Goal: Task Accomplishment & Management: Complete application form

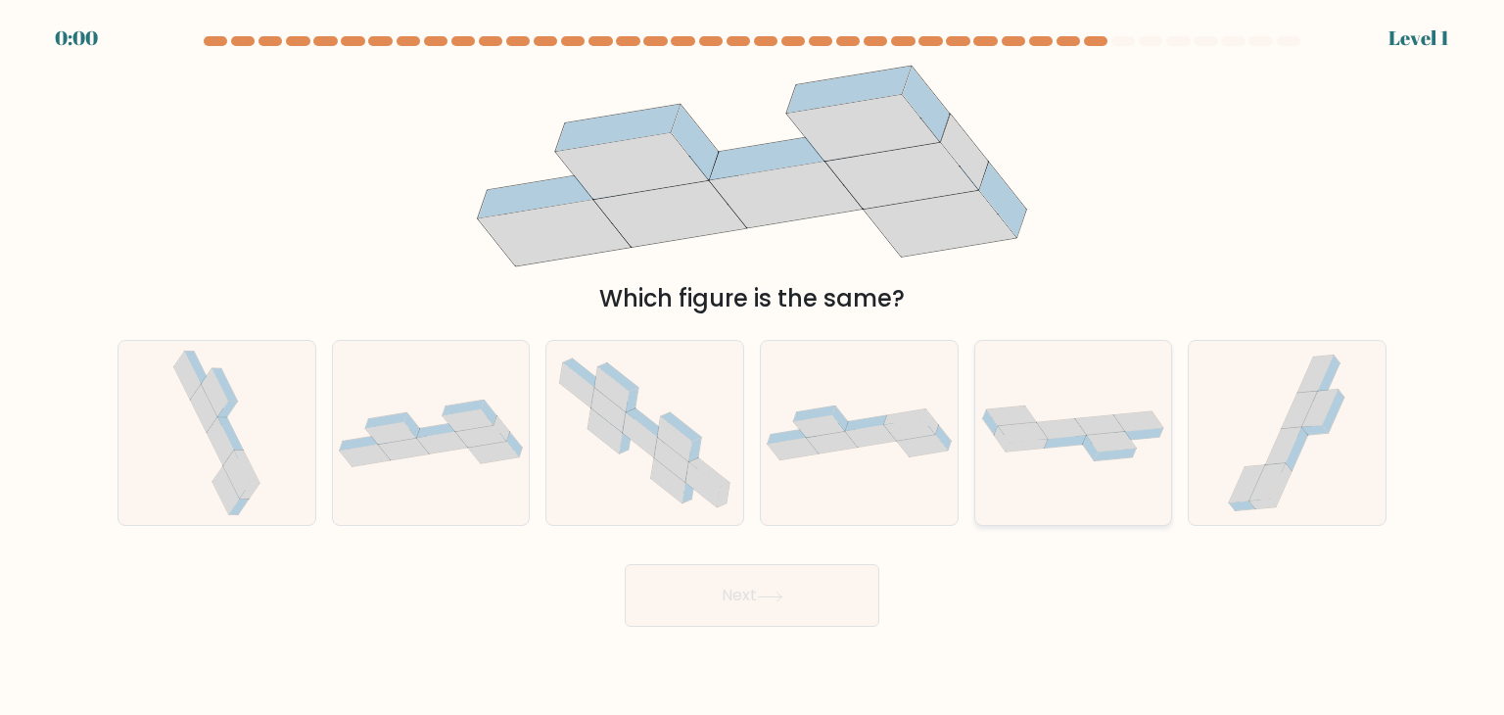
click at [1054, 491] on div at bounding box center [1073, 433] width 199 height 186
click at [753, 367] on input "e." at bounding box center [752, 362] width 1 height 10
radio input "true"
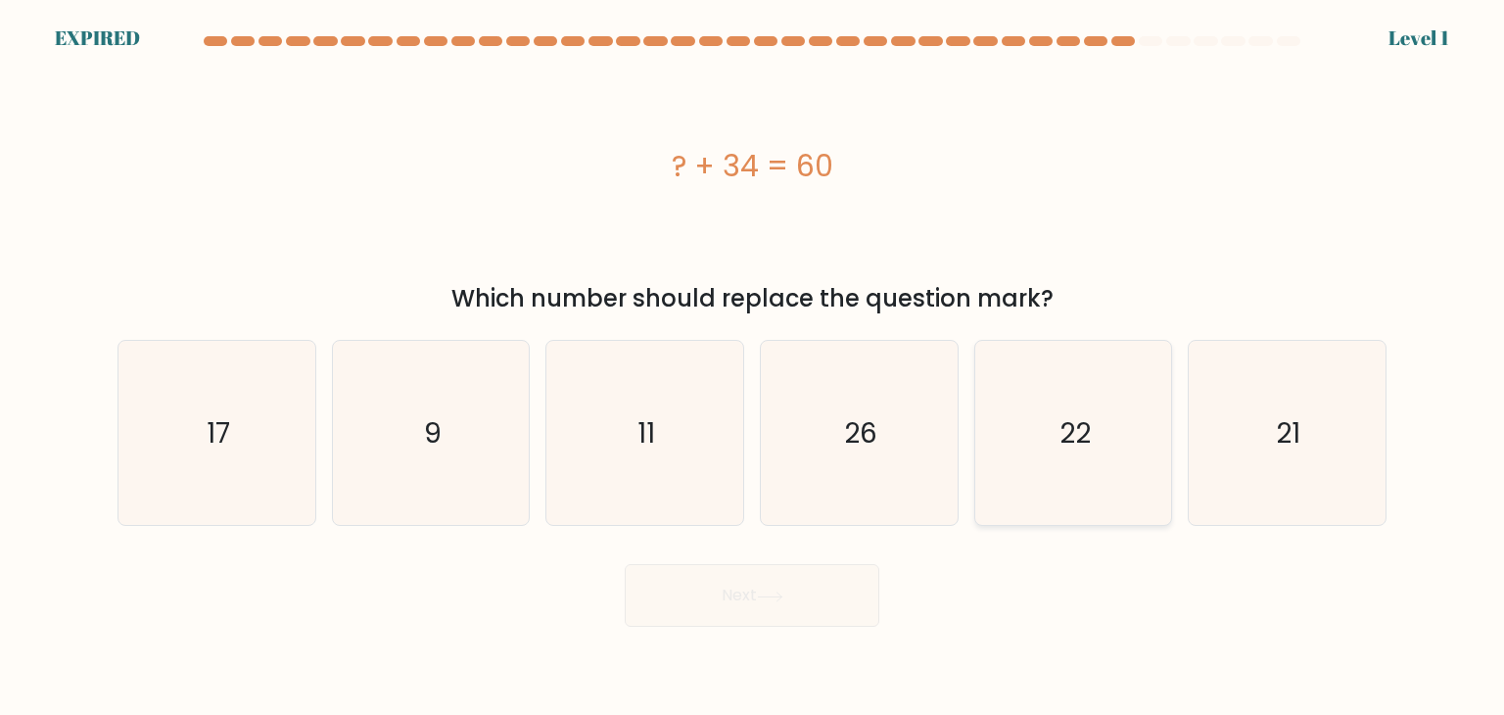
click at [1061, 490] on icon "22" at bounding box center [1073, 433] width 184 height 184
click at [753, 367] on input "e. 22" at bounding box center [752, 362] width 1 height 10
radio input "true"
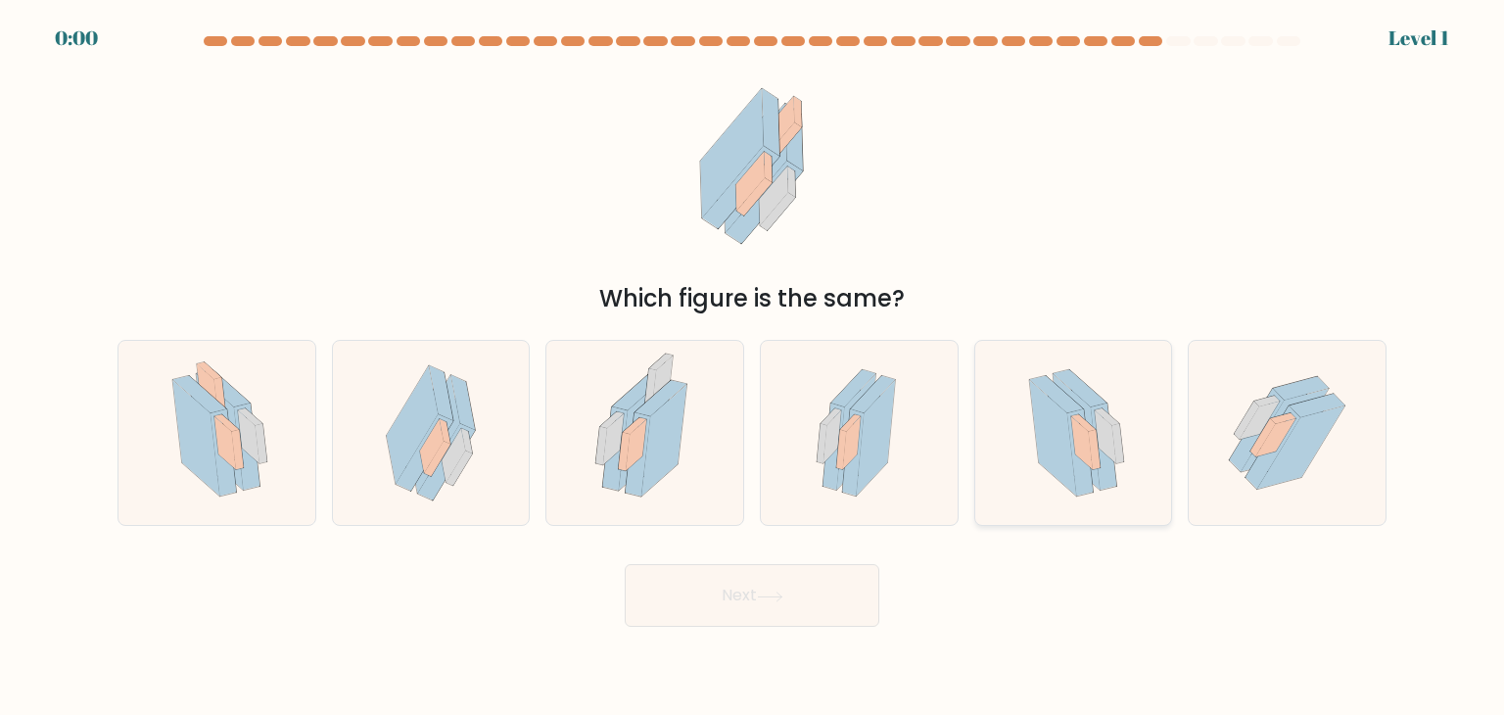
click at [1073, 479] on icon at bounding box center [1052, 438] width 47 height 116
click at [753, 367] on input "e." at bounding box center [752, 362] width 1 height 10
radio input "true"
click at [1073, 479] on icon at bounding box center [1053, 438] width 46 height 115
click at [753, 367] on input "e." at bounding box center [752, 362] width 1 height 10
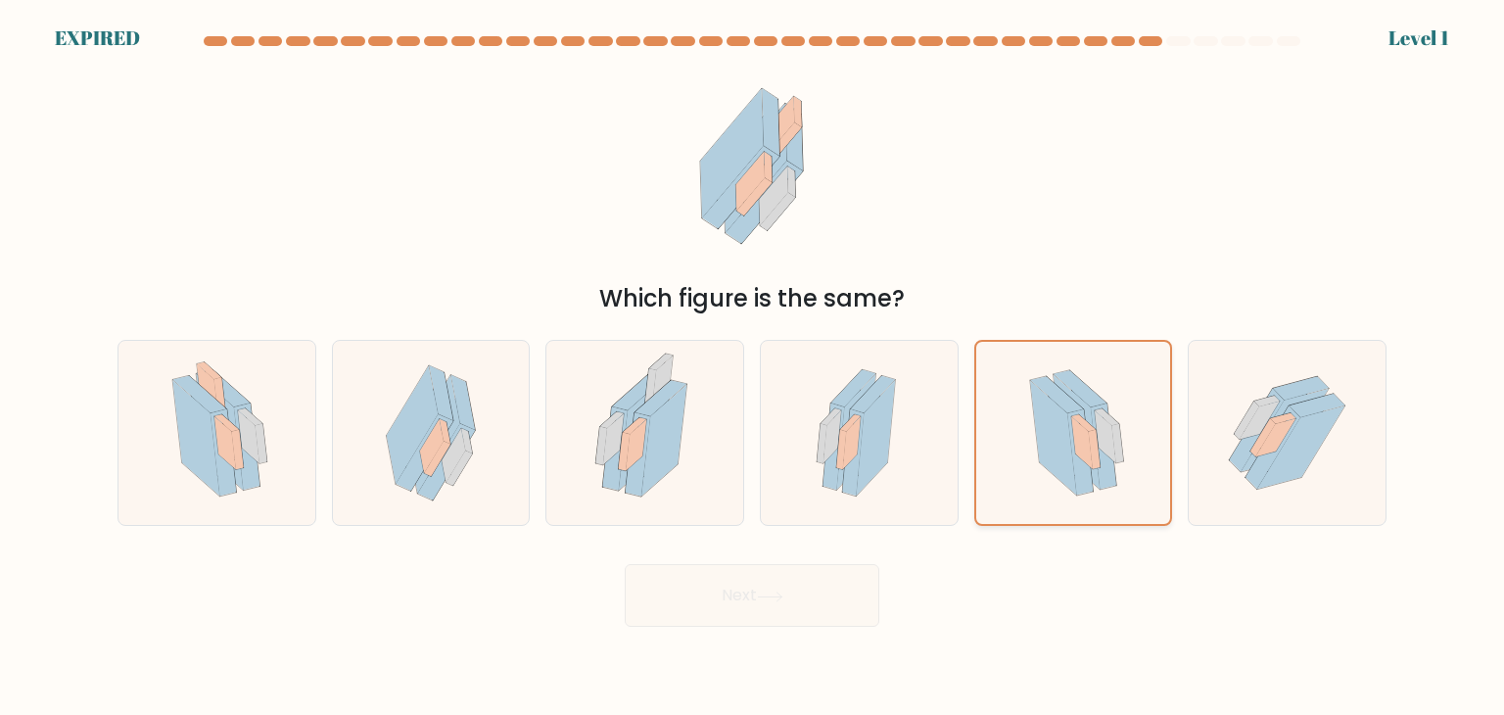
click at [1073, 479] on icon at bounding box center [1053, 438] width 46 height 115
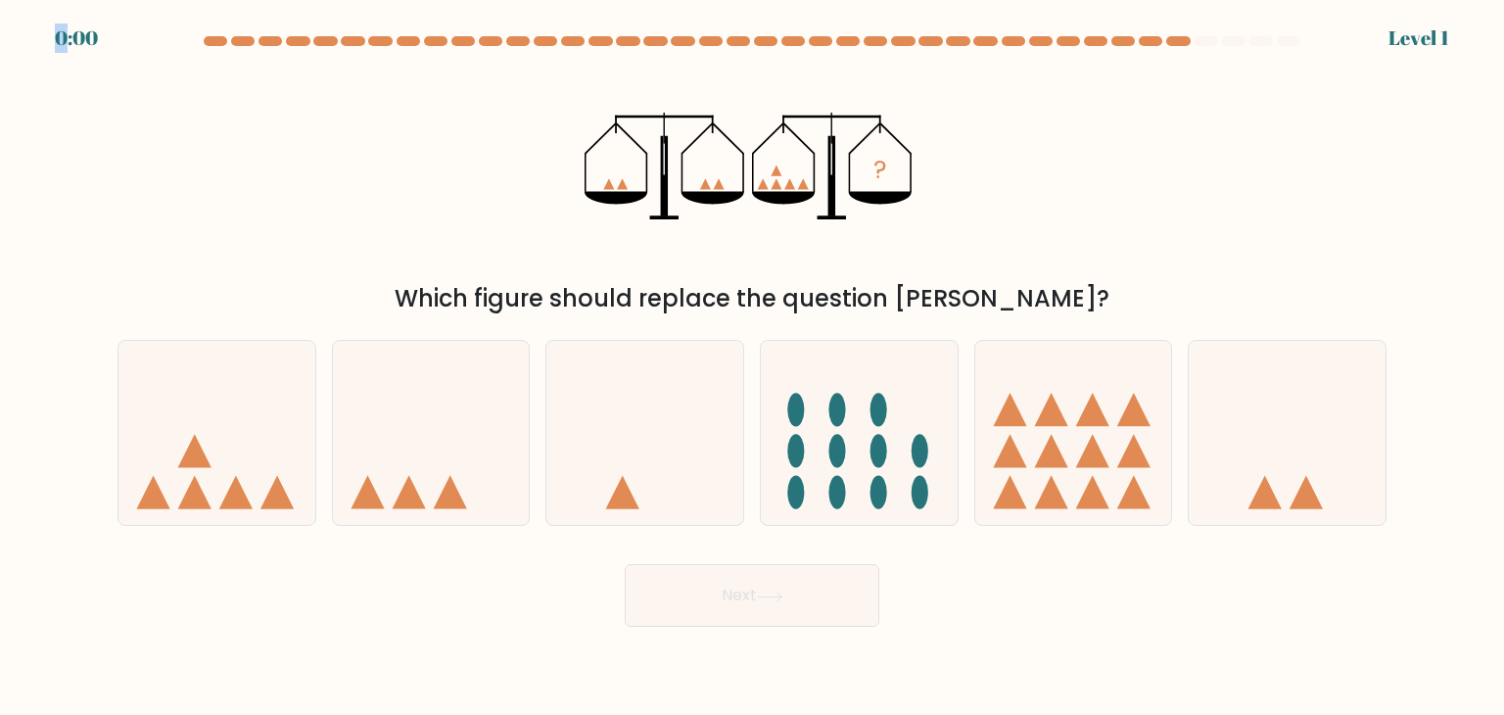
click at [1081, 472] on body "0:00 Level 1" at bounding box center [752, 357] width 1504 height 715
click at [1081, 472] on icon at bounding box center [1073, 433] width 197 height 163
click at [753, 367] on input "e." at bounding box center [752, 362] width 1 height 10
radio input "true"
click at [1081, 472] on icon at bounding box center [1073, 434] width 195 height 162
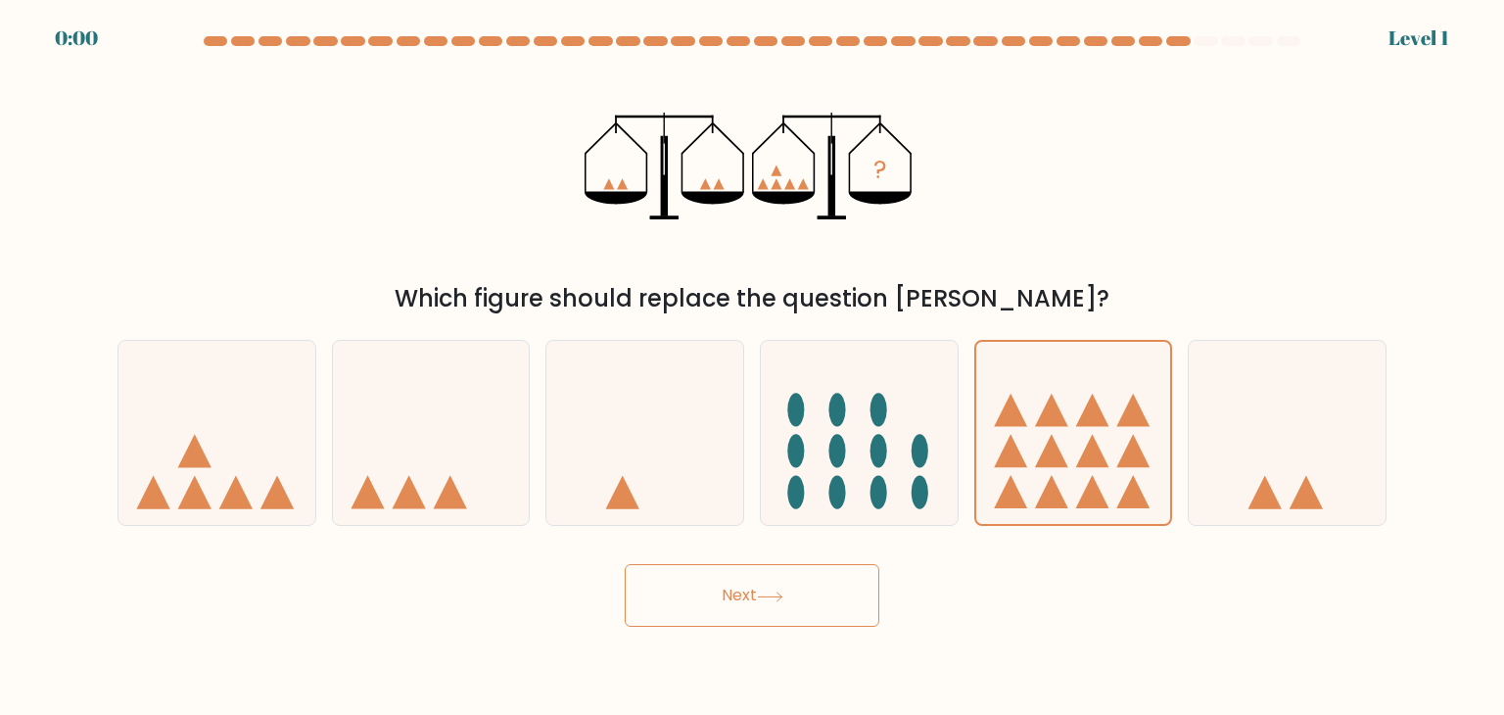
click at [753, 367] on input "e." at bounding box center [752, 362] width 1 height 10
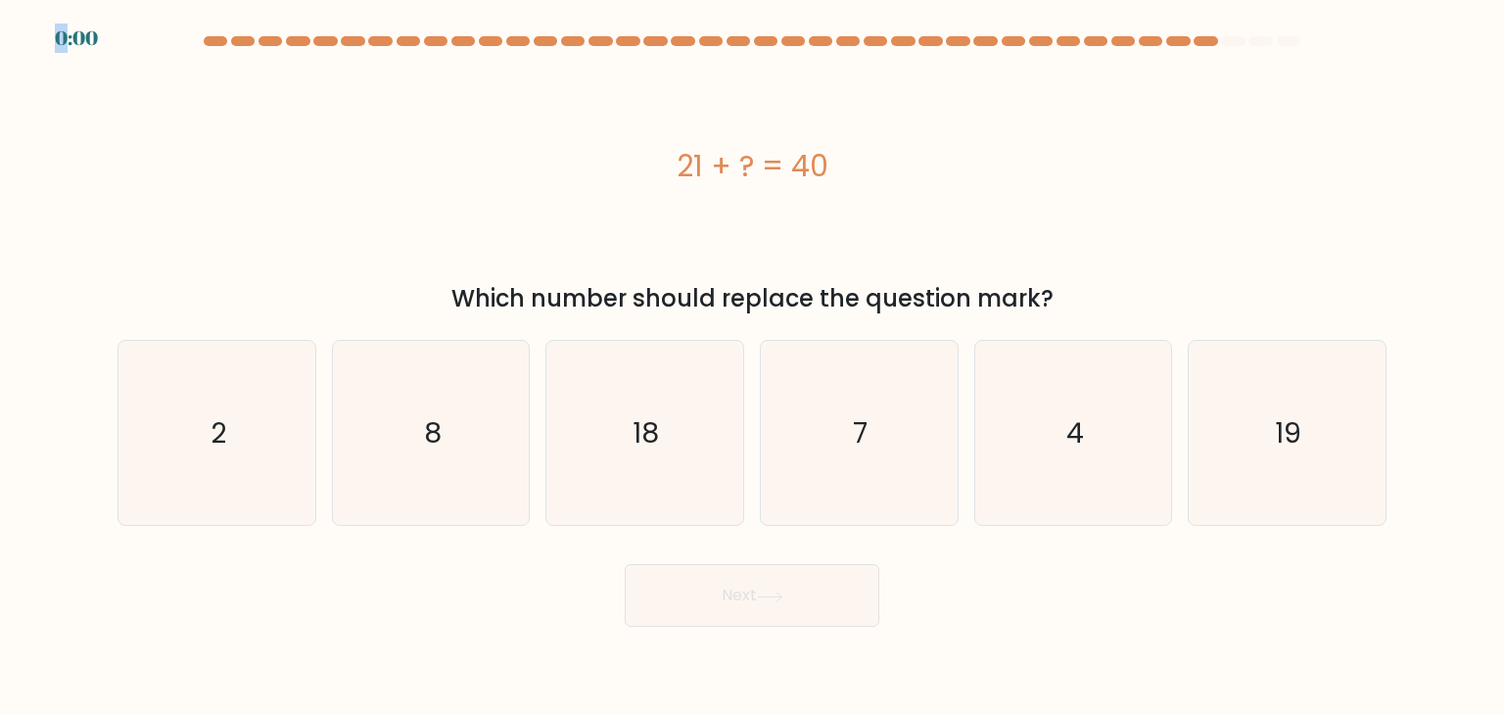
click at [1081, 472] on body "0:00 a." at bounding box center [752, 357] width 1504 height 715
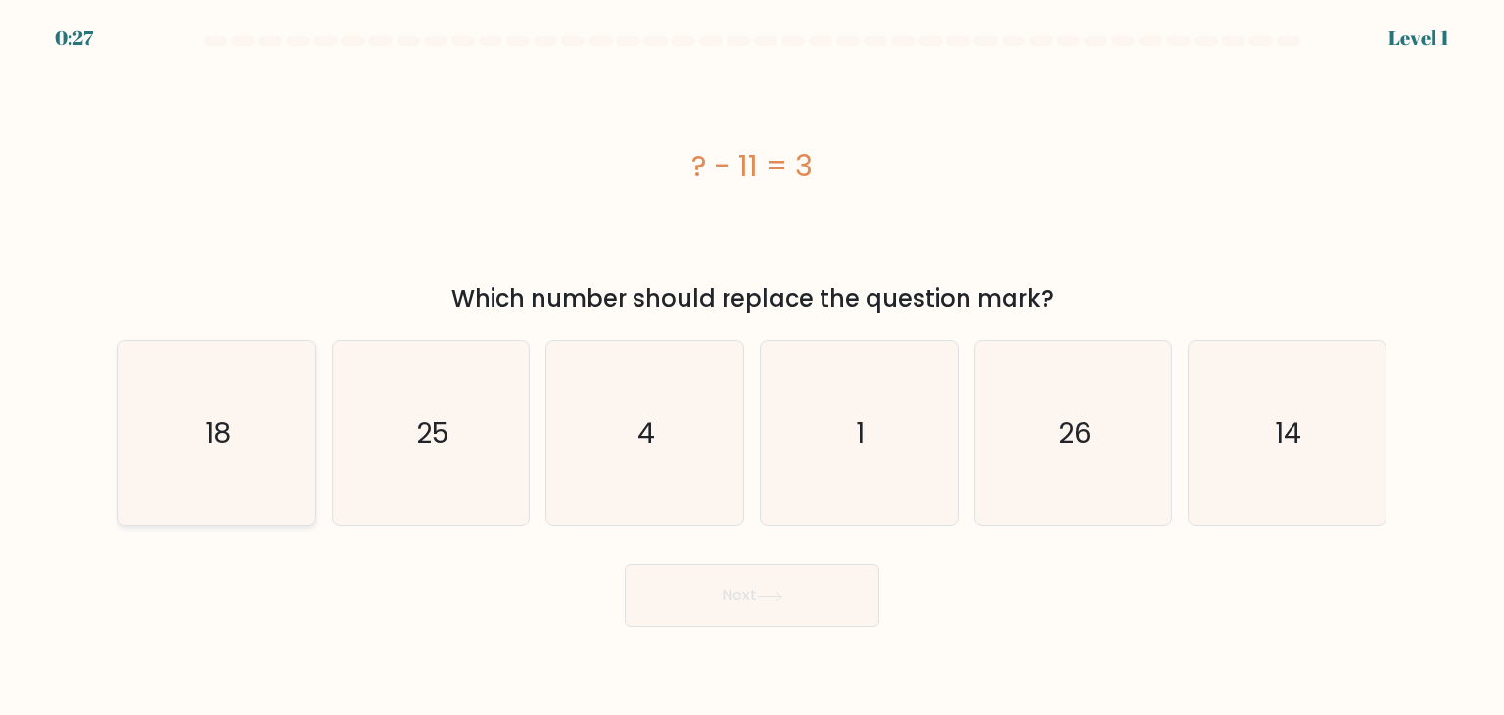
click at [170, 455] on icon "18" at bounding box center [216, 433] width 184 height 184
click at [752, 367] on input "a. 18" at bounding box center [752, 362] width 1 height 10
radio input "true"
click at [1297, 417] on text "14" at bounding box center [1289, 432] width 26 height 39
click at [1247, 473] on icon "14" at bounding box center [1287, 433] width 184 height 184
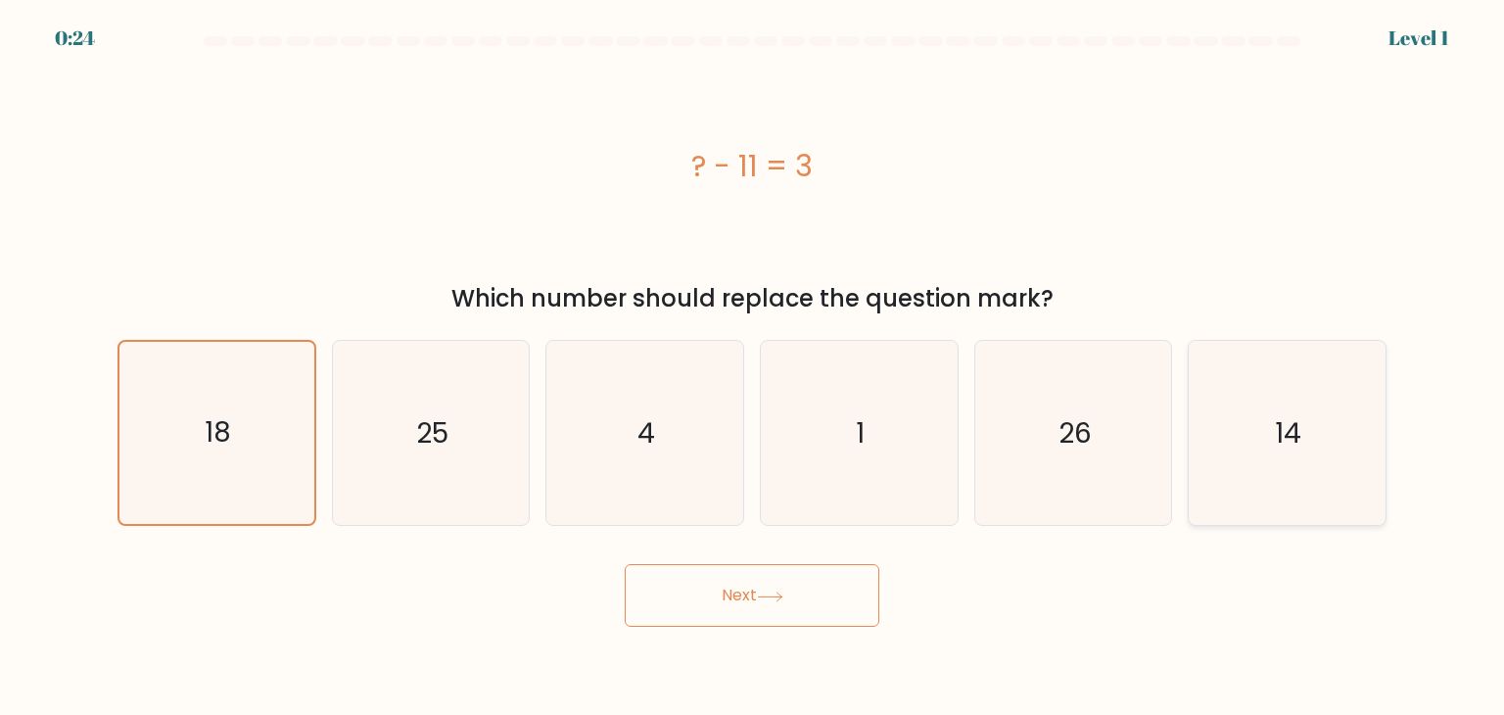
click at [753, 367] on input "f. 14" at bounding box center [752, 362] width 1 height 10
radio input "true"
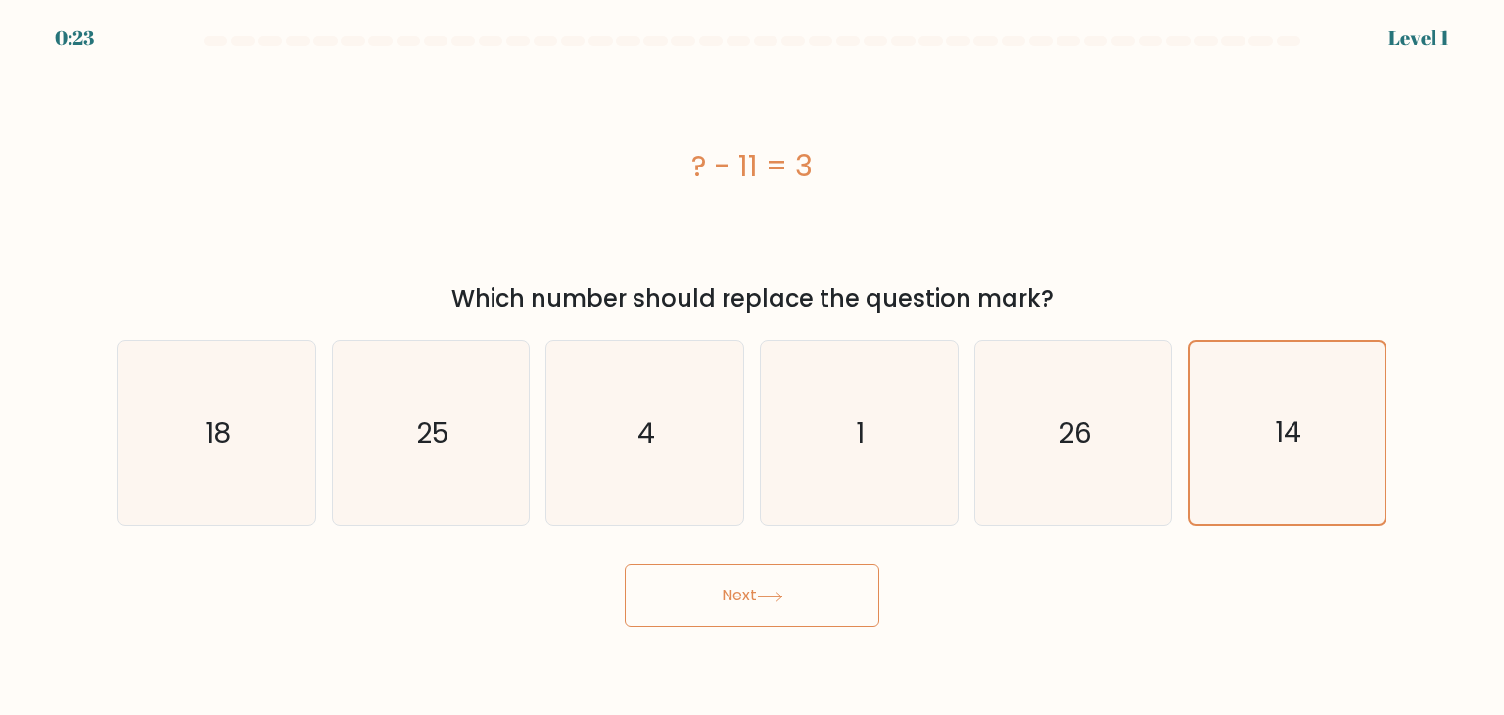
click at [815, 627] on body "0:23 Level 1 a." at bounding box center [752, 357] width 1504 height 715
click at [815, 616] on button "Next" at bounding box center [752, 595] width 255 height 63
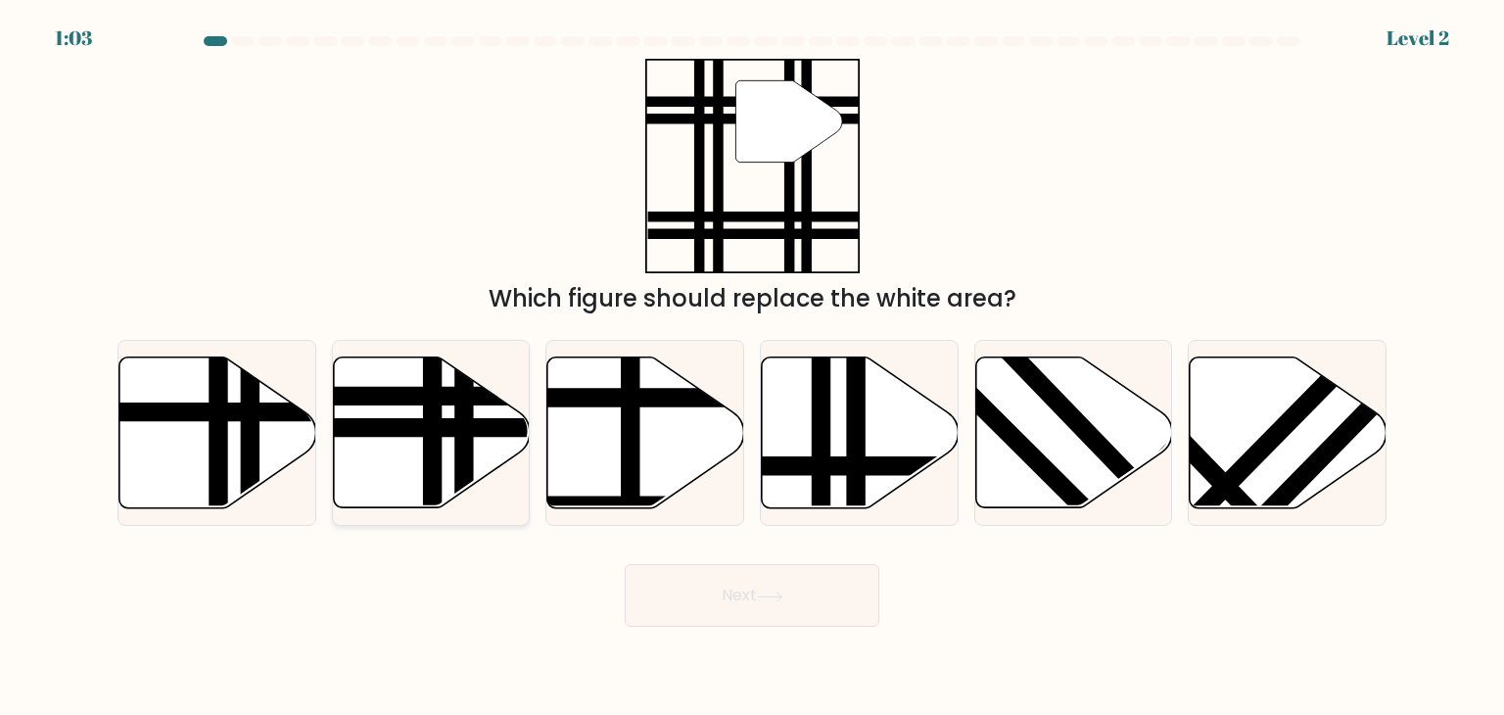
click at [382, 482] on icon at bounding box center [431, 432] width 197 height 151
click at [752, 367] on input "b." at bounding box center [752, 362] width 1 height 10
radio input "true"
click at [820, 591] on button "Next" at bounding box center [752, 595] width 255 height 63
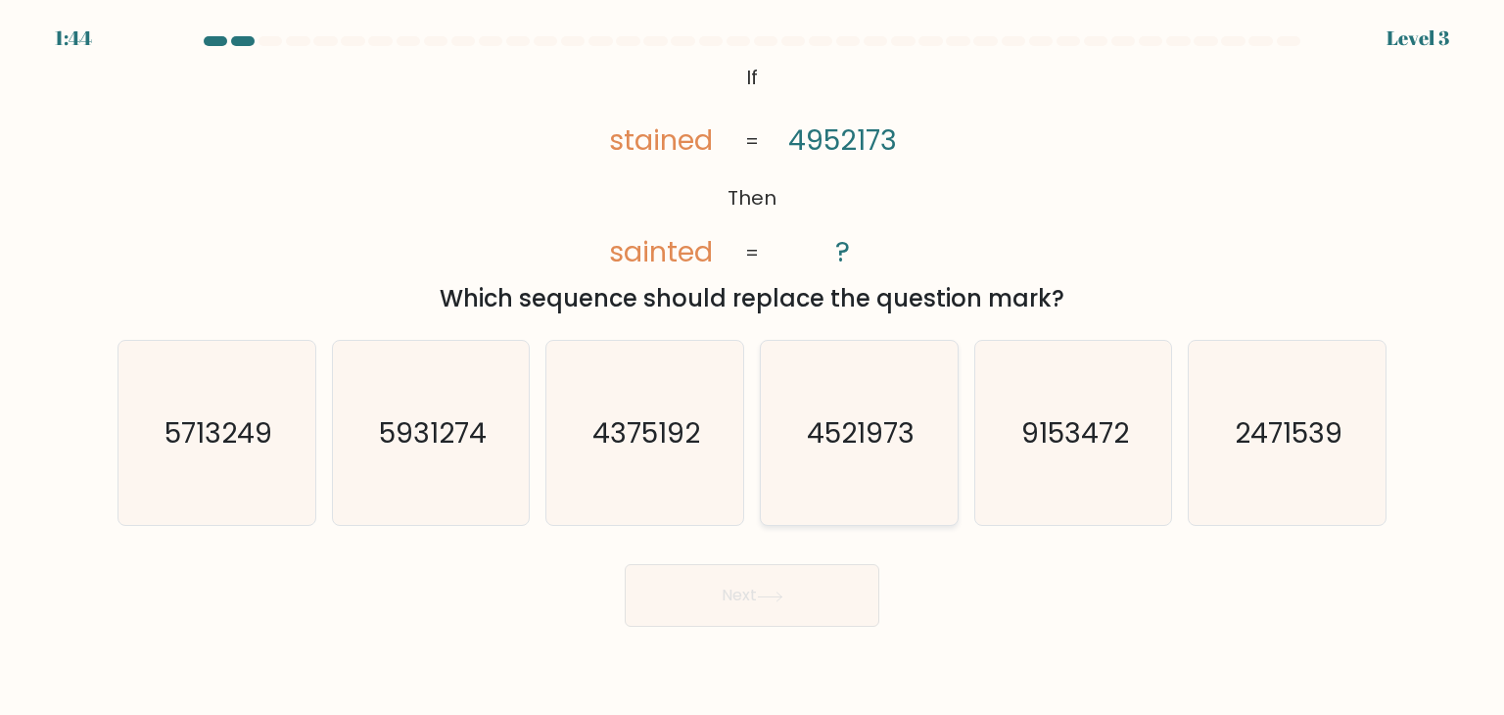
click at [844, 483] on icon "4521973" at bounding box center [859, 433] width 184 height 184
click at [753, 367] on input "d. 4521973" at bounding box center [752, 362] width 1 height 10
radio input "true"
click at [785, 590] on button "Next" at bounding box center [752, 595] width 255 height 63
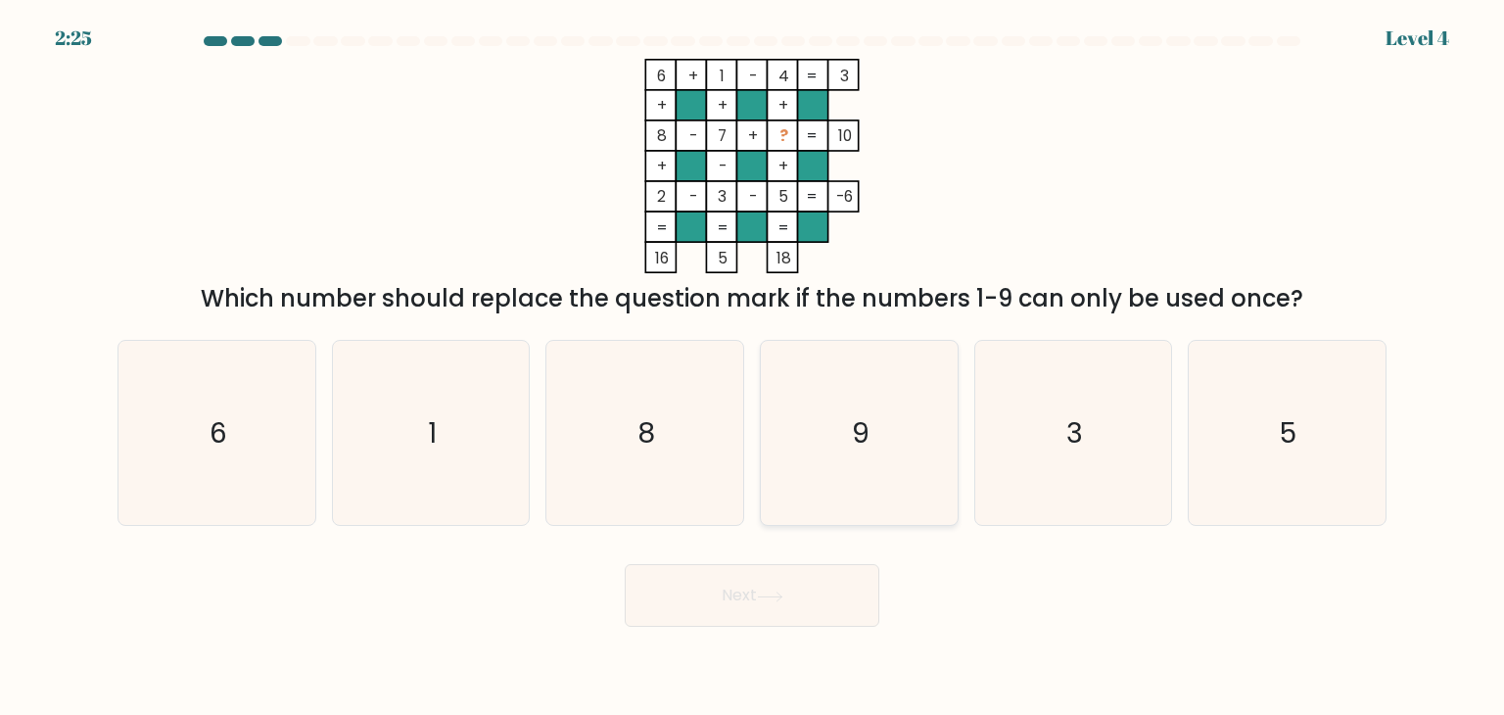
click at [876, 490] on icon "9" at bounding box center [859, 433] width 184 height 184
click at [753, 367] on input "d. 9" at bounding box center [752, 362] width 1 height 10
radio input "true"
drag, startPoint x: 783, startPoint y: 628, endPoint x: 790, endPoint y: 583, distance: 45.6
click at [783, 621] on body "2:25 Level 4" at bounding box center [752, 357] width 1504 height 715
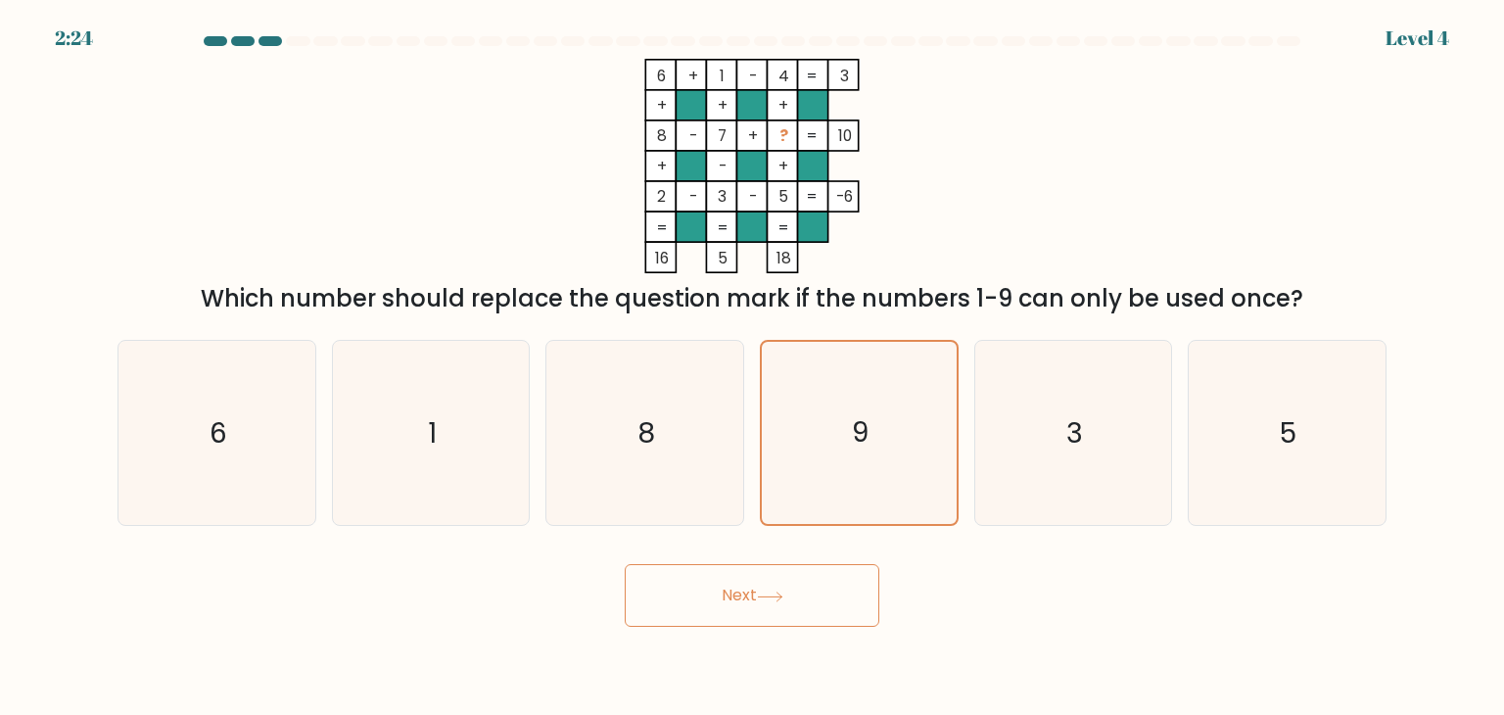
click at [807, 604] on button "Next" at bounding box center [752, 595] width 255 height 63
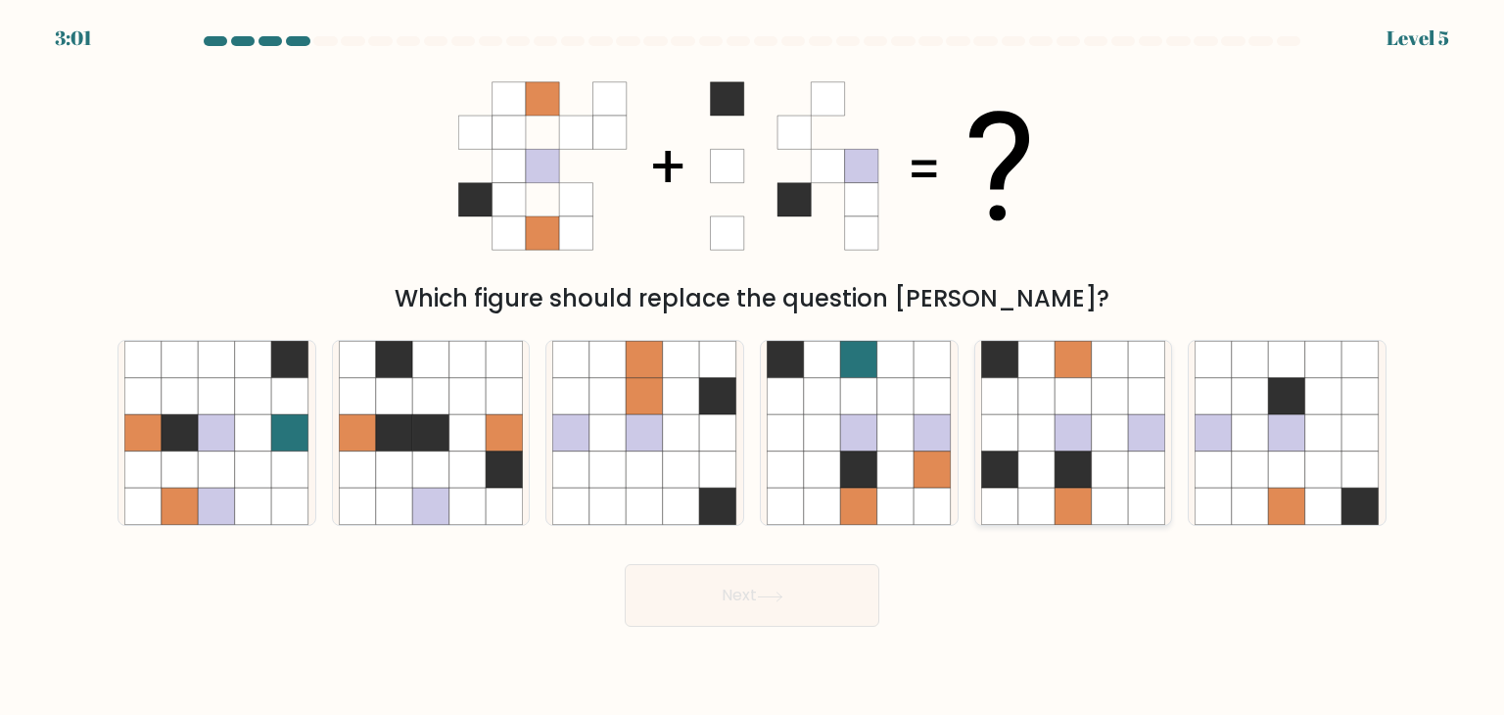
click at [1074, 516] on icon at bounding box center [1073, 507] width 37 height 37
click at [753, 367] on input "e." at bounding box center [752, 362] width 1 height 10
radio input "true"
click at [794, 602] on button "Next" at bounding box center [752, 595] width 255 height 63
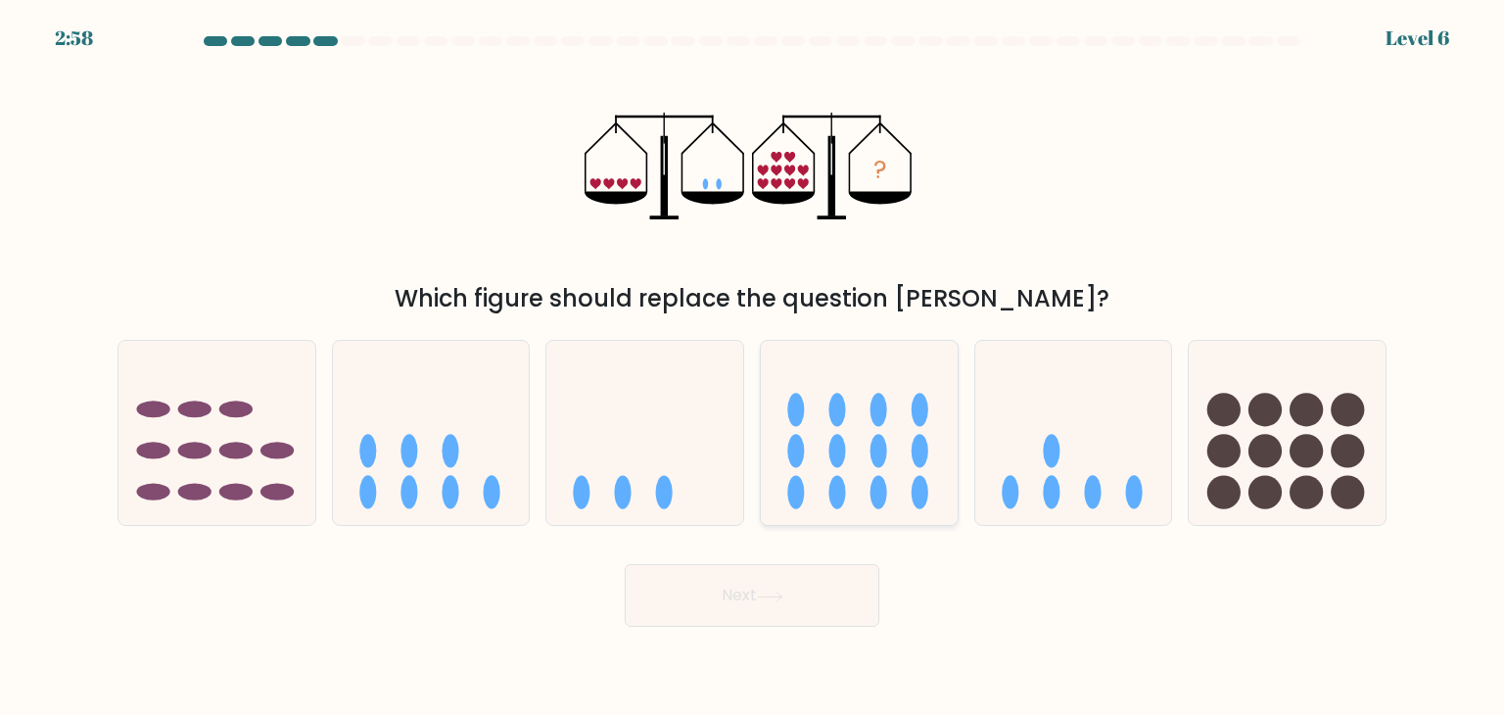
click at [932, 518] on div at bounding box center [859, 433] width 199 height 186
click at [753, 367] on input "d." at bounding box center [752, 362] width 1 height 10
radio input "true"
click at [1058, 482] on ellipse at bounding box center [1051, 492] width 17 height 33
click at [753, 367] on input "e." at bounding box center [752, 362] width 1 height 10
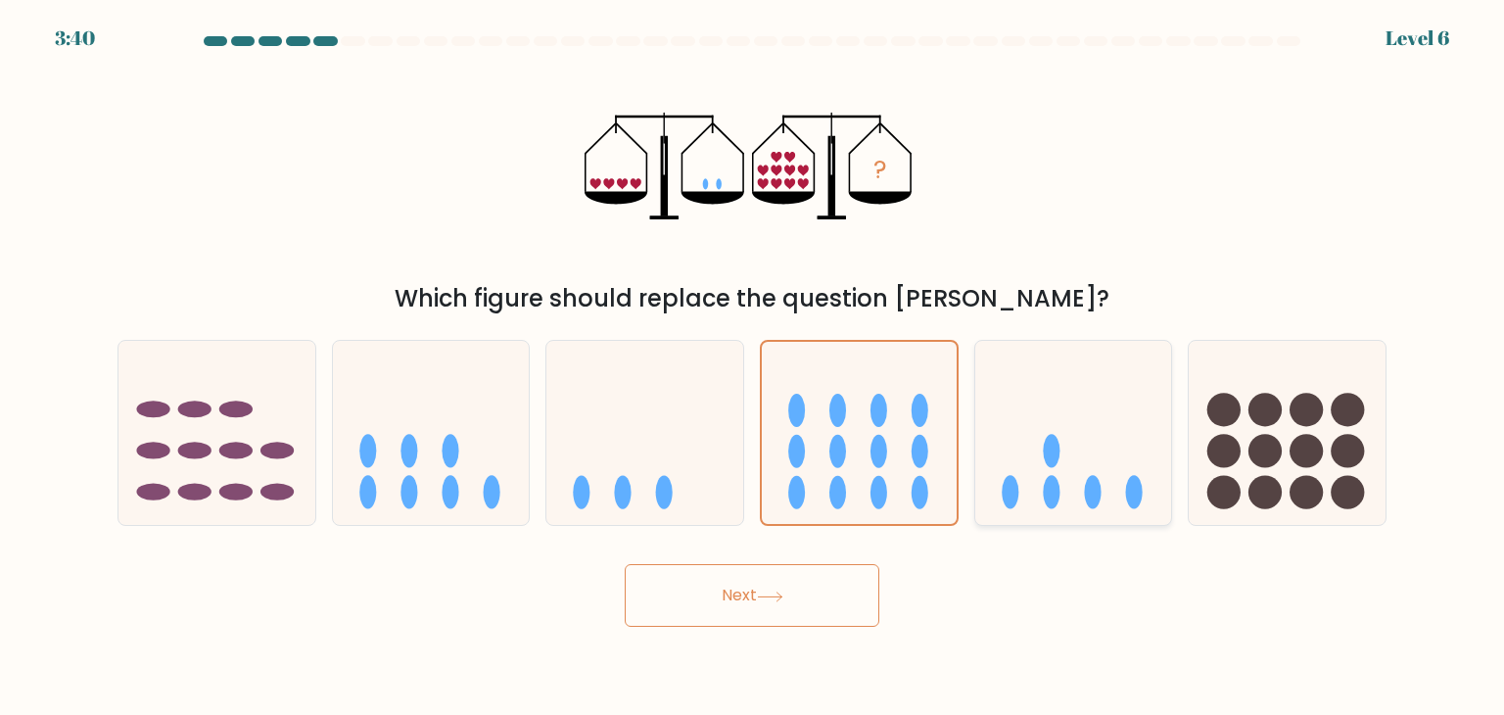
radio input "true"
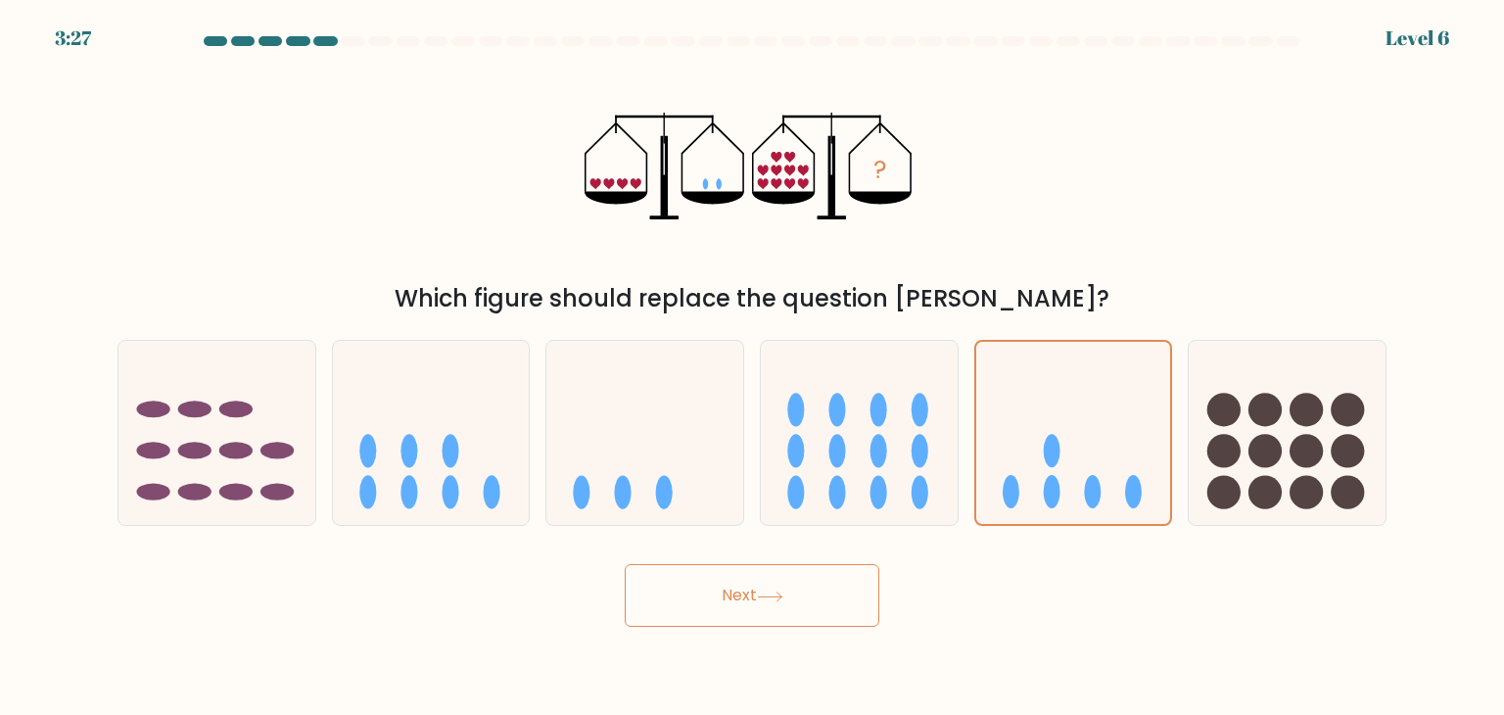
click at [767, 600] on icon at bounding box center [770, 596] width 26 height 11
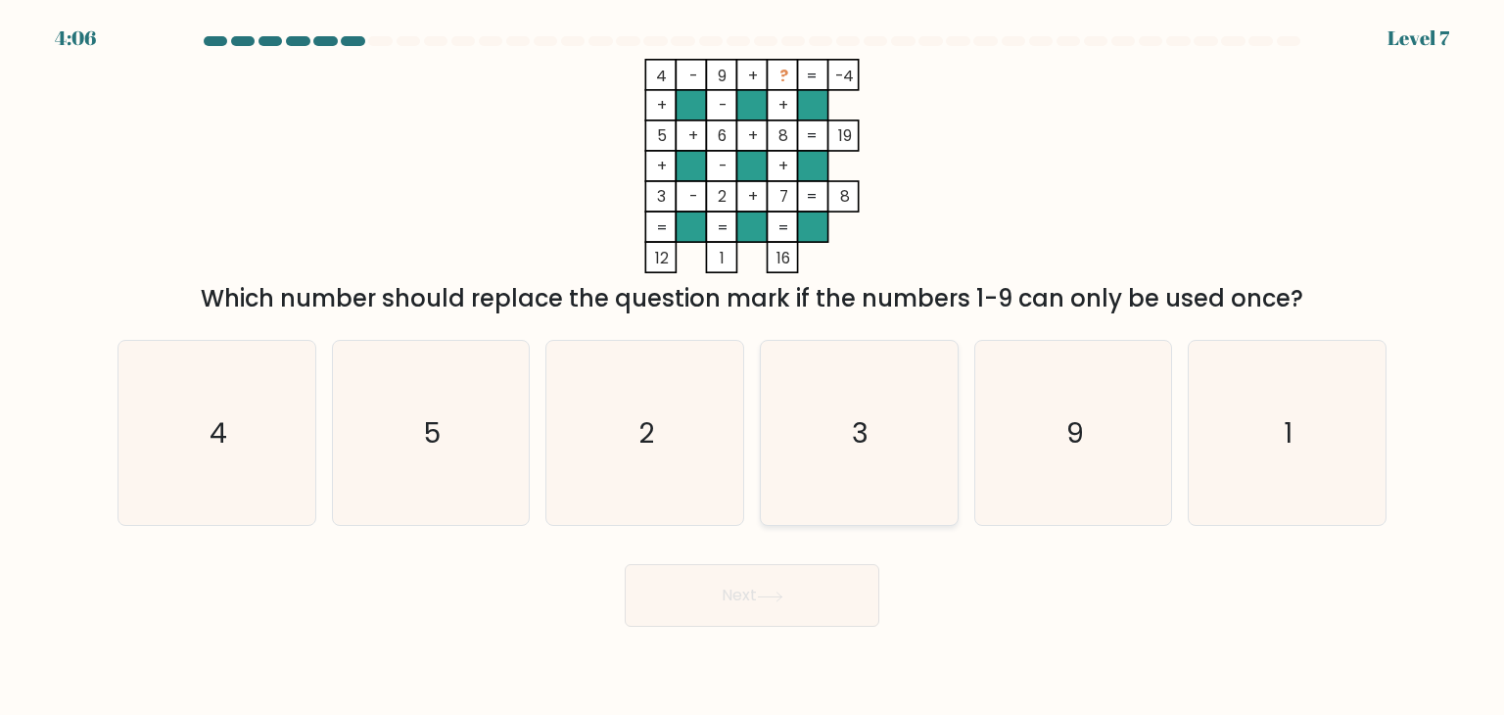
click at [891, 477] on icon "3" at bounding box center [859, 433] width 184 height 184
click at [753, 367] on input "d. 3" at bounding box center [752, 362] width 1 height 10
radio input "true"
click at [1296, 467] on icon "1" at bounding box center [1287, 433] width 184 height 184
click at [753, 367] on input "f. 1" at bounding box center [752, 362] width 1 height 10
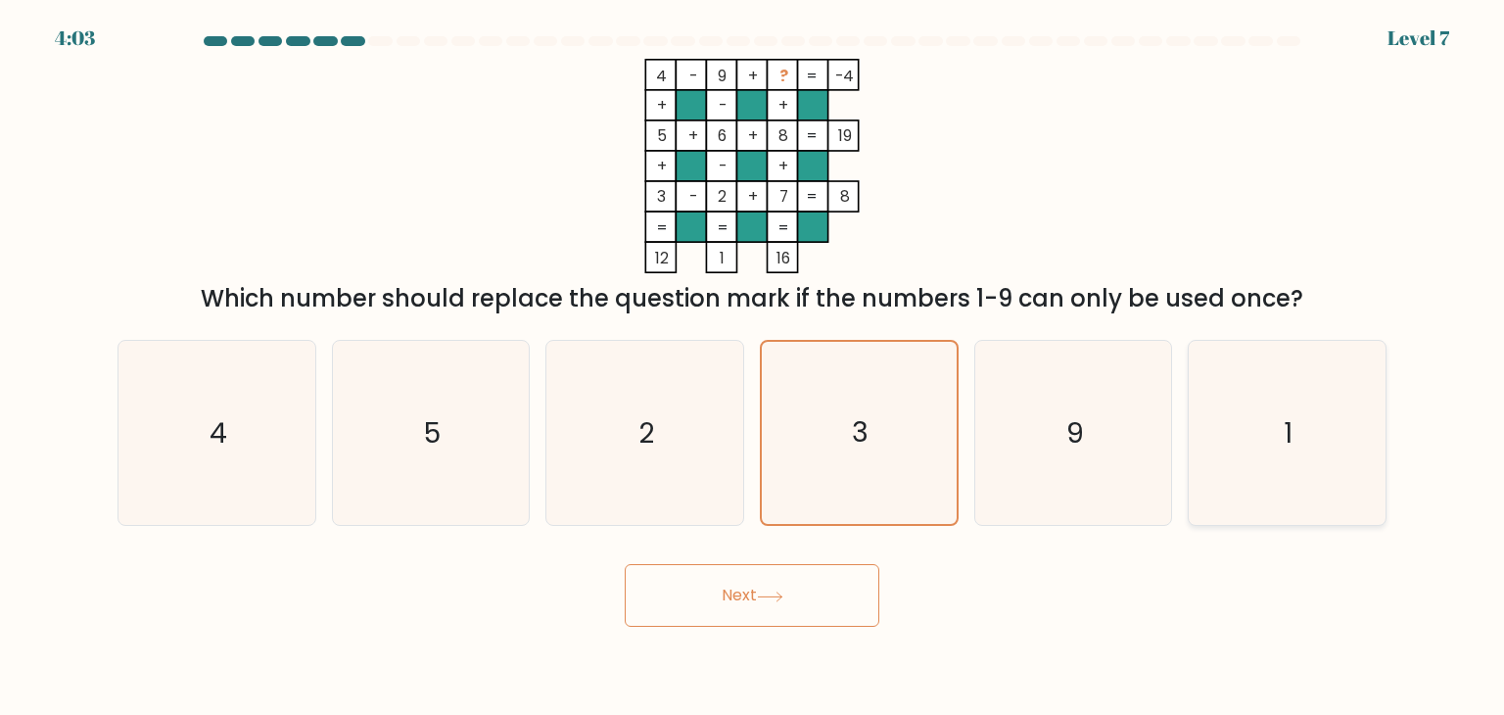
radio input "true"
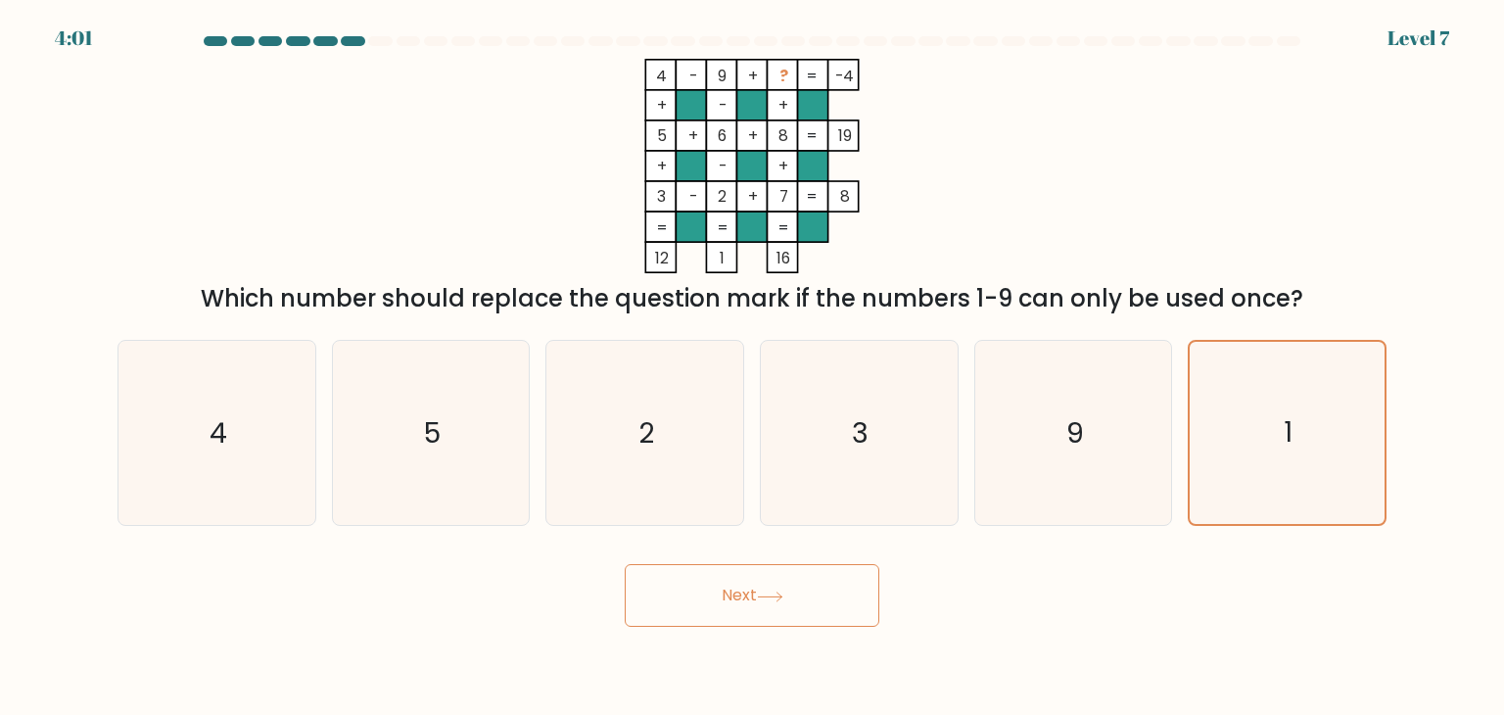
click at [857, 596] on button "Next" at bounding box center [752, 595] width 255 height 63
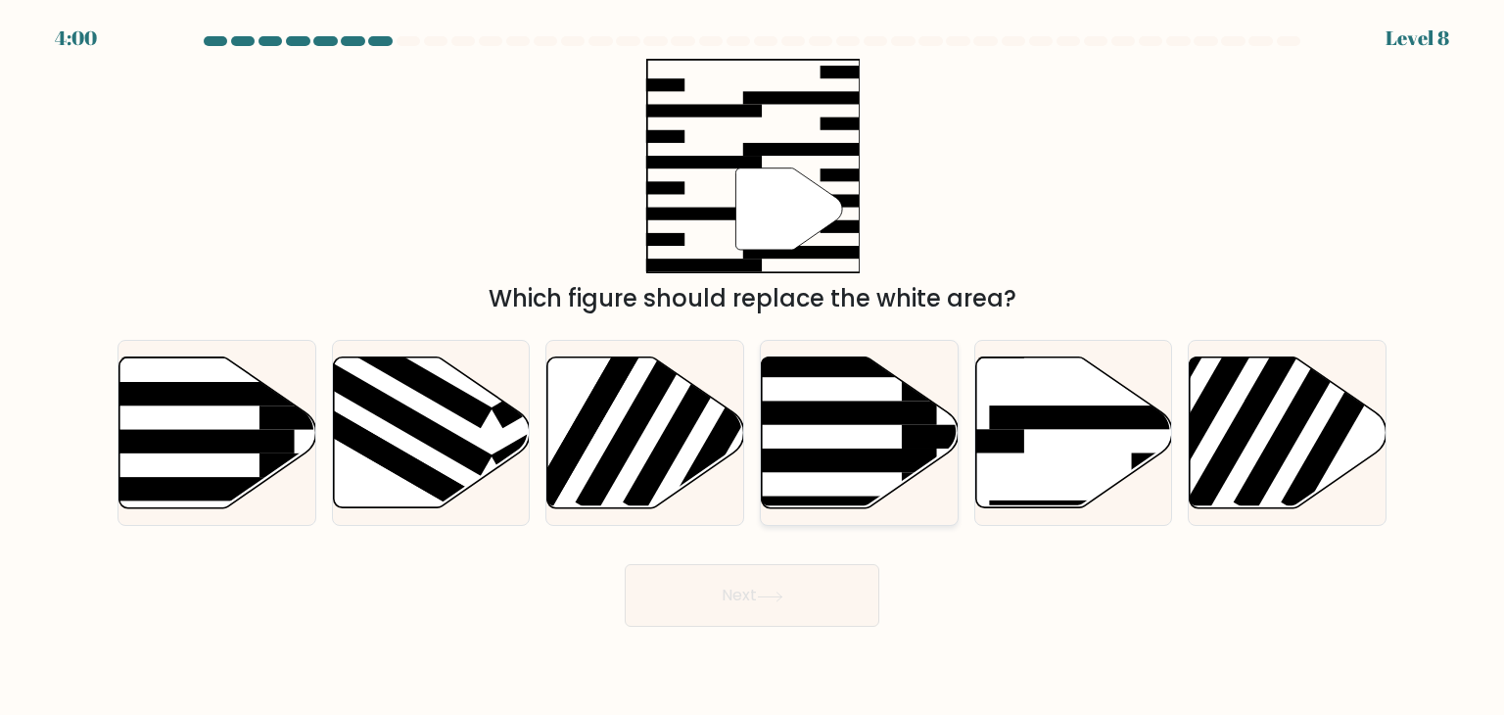
click at [907, 510] on div at bounding box center [859, 433] width 199 height 186
click at [753, 367] on input "d." at bounding box center [752, 362] width 1 height 10
radio input "true"
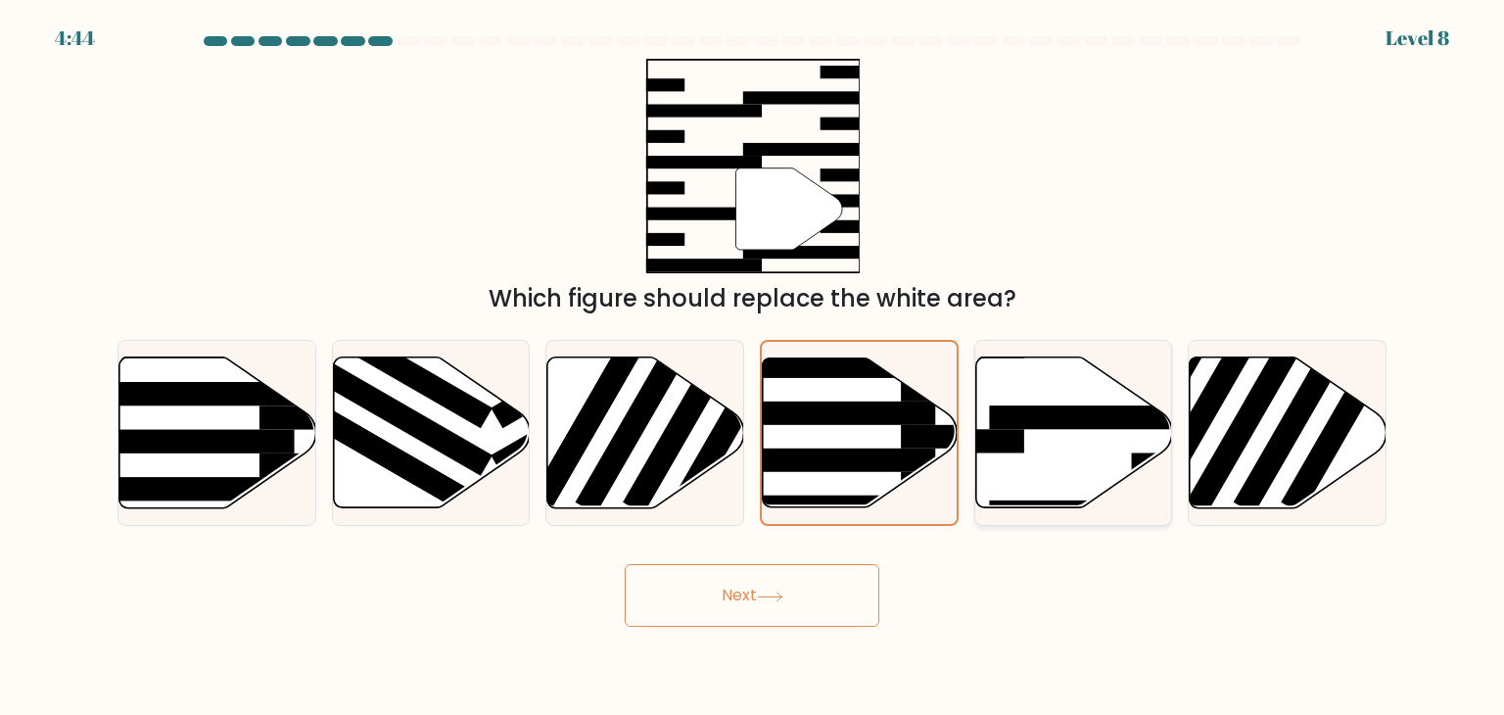
click at [1066, 498] on icon at bounding box center [1073, 432] width 197 height 151
click at [753, 367] on input "e." at bounding box center [752, 362] width 1 height 10
radio input "true"
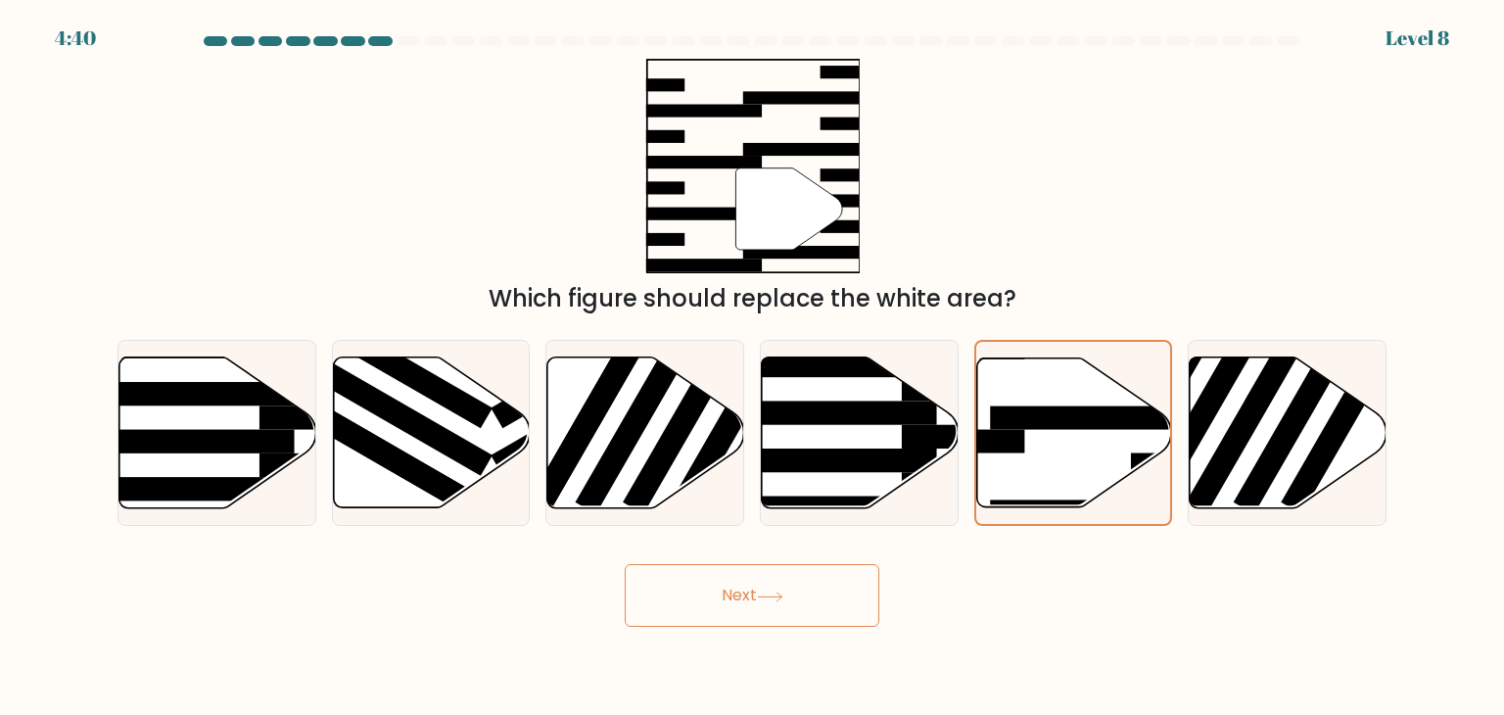
click at [860, 604] on button "Next" at bounding box center [752, 595] width 255 height 63
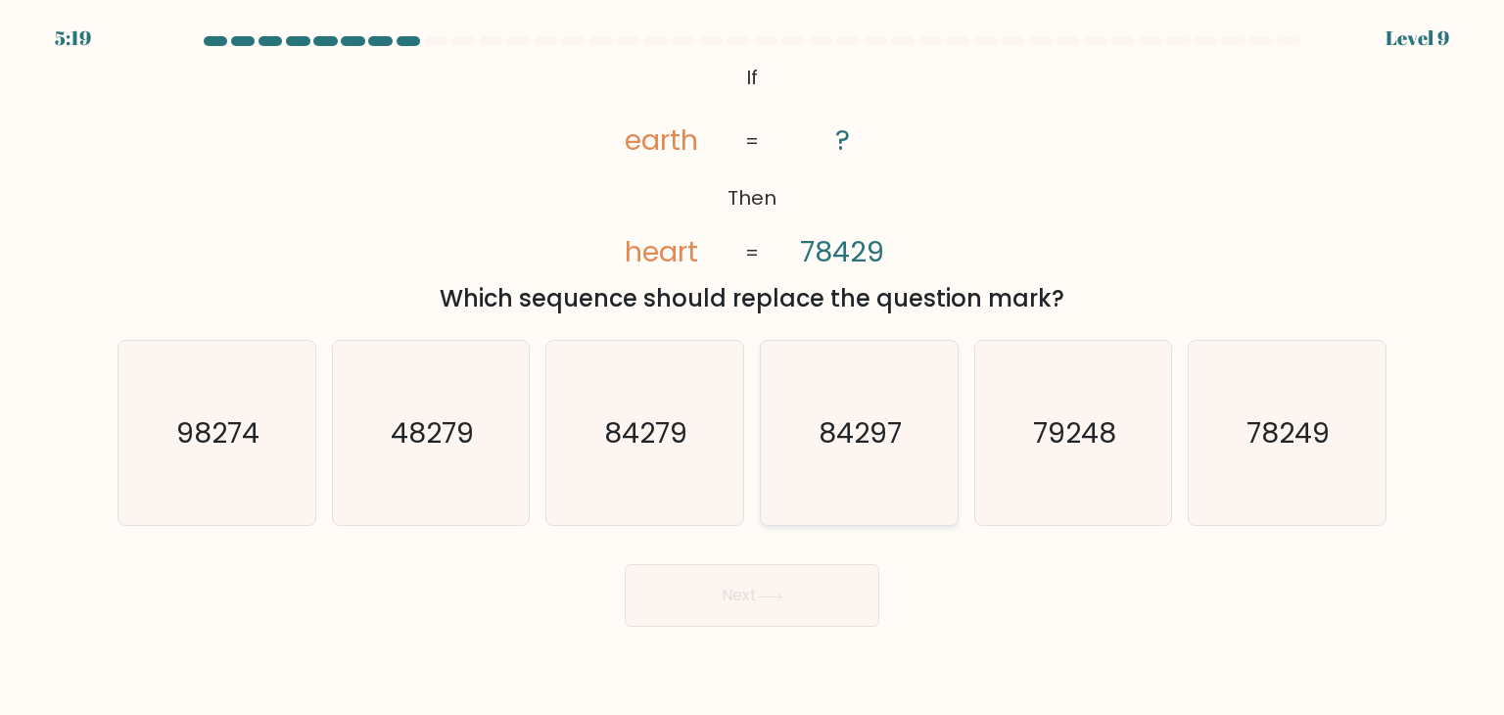
click at [888, 506] on icon "84297" at bounding box center [859, 433] width 184 height 184
click at [753, 367] on input "d. 84297" at bounding box center [752, 362] width 1 height 10
radio input "true"
click at [830, 596] on button "Next" at bounding box center [752, 595] width 255 height 63
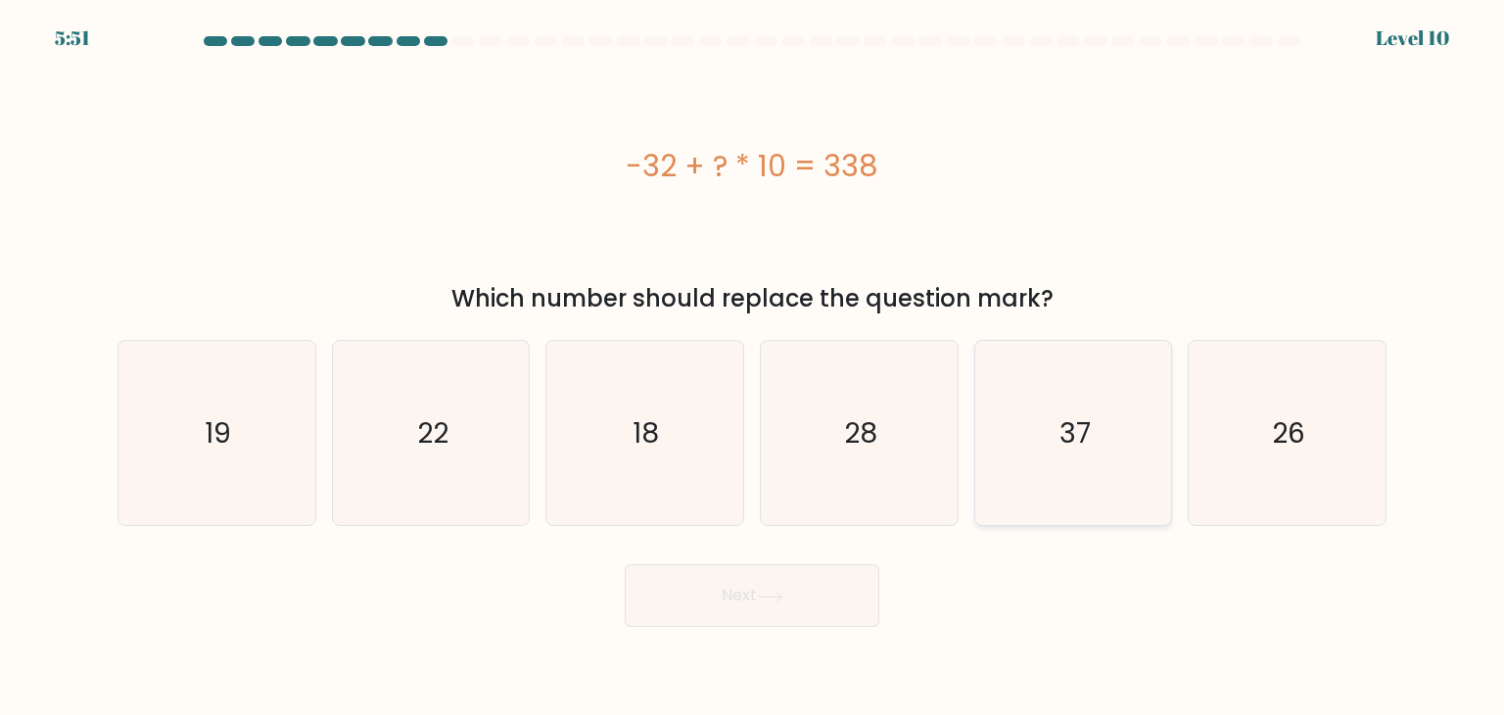
click at [1101, 437] on icon "37" at bounding box center [1073, 433] width 184 height 184
click at [753, 367] on input "e. 37" at bounding box center [752, 362] width 1 height 10
radio input "true"
click at [744, 624] on button "Next" at bounding box center [752, 595] width 255 height 63
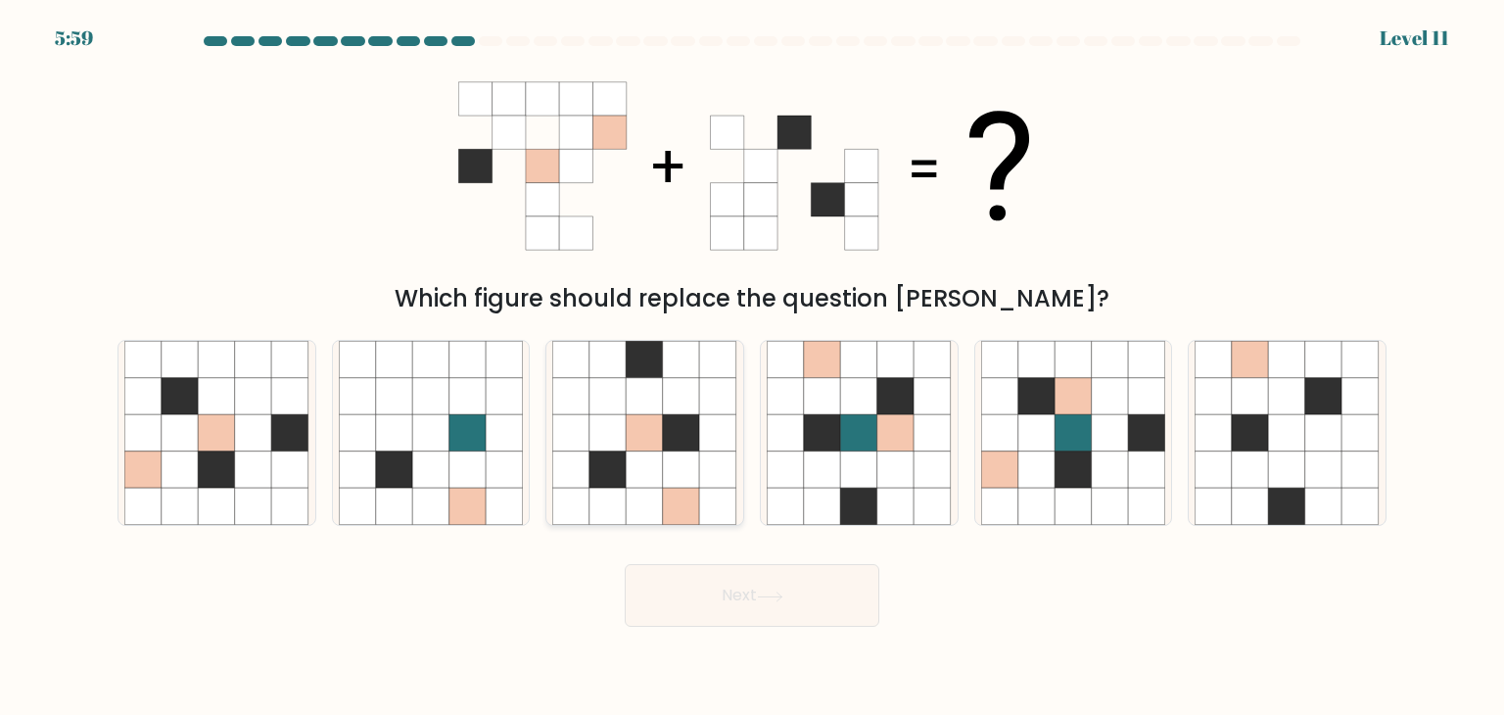
click at [644, 501] on icon at bounding box center [645, 507] width 37 height 37
click at [752, 367] on input "c." at bounding box center [752, 362] width 1 height 10
radio input "true"
click at [737, 600] on button "Next" at bounding box center [752, 595] width 255 height 63
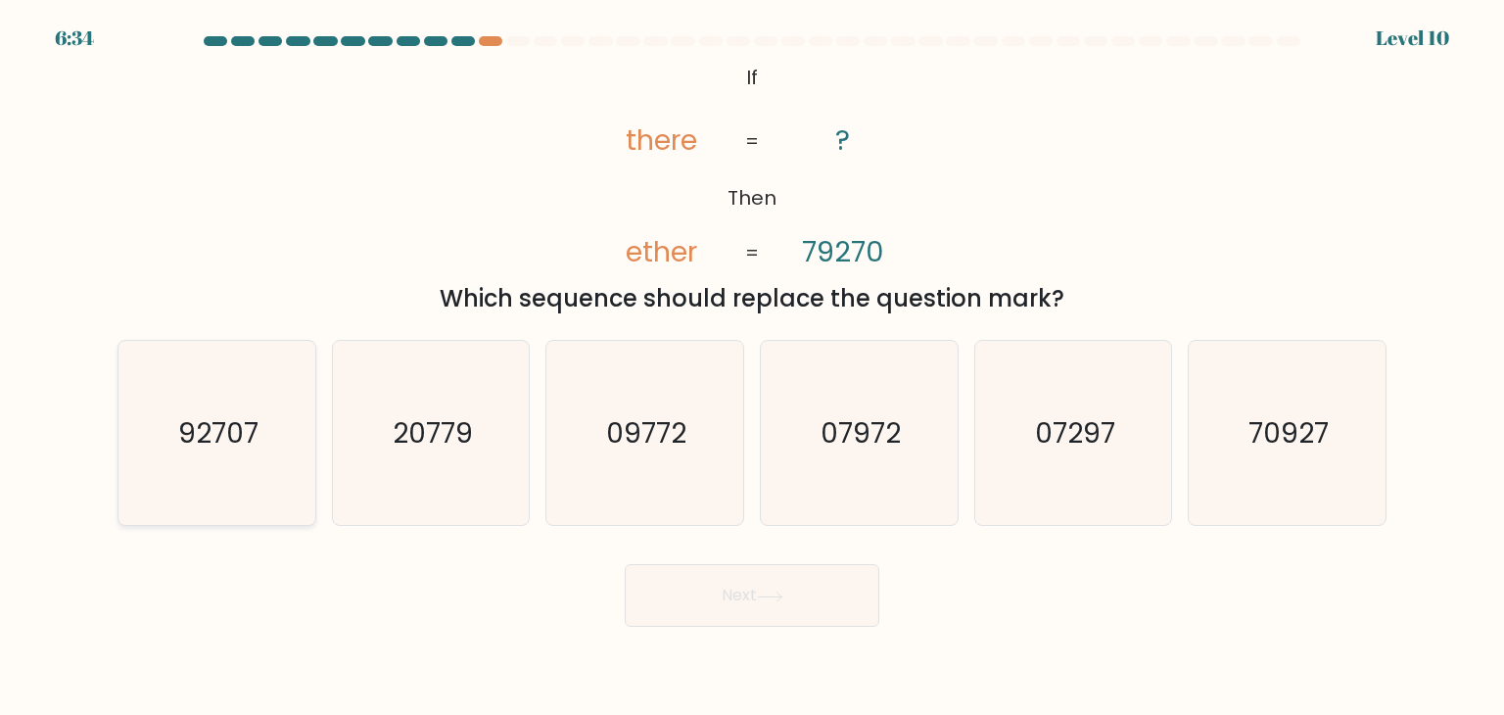
click at [129, 499] on icon "92707" at bounding box center [216, 433] width 184 height 184
click at [752, 367] on input "a. 92707" at bounding box center [752, 362] width 1 height 10
radio input "true"
drag, startPoint x: 674, startPoint y: 619, endPoint x: 697, endPoint y: 561, distance: 62.4
click at [680, 610] on button "Next" at bounding box center [752, 595] width 255 height 63
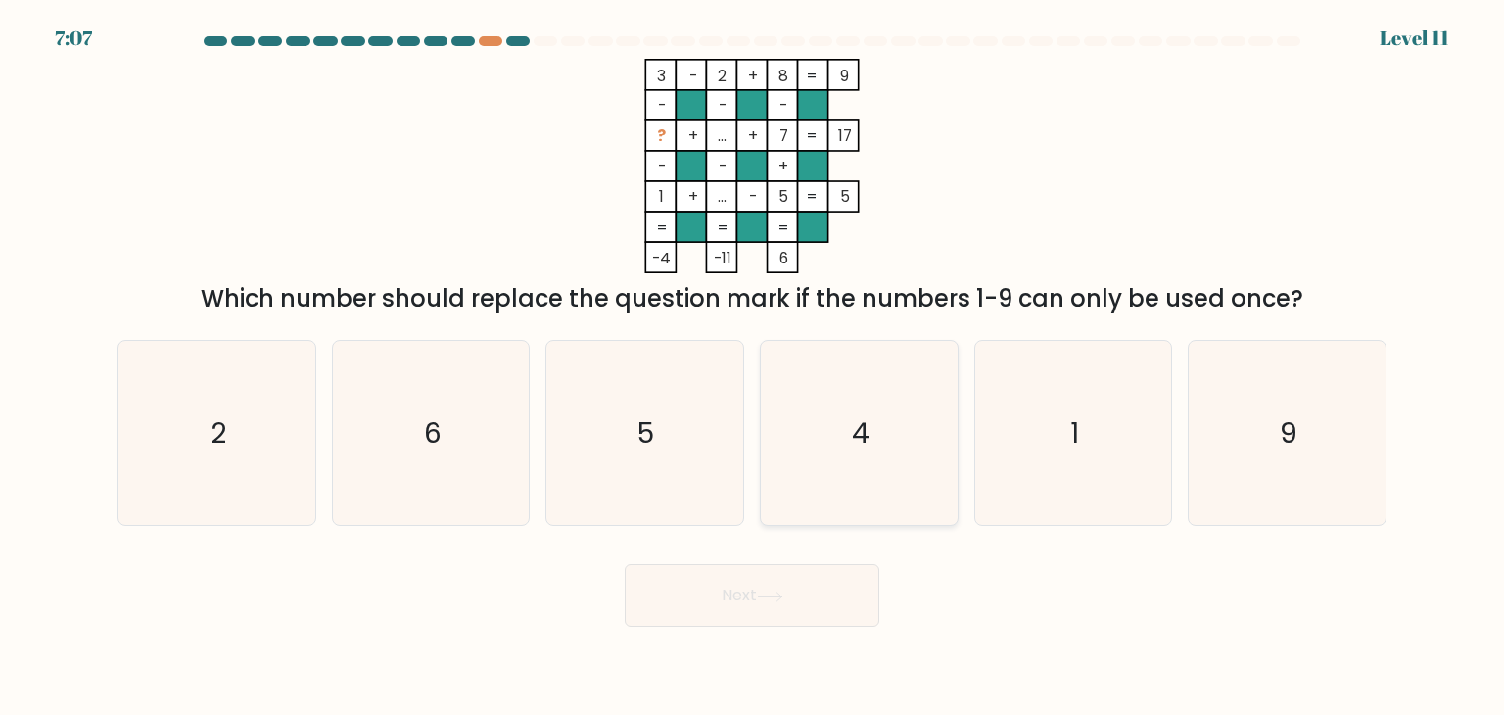
click at [869, 455] on icon "4" at bounding box center [859, 433] width 184 height 184
click at [753, 367] on input "d. 4" at bounding box center [752, 362] width 1 height 10
radio input "true"
click at [670, 488] on icon "5" at bounding box center [644, 433] width 184 height 184
click at [752, 367] on input "c. 5" at bounding box center [752, 362] width 1 height 10
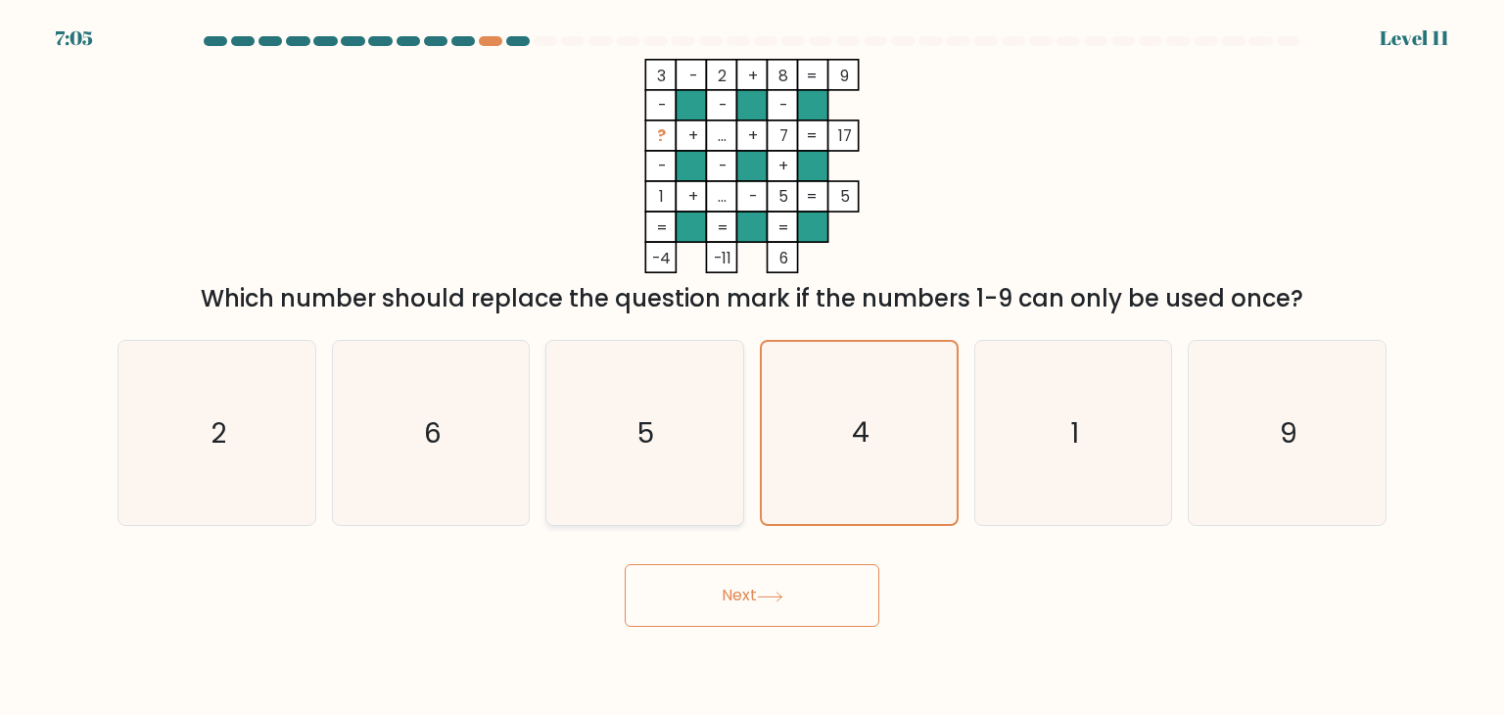
radio input "true"
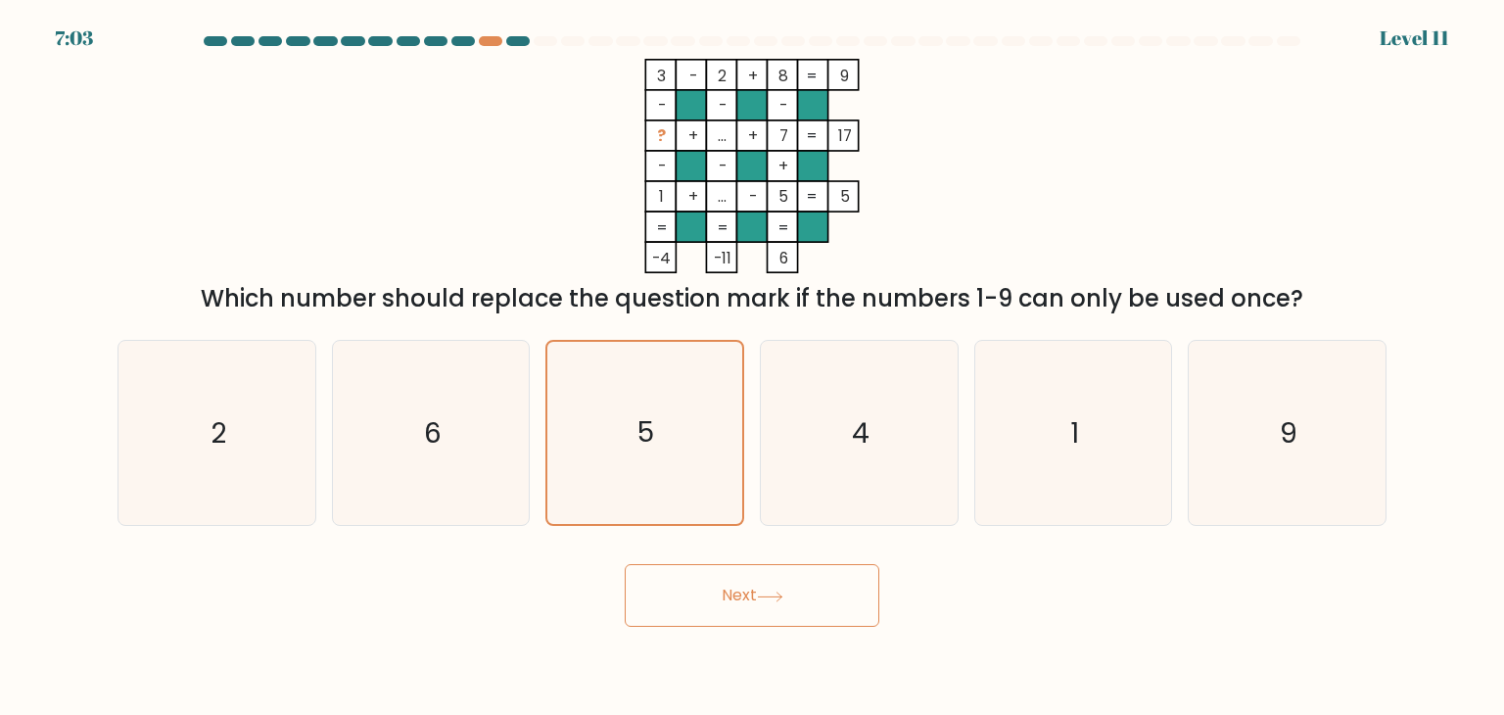
drag, startPoint x: 463, startPoint y: 483, endPoint x: 544, endPoint y: 512, distance: 86.4
click at [463, 482] on icon "6" at bounding box center [431, 433] width 184 height 184
click at [752, 367] on input "b. 6" at bounding box center [752, 362] width 1 height 10
radio input "true"
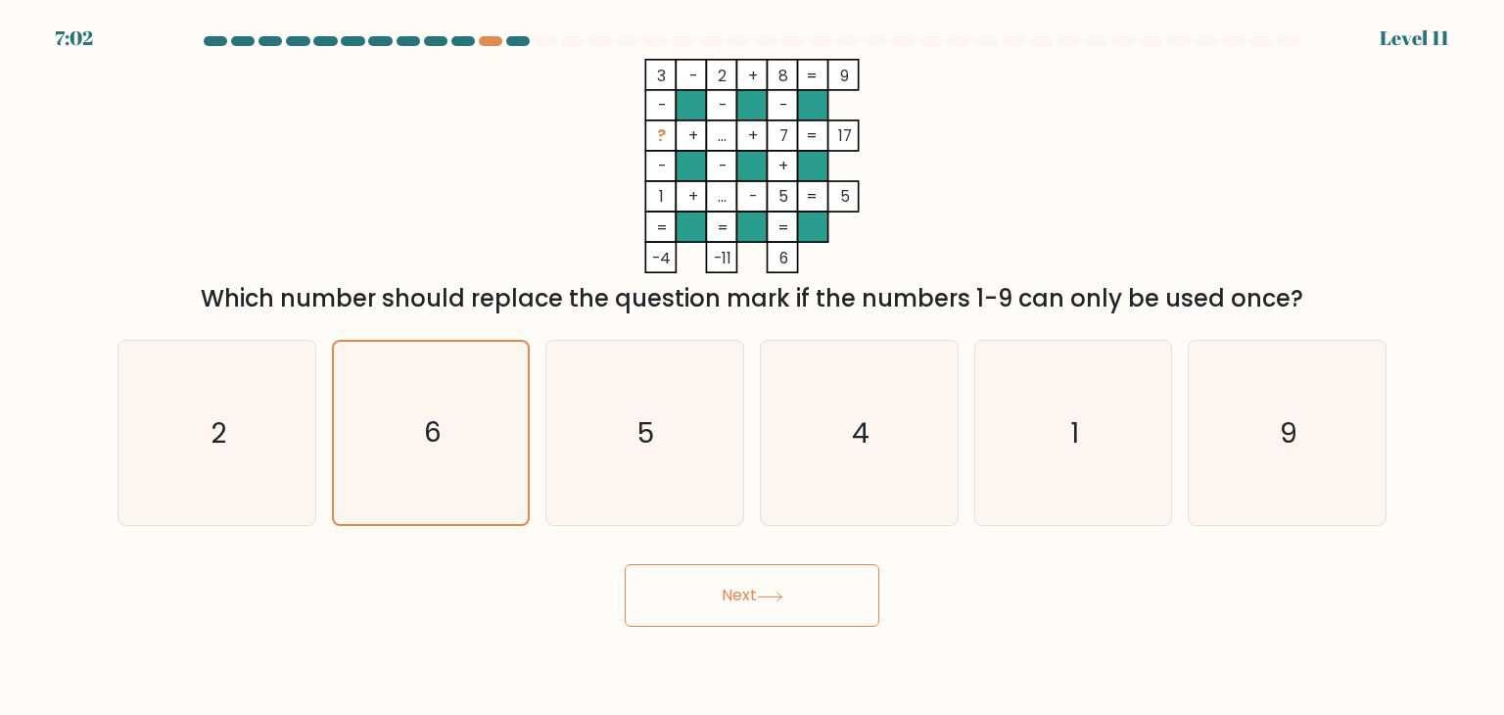
click at [686, 604] on button "Next" at bounding box center [752, 595] width 255 height 63
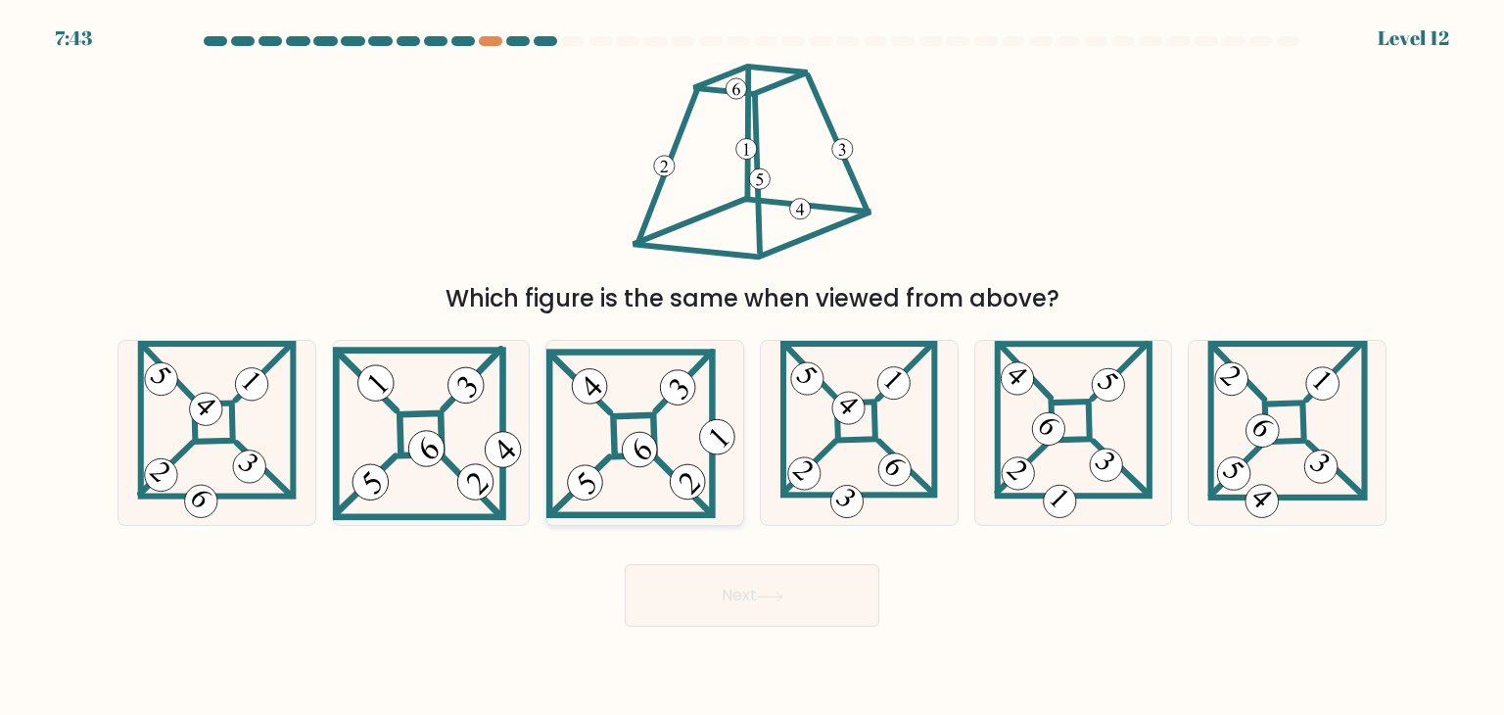
click at [686, 482] on 837 at bounding box center [688, 481] width 49 height 49
click at [752, 367] on input "c." at bounding box center [752, 362] width 1 height 10
radio input "true"
drag, startPoint x: 923, startPoint y: 502, endPoint x: 926, endPoint y: 518, distance: 15.9
click at [926, 518] on icon at bounding box center [859, 433] width 158 height 184
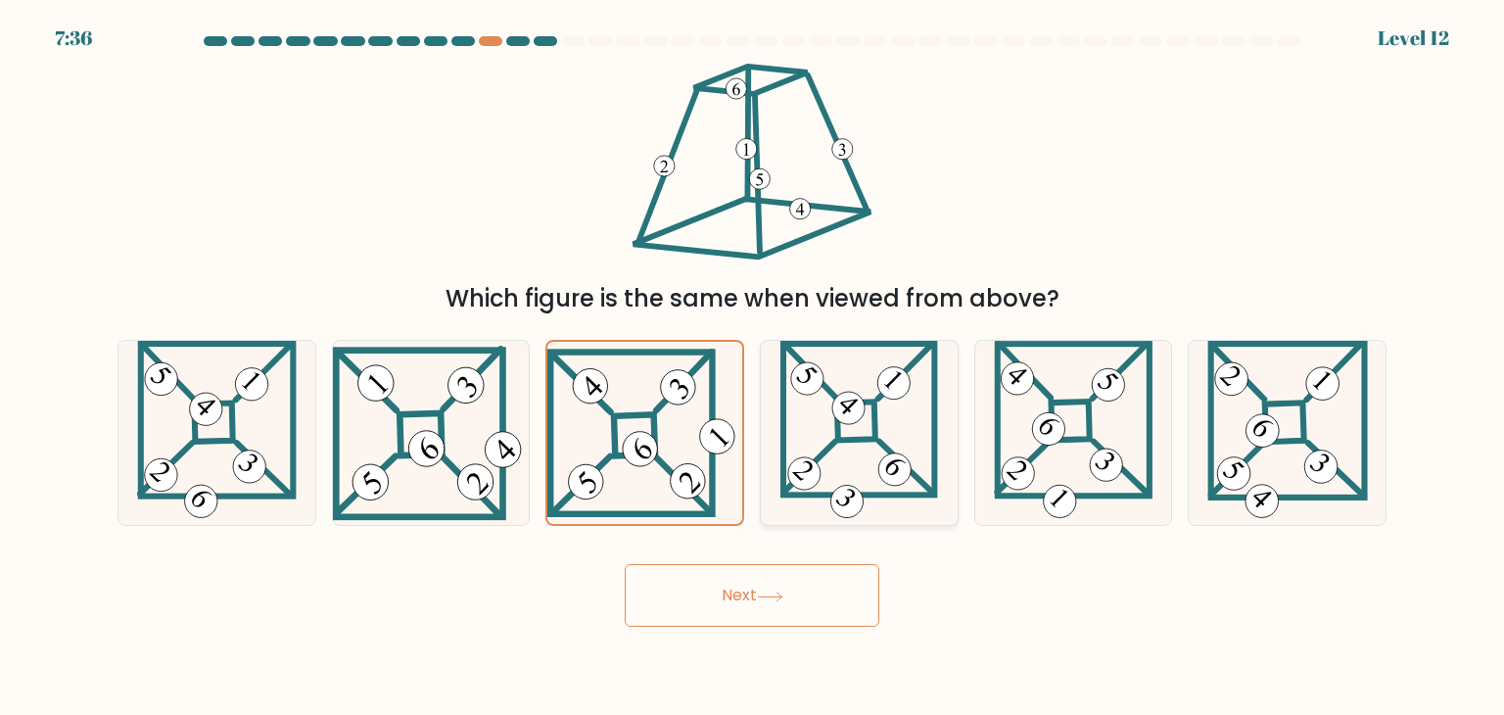
click at [753, 367] on input "d." at bounding box center [752, 362] width 1 height 10
radio input "true"
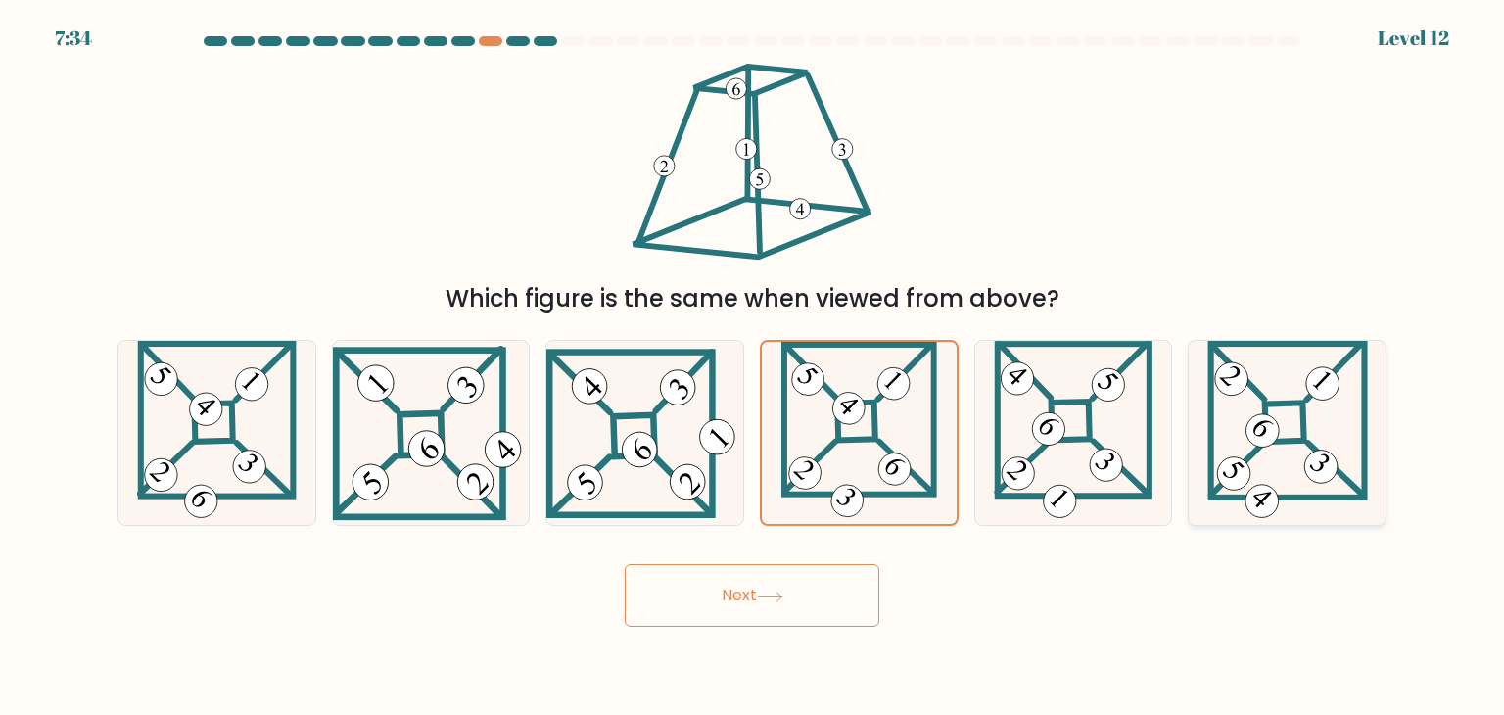
click at [1279, 502] on icon at bounding box center [1287, 433] width 161 height 184
click at [753, 367] on input "f." at bounding box center [752, 362] width 1 height 10
radio input "true"
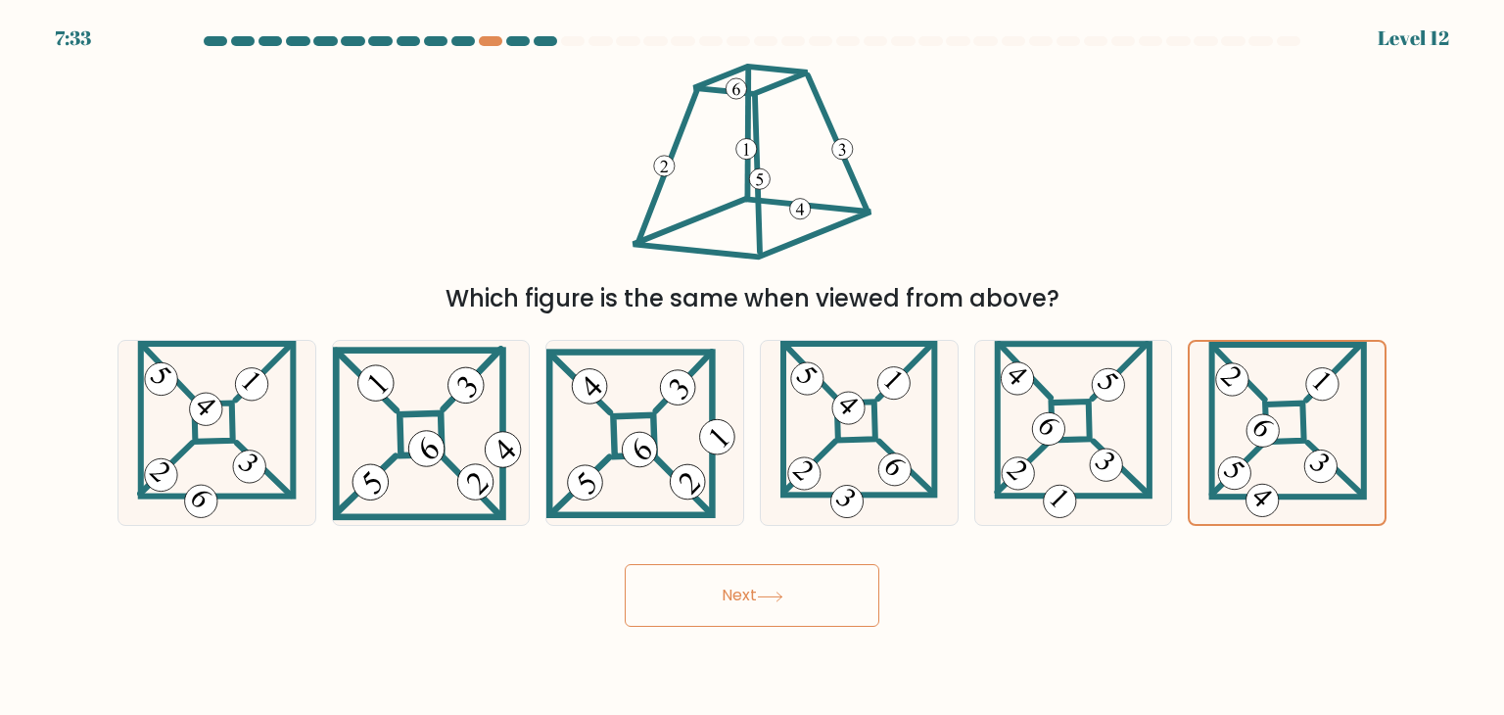
click at [792, 604] on button "Next" at bounding box center [752, 595] width 255 height 63
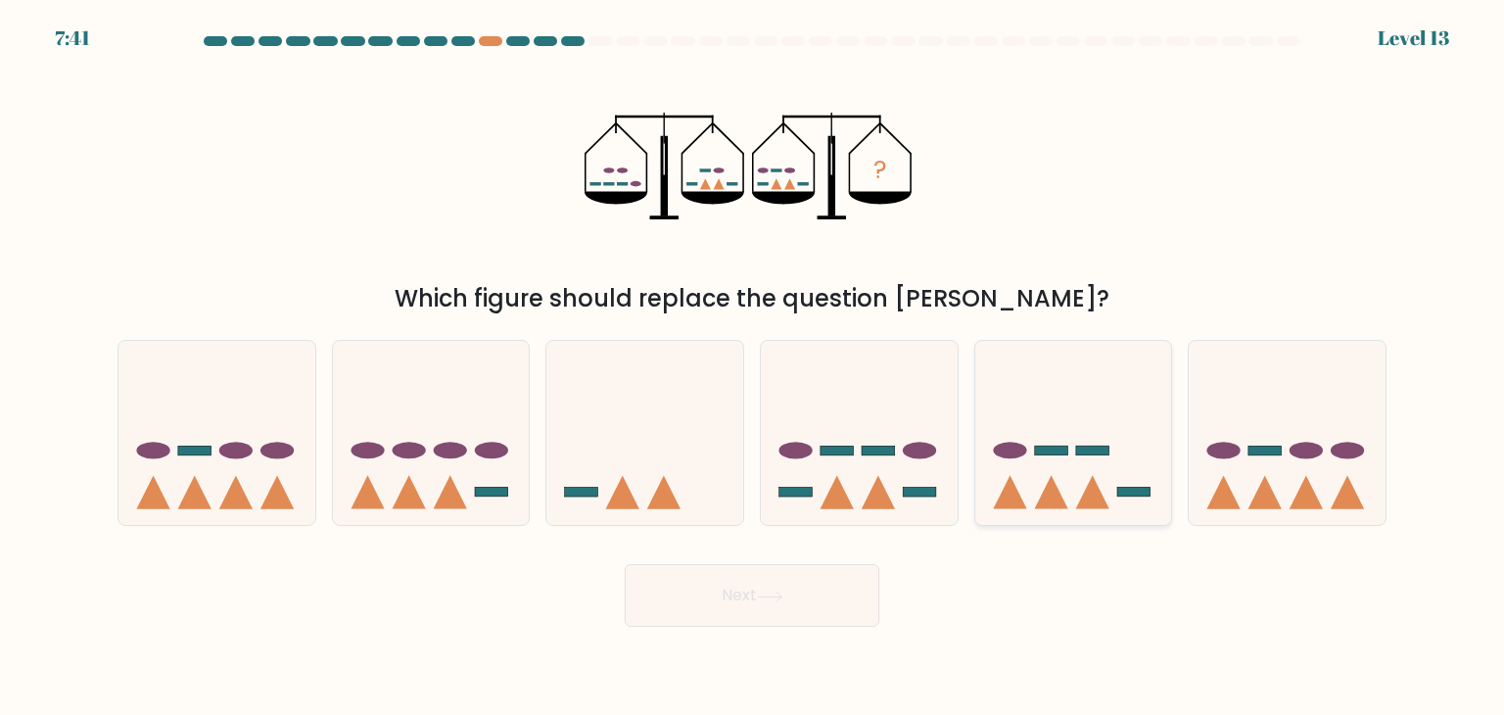
click at [1107, 495] on icon at bounding box center [1073, 433] width 197 height 163
click at [753, 367] on input "e." at bounding box center [752, 362] width 1 height 10
radio input "true"
click at [827, 578] on button "Next" at bounding box center [752, 595] width 255 height 63
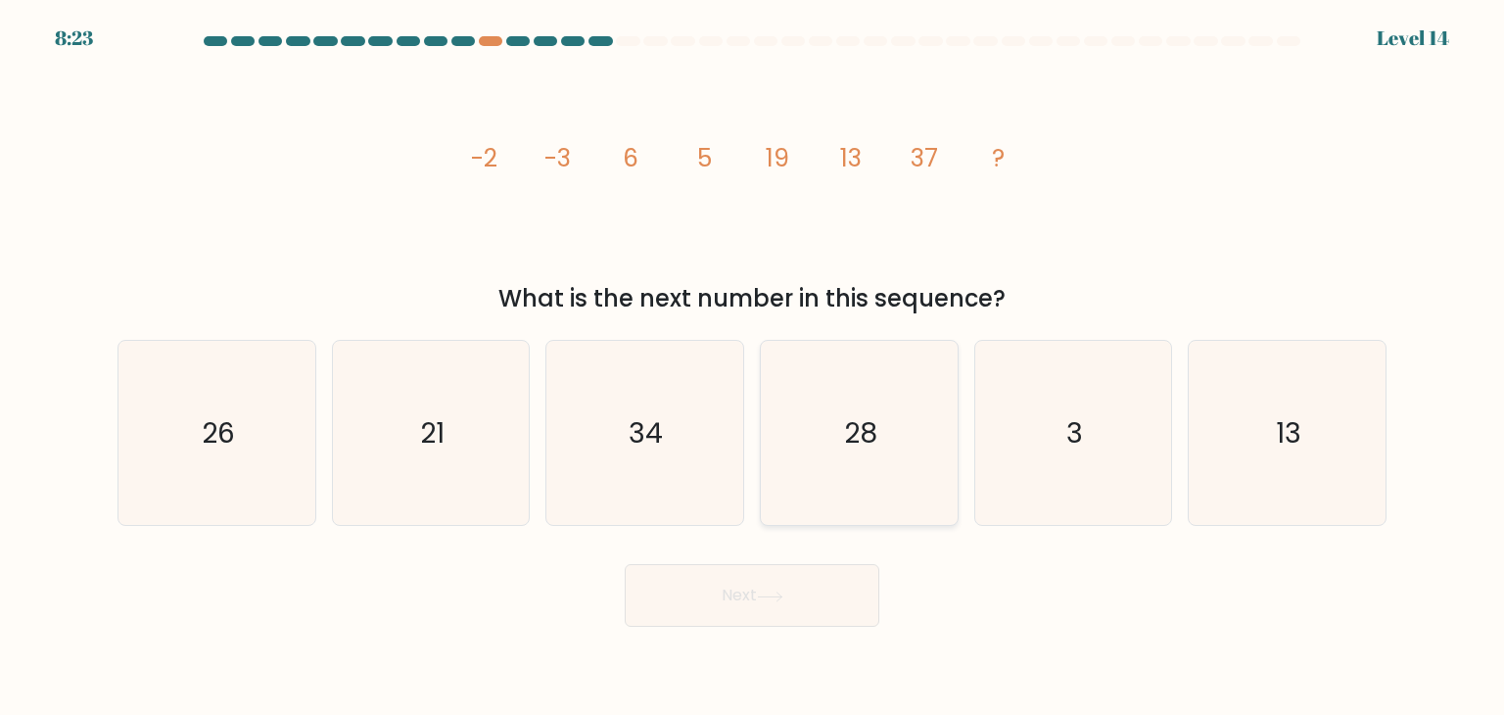
click at [948, 496] on icon "28" at bounding box center [859, 433] width 184 height 184
click at [753, 367] on input "d. 28" at bounding box center [752, 362] width 1 height 10
radio input "true"
drag, startPoint x: 481, startPoint y: 468, endPoint x: 541, endPoint y: 487, distance: 62.6
click at [482, 468] on icon "21" at bounding box center [431, 433] width 184 height 184
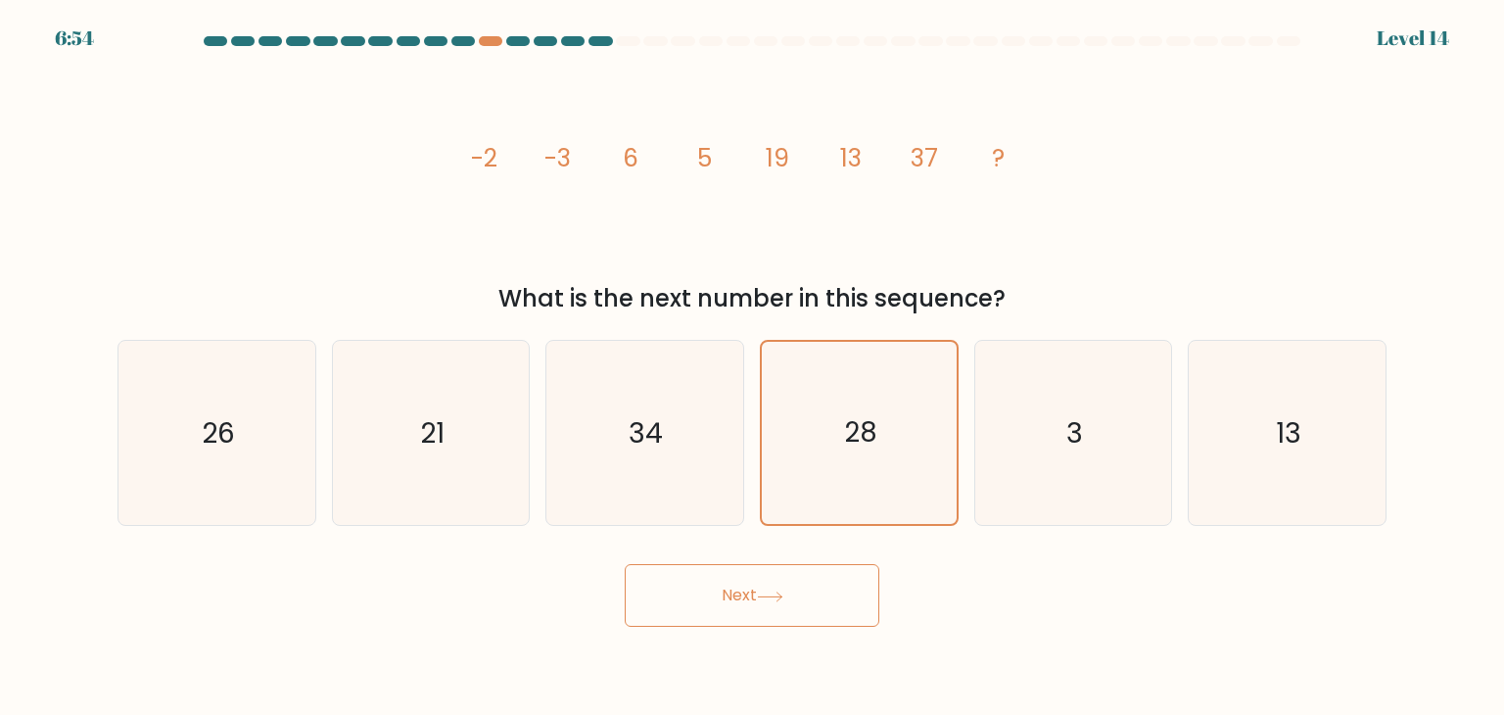
click at [752, 367] on input "b. 21" at bounding box center [752, 362] width 1 height 10
radio input "true"
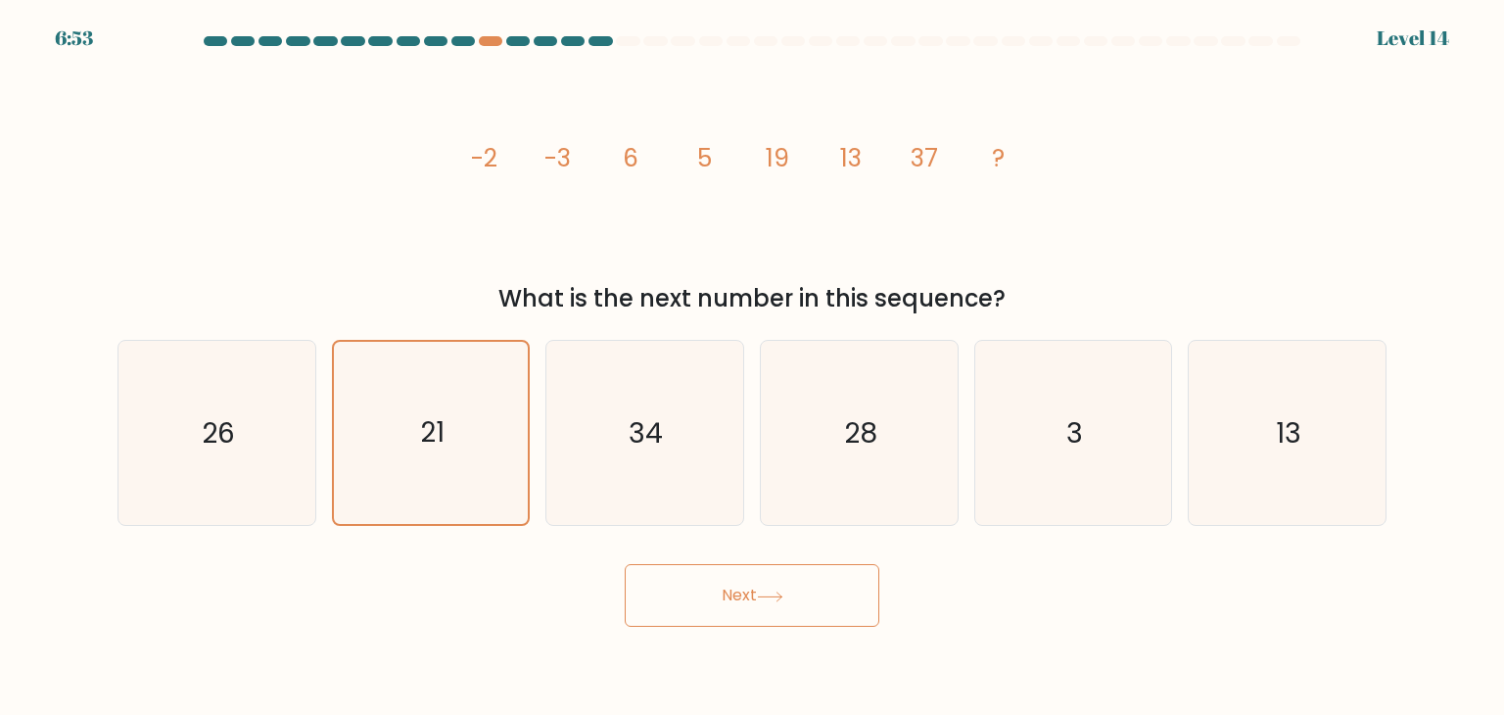
click at [714, 596] on button "Next" at bounding box center [752, 595] width 255 height 63
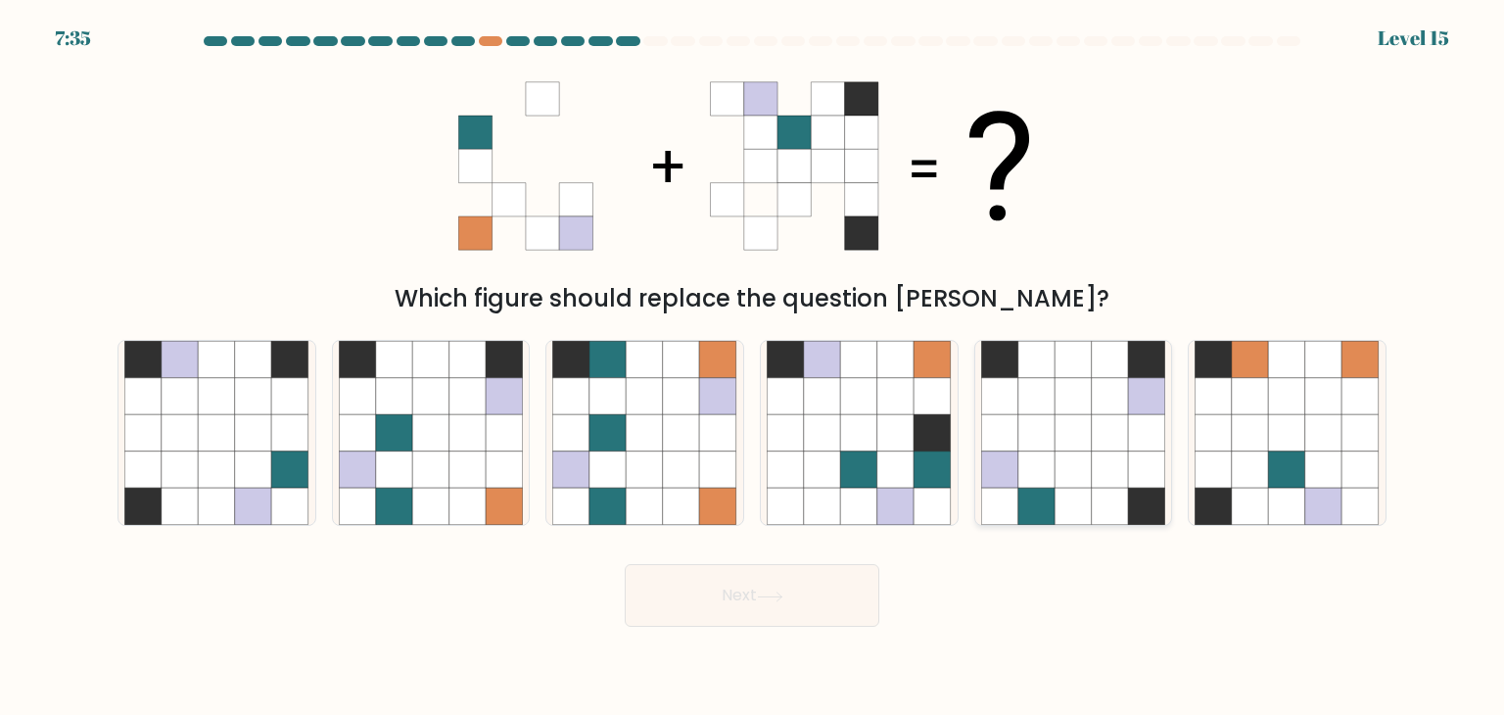
click at [1050, 452] on icon at bounding box center [1036, 469] width 37 height 37
click at [753, 367] on input "e." at bounding box center [752, 362] width 1 height 10
radio input "true"
click at [498, 451] on icon at bounding box center [504, 469] width 37 height 37
click at [752, 367] on input "b." at bounding box center [752, 362] width 1 height 10
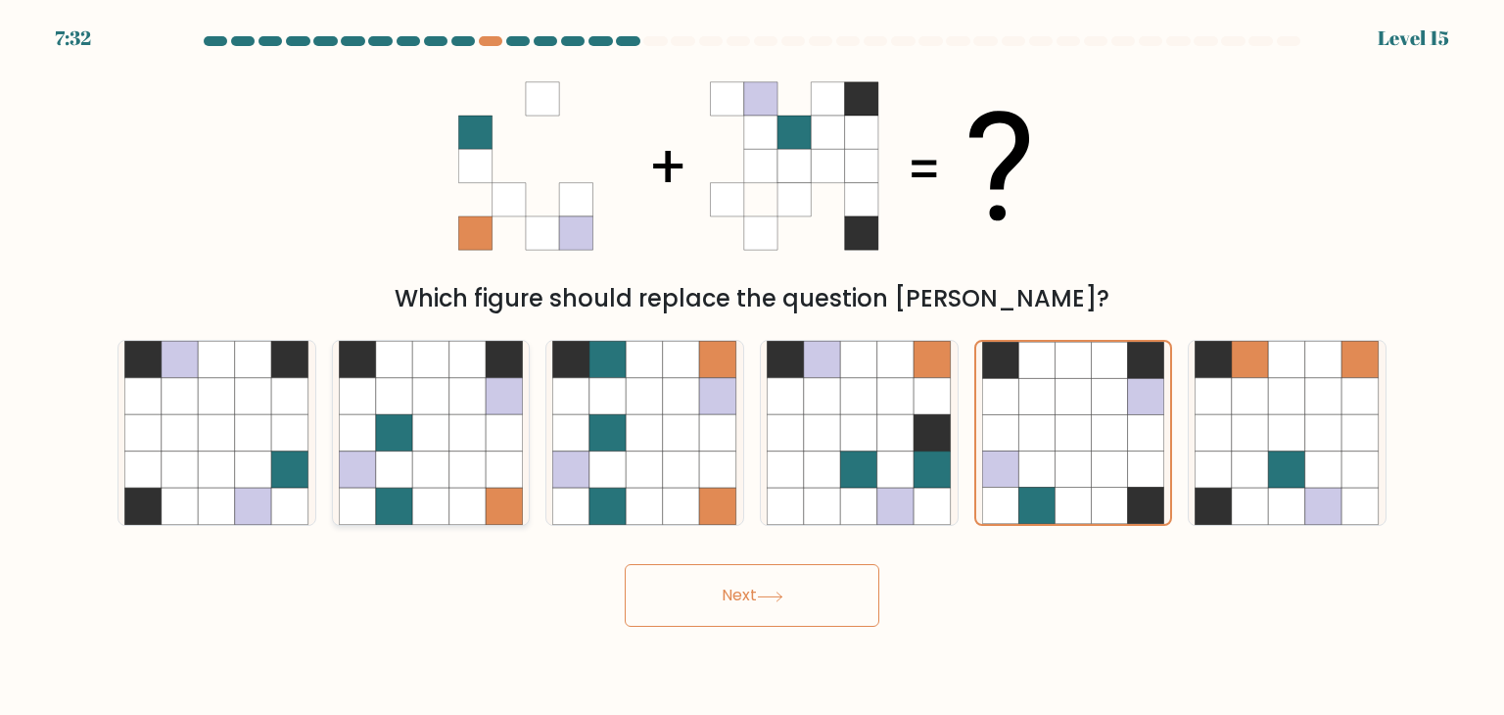
radio input "true"
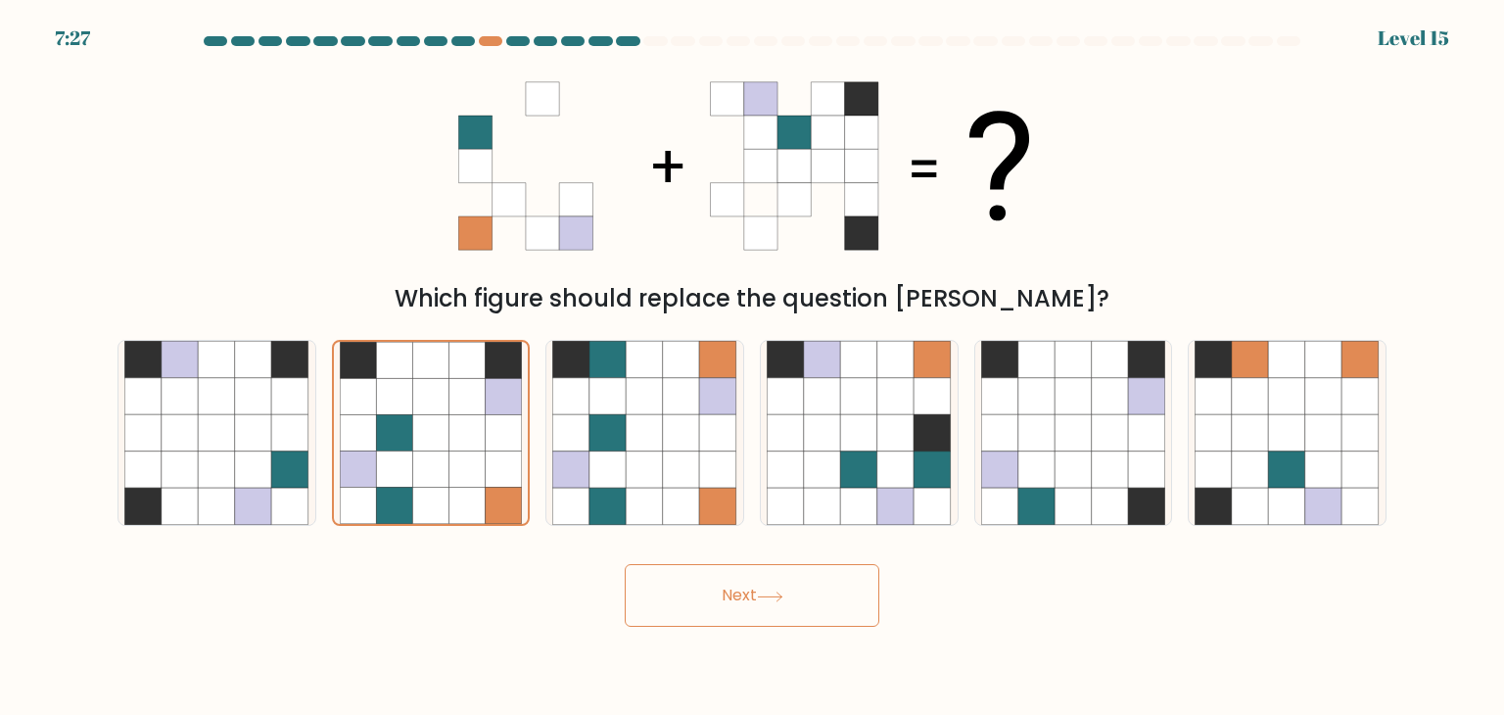
click at [751, 586] on button "Next" at bounding box center [752, 595] width 255 height 63
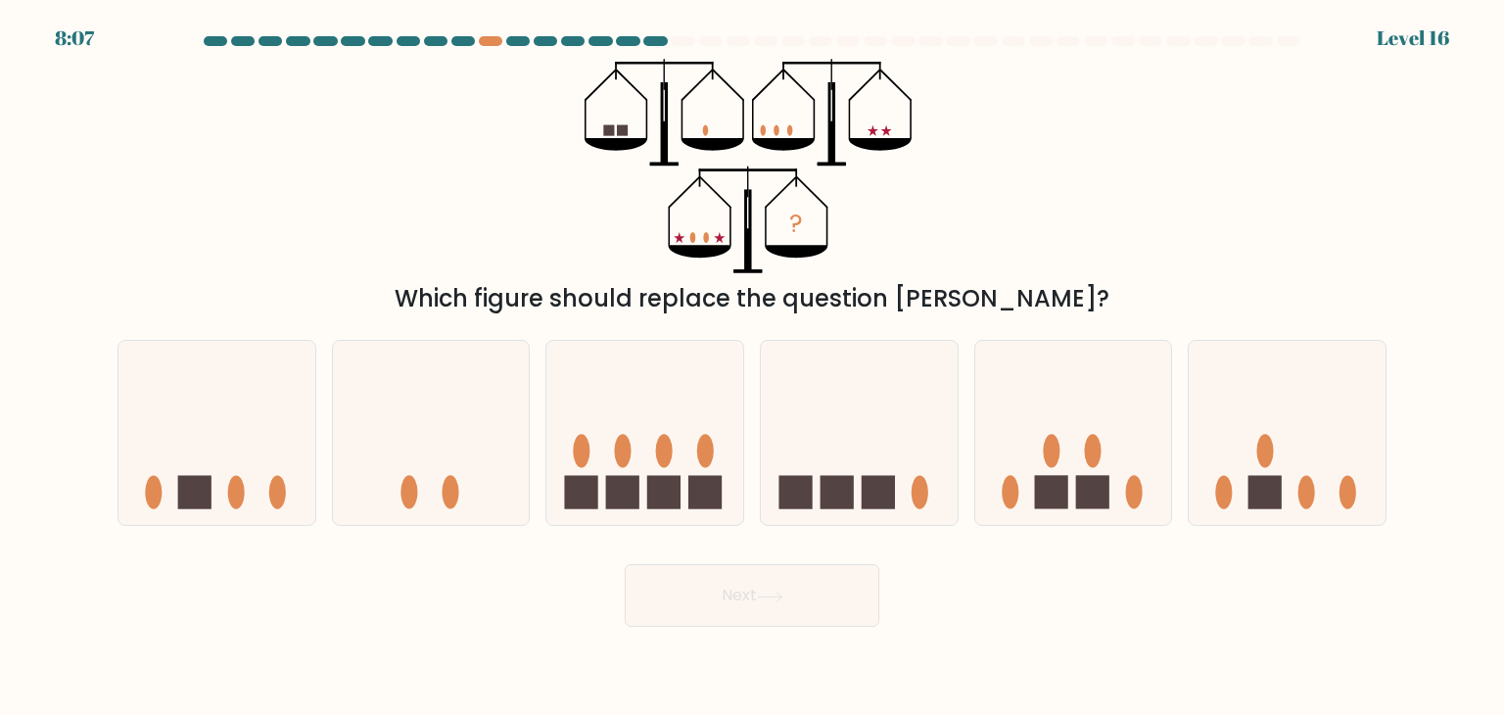
drag, startPoint x: 846, startPoint y: 411, endPoint x: 1312, endPoint y: 229, distance: 500.5
click at [1312, 232] on div "? Which figure should replace the question mark?" at bounding box center [752, 188] width 1293 height 258
click at [240, 475] on icon at bounding box center [216, 433] width 197 height 163
click at [752, 367] on input "a." at bounding box center [752, 362] width 1 height 10
radio input "true"
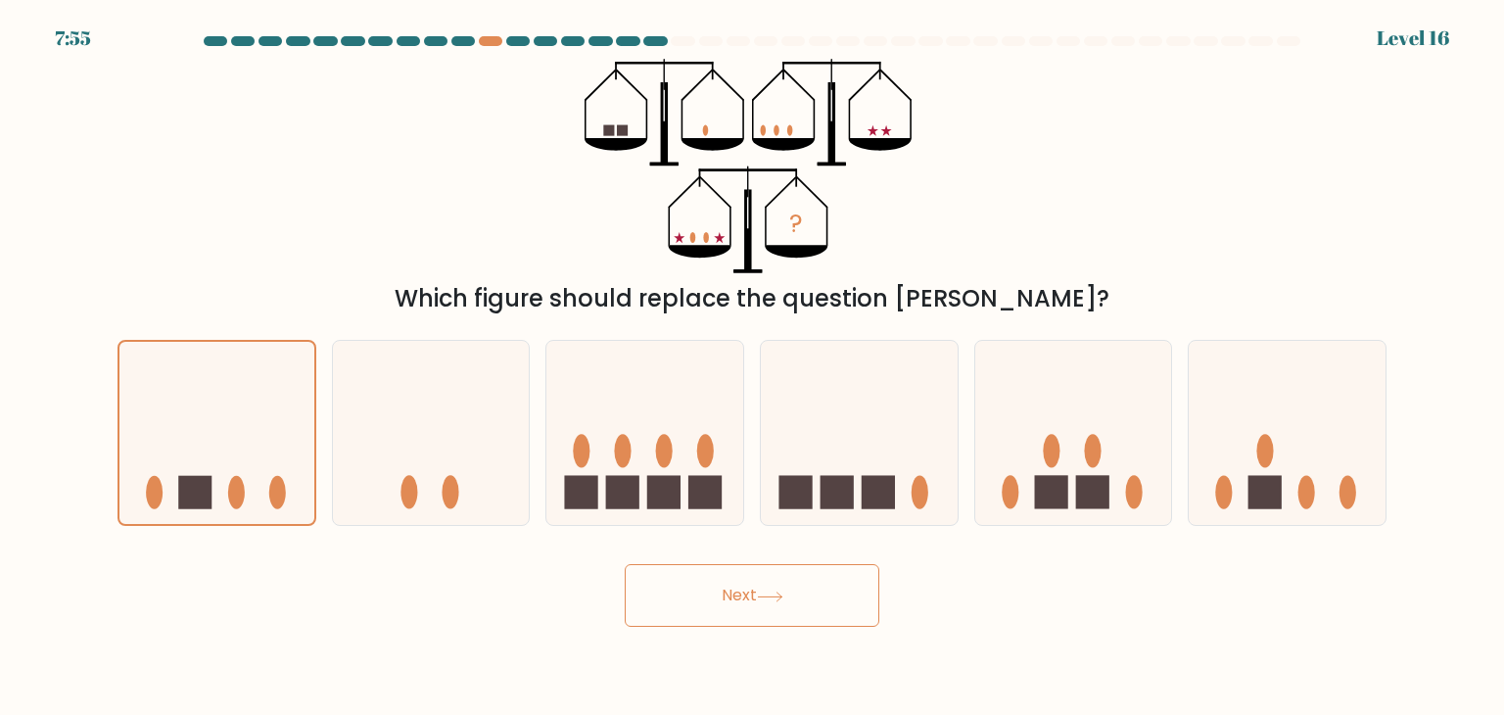
click at [788, 592] on button "Next" at bounding box center [752, 595] width 255 height 63
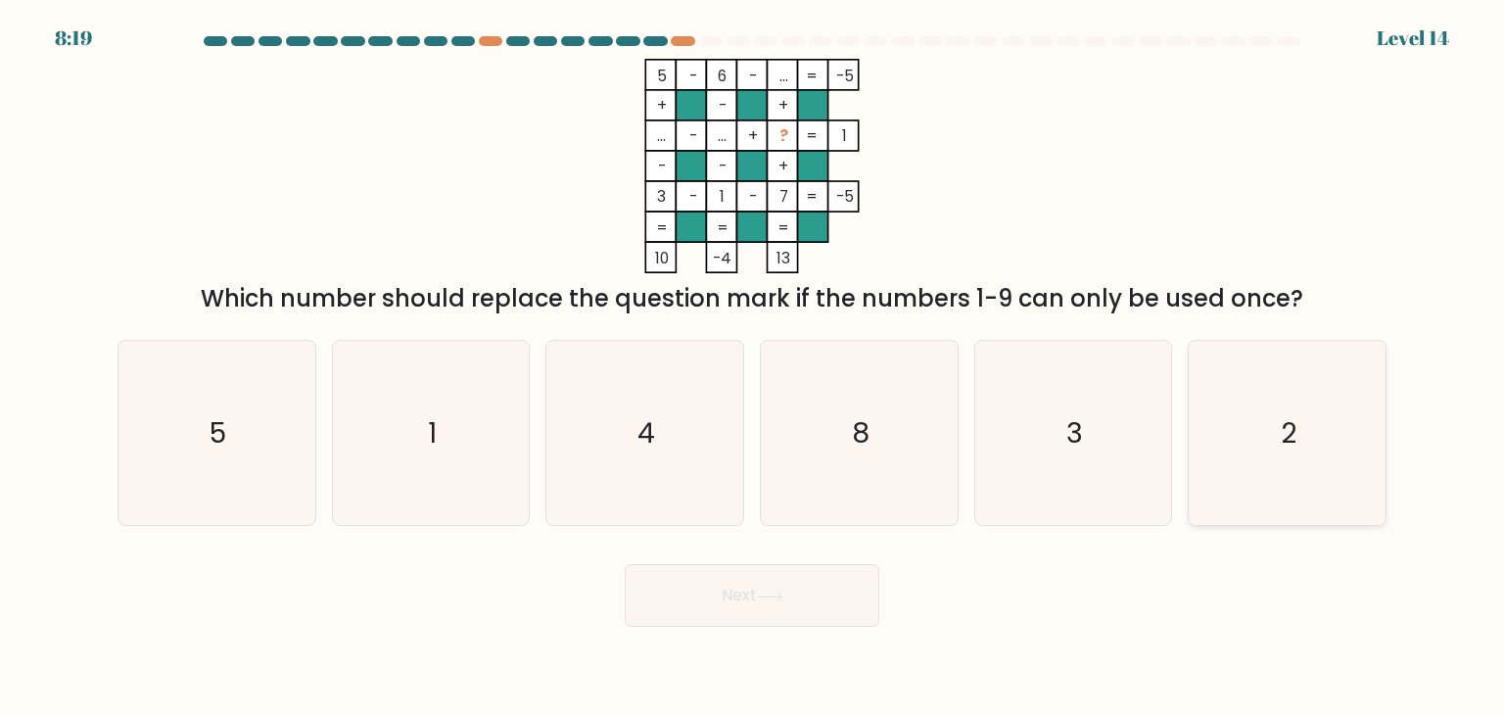
drag, startPoint x: 1285, startPoint y: 413, endPoint x: 1234, endPoint y: 421, distance: 51.5
click at [1277, 413] on icon "2" at bounding box center [1287, 433] width 184 height 184
click at [753, 367] on input "f. 2" at bounding box center [752, 362] width 1 height 10
radio input "true"
click at [806, 600] on button "Next" at bounding box center [752, 595] width 255 height 63
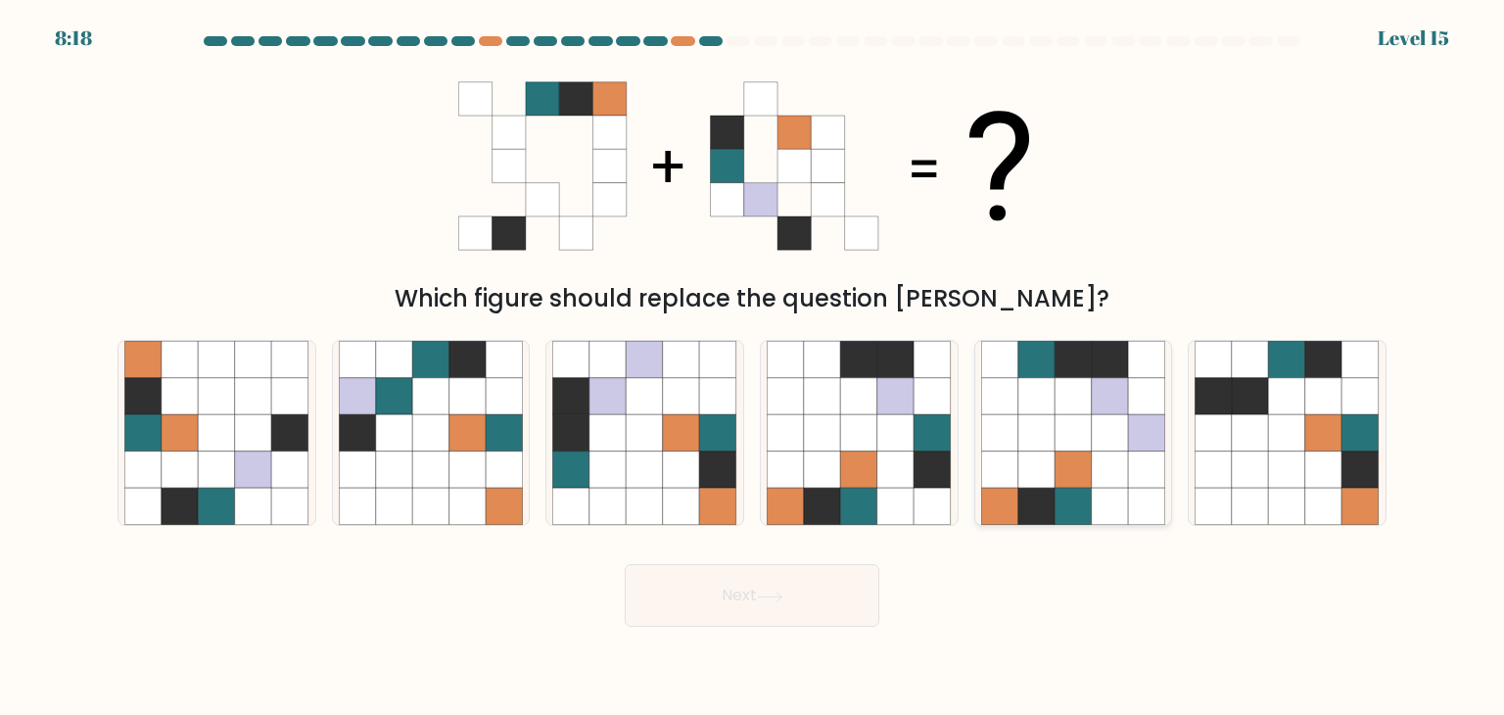
click at [979, 432] on div at bounding box center [1073, 433] width 199 height 186
click at [753, 367] on input "e." at bounding box center [752, 362] width 1 height 10
radio input "true"
click at [440, 446] on icon at bounding box center [430, 432] width 37 height 37
click at [752, 367] on input "b." at bounding box center [752, 362] width 1 height 10
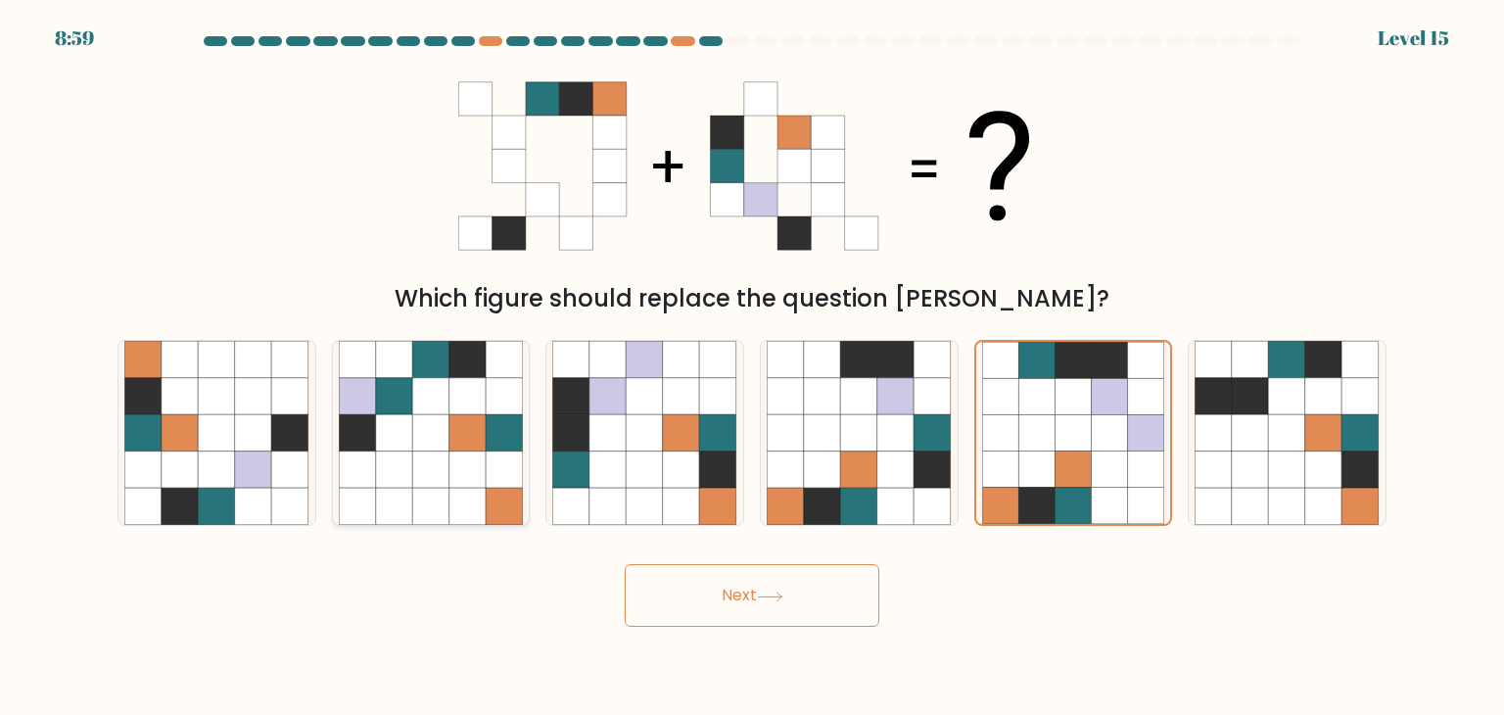
radio input "true"
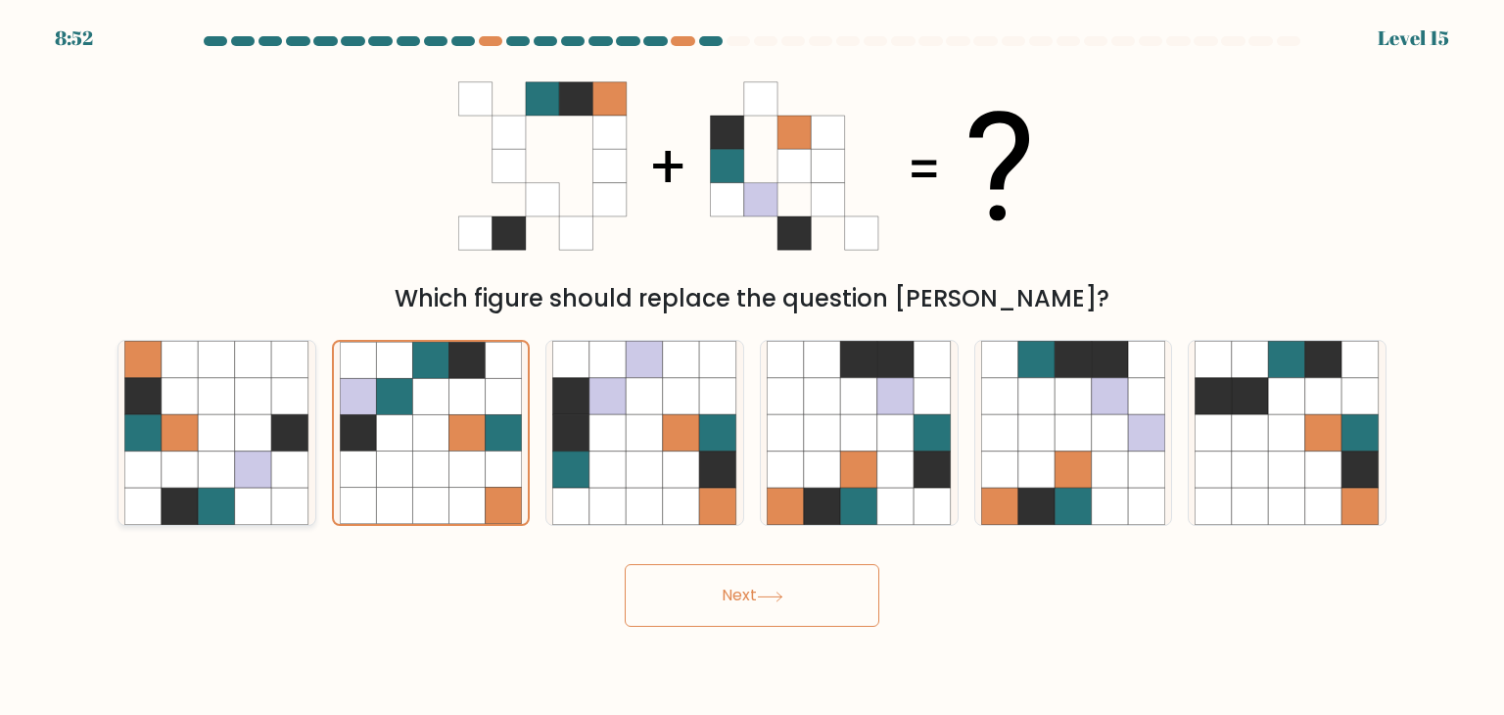
click at [199, 491] on icon at bounding box center [217, 507] width 37 height 37
click at [752, 367] on input "a." at bounding box center [752, 362] width 1 height 10
radio input "true"
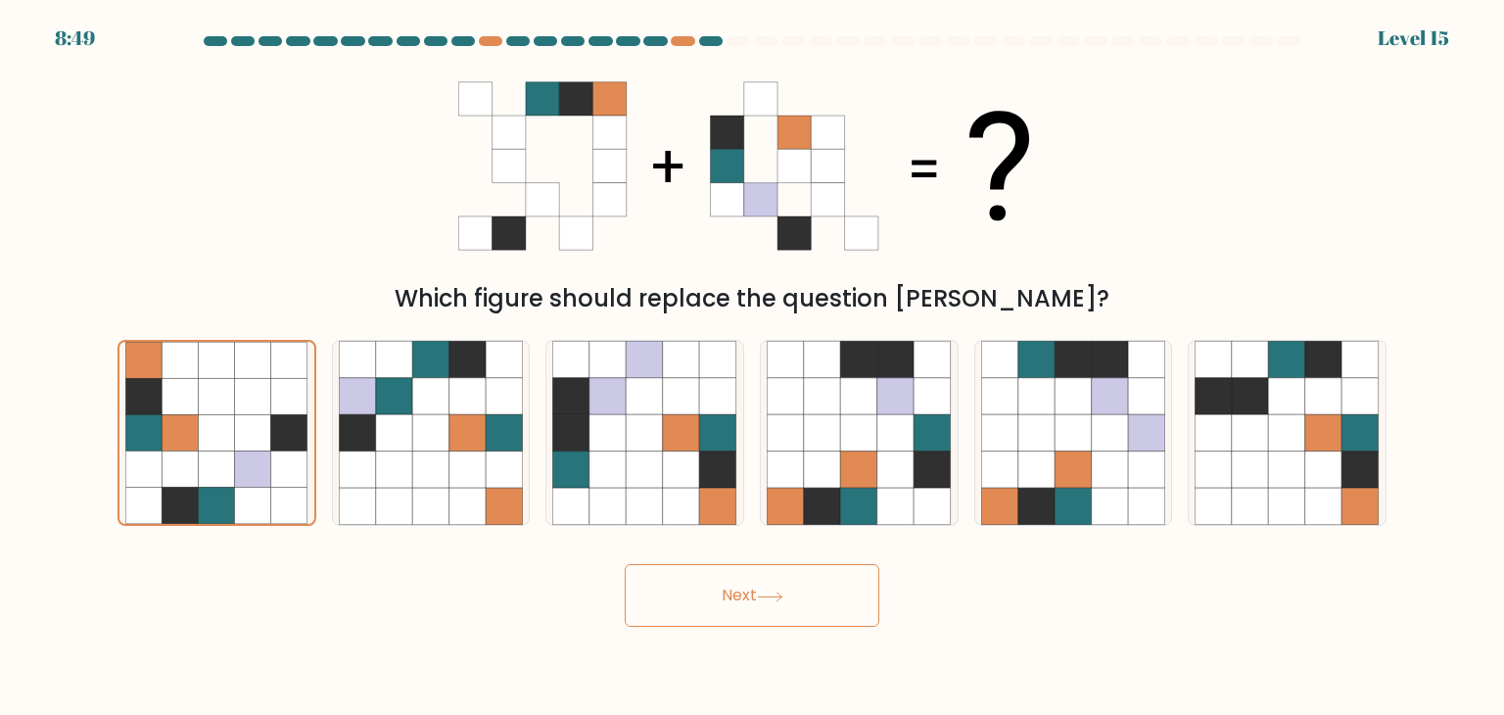
click at [792, 602] on button "Next" at bounding box center [752, 595] width 255 height 63
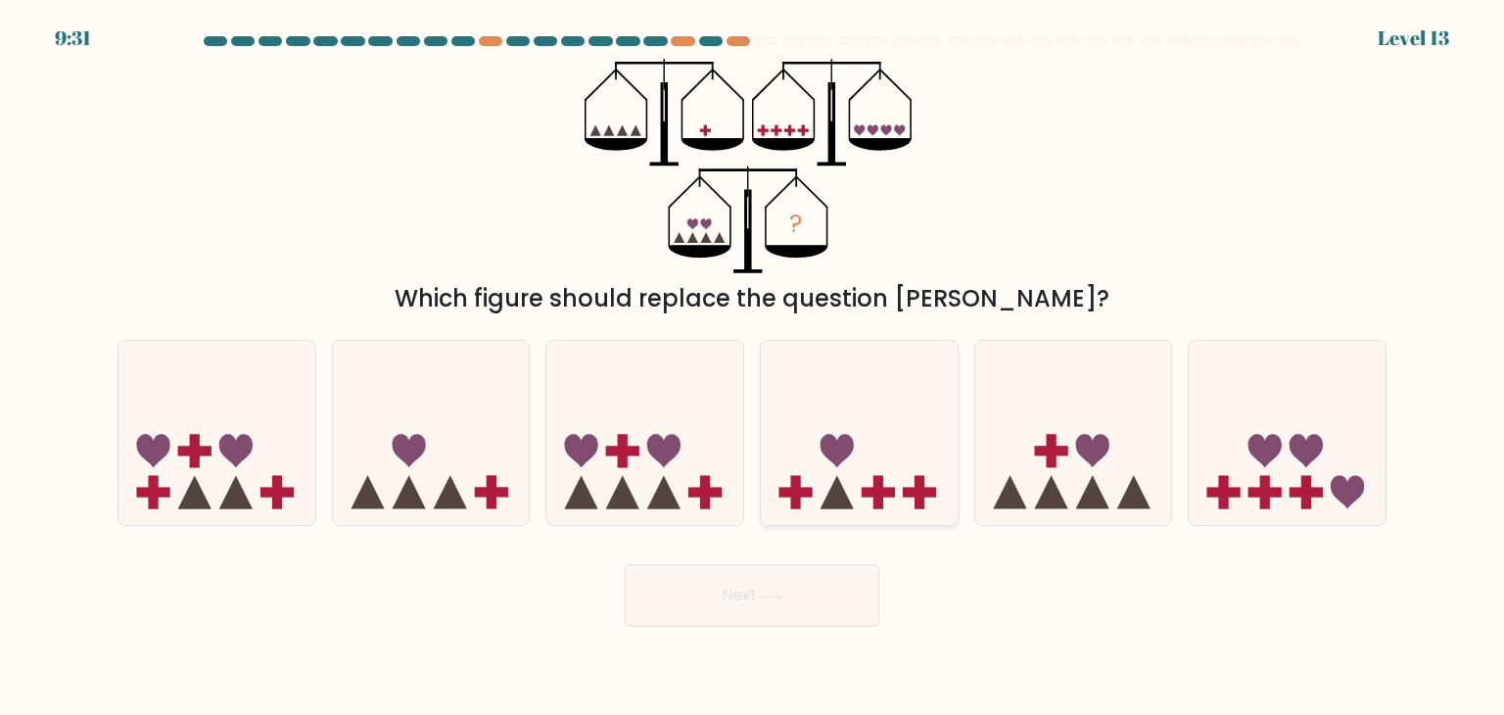
click at [936, 483] on icon at bounding box center [859, 433] width 197 height 163
click at [753, 367] on input "d." at bounding box center [752, 362] width 1 height 10
radio input "true"
click at [805, 596] on button "Next" at bounding box center [752, 595] width 255 height 63
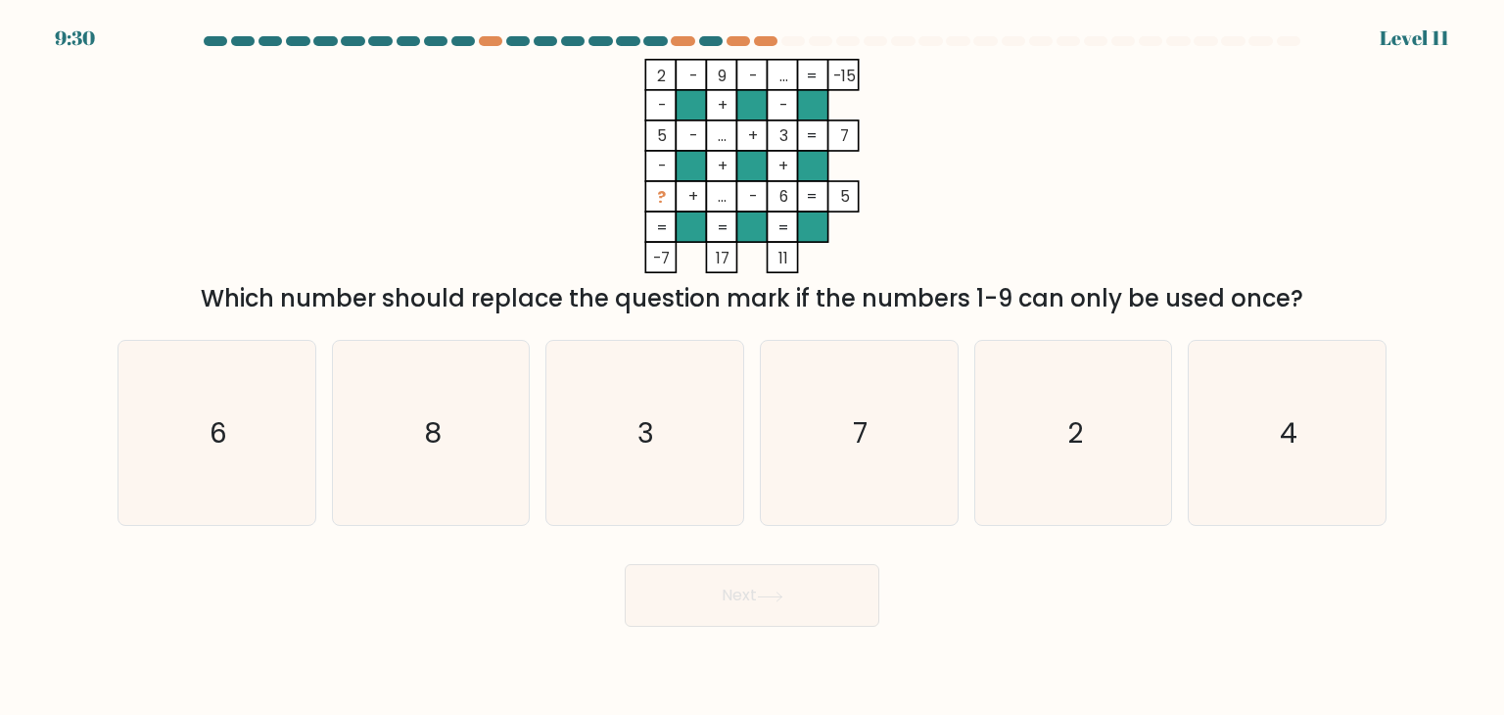
click at [819, 586] on button "Next" at bounding box center [752, 595] width 255 height 63
drag, startPoint x: 874, startPoint y: 440, endPoint x: 863, endPoint y: 464, distance: 26.7
click at [874, 436] on icon "7" at bounding box center [859, 433] width 184 height 184
click at [753, 367] on input "d. 7" at bounding box center [752, 362] width 1 height 10
radio input "true"
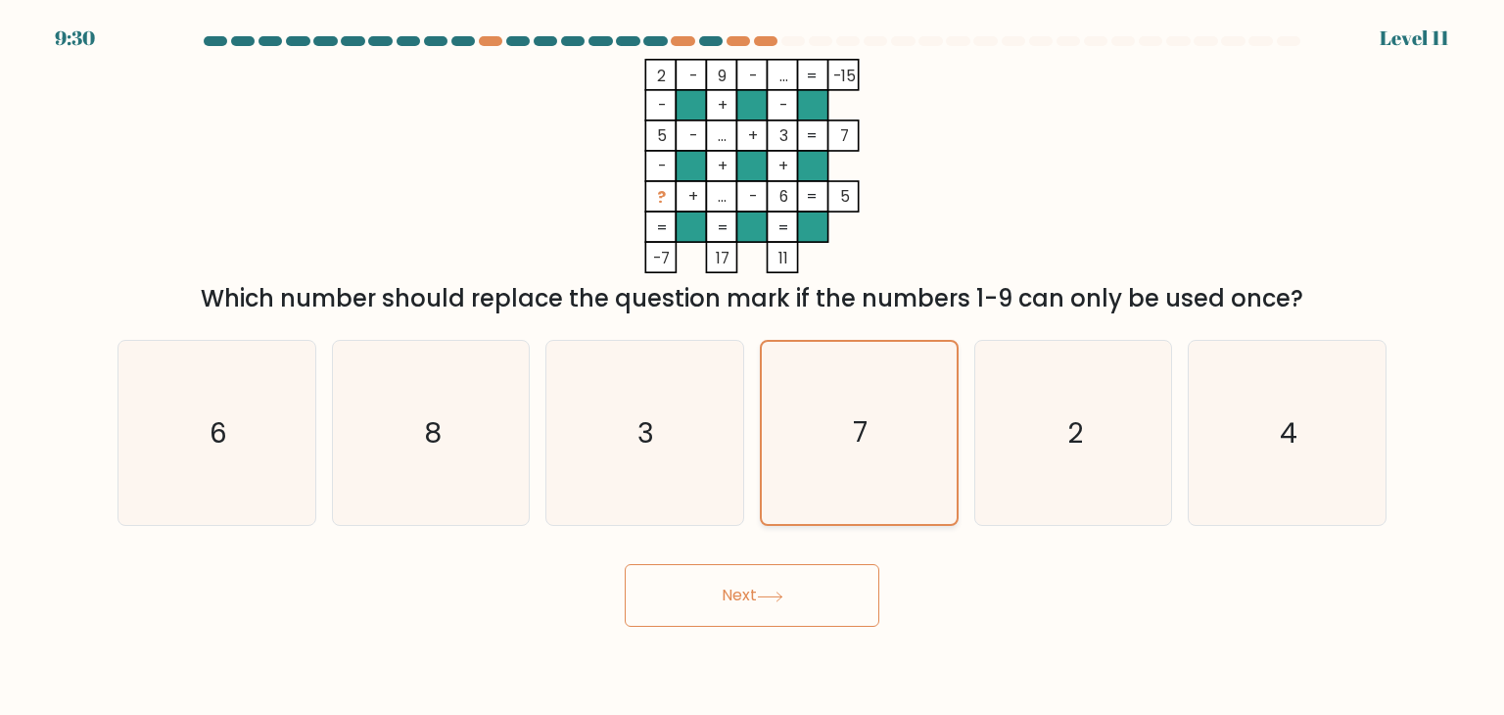
drag, startPoint x: 774, startPoint y: 592, endPoint x: 835, endPoint y: 465, distance: 141.5
click at [774, 585] on button "Next" at bounding box center [752, 595] width 255 height 63
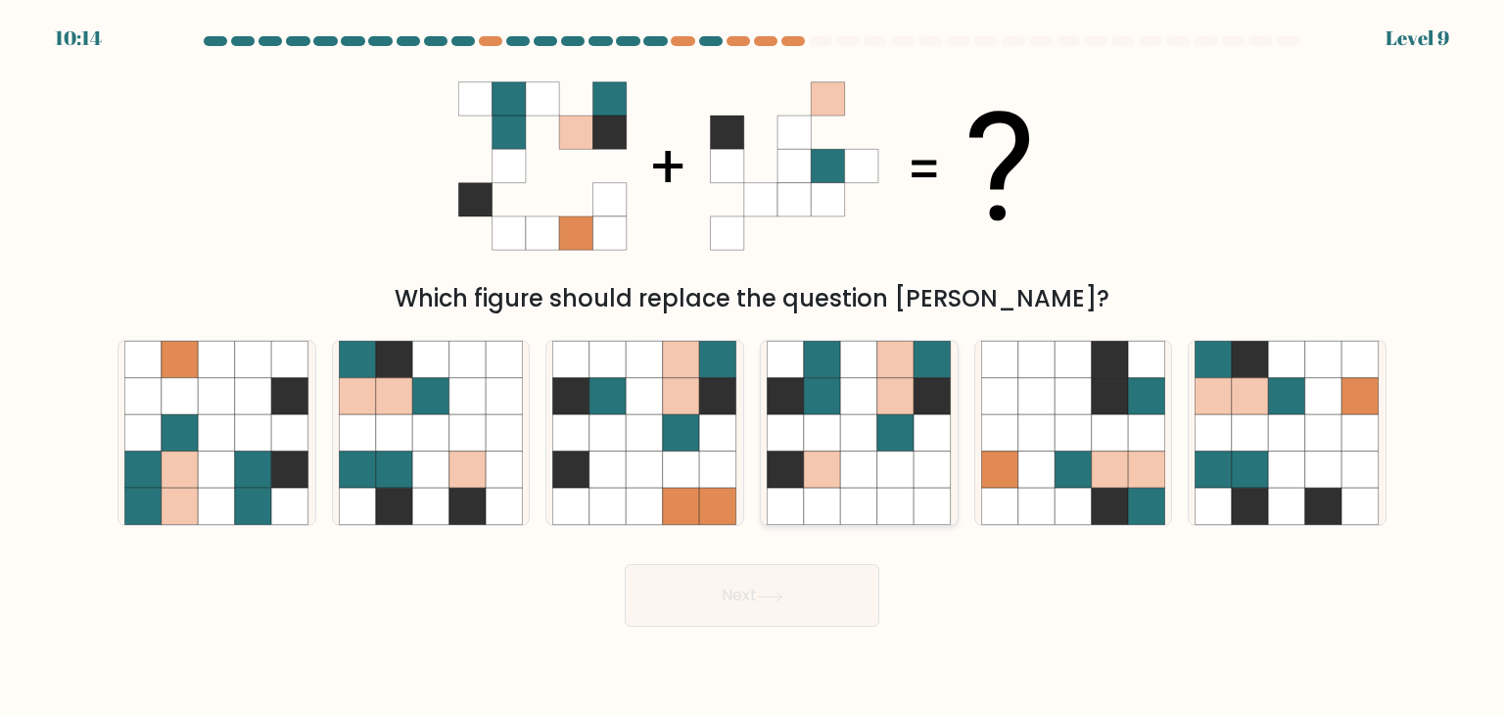
drag, startPoint x: 835, startPoint y: 526, endPoint x: 842, endPoint y: 505, distance: 21.7
click at [835, 521] on div at bounding box center [859, 433] width 199 height 186
click at [753, 367] on input "d." at bounding box center [752, 362] width 1 height 10
radio input "true"
click at [881, 420] on icon at bounding box center [895, 433] width 36 height 36
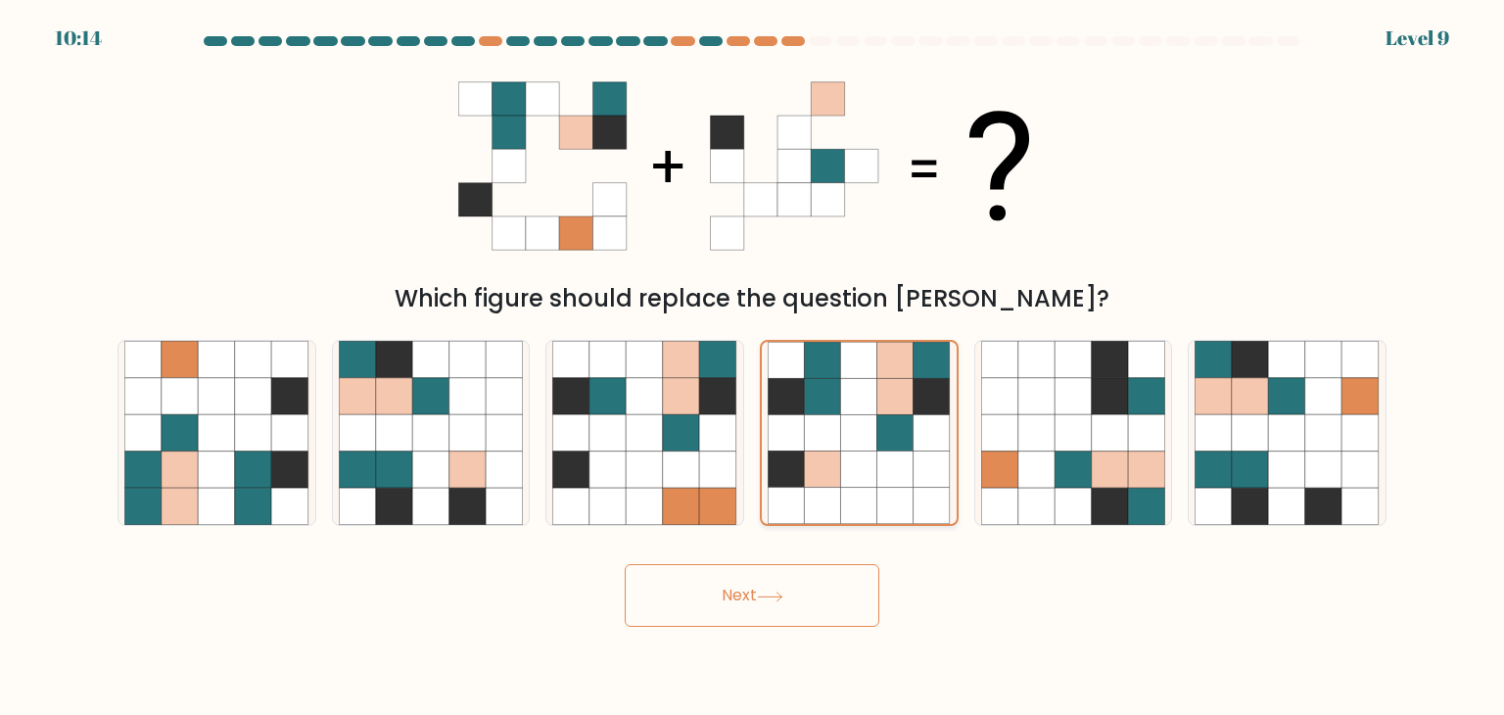
click at [753, 367] on input "d." at bounding box center [752, 362] width 1 height 10
click at [815, 565] on button "Next" at bounding box center [752, 595] width 255 height 63
click at [856, 474] on icon at bounding box center [859, 469] width 36 height 36
click at [753, 367] on input "d." at bounding box center [752, 362] width 1 height 10
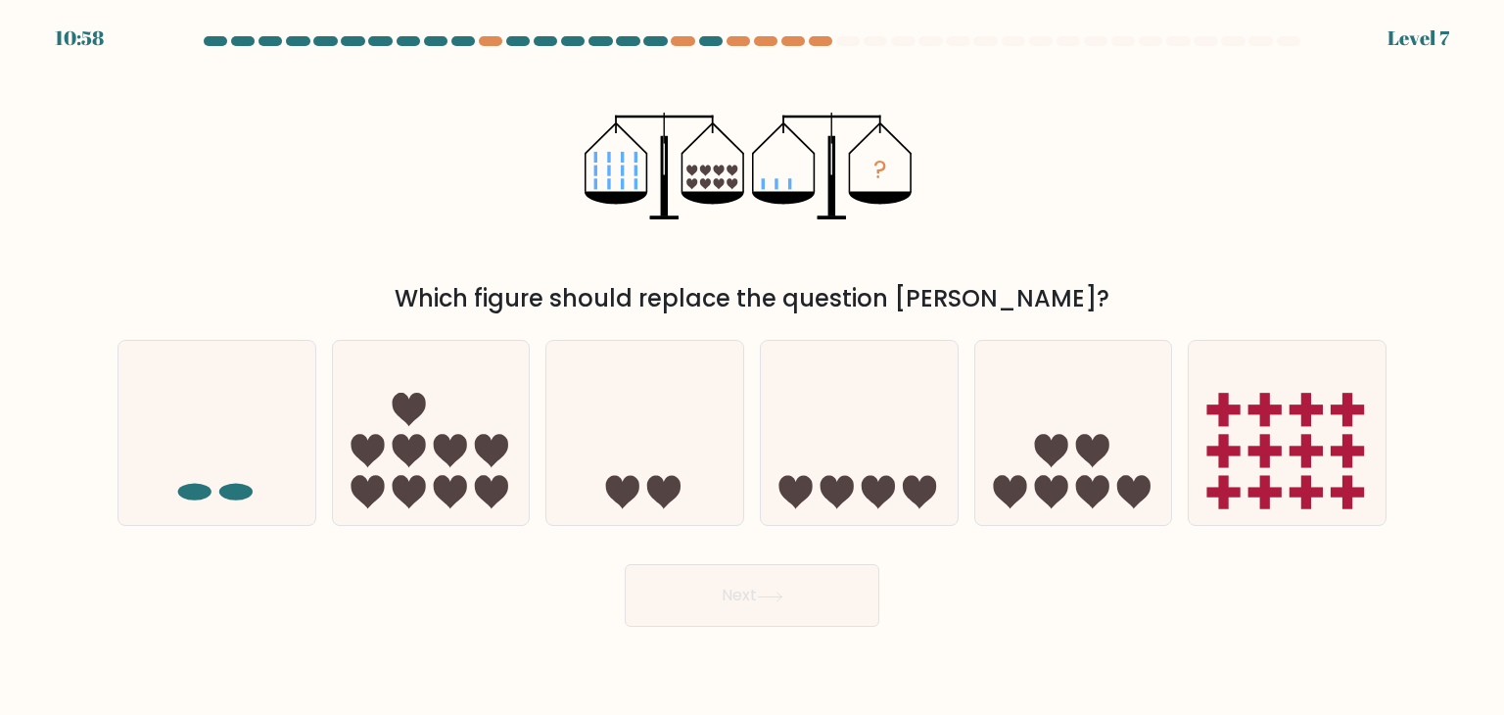
drag, startPoint x: 795, startPoint y: 591, endPoint x: 822, endPoint y: 549, distance: 48.9
click at [795, 587] on button "Next" at bounding box center [752, 595] width 255 height 63
click at [865, 460] on icon at bounding box center [859, 433] width 197 height 163
click at [753, 367] on input "d." at bounding box center [752, 362] width 1 height 10
radio input "true"
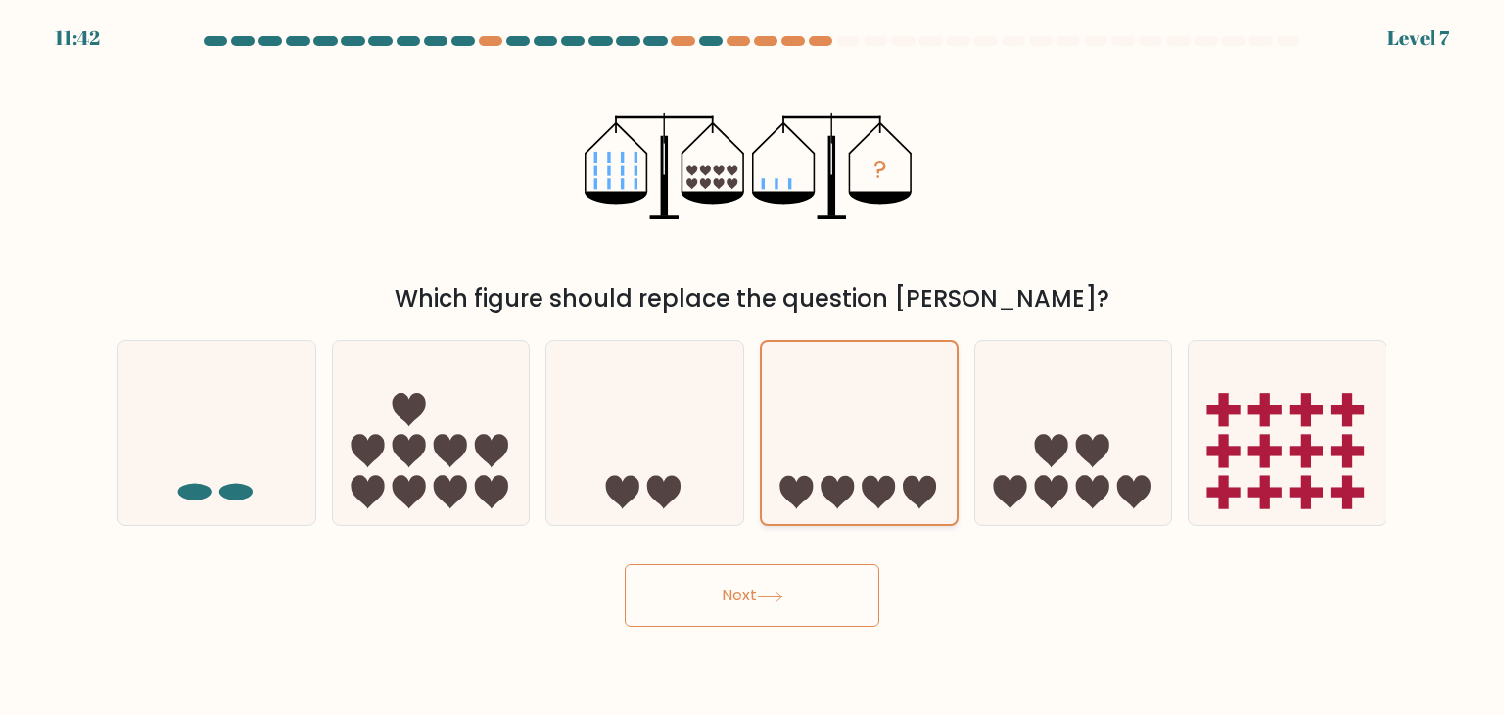
drag, startPoint x: 793, startPoint y: 597, endPoint x: 836, endPoint y: 518, distance: 90.3
click at [795, 575] on button "Next" at bounding box center [752, 595] width 255 height 63
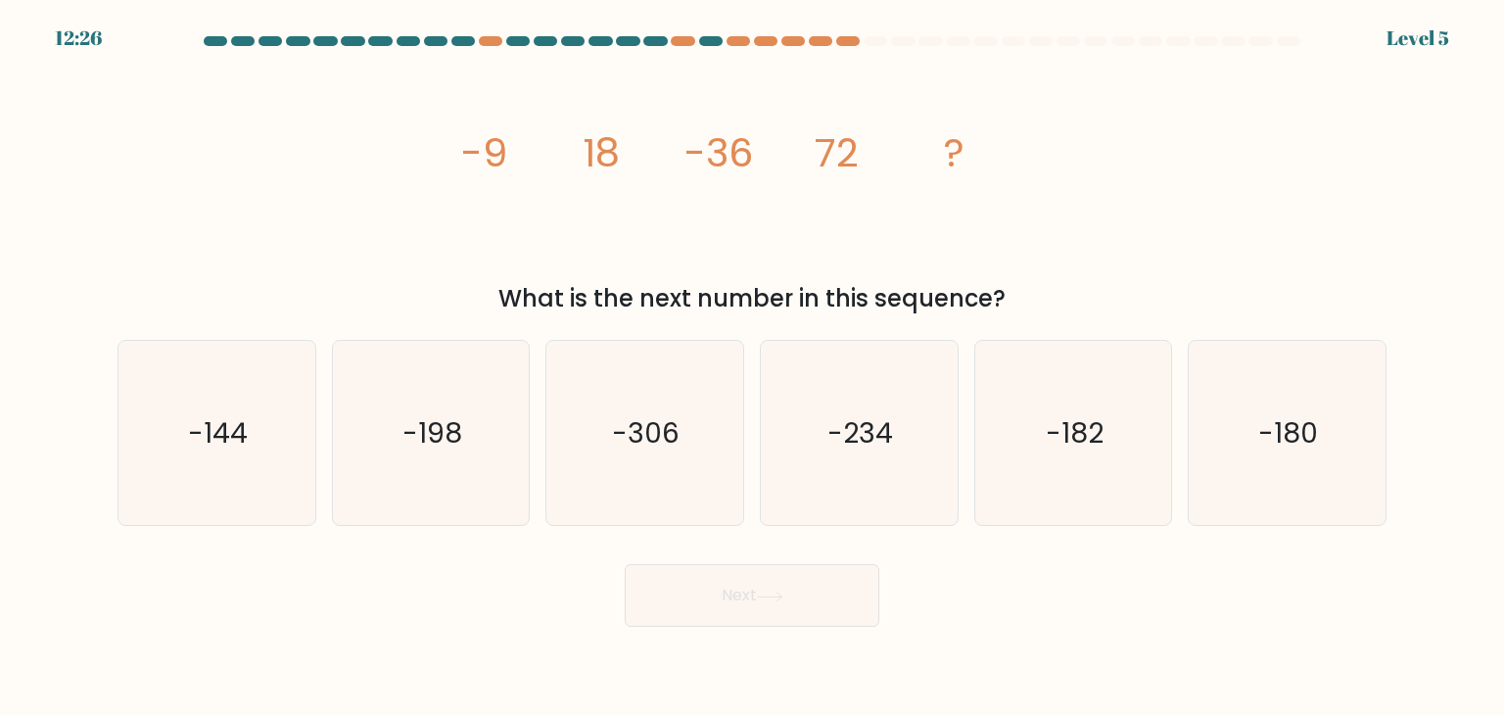
click at [828, 556] on div "Next" at bounding box center [752, 587] width 1293 height 77
click at [866, 478] on icon "-234" at bounding box center [859, 433] width 184 height 184
click at [753, 367] on input "d. -234" at bounding box center [752, 362] width 1 height 10
radio input "true"
drag, startPoint x: 847, startPoint y: 583, endPoint x: 846, endPoint y: 557, distance: 25.5
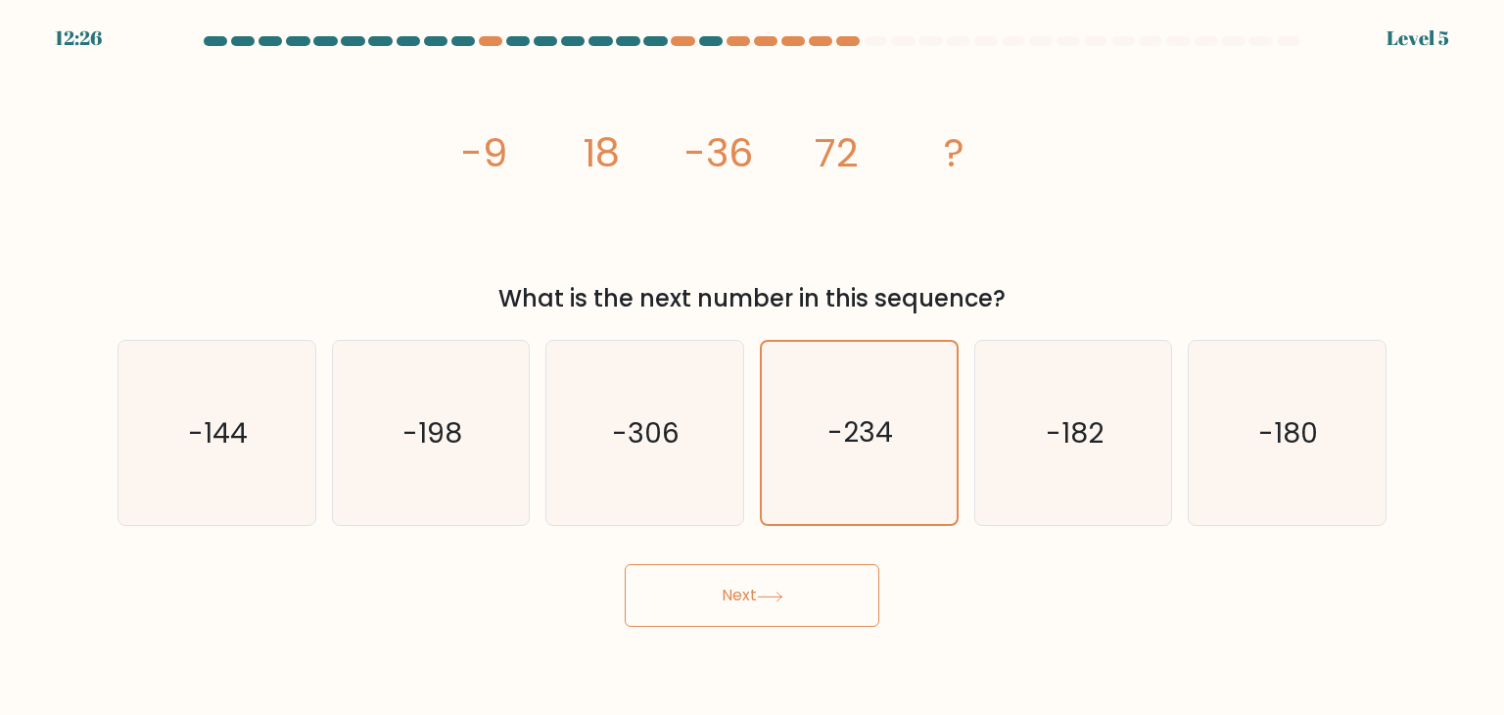
click at [846, 582] on button "Next" at bounding box center [752, 595] width 255 height 63
click at [858, 487] on icon "-234" at bounding box center [859, 433] width 182 height 182
click at [753, 367] on input "d. -234" at bounding box center [752, 362] width 1 height 10
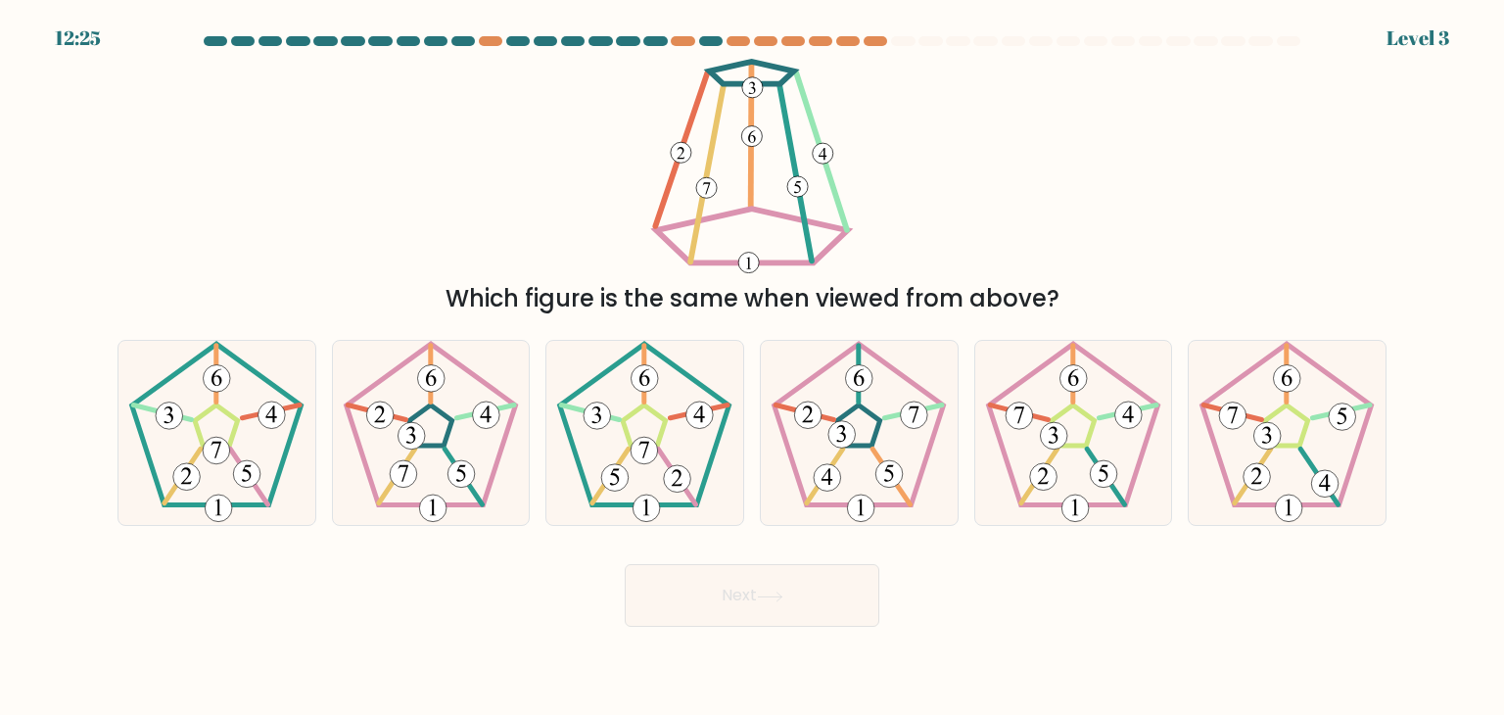
click at [858, 487] on icon at bounding box center [859, 433] width 184 height 184
click at [753, 367] on input "d." at bounding box center [752, 362] width 1 height 10
radio input "true"
drag, startPoint x: 827, startPoint y: 549, endPoint x: 811, endPoint y: 580, distance: 34.2
click at [826, 550] on div "Next" at bounding box center [752, 587] width 1293 height 77
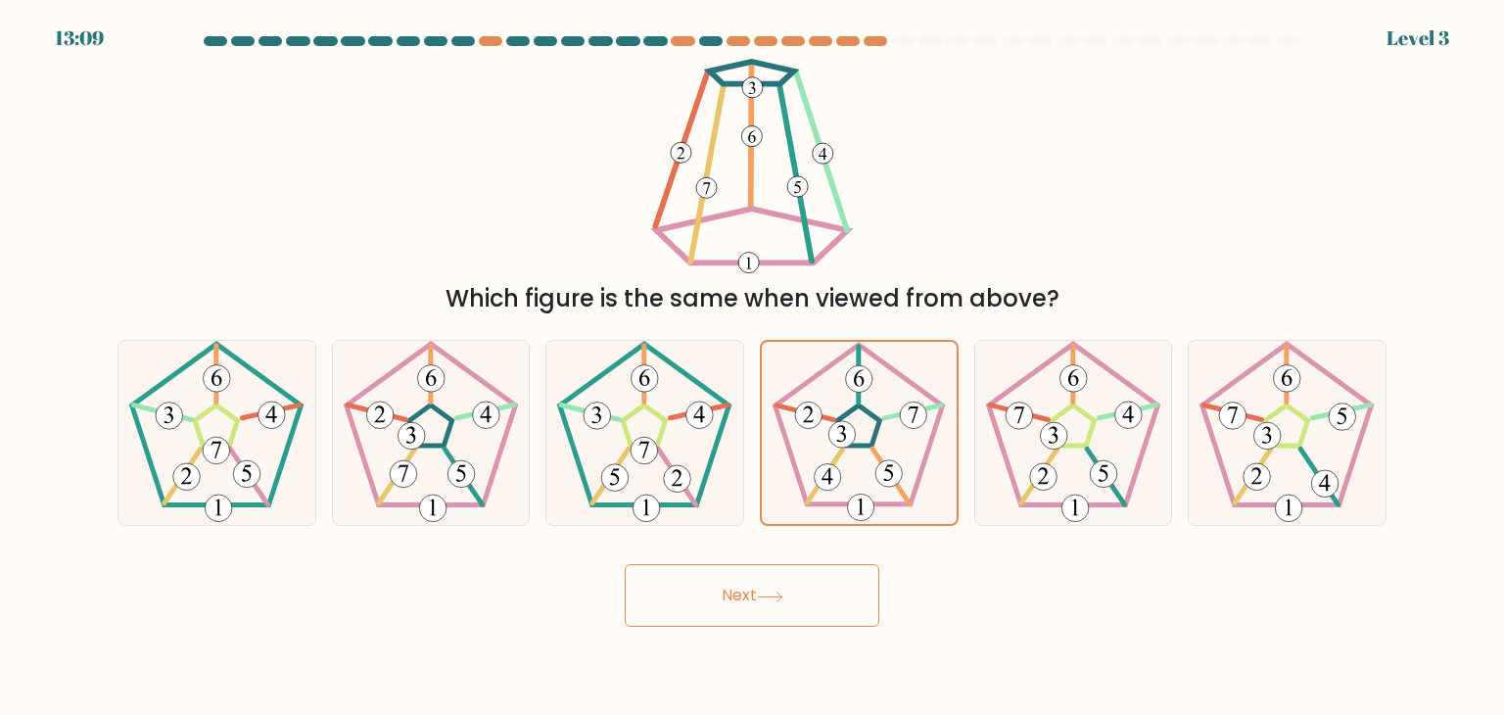
click at [811, 580] on button "Next" at bounding box center [752, 595] width 255 height 63
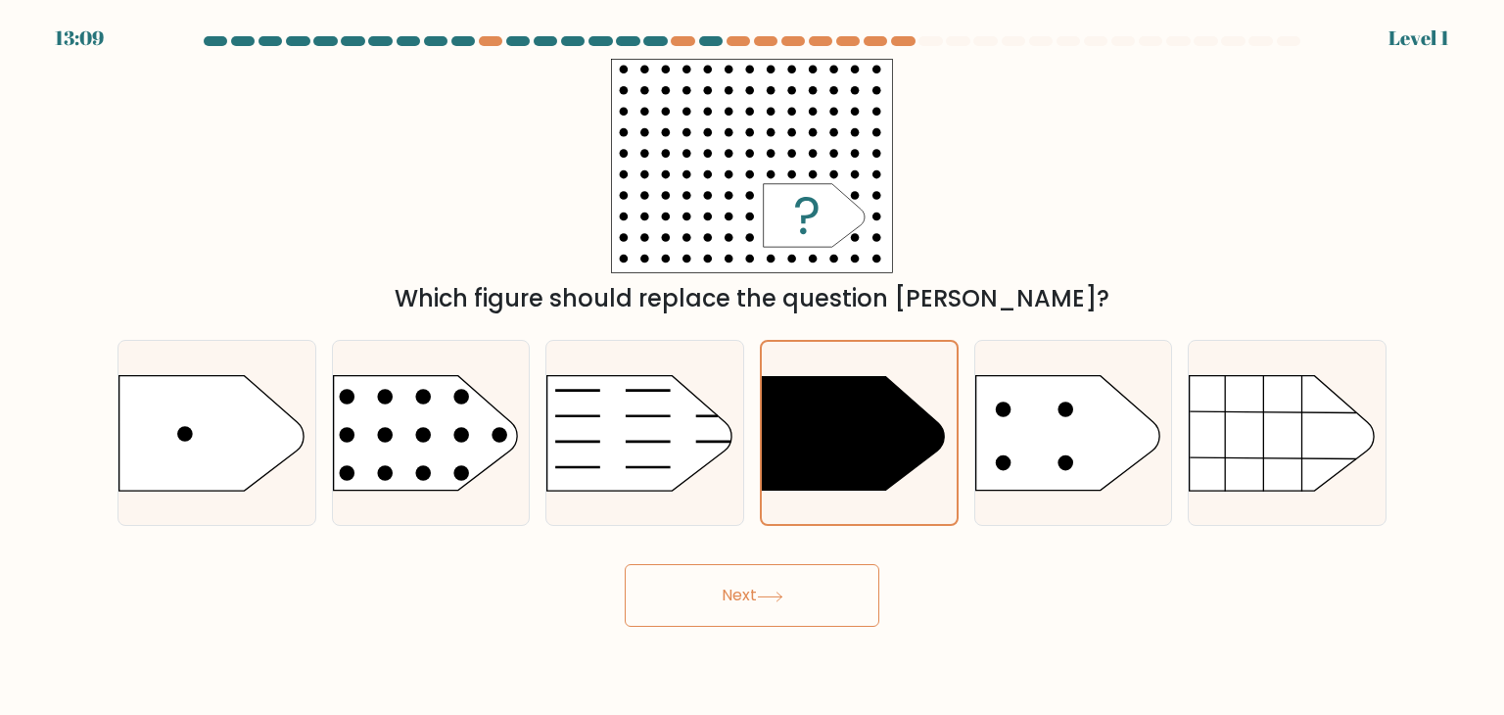
click at [809, 591] on button "Next" at bounding box center [752, 595] width 255 height 63
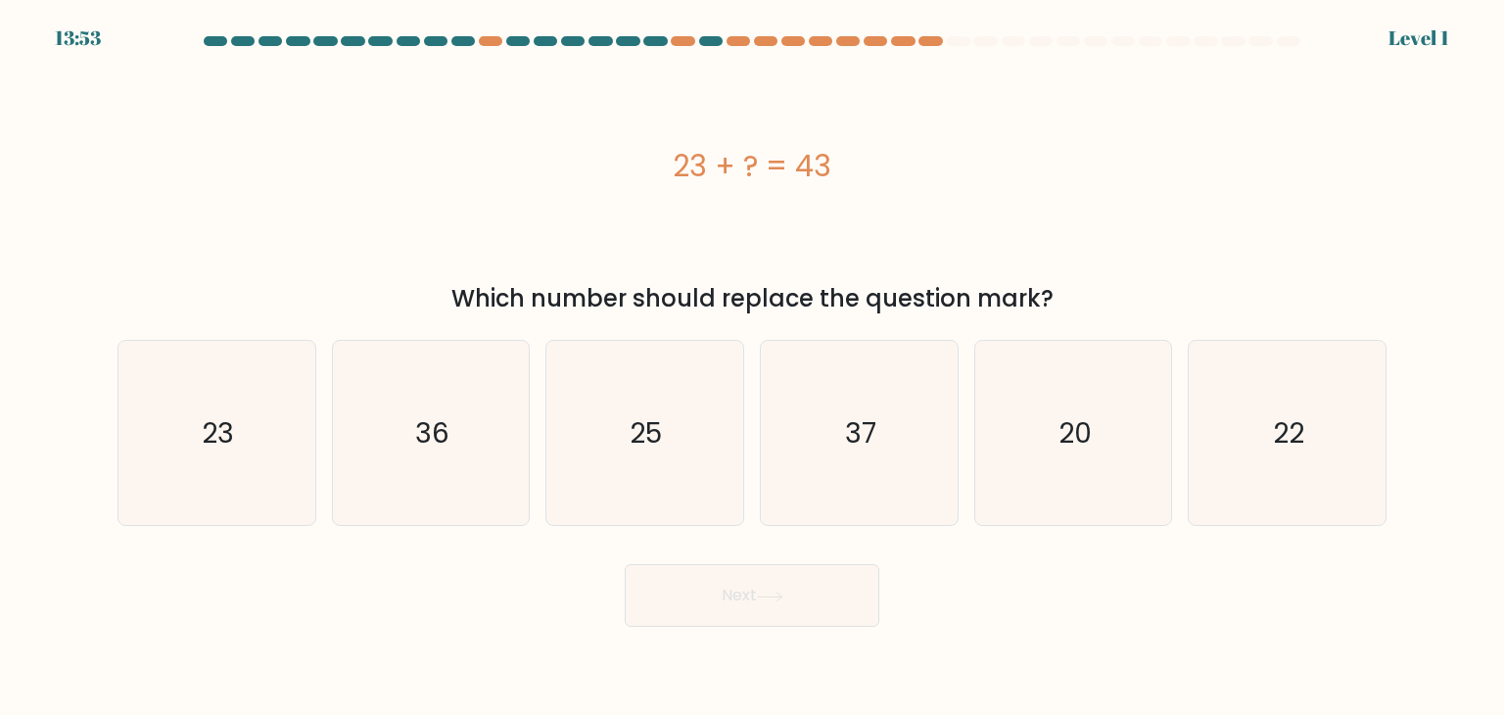
click at [847, 498] on icon "37" at bounding box center [859, 433] width 184 height 184
click at [753, 367] on input "d. 37" at bounding box center [752, 362] width 1 height 10
radio input "true"
click at [830, 573] on button "Next" at bounding box center [752, 595] width 255 height 63
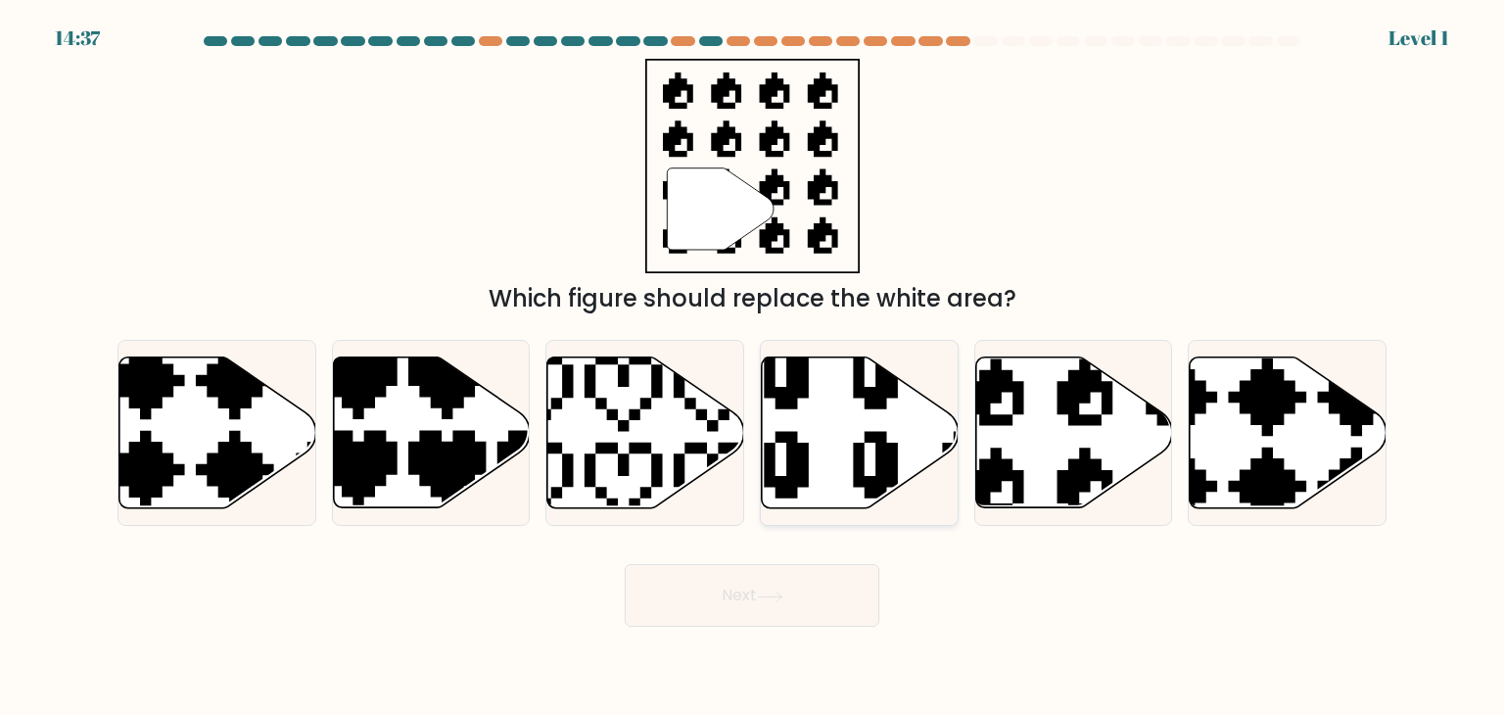
click at [848, 505] on icon at bounding box center [860, 432] width 197 height 151
click at [753, 367] on input "d." at bounding box center [752, 362] width 1 height 10
radio input "true"
drag, startPoint x: 827, startPoint y: 579, endPoint x: 830, endPoint y: 561, distance: 18.1
click at [827, 572] on button "Next" at bounding box center [752, 595] width 255 height 63
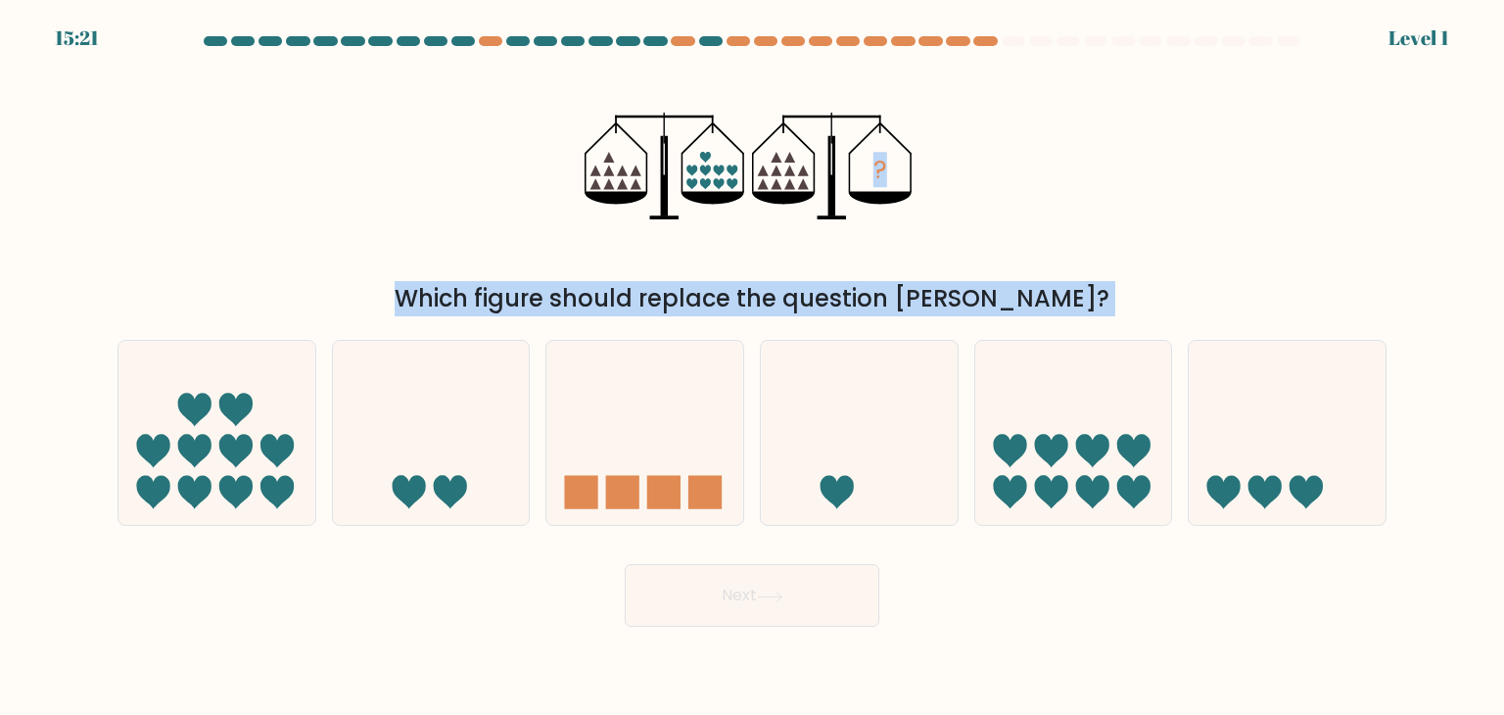
click at [857, 500] on icon at bounding box center [859, 433] width 197 height 163
click at [753, 367] on input "d." at bounding box center [752, 362] width 1 height 10
radio input "true"
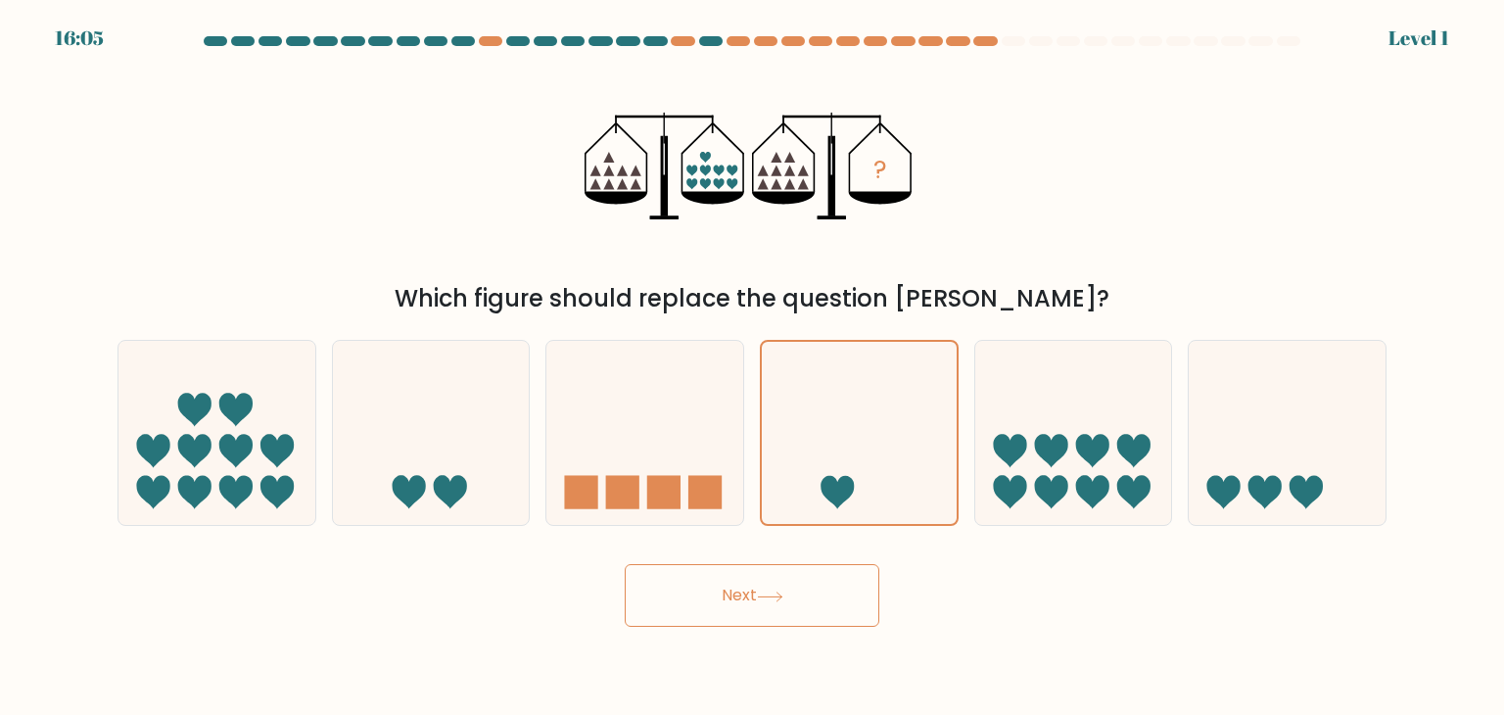
click at [847, 553] on div "Next" at bounding box center [752, 587] width 1293 height 77
click at [834, 583] on button "Next" at bounding box center [752, 595] width 255 height 63
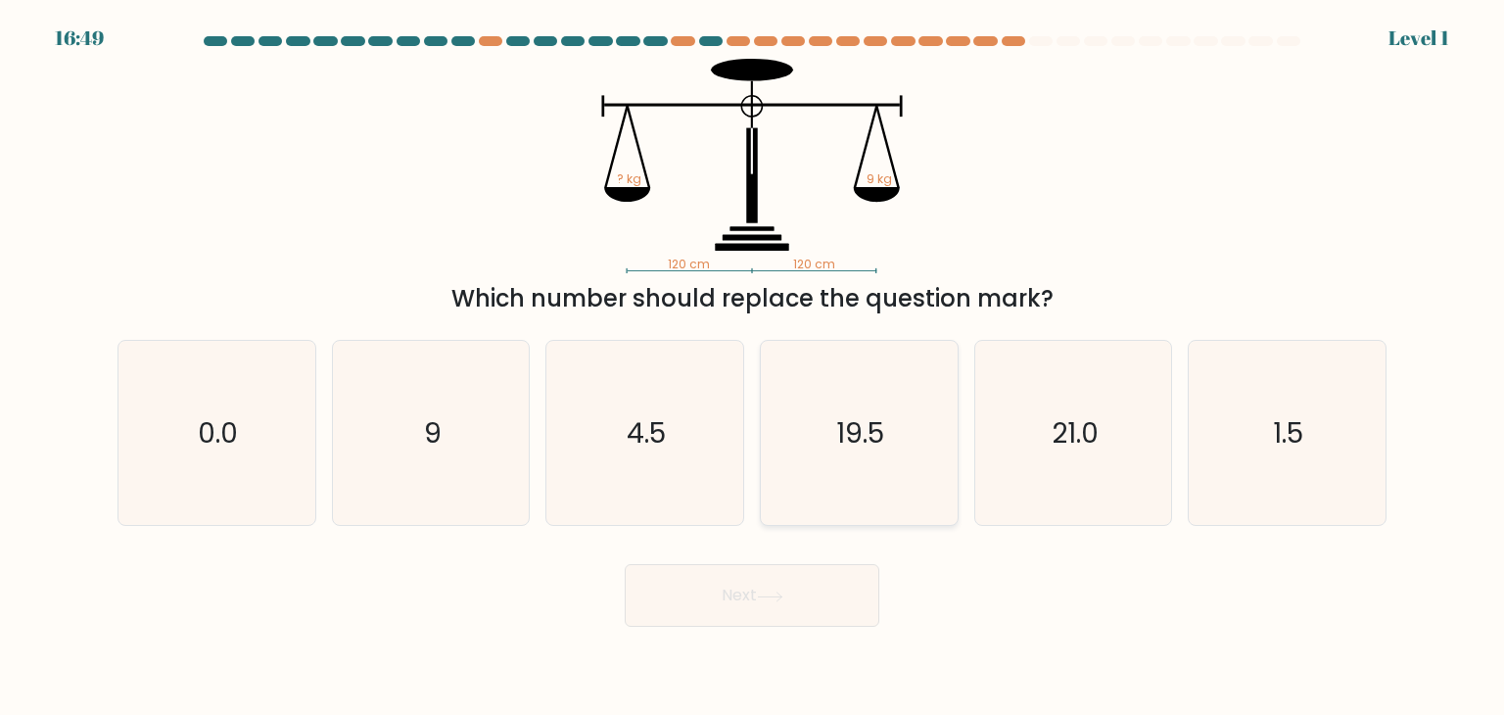
click at [850, 472] on icon "19.5" at bounding box center [859, 433] width 184 height 184
click at [753, 367] on input "d. 19.5" at bounding box center [752, 362] width 1 height 10
radio input "true"
click at [863, 577] on button "Next" at bounding box center [752, 595] width 255 height 63
click at [897, 467] on icon "19.5" at bounding box center [859, 433] width 182 height 182
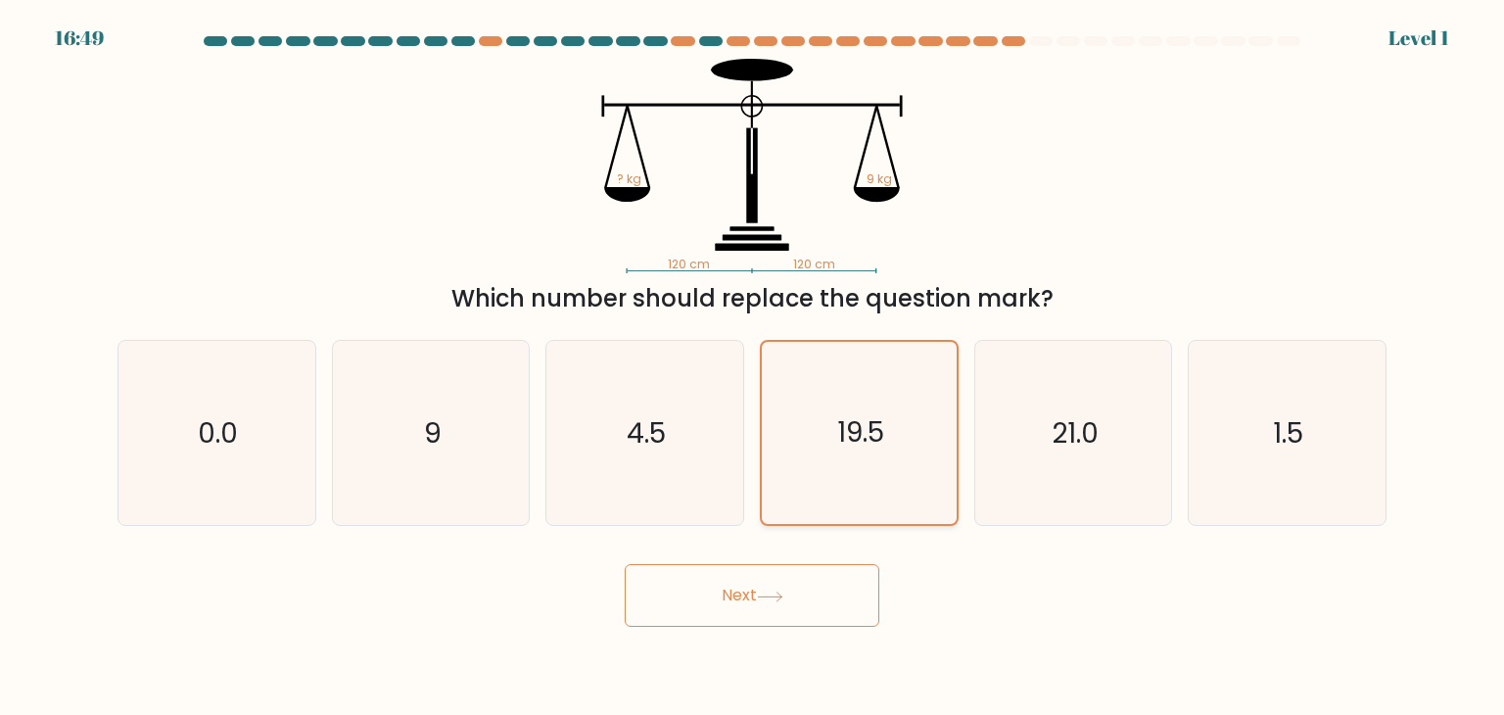
click at [753, 367] on input "d. 19.5" at bounding box center [752, 362] width 1 height 10
click at [899, 467] on icon "19.5" at bounding box center [859, 433] width 182 height 182
click at [753, 367] on input "d. 19.5" at bounding box center [752, 362] width 1 height 10
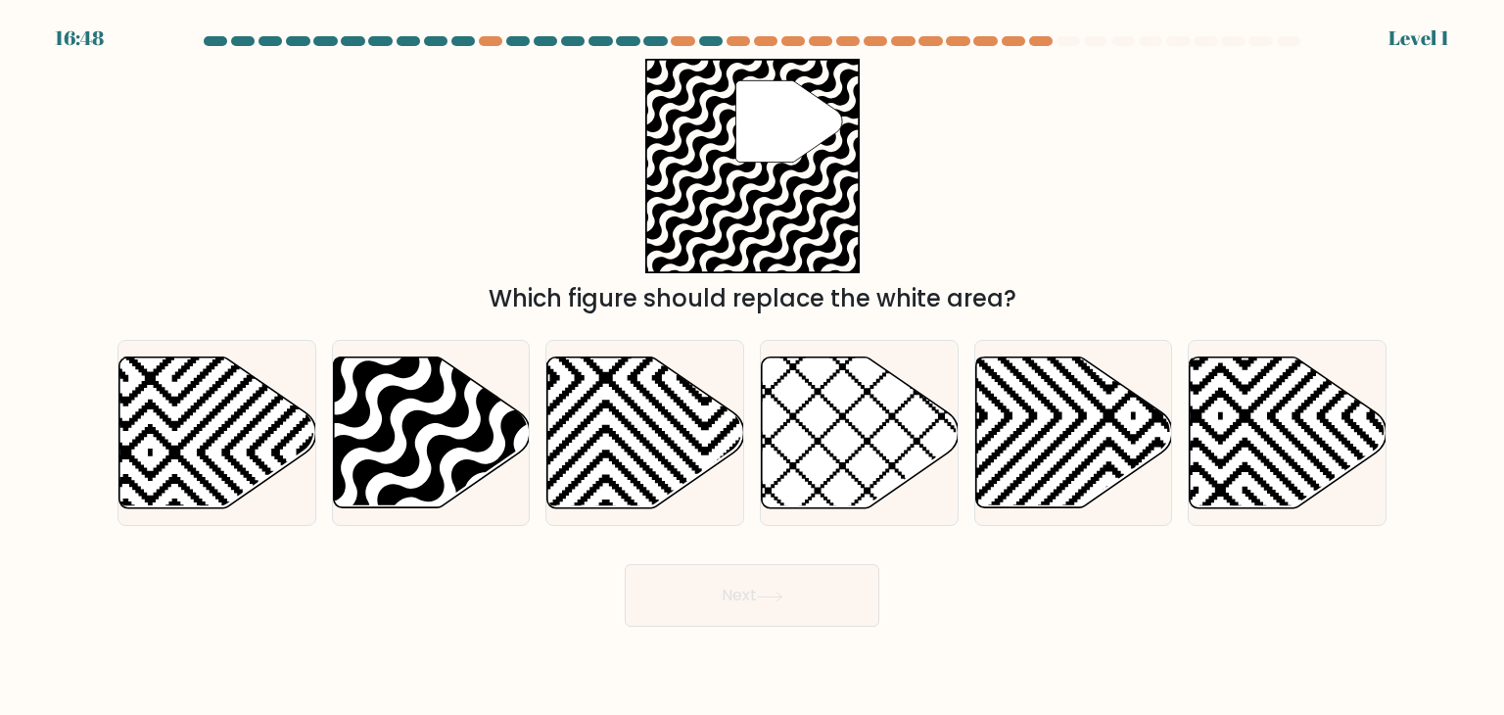
click at [899, 467] on icon at bounding box center [860, 432] width 197 height 151
click at [753, 367] on input "d." at bounding box center [752, 362] width 1 height 10
radio input "true"
drag, startPoint x: 846, startPoint y: 596, endPoint x: 854, endPoint y: 536, distance: 61.2
click at [846, 596] on button "Next" at bounding box center [752, 595] width 255 height 63
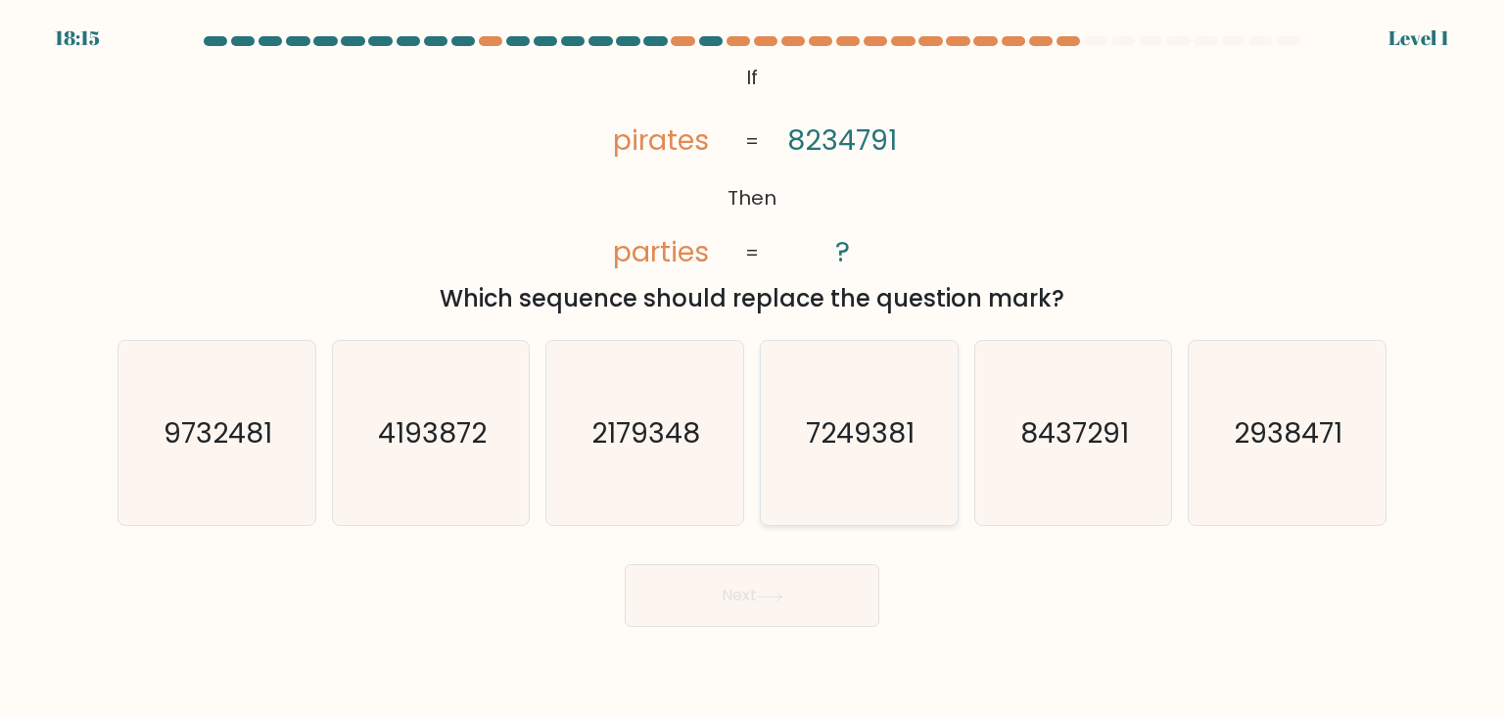
click at [928, 474] on icon "7249381" at bounding box center [859, 433] width 184 height 184
click at [753, 367] on input "d. 7249381" at bounding box center [752, 362] width 1 height 10
radio input "true"
click at [817, 619] on button "Next" at bounding box center [752, 595] width 255 height 63
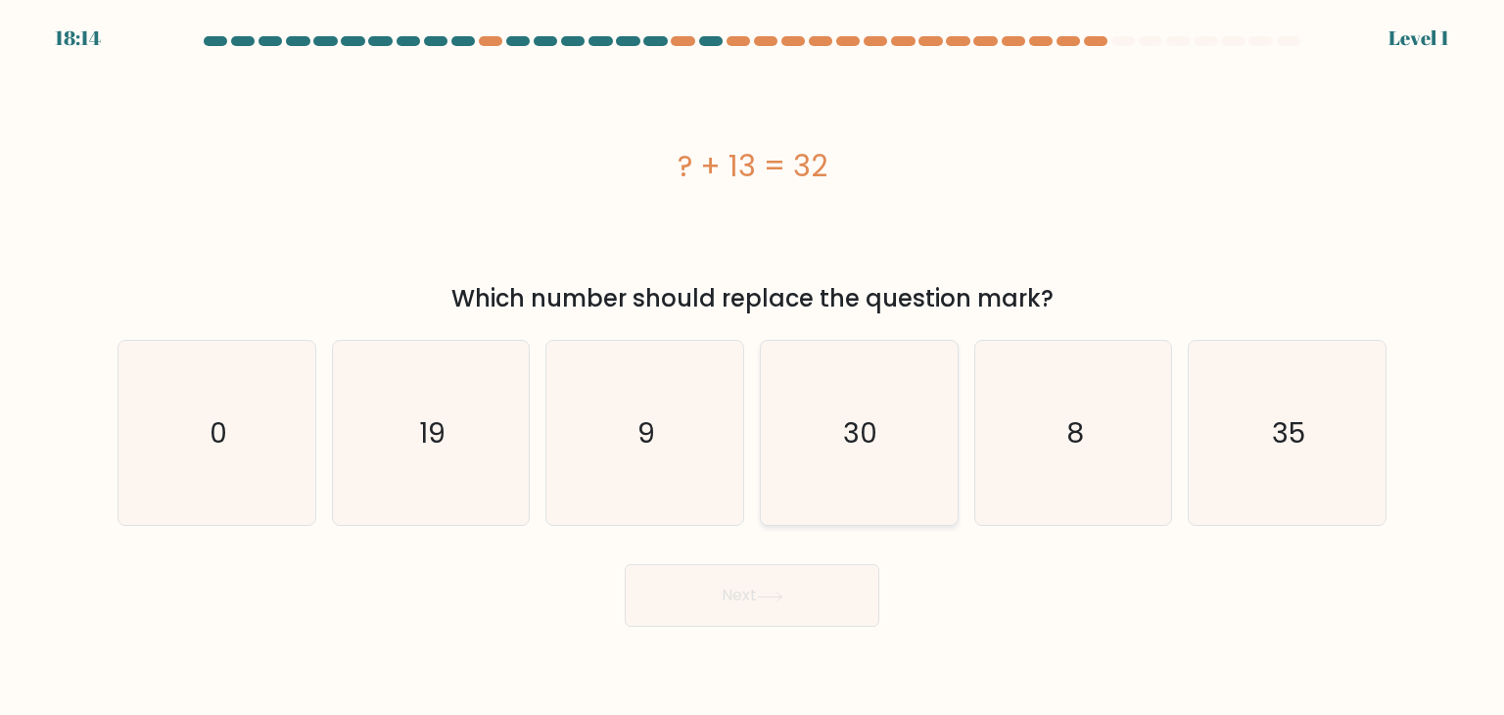
click at [860, 485] on icon "30" at bounding box center [859, 433] width 184 height 184
click at [753, 367] on input "d. 30" at bounding box center [752, 362] width 1 height 10
radio input "true"
click at [813, 600] on button "Next" at bounding box center [752, 595] width 255 height 63
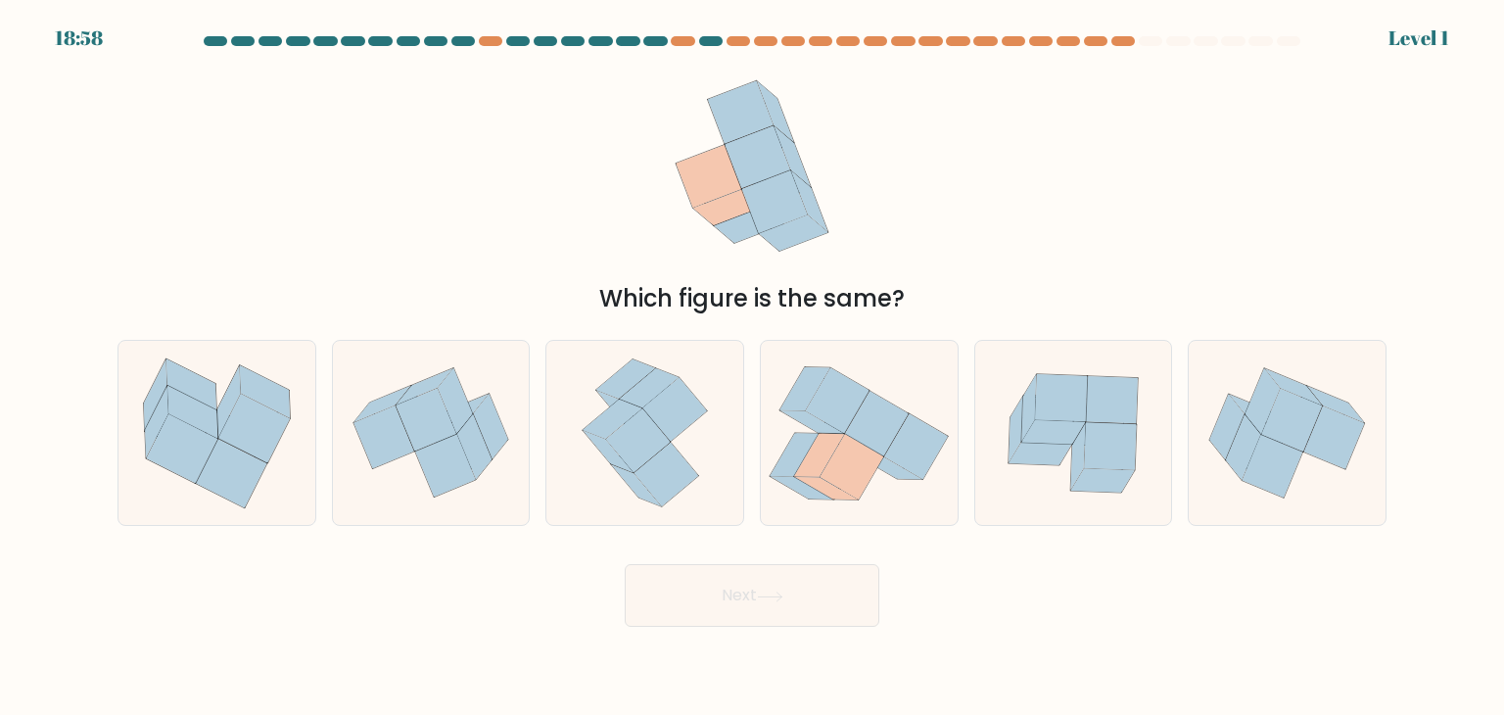
click at [878, 487] on icon at bounding box center [859, 433] width 197 height 173
click at [753, 367] on input "d." at bounding box center [752, 362] width 1 height 10
radio input "true"
click at [819, 578] on button "Next" at bounding box center [752, 595] width 255 height 63
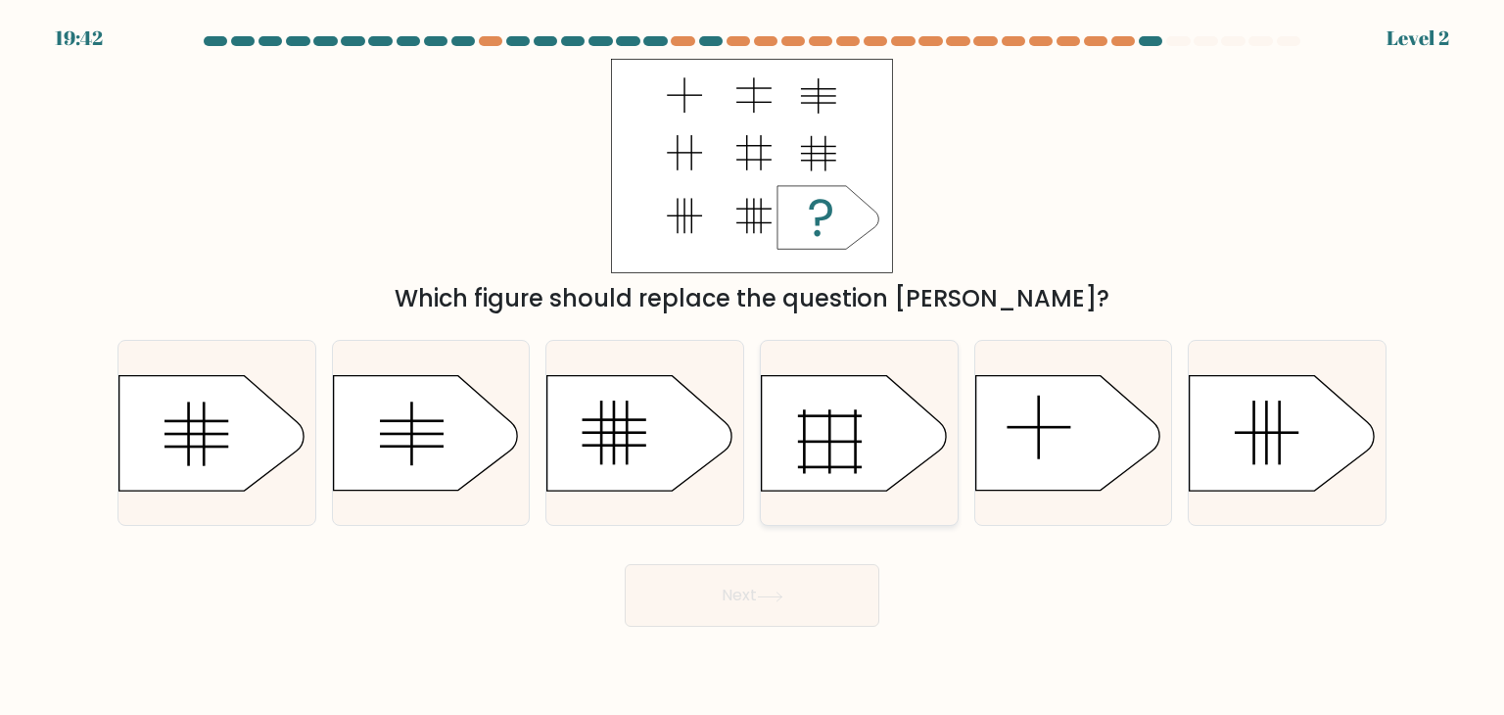
click at [858, 508] on div at bounding box center [859, 433] width 199 height 186
click at [753, 367] on input "d." at bounding box center [752, 362] width 1 height 10
radio input "true"
click at [799, 632] on body "20:26 Level 2" at bounding box center [752, 357] width 1504 height 715
click at [903, 482] on icon at bounding box center [859, 433] width 195 height 115
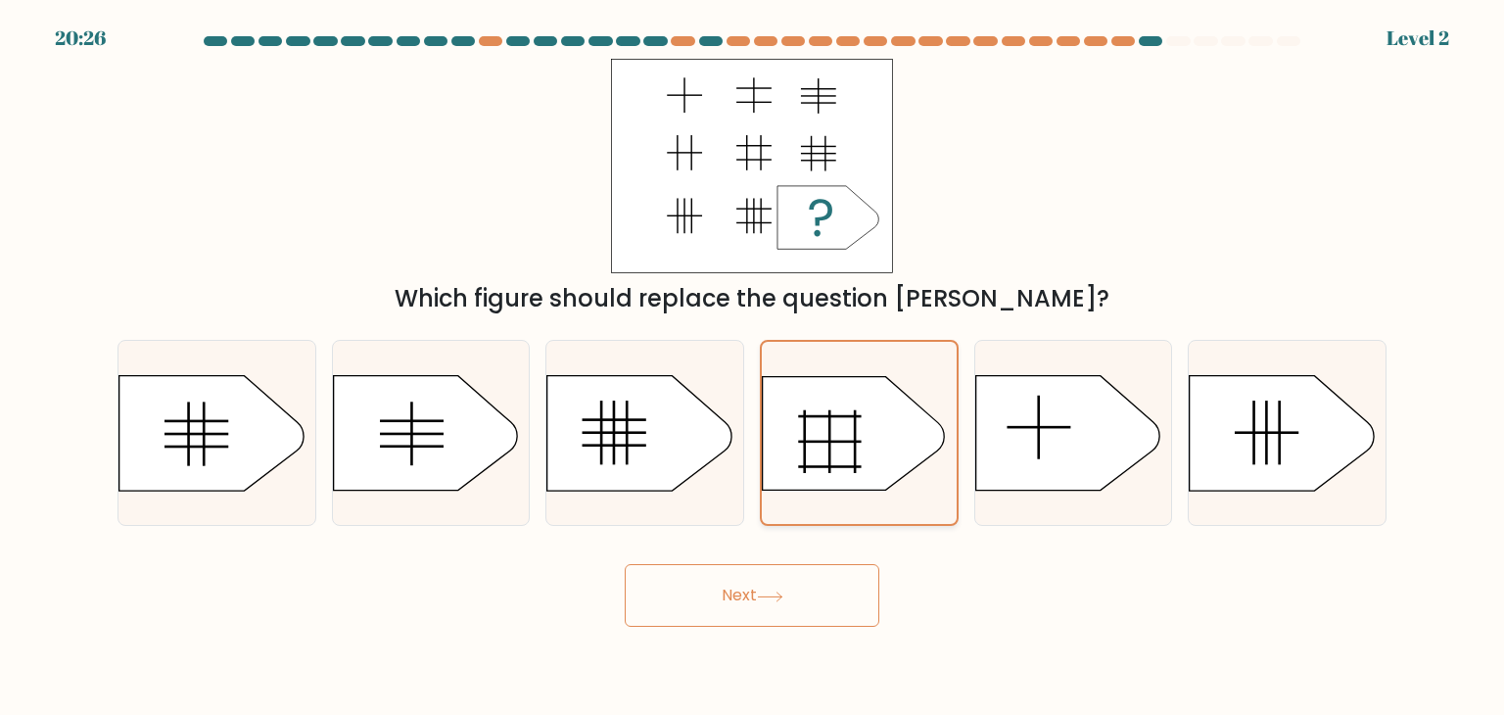
click at [753, 367] on input "d." at bounding box center [752, 362] width 1 height 10
click at [838, 589] on button "Next" at bounding box center [752, 595] width 255 height 63
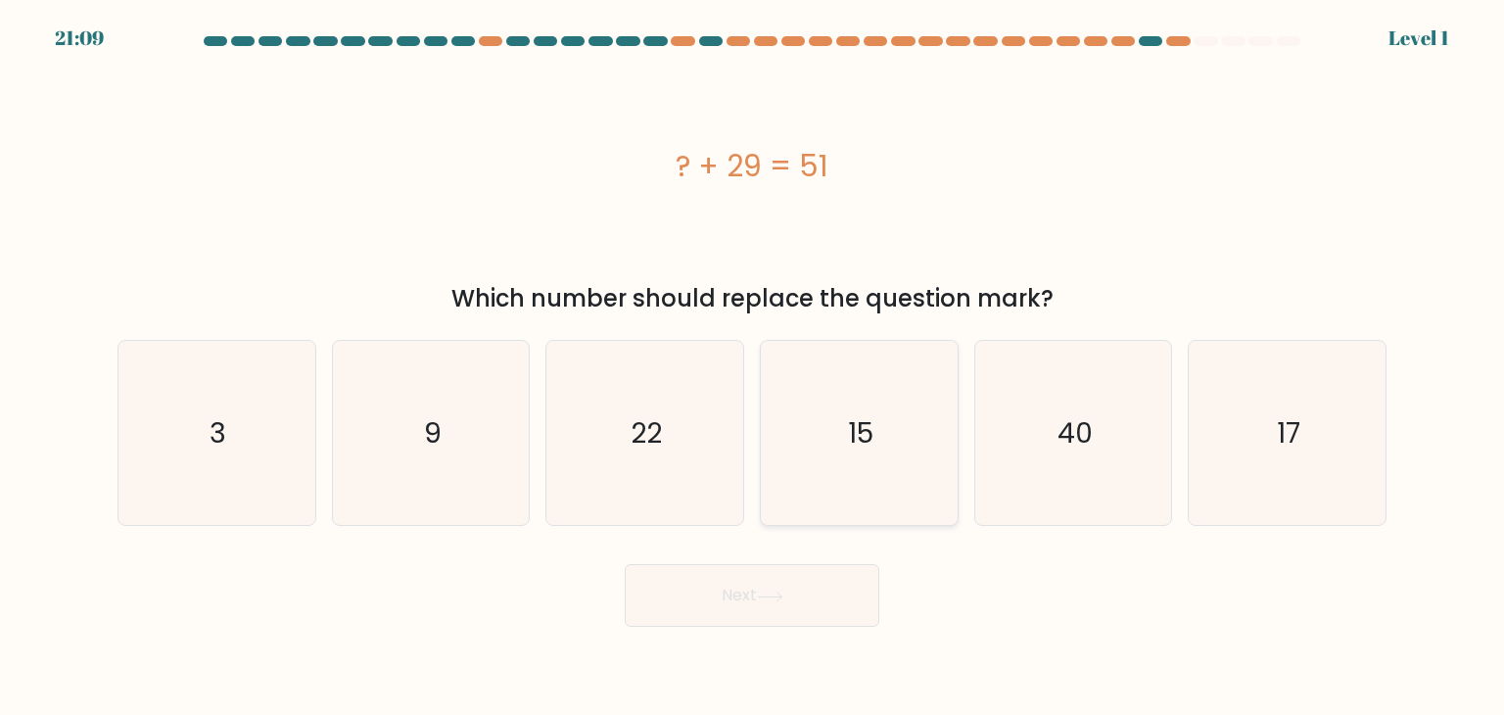
drag, startPoint x: 815, startPoint y: 600, endPoint x: 859, endPoint y: 518, distance: 93.3
click at [822, 588] on button "Next" at bounding box center [752, 595] width 255 height 63
click at [867, 499] on icon "15" at bounding box center [859, 433] width 184 height 184
click at [753, 367] on input "d. 15" at bounding box center [752, 362] width 1 height 10
radio input "true"
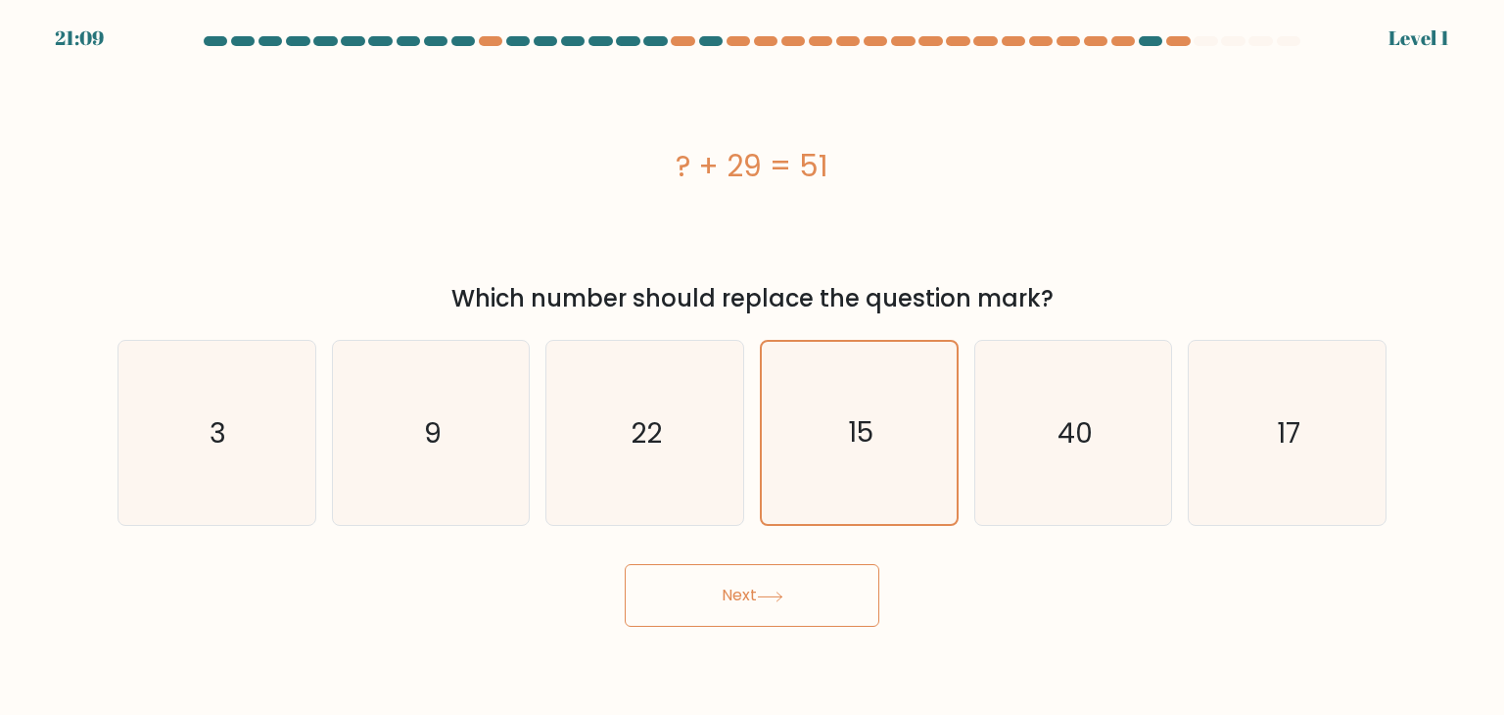
drag, startPoint x: 821, startPoint y: 612, endPoint x: 848, endPoint y: 530, distance: 86.7
click at [821, 608] on button "Next" at bounding box center [752, 595] width 255 height 63
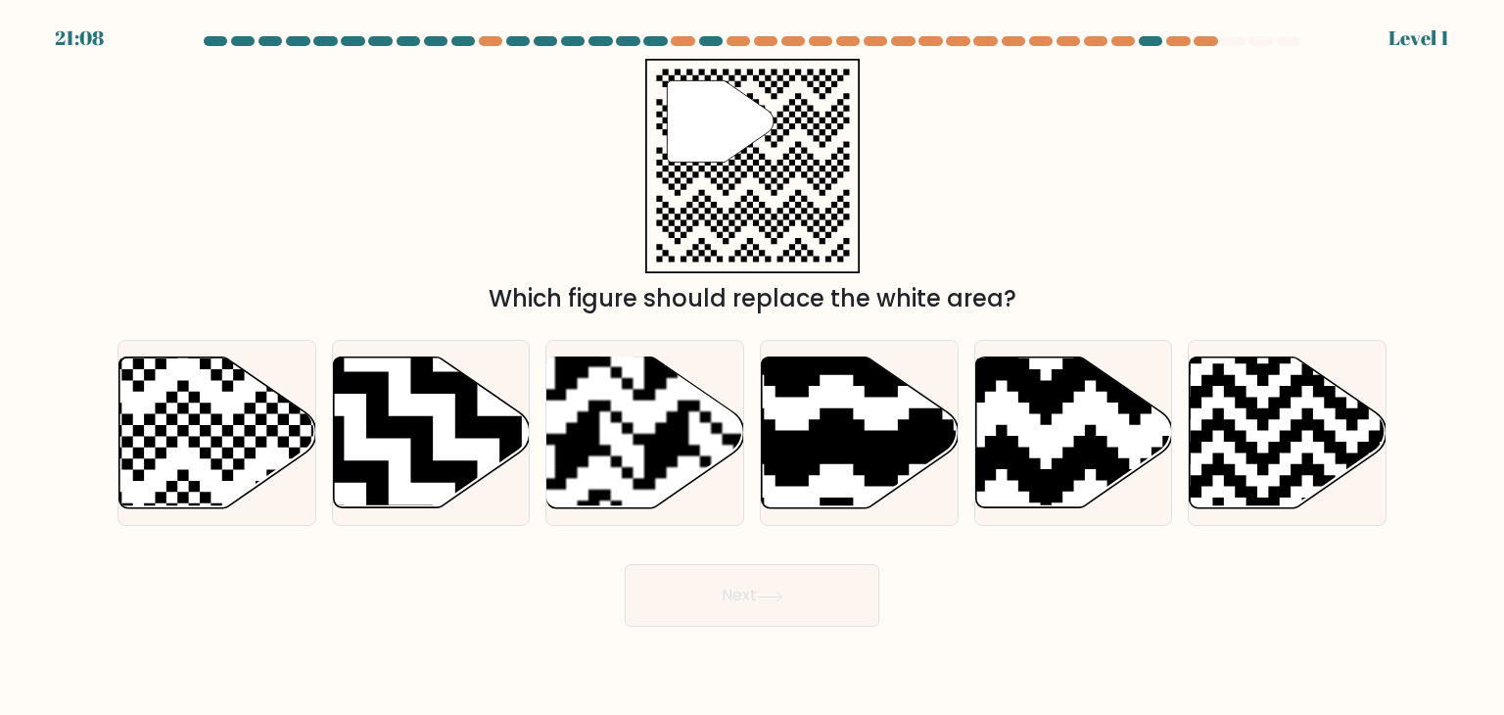
click at [861, 501] on icon at bounding box center [860, 432] width 197 height 151
click at [753, 367] on input "d." at bounding box center [752, 362] width 1 height 10
radio input "true"
click at [827, 591] on button "Next" at bounding box center [752, 595] width 255 height 63
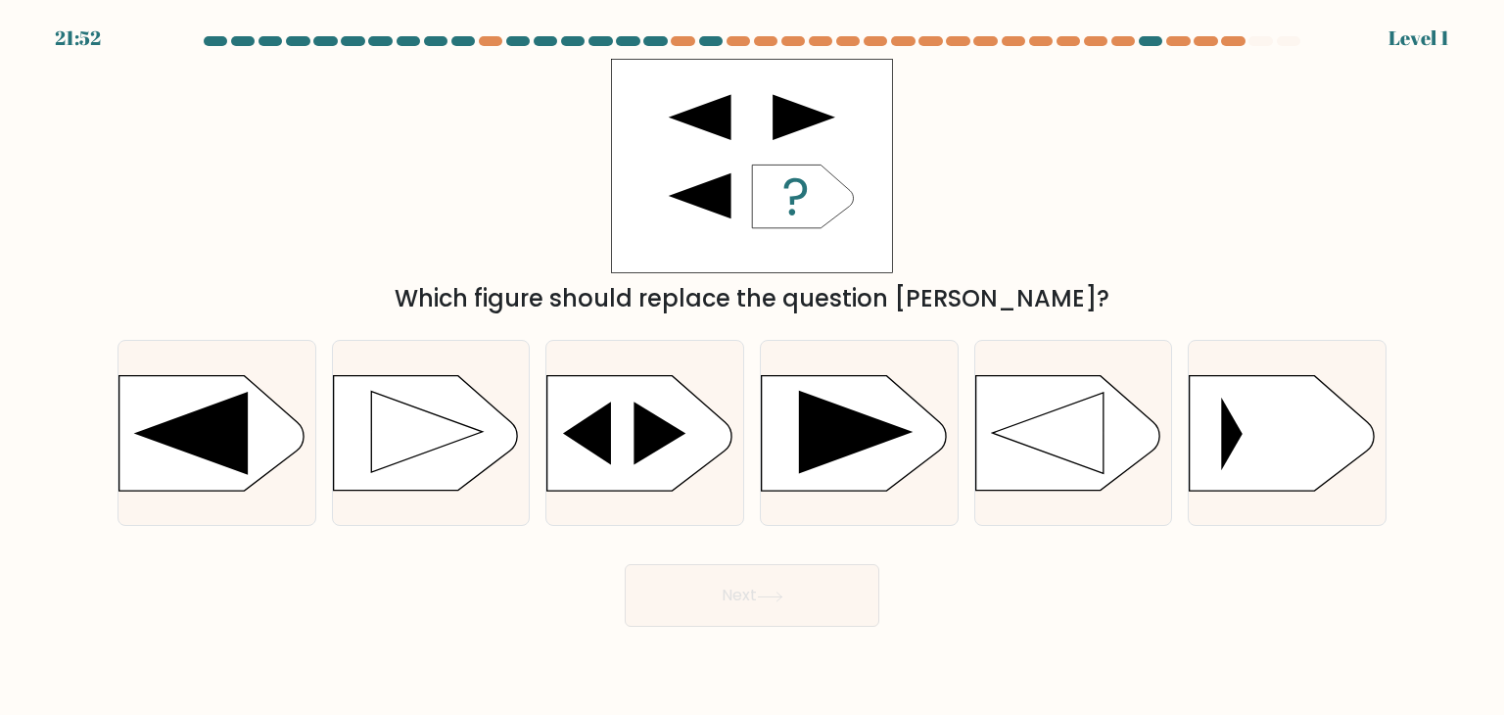
drag, startPoint x: 839, startPoint y: 586, endPoint x: 847, endPoint y: 550, distance: 36.1
click at [839, 582] on button "Next" at bounding box center [752, 595] width 255 height 63
click at [866, 501] on div at bounding box center [859, 433] width 199 height 186
click at [753, 367] on input "d." at bounding box center [752, 362] width 1 height 10
radio input "true"
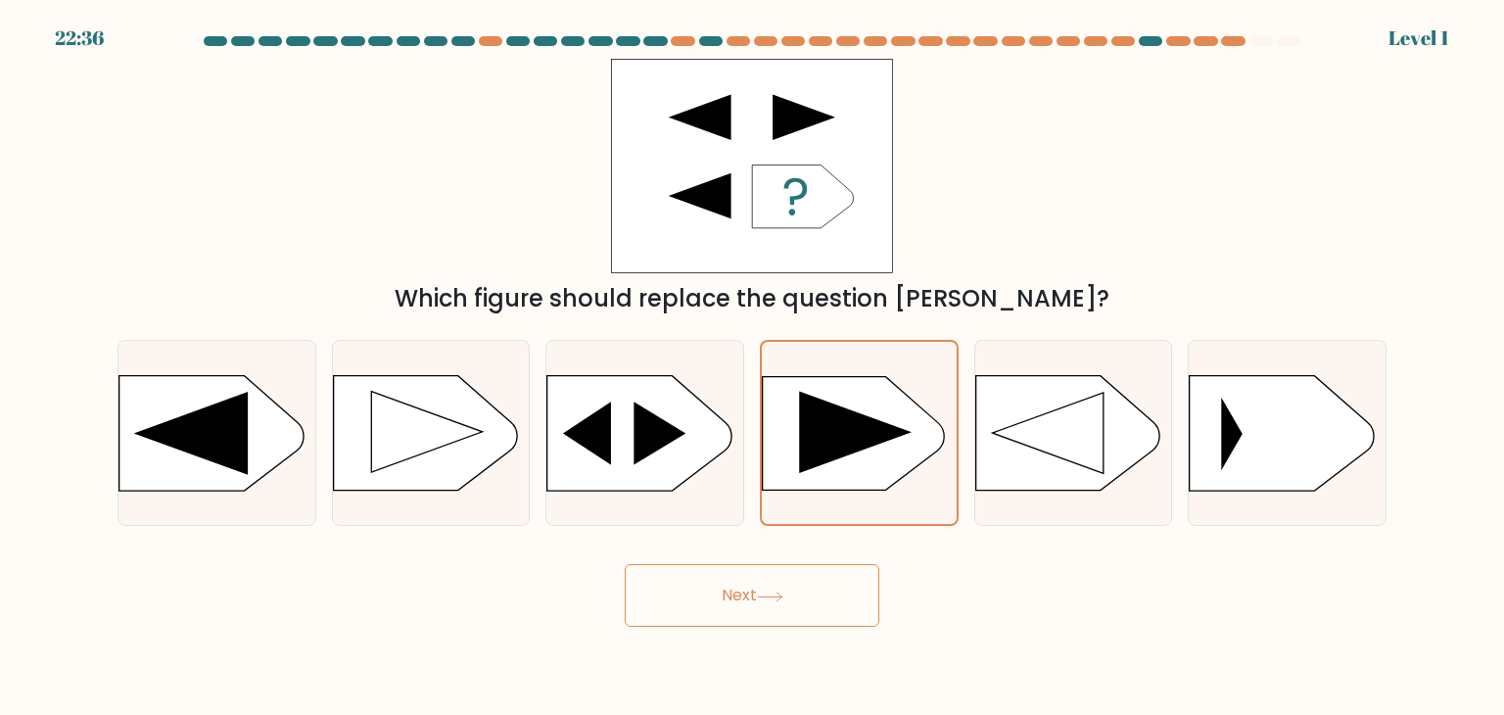
click at [842, 581] on button "Next" at bounding box center [752, 595] width 255 height 63
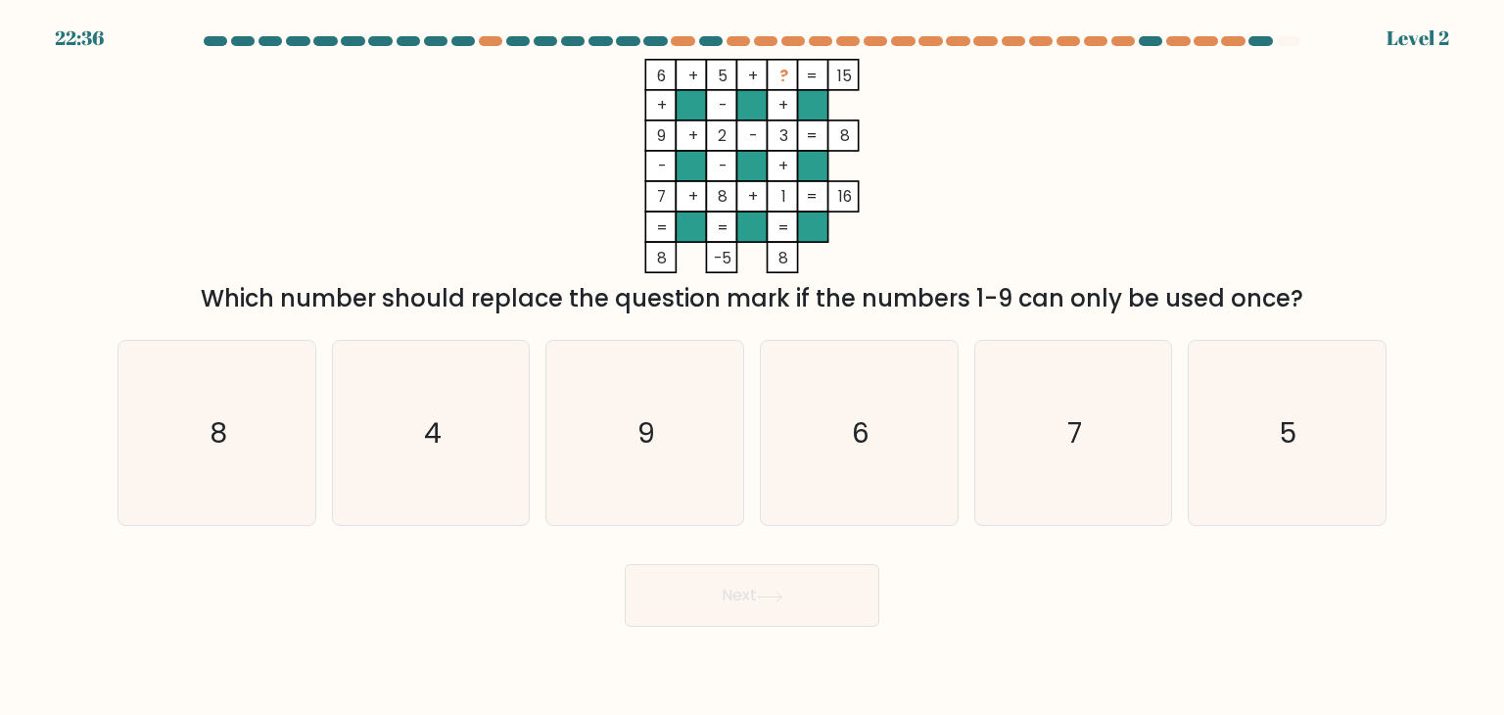
click at [861, 507] on icon "6" at bounding box center [859, 433] width 184 height 184
click at [753, 367] on input "d. 6" at bounding box center [752, 362] width 1 height 10
radio input "true"
drag, startPoint x: 829, startPoint y: 601, endPoint x: 871, endPoint y: 527, distance: 85.0
click at [829, 598] on button "Next" at bounding box center [752, 595] width 255 height 63
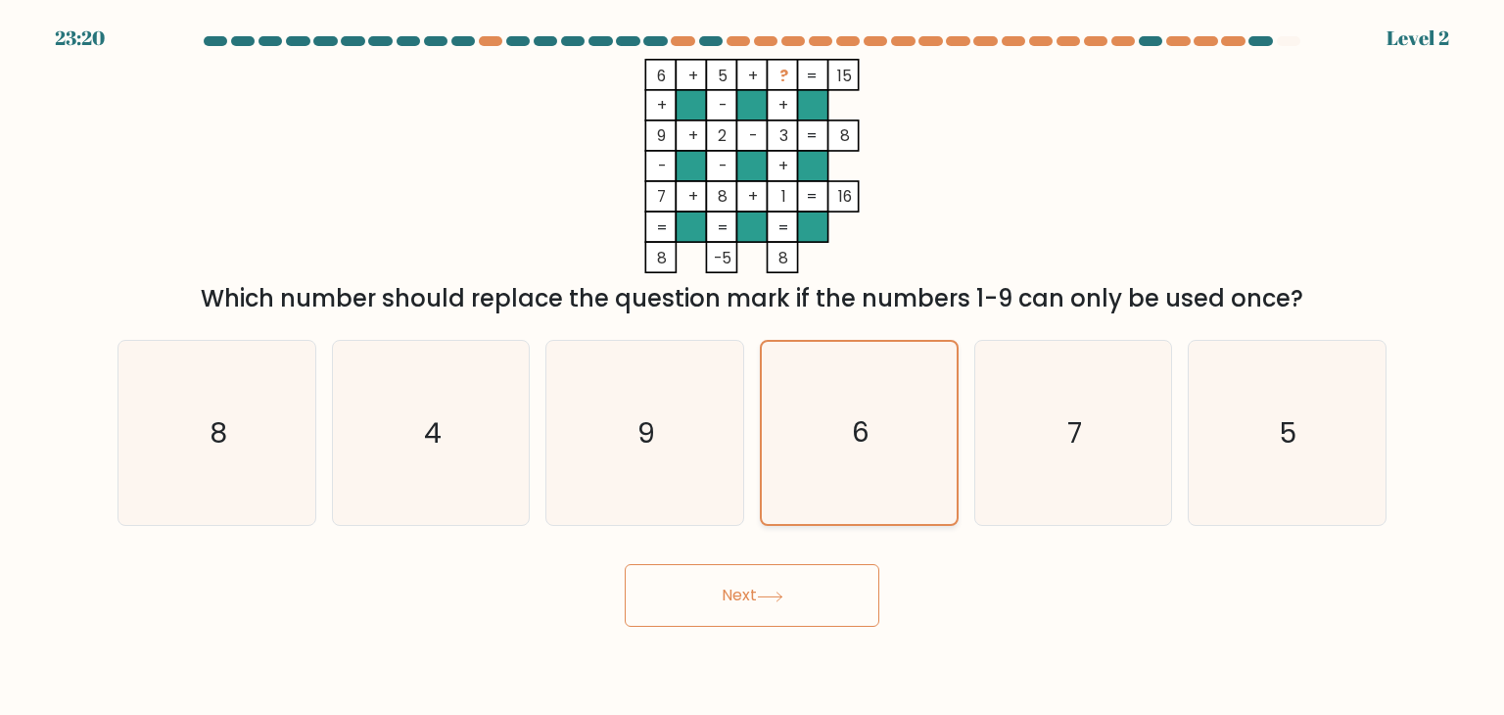
click at [877, 513] on icon "6" at bounding box center [859, 433] width 182 height 182
click at [753, 367] on input "d. 6" at bounding box center [752, 362] width 1 height 10
click at [761, 583] on button "Next" at bounding box center [752, 595] width 255 height 63
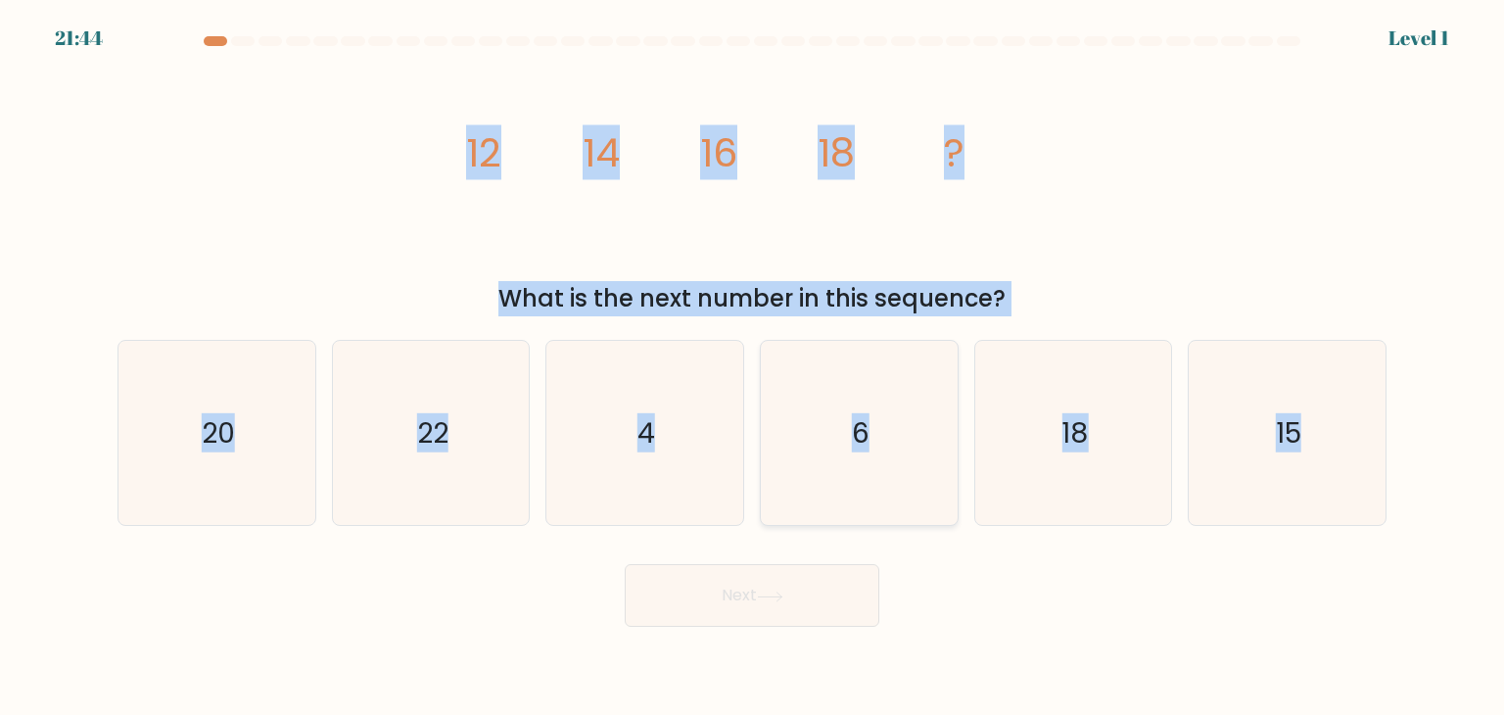
click at [830, 496] on icon "6" at bounding box center [859, 433] width 184 height 184
click at [753, 367] on input "d. 6" at bounding box center [752, 362] width 1 height 10
radio input "true"
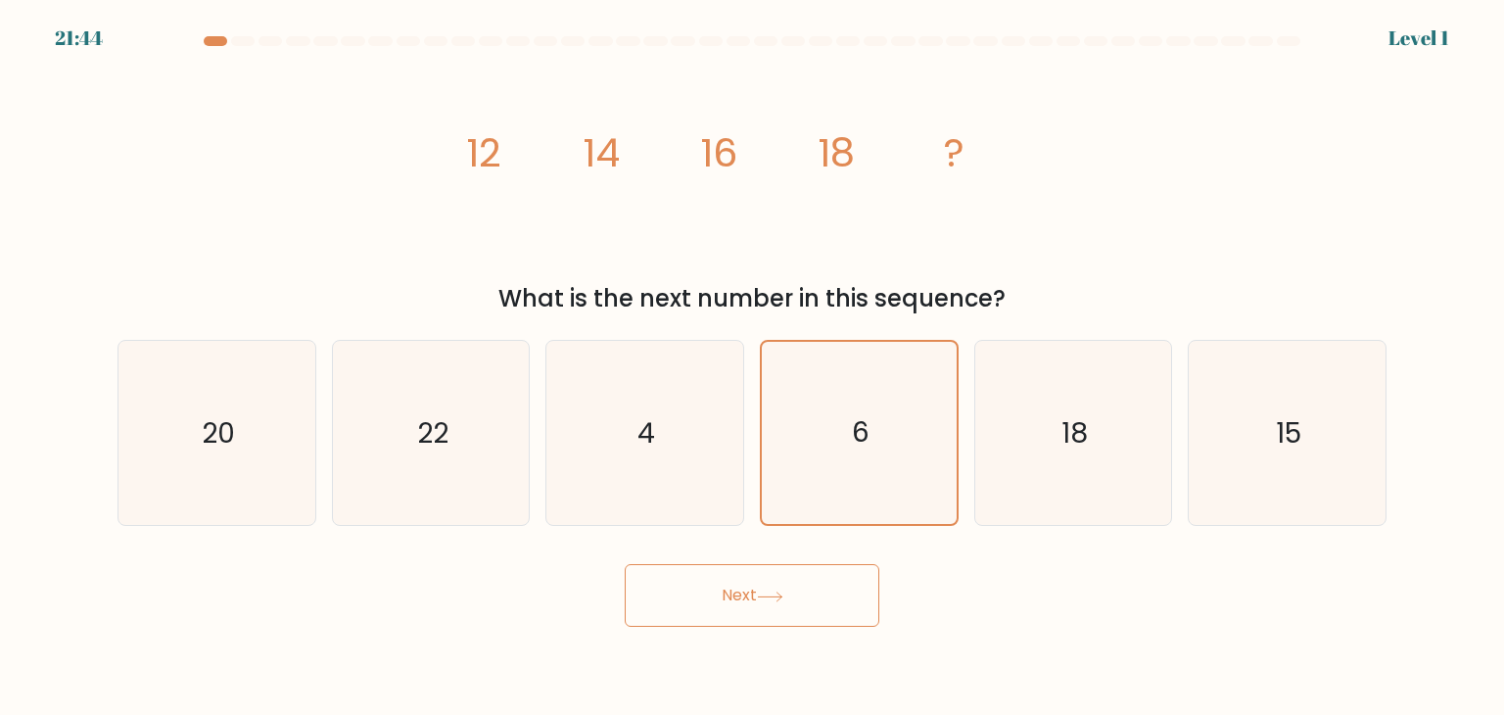
drag, startPoint x: 776, startPoint y: 616, endPoint x: 795, endPoint y: 552, distance: 66.6
click at [776, 611] on button "Next" at bounding box center [752, 595] width 255 height 63
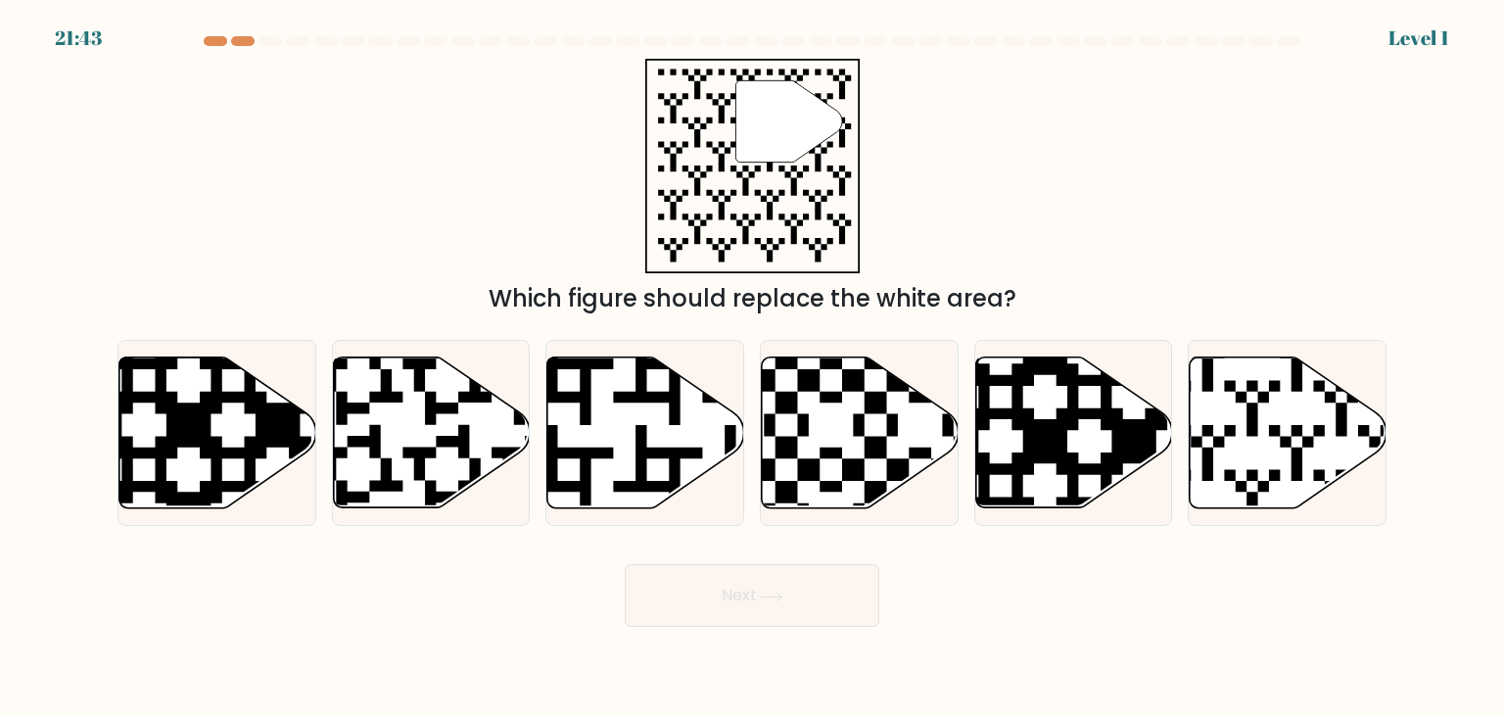
click at [846, 489] on icon at bounding box center [860, 432] width 197 height 151
click at [753, 367] on input "d." at bounding box center [752, 362] width 1 height 10
radio input "true"
click at [795, 592] on button "Next" at bounding box center [752, 595] width 255 height 63
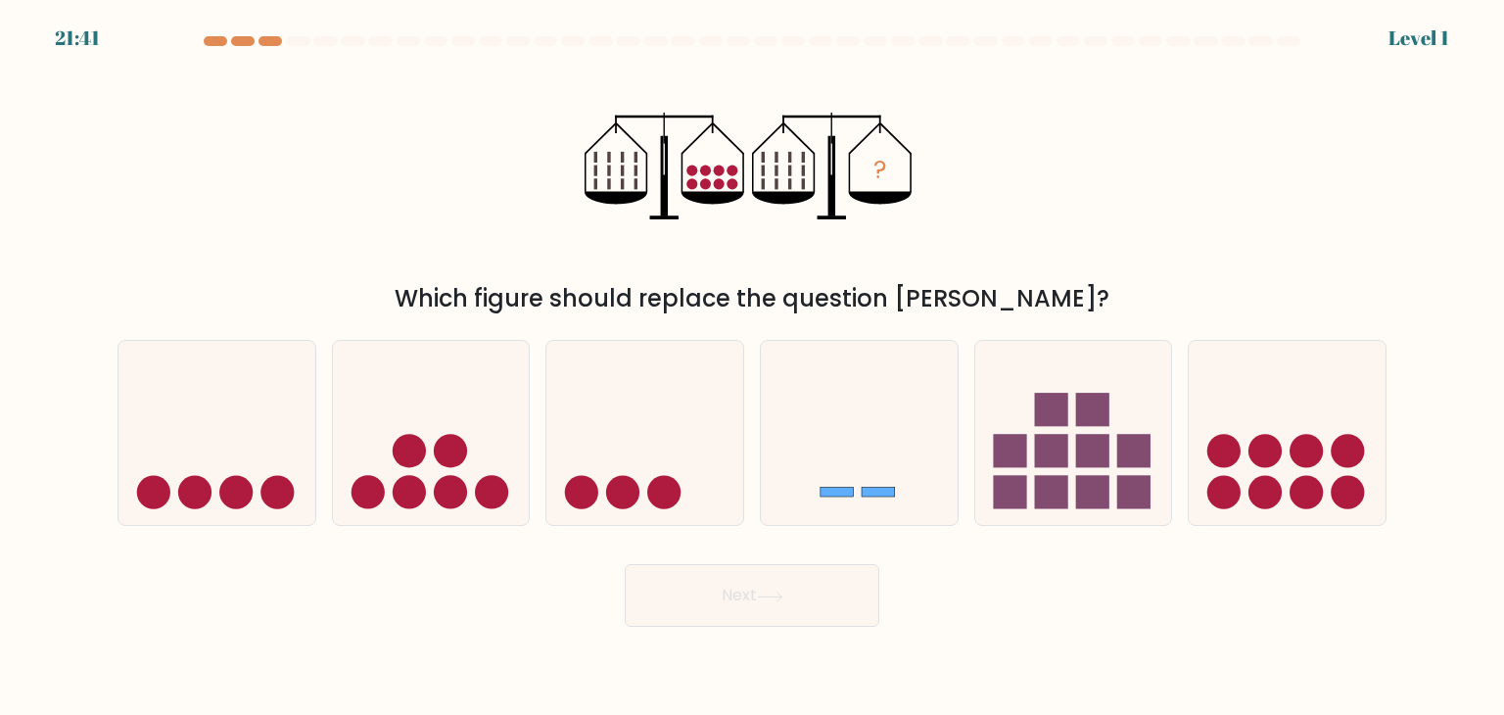
click at [795, 530] on form at bounding box center [752, 331] width 1504 height 591
click at [753, 609] on button "Next" at bounding box center [752, 595] width 255 height 63
click at [910, 480] on icon at bounding box center [859, 433] width 197 height 163
click at [753, 367] on input "d." at bounding box center [752, 362] width 1 height 10
radio input "true"
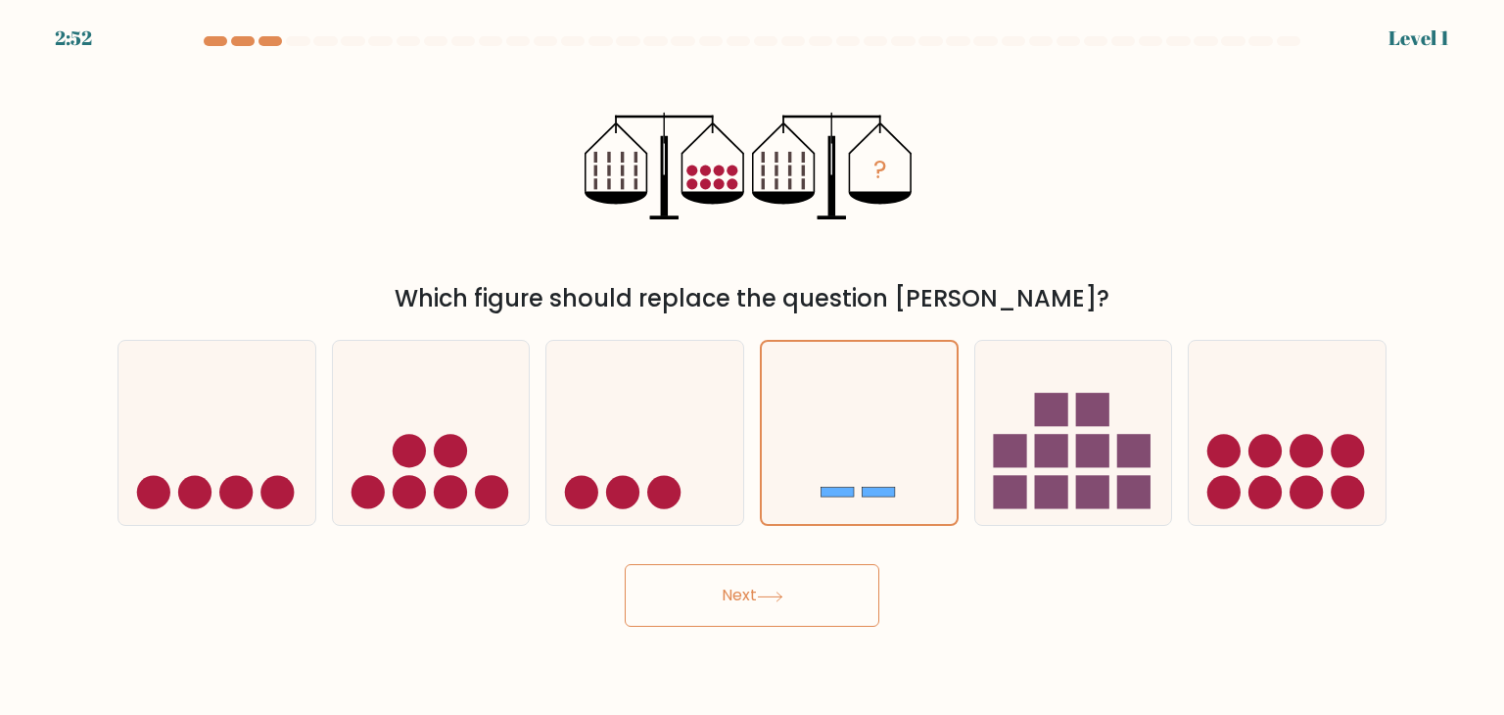
click at [823, 566] on button "Next" at bounding box center [752, 595] width 255 height 63
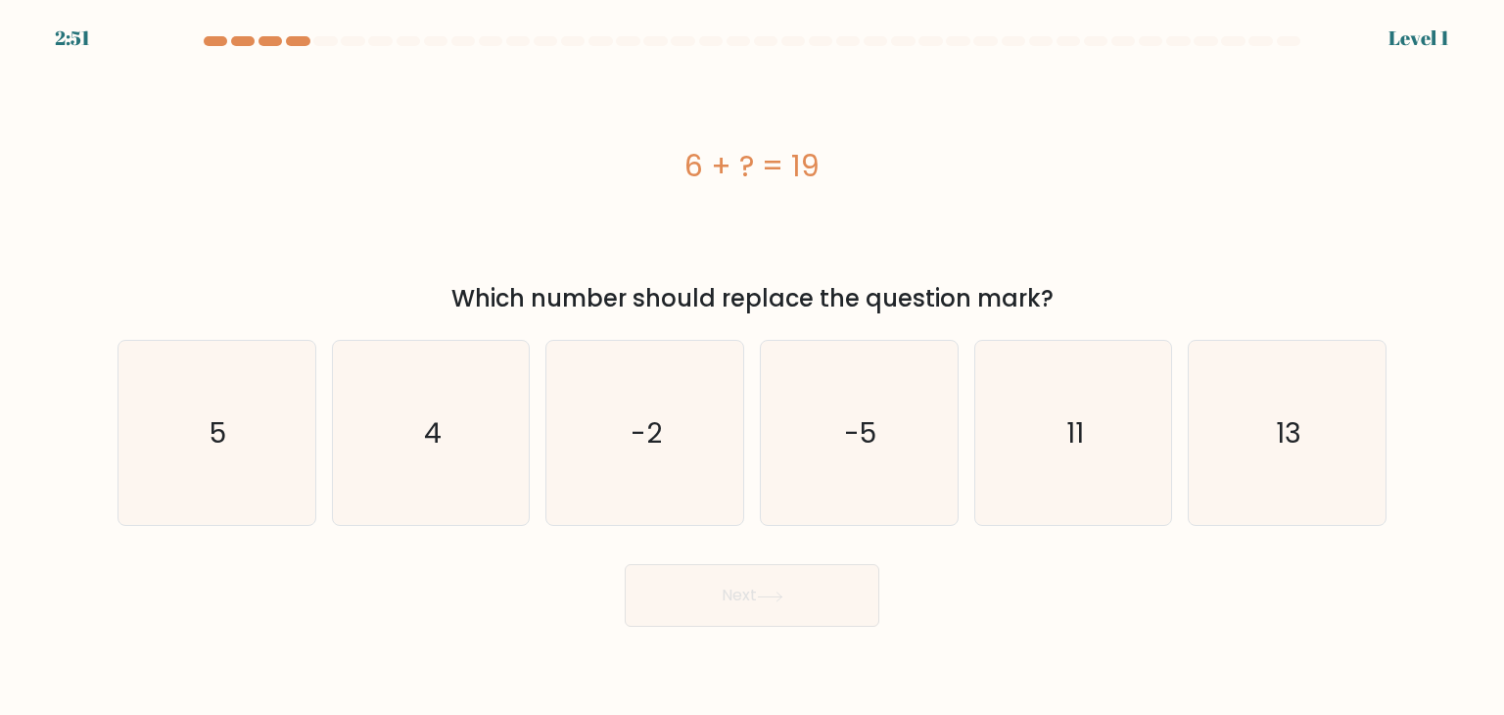
click at [860, 490] on icon "-5" at bounding box center [859, 433] width 184 height 184
click at [753, 367] on input "d. -5" at bounding box center [752, 362] width 1 height 10
radio input "true"
click at [785, 585] on button "Next" at bounding box center [752, 595] width 255 height 63
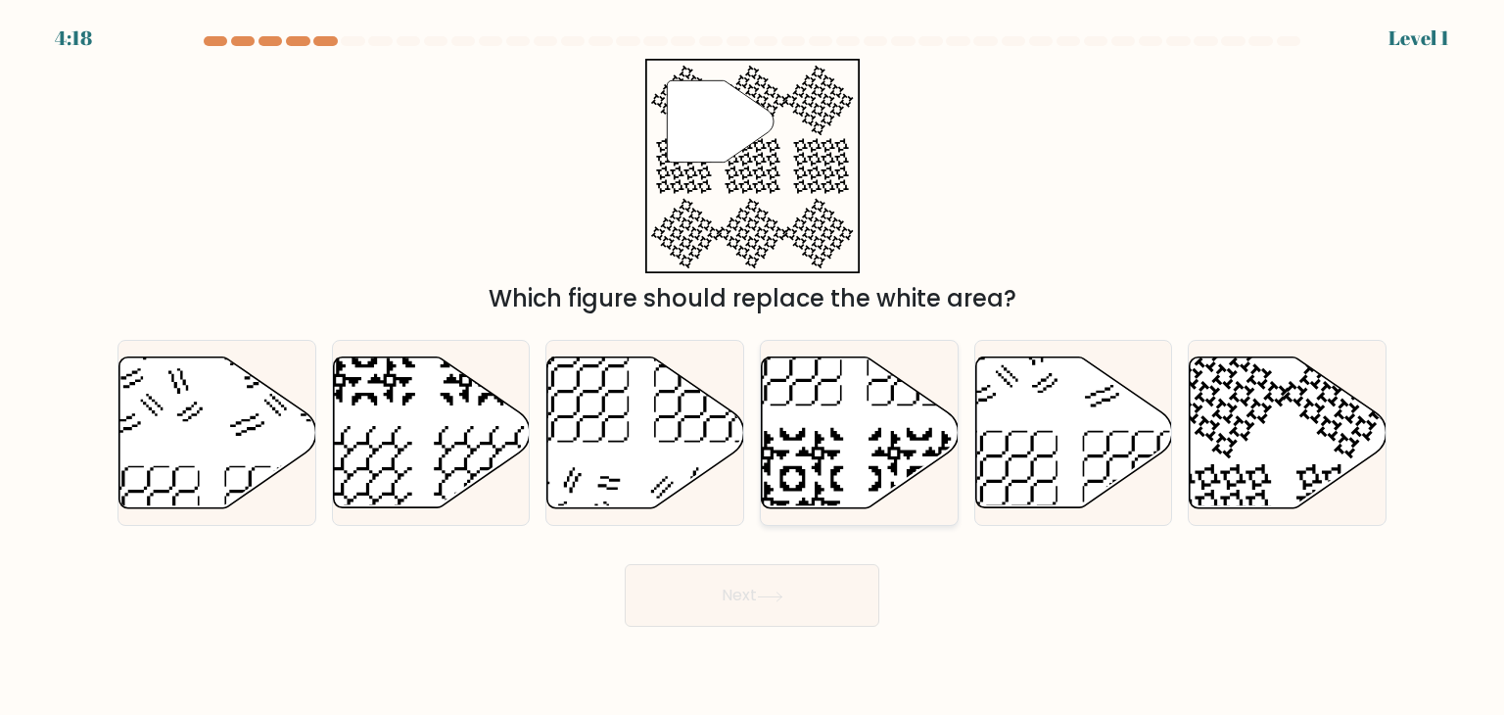
click at [846, 483] on icon at bounding box center [860, 432] width 197 height 151
click at [753, 367] on input "d." at bounding box center [752, 362] width 1 height 10
radio input "true"
click at [797, 579] on button "Next" at bounding box center [752, 595] width 255 height 63
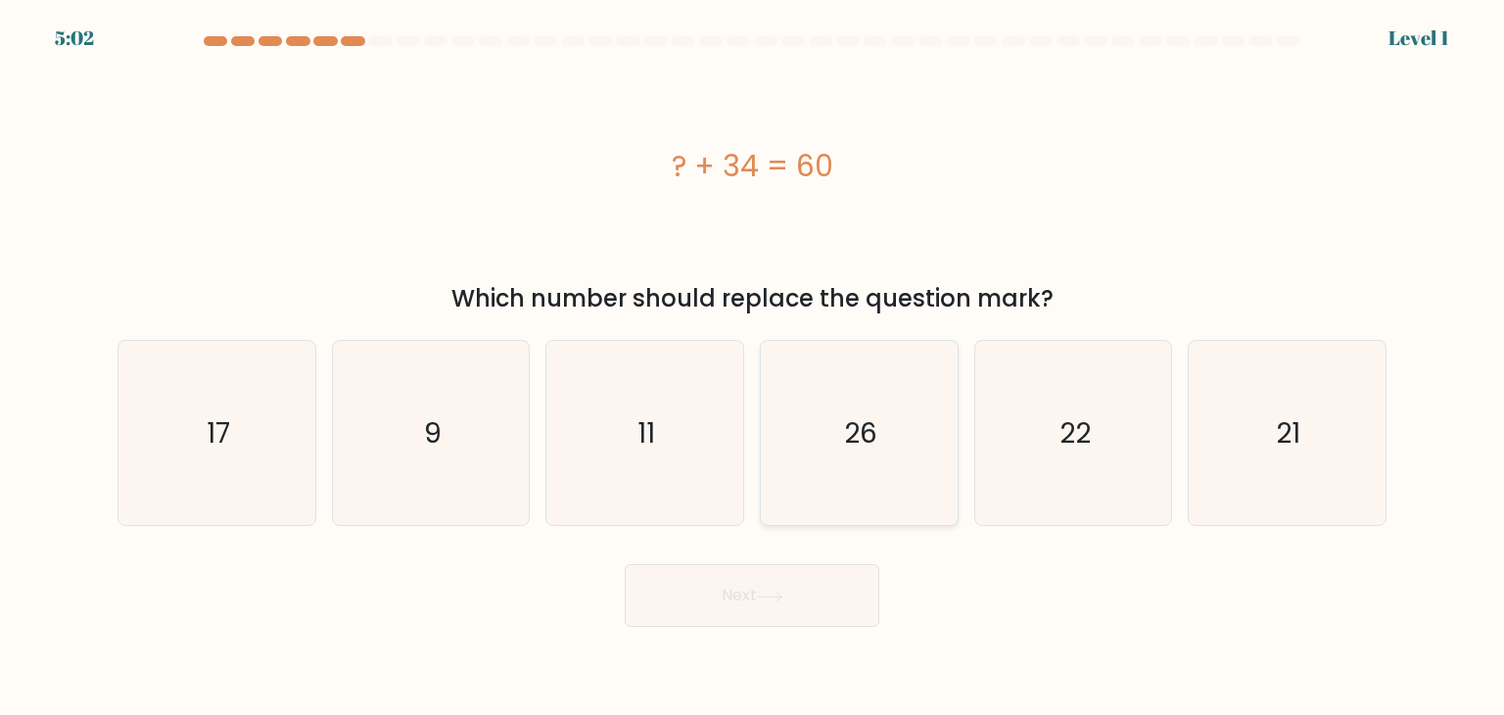
click at [853, 483] on icon "26" at bounding box center [859, 433] width 184 height 184
click at [753, 367] on input "d. 26" at bounding box center [752, 362] width 1 height 10
radio input "true"
click at [791, 582] on button "Next" at bounding box center [752, 595] width 255 height 63
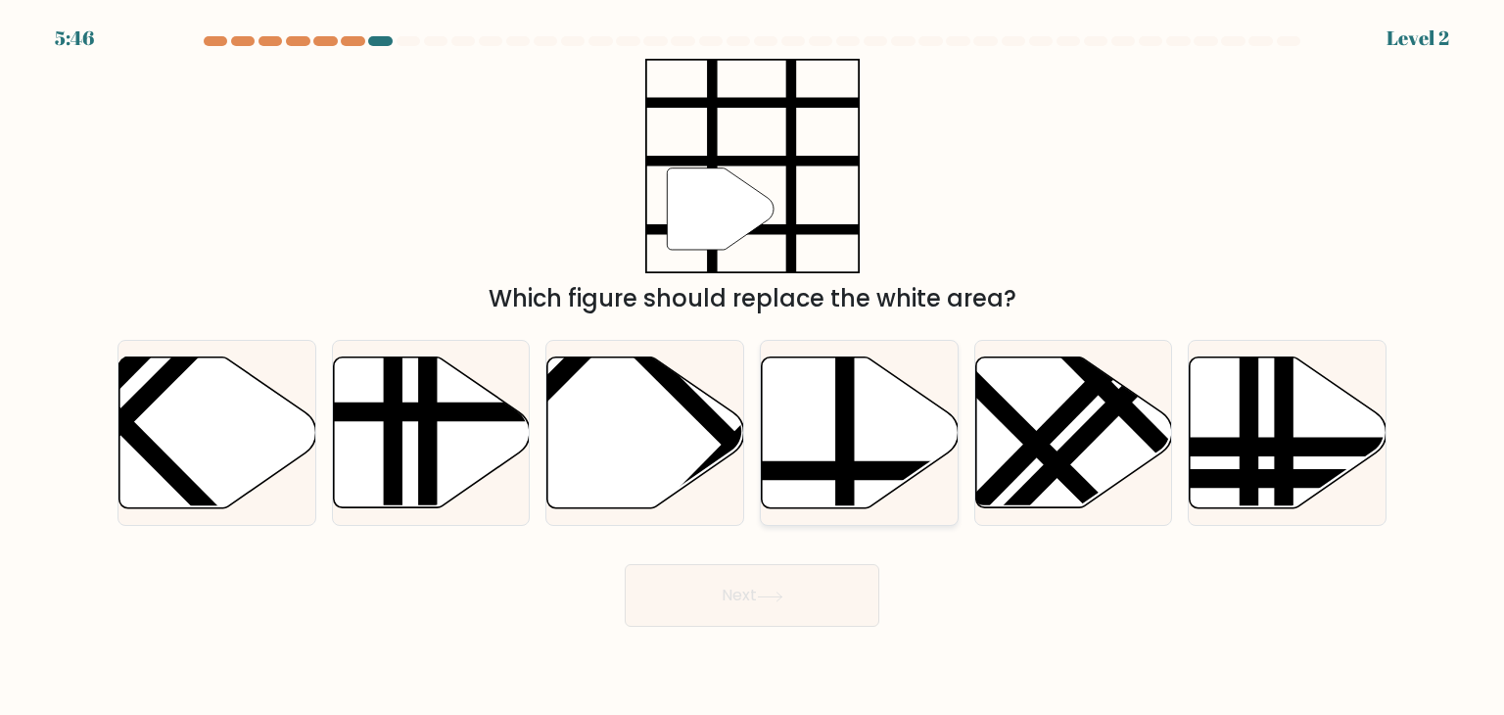
click at [845, 480] on line at bounding box center [845, 353] width 0 height 397
click at [753, 367] on input "d." at bounding box center [752, 362] width 1 height 10
radio input "true"
click at [804, 575] on button "Next" at bounding box center [752, 595] width 255 height 63
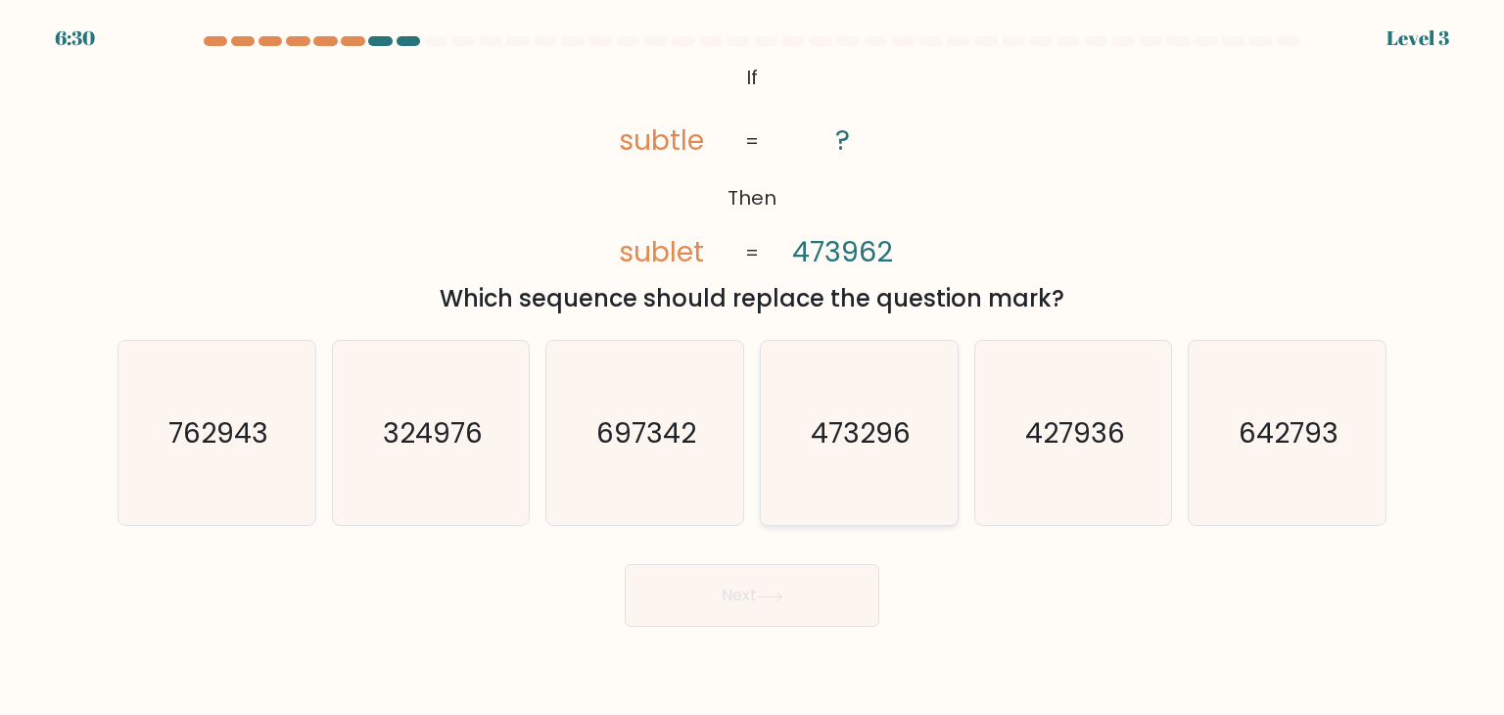
click at [865, 485] on icon "473296" at bounding box center [859, 433] width 184 height 184
click at [753, 367] on input "d. 473296" at bounding box center [752, 362] width 1 height 10
radio input "true"
click at [833, 570] on button "Next" at bounding box center [752, 595] width 255 height 63
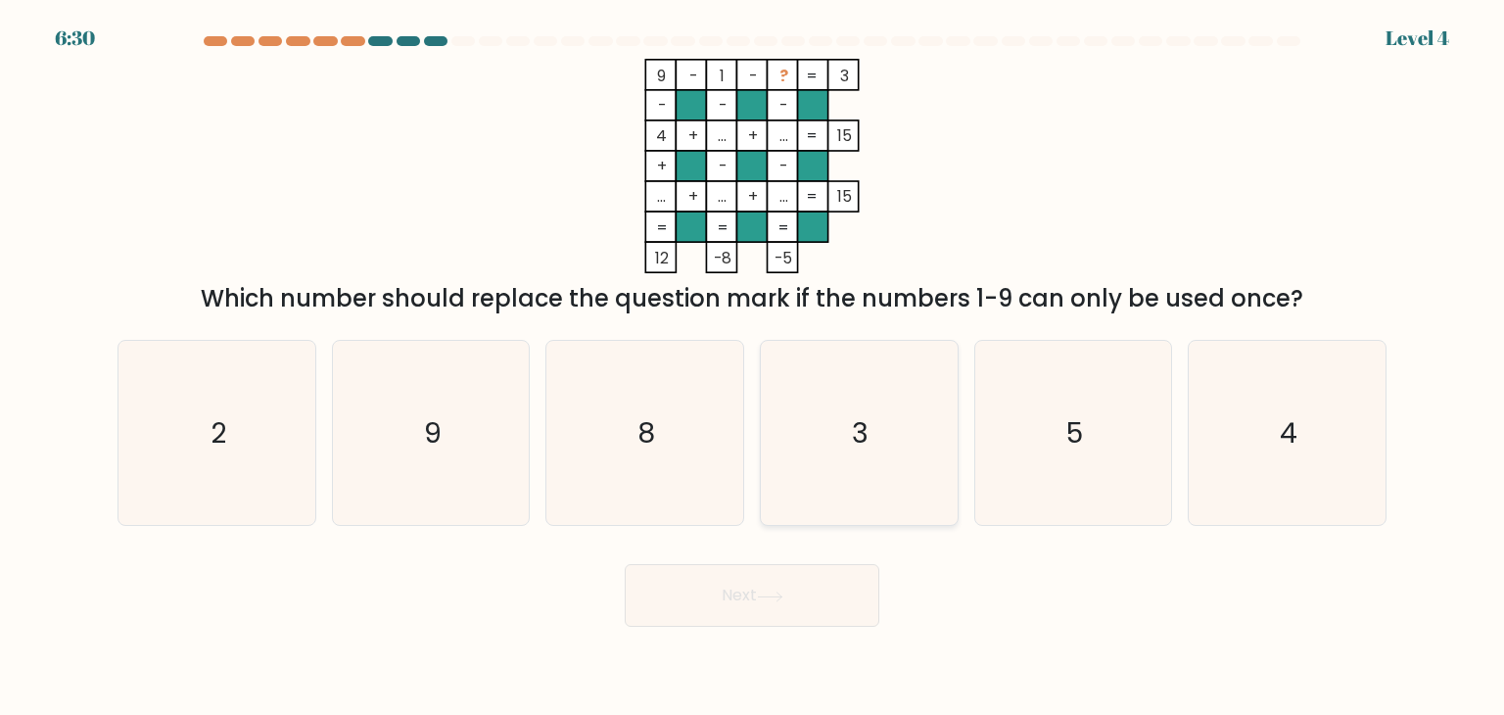
click at [871, 496] on icon "3" at bounding box center [859, 433] width 184 height 184
click at [753, 367] on input "d. 3" at bounding box center [752, 362] width 1 height 10
radio input "true"
click at [806, 592] on button "Next" at bounding box center [752, 595] width 255 height 63
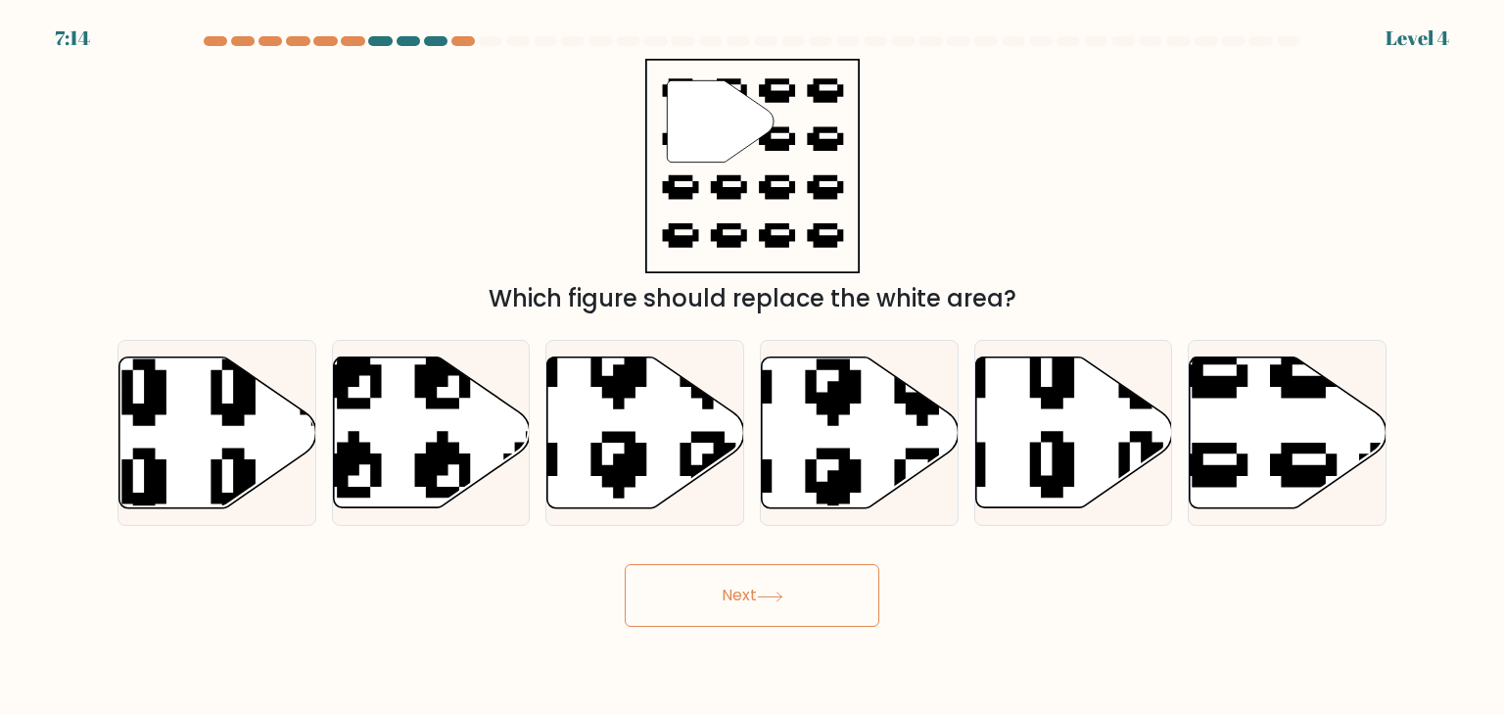
click at [852, 502] on icon at bounding box center [860, 432] width 197 height 151
click at [753, 367] on input "d." at bounding box center [752, 362] width 1 height 10
radio input "true"
click at [825, 576] on button "Next" at bounding box center [752, 595] width 255 height 63
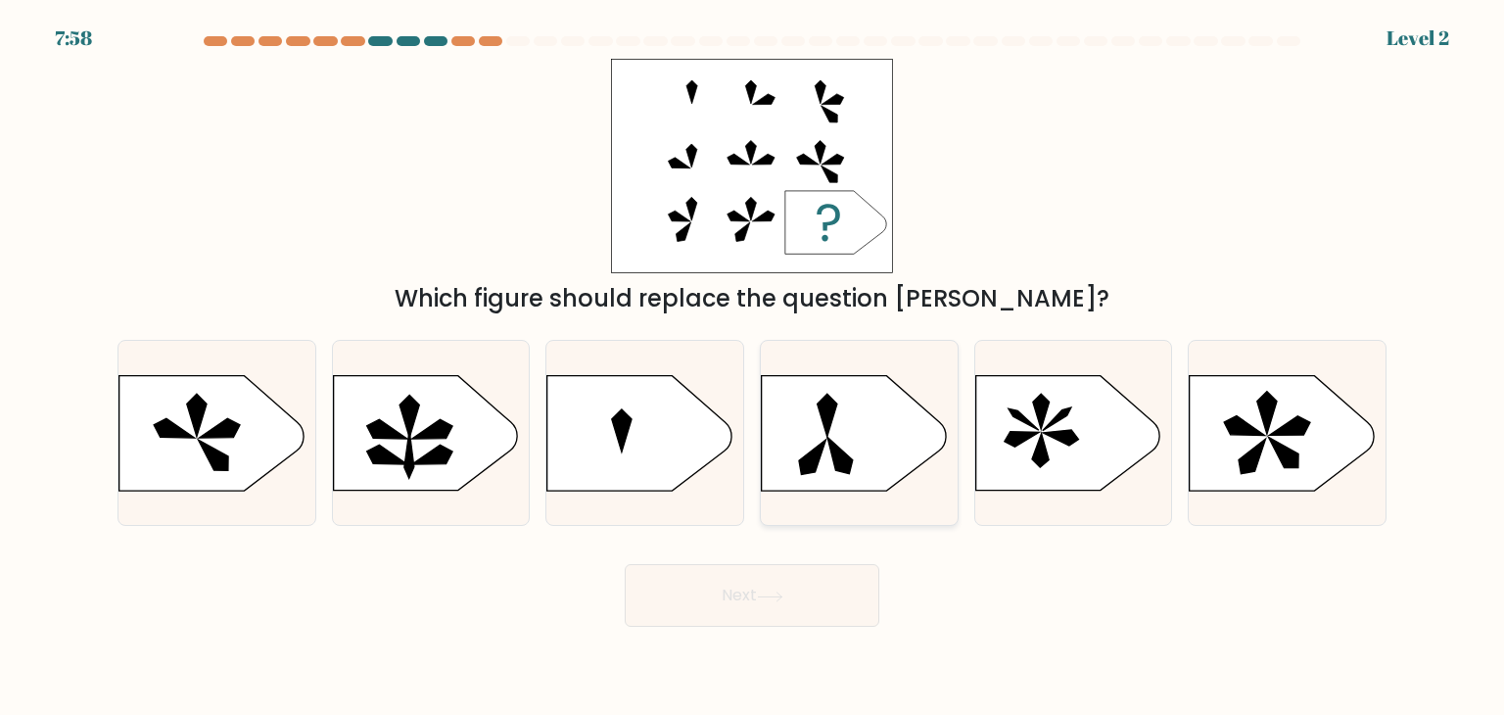
click at [862, 491] on div at bounding box center [859, 433] width 199 height 186
click at [753, 367] on input "d." at bounding box center [752, 362] width 1 height 10
radio input "true"
click at [841, 585] on button "Next" at bounding box center [752, 595] width 255 height 63
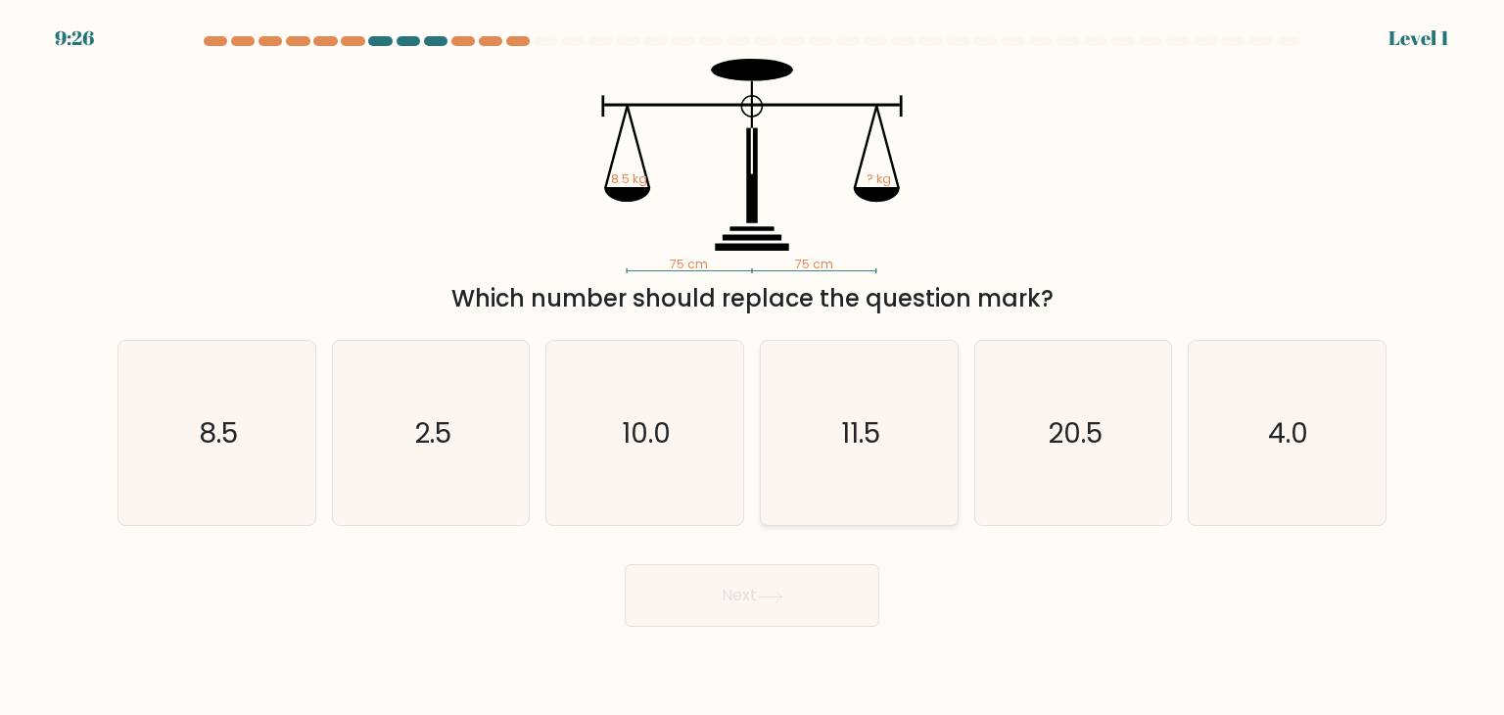
drag, startPoint x: 886, startPoint y: 473, endPoint x: 905, endPoint y: 467, distance: 19.5
click at [893, 479] on icon "11.5" at bounding box center [859, 433] width 184 height 184
click at [753, 367] on input "d. 11.5" at bounding box center [752, 362] width 1 height 10
radio input "true"
click at [625, 564] on button "Next" at bounding box center [752, 595] width 255 height 63
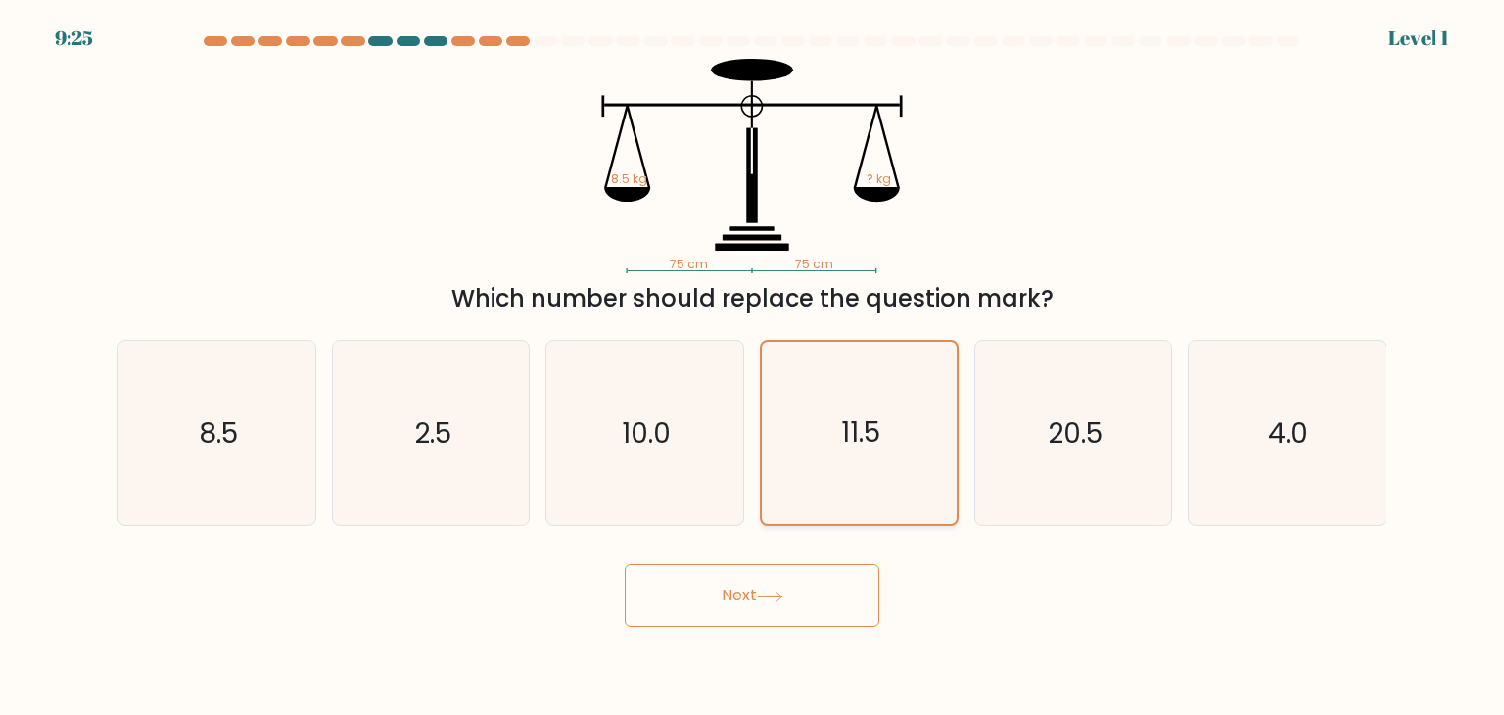
click at [912, 467] on icon "11.5" at bounding box center [859, 433] width 182 height 182
click at [753, 367] on input "d. 11.5" at bounding box center [752, 362] width 1 height 10
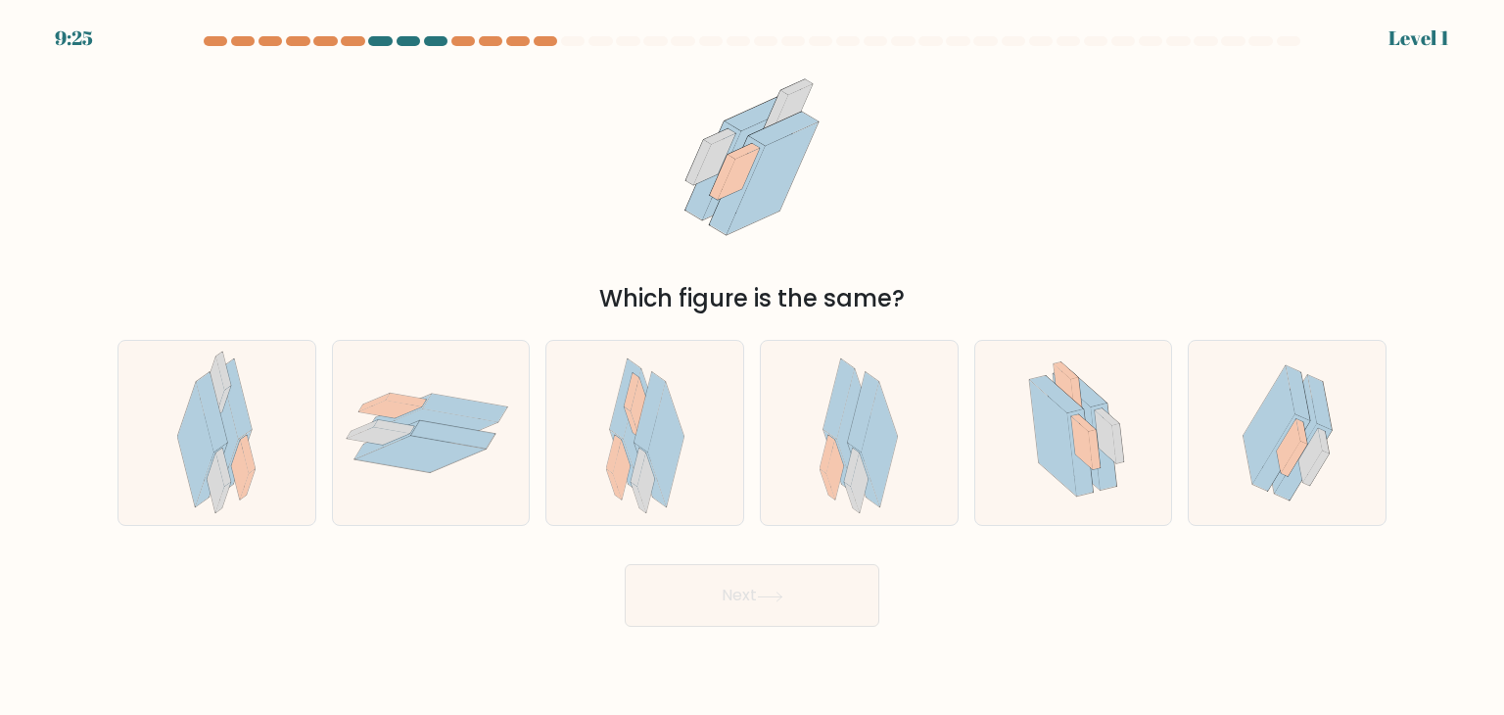
click at [625, 564] on button "Next" at bounding box center [752, 595] width 255 height 63
click at [912, 467] on div at bounding box center [859, 433] width 199 height 186
click at [753, 367] on input "d." at bounding box center [752, 362] width 1 height 10
radio input "true"
click at [625, 564] on button "Next" at bounding box center [752, 595] width 255 height 63
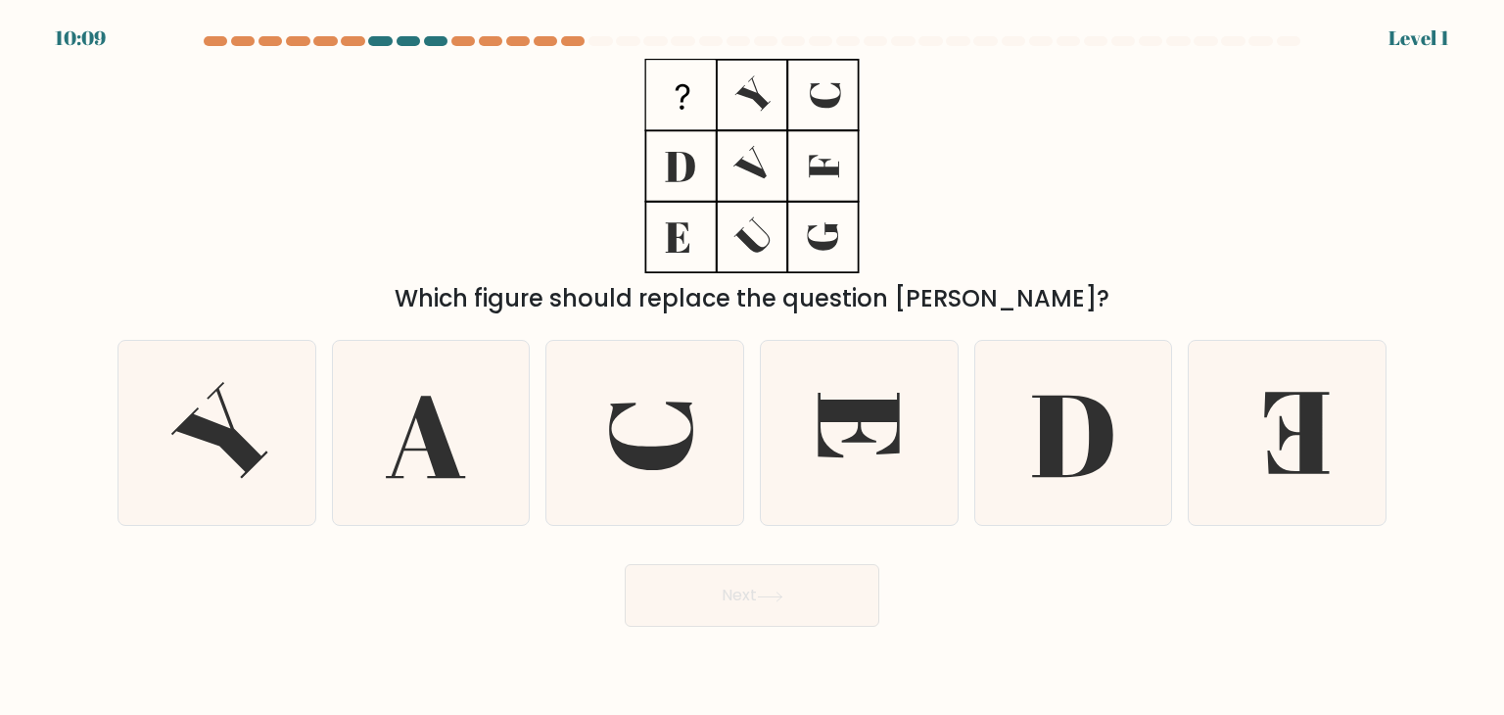
click at [912, 467] on icon at bounding box center [859, 433] width 184 height 184
click at [753, 367] on input "d." at bounding box center [752, 362] width 1 height 10
radio input "true"
click at [912, 467] on icon at bounding box center [859, 433] width 182 height 182
click at [753, 367] on input "d." at bounding box center [752, 362] width 1 height 10
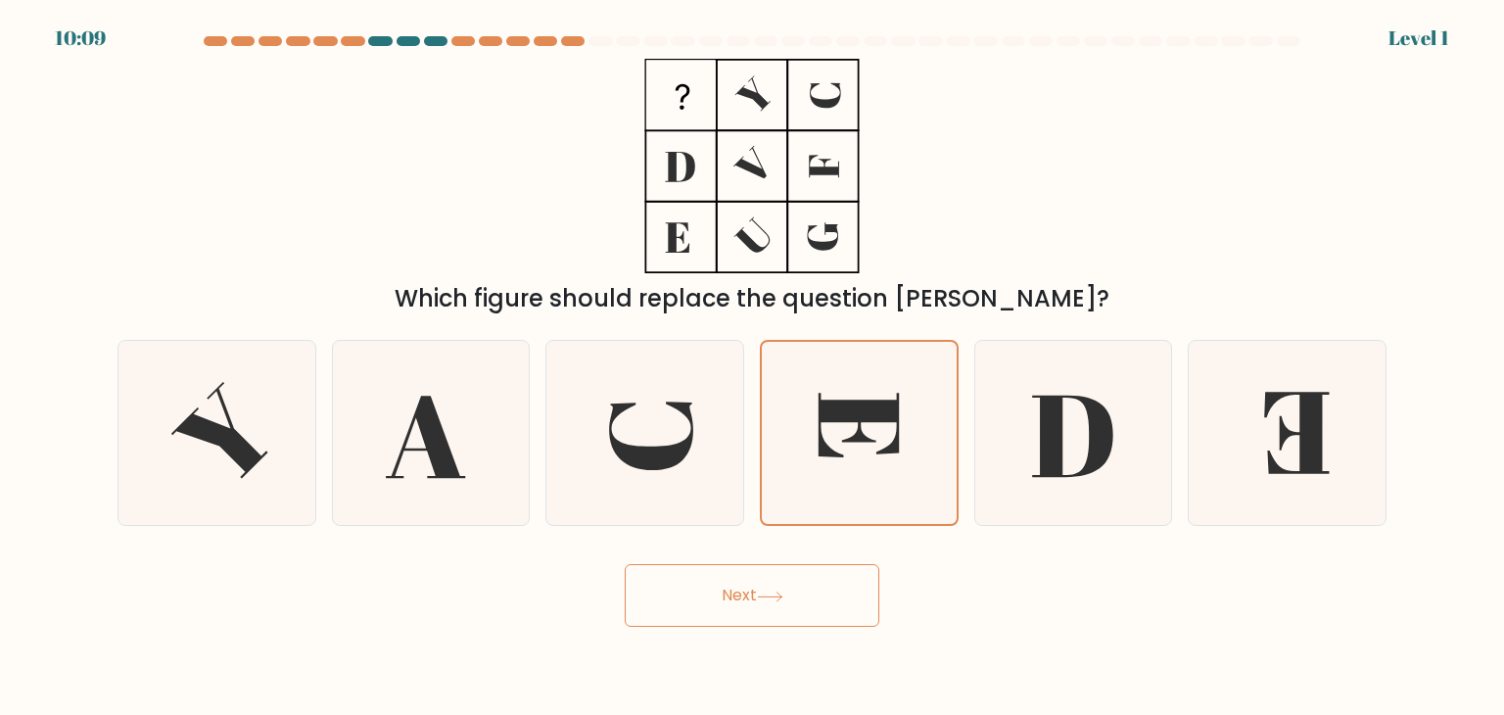
click at [912, 467] on icon at bounding box center [859, 433] width 182 height 182
click at [753, 367] on input "d." at bounding box center [752, 362] width 1 height 10
click at [912, 467] on icon at bounding box center [859, 433] width 182 height 182
click at [753, 367] on input "d." at bounding box center [752, 362] width 1 height 10
click at [912, 467] on icon at bounding box center [859, 433] width 182 height 182
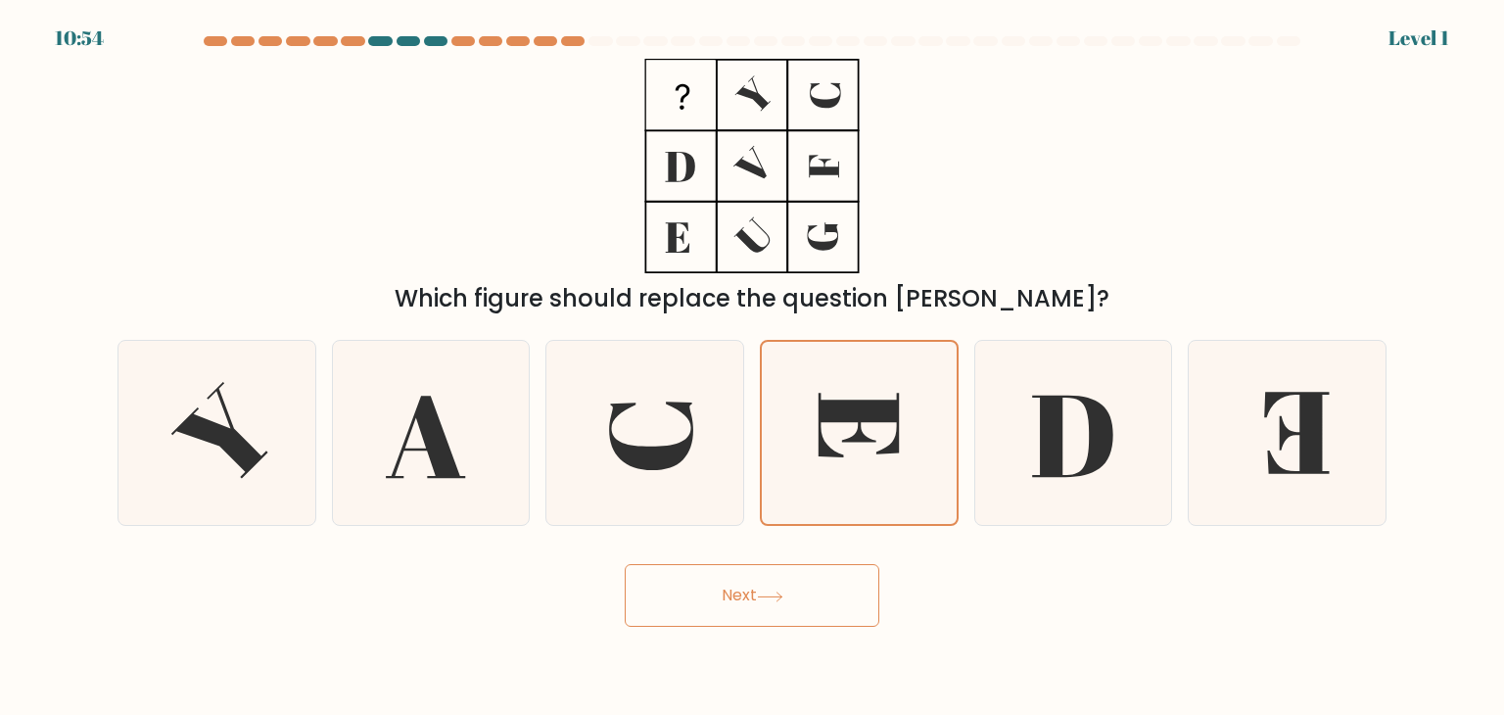
click at [753, 367] on input "d." at bounding box center [752, 362] width 1 height 10
click at [907, 500] on icon at bounding box center [859, 433] width 182 height 182
click at [753, 367] on input "d." at bounding box center [752, 362] width 1 height 10
click at [625, 564] on button "Next" at bounding box center [752, 595] width 255 height 63
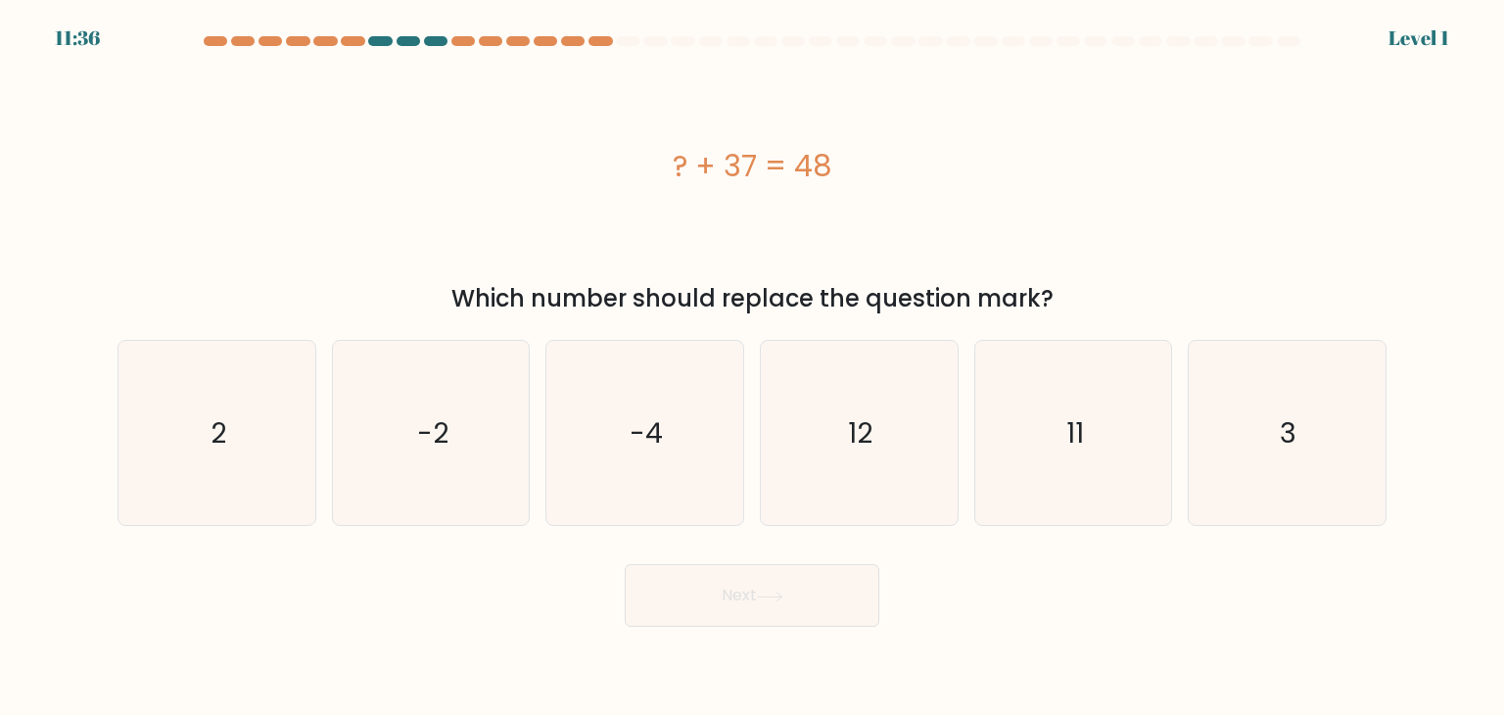
click at [625, 564] on button "Next" at bounding box center [752, 595] width 255 height 63
click at [897, 471] on icon "12" at bounding box center [859, 433] width 184 height 184
click at [753, 367] on input "d. 12" at bounding box center [752, 362] width 1 height 10
radio input "true"
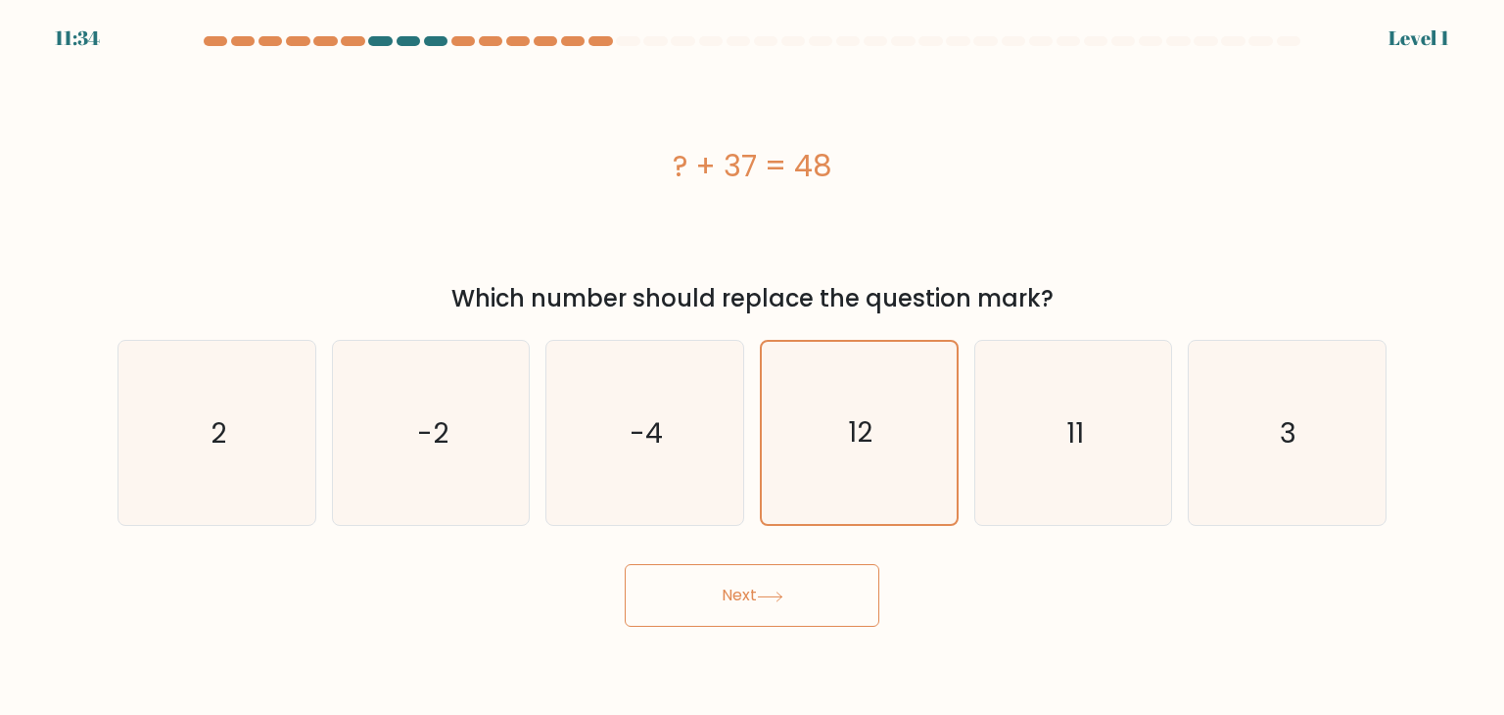
click at [625, 564] on button "Next" at bounding box center [752, 595] width 255 height 63
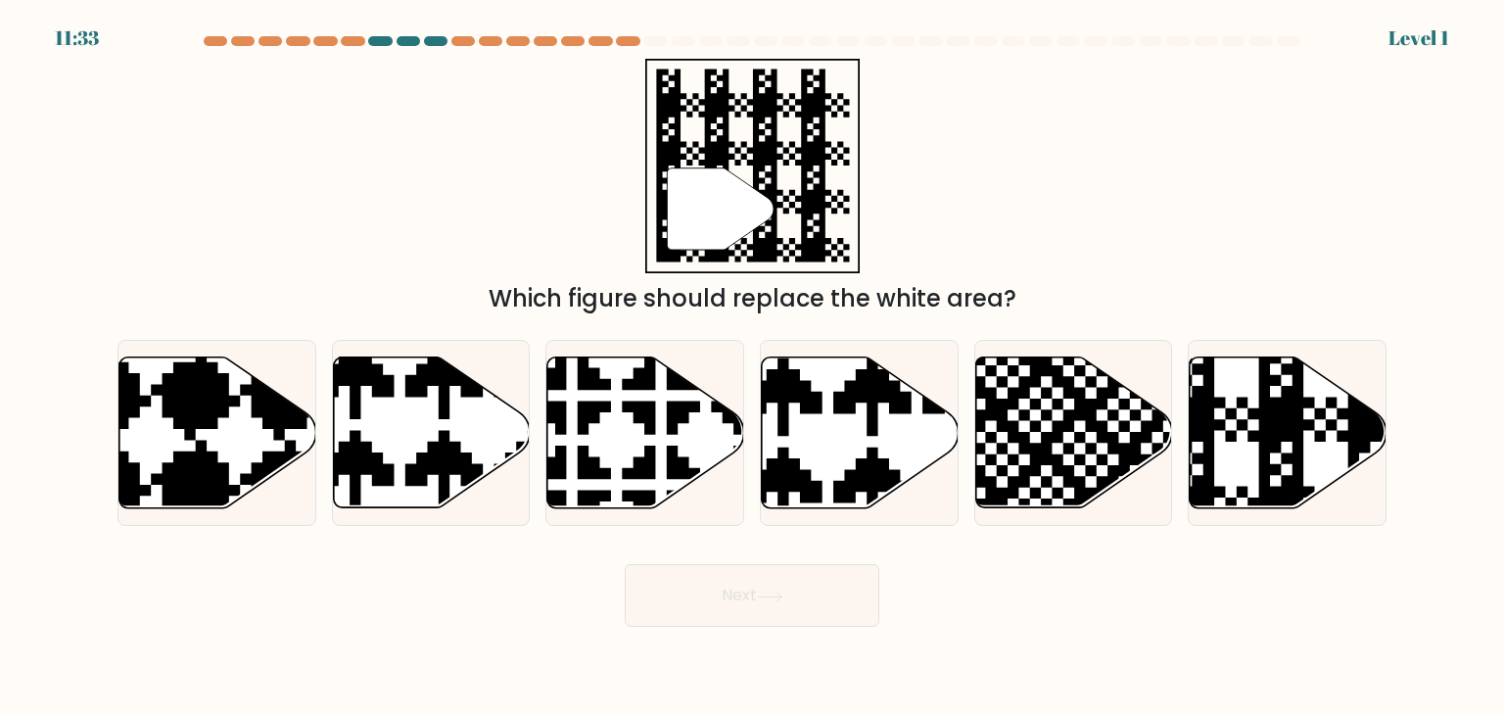
click at [625, 564] on button "Next" at bounding box center [752, 595] width 255 height 63
click at [897, 471] on icon at bounding box center [917, 352] width 346 height 346
click at [753, 367] on input "d." at bounding box center [752, 362] width 1 height 10
radio input "true"
click at [625, 564] on button "Next" at bounding box center [752, 595] width 255 height 63
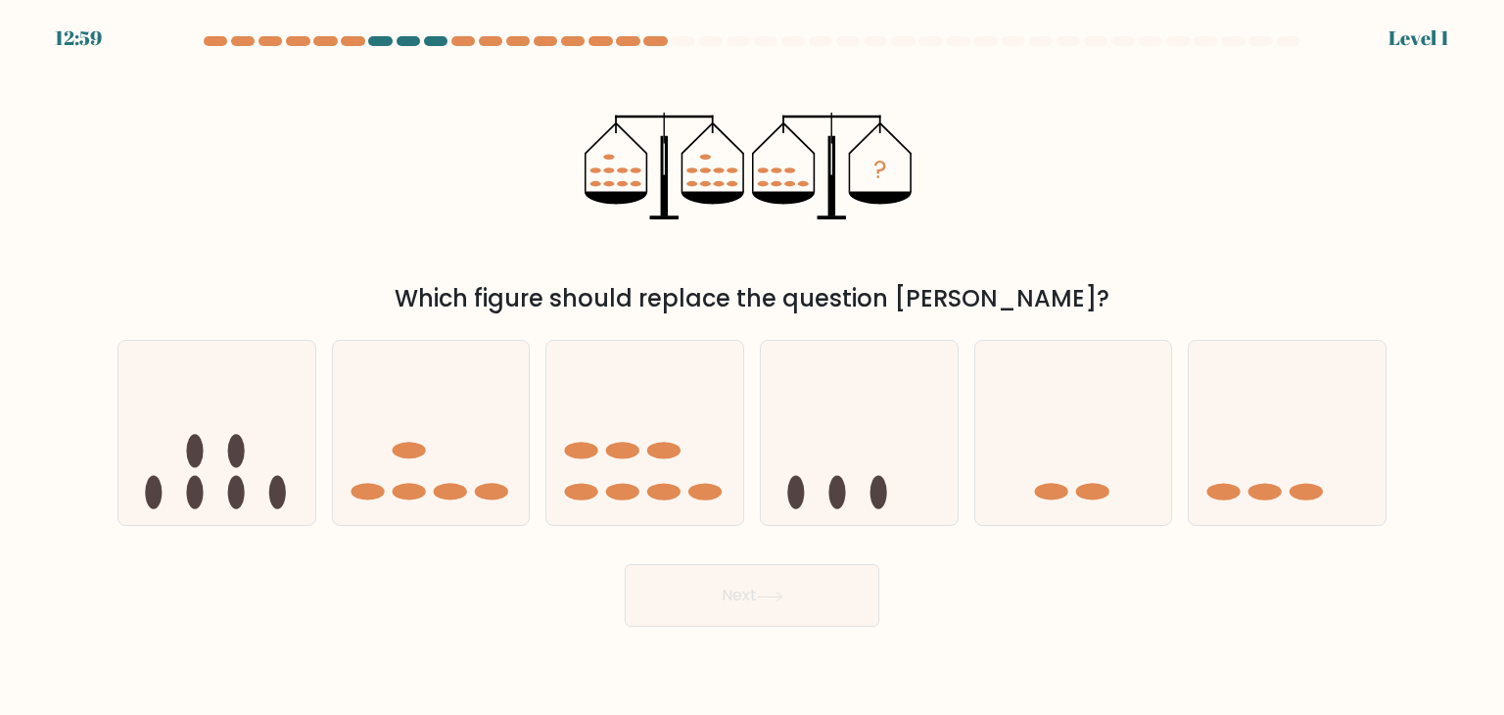
click at [866, 492] on icon at bounding box center [859, 433] width 197 height 163
click at [753, 367] on input "d." at bounding box center [752, 362] width 1 height 10
radio input "true"
click at [625, 564] on button "Next" at bounding box center [752, 595] width 255 height 63
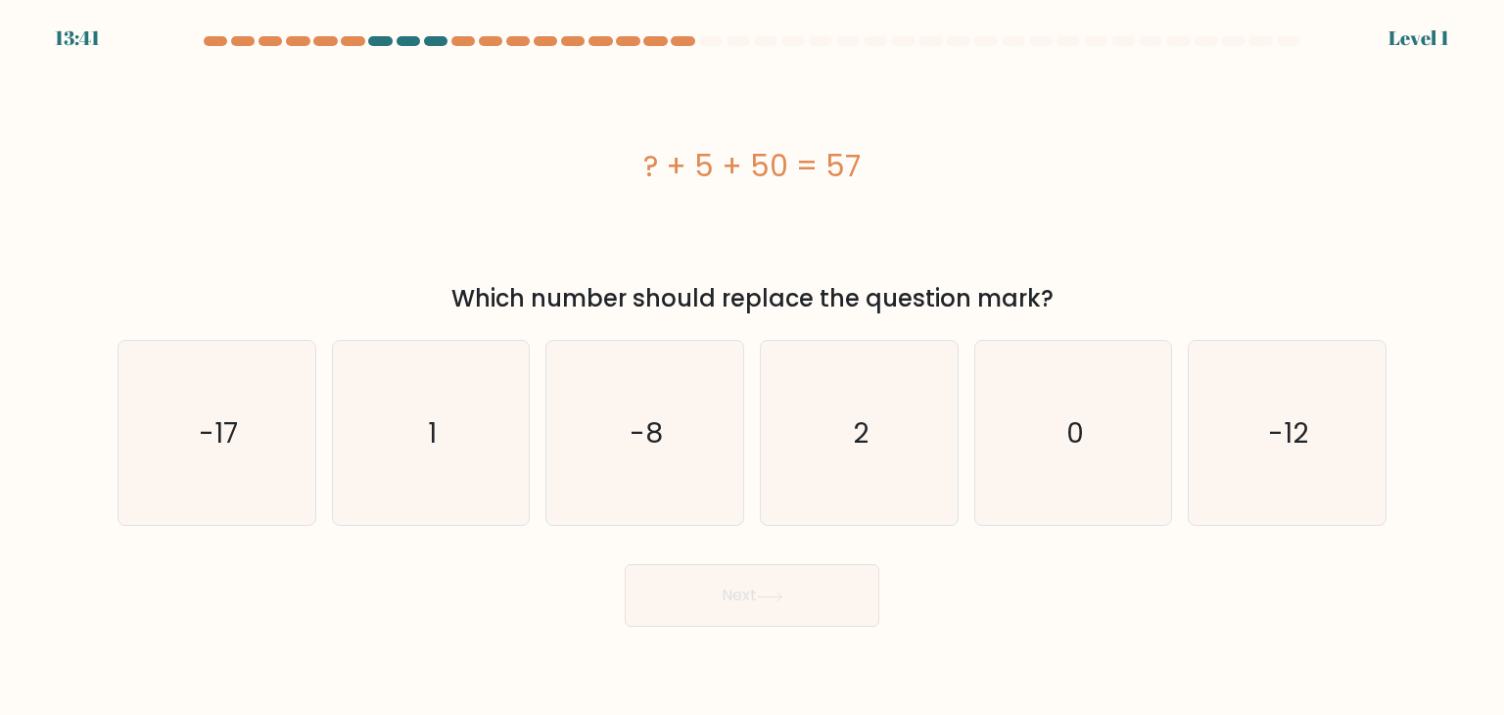
click at [863, 479] on icon "2" at bounding box center [859, 433] width 184 height 184
click at [753, 367] on input "d. 2" at bounding box center [752, 362] width 1 height 10
radio input "true"
click at [625, 564] on button "Next" at bounding box center [752, 595] width 255 height 63
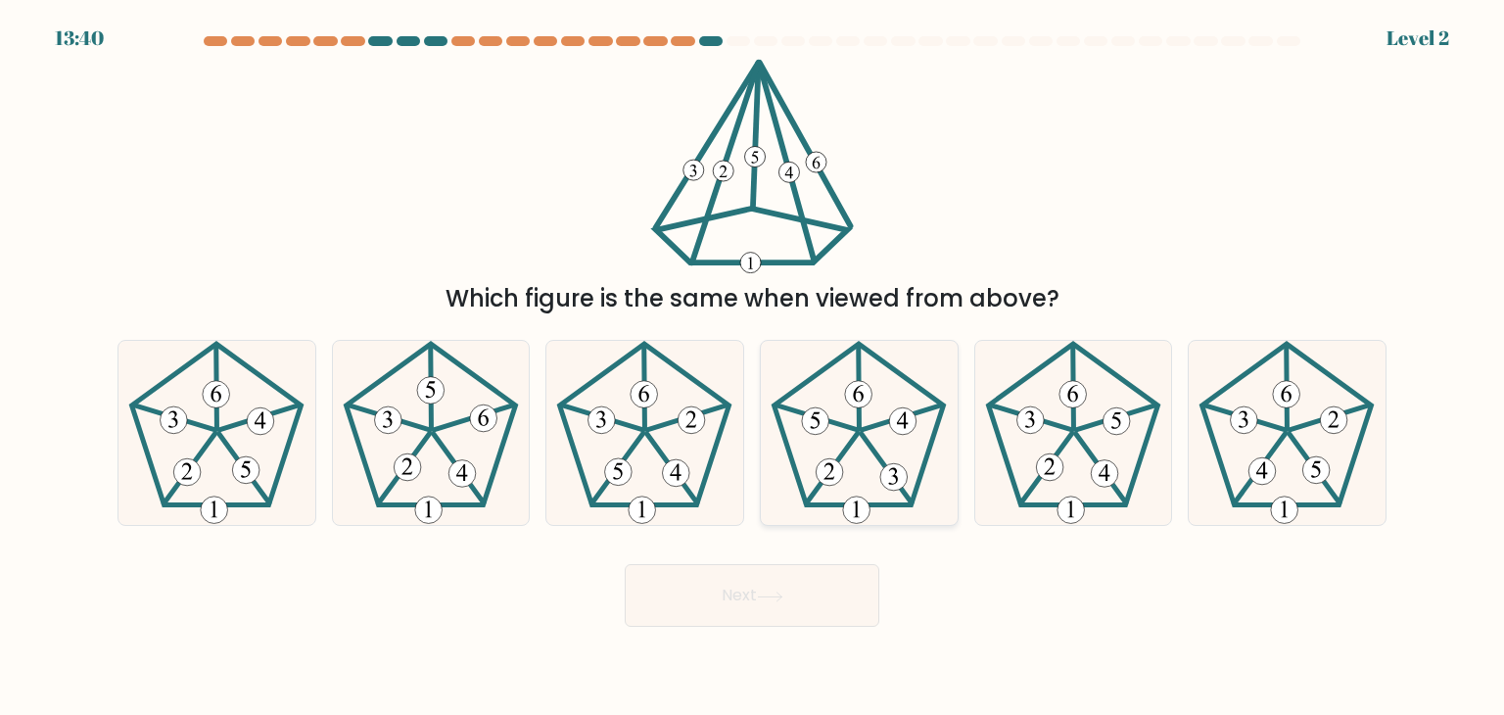
click at [870, 463] on icon at bounding box center [859, 433] width 184 height 184
click at [753, 367] on input "d." at bounding box center [752, 362] width 1 height 10
radio input "true"
click at [625, 564] on button "Next" at bounding box center [752, 595] width 255 height 63
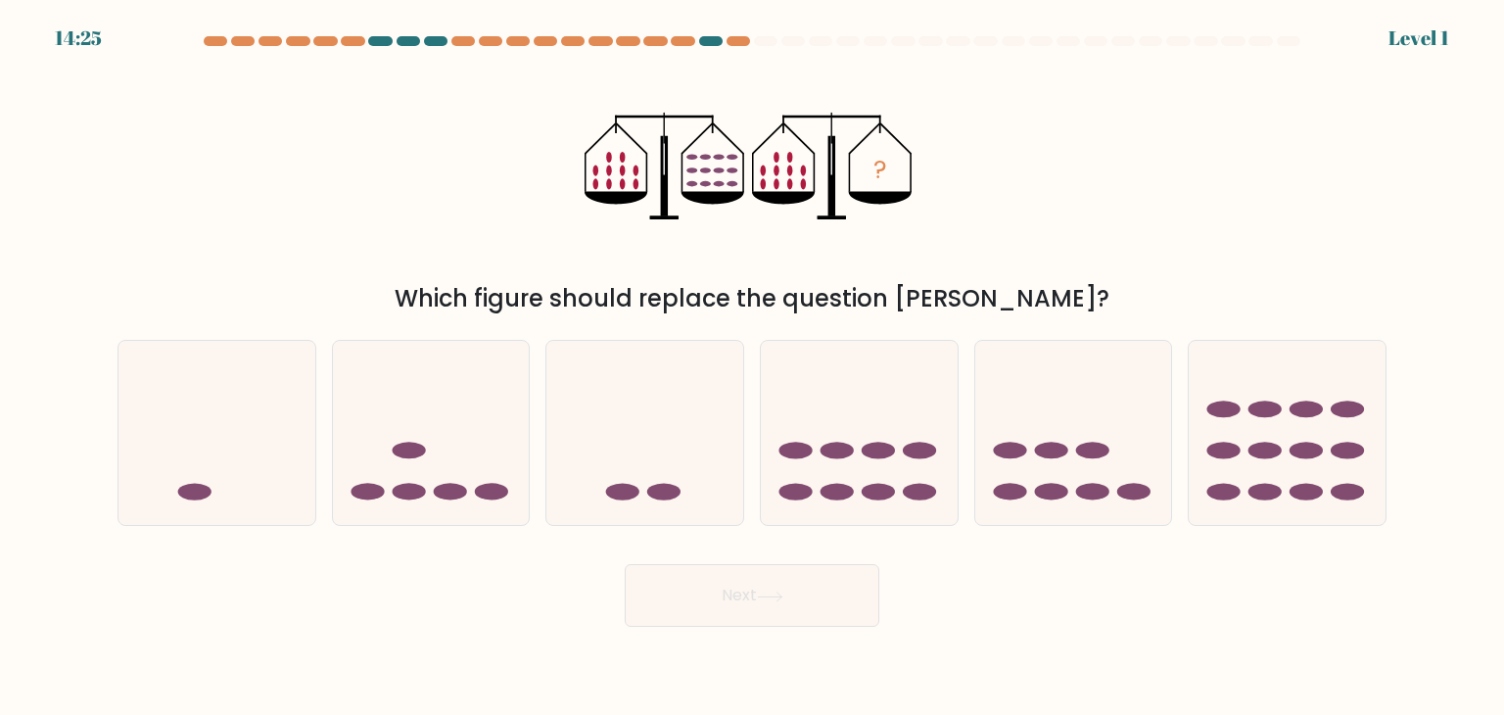
click at [858, 449] on icon at bounding box center [859, 433] width 197 height 163
click at [753, 367] on input "d." at bounding box center [752, 362] width 1 height 10
radio input "true"
click at [625, 564] on button "Next" at bounding box center [752, 595] width 255 height 63
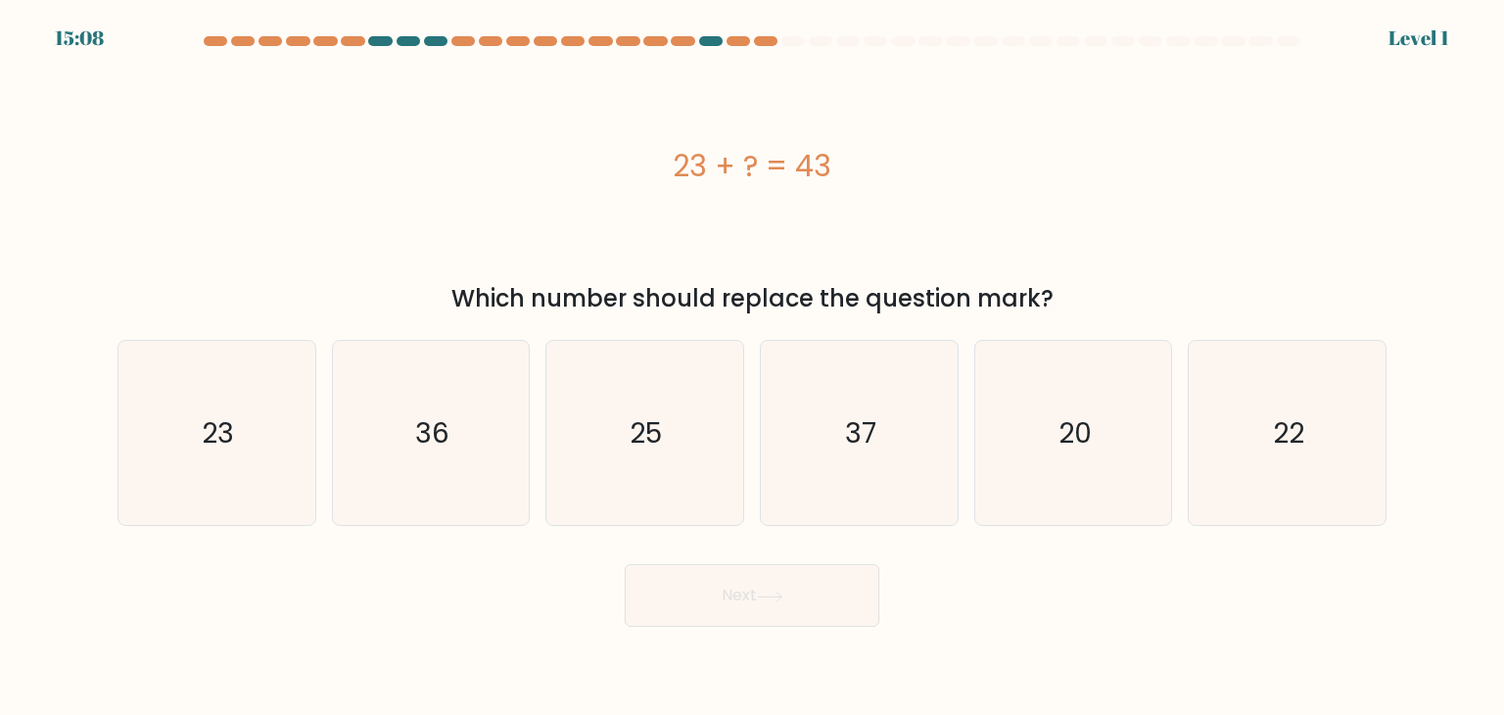
click at [858, 449] on text "37" at bounding box center [860, 432] width 31 height 39
click at [753, 367] on input "d. 37" at bounding box center [752, 362] width 1 height 10
radio input "true"
click at [625, 564] on button "Next" at bounding box center [752, 595] width 255 height 63
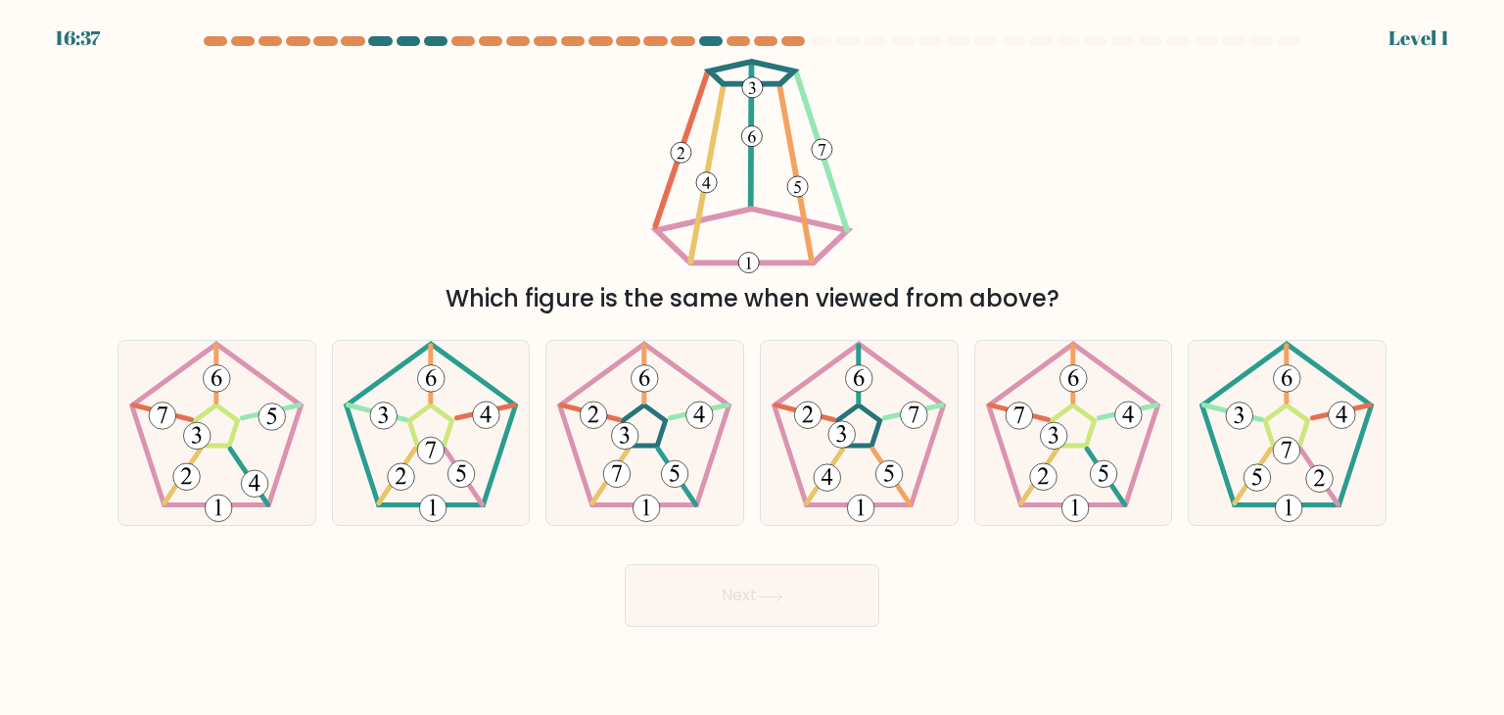
click at [858, 449] on icon at bounding box center [859, 433] width 184 height 184
click at [753, 367] on input "d." at bounding box center [752, 362] width 1 height 10
radio input "true"
click at [625, 564] on button "Next" at bounding box center [752, 595] width 255 height 63
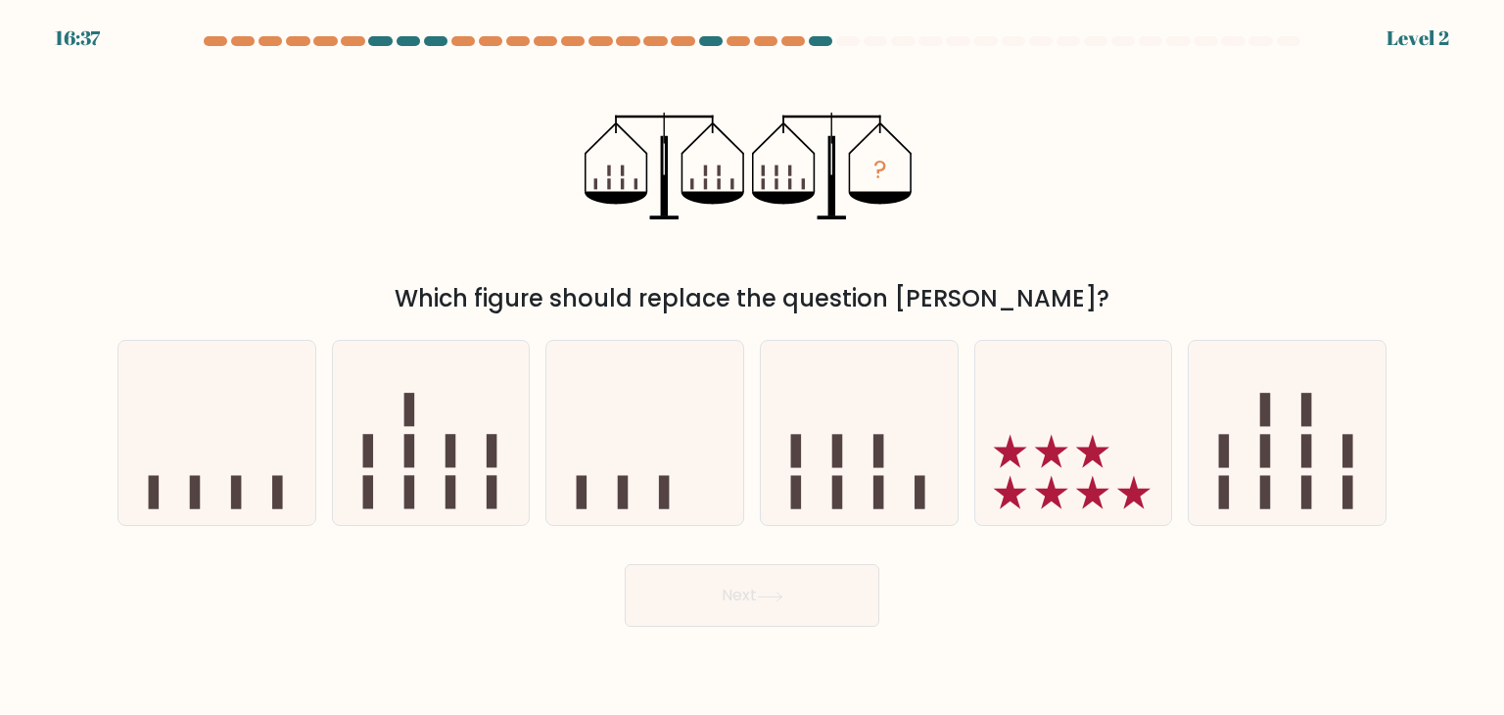
click at [858, 449] on icon at bounding box center [859, 433] width 197 height 163
click at [753, 367] on input "d." at bounding box center [752, 362] width 1 height 10
radio input "true"
click at [625, 564] on button "Next" at bounding box center [752, 595] width 255 height 63
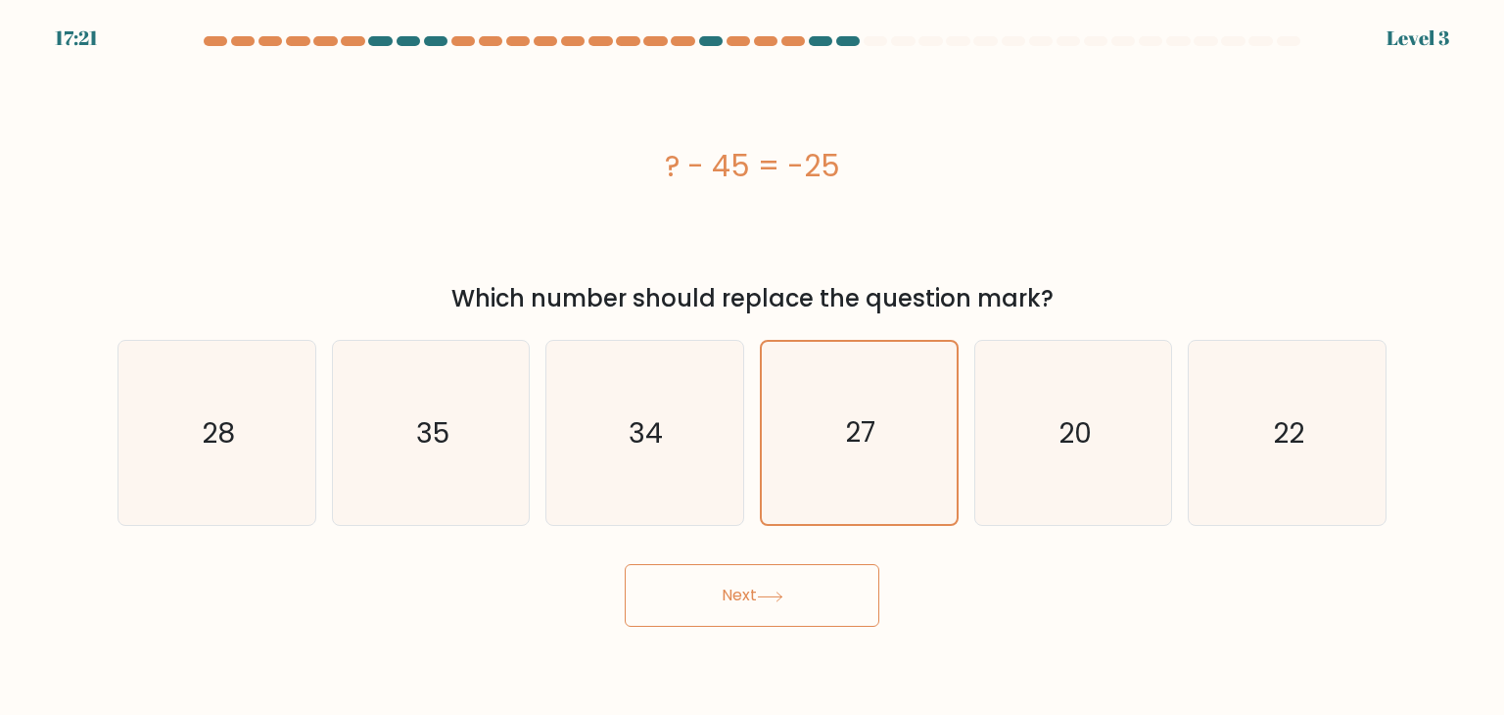
click at [859, 449] on text "27" at bounding box center [861, 433] width 30 height 38
click at [753, 367] on input "d. 27" at bounding box center [752, 362] width 1 height 10
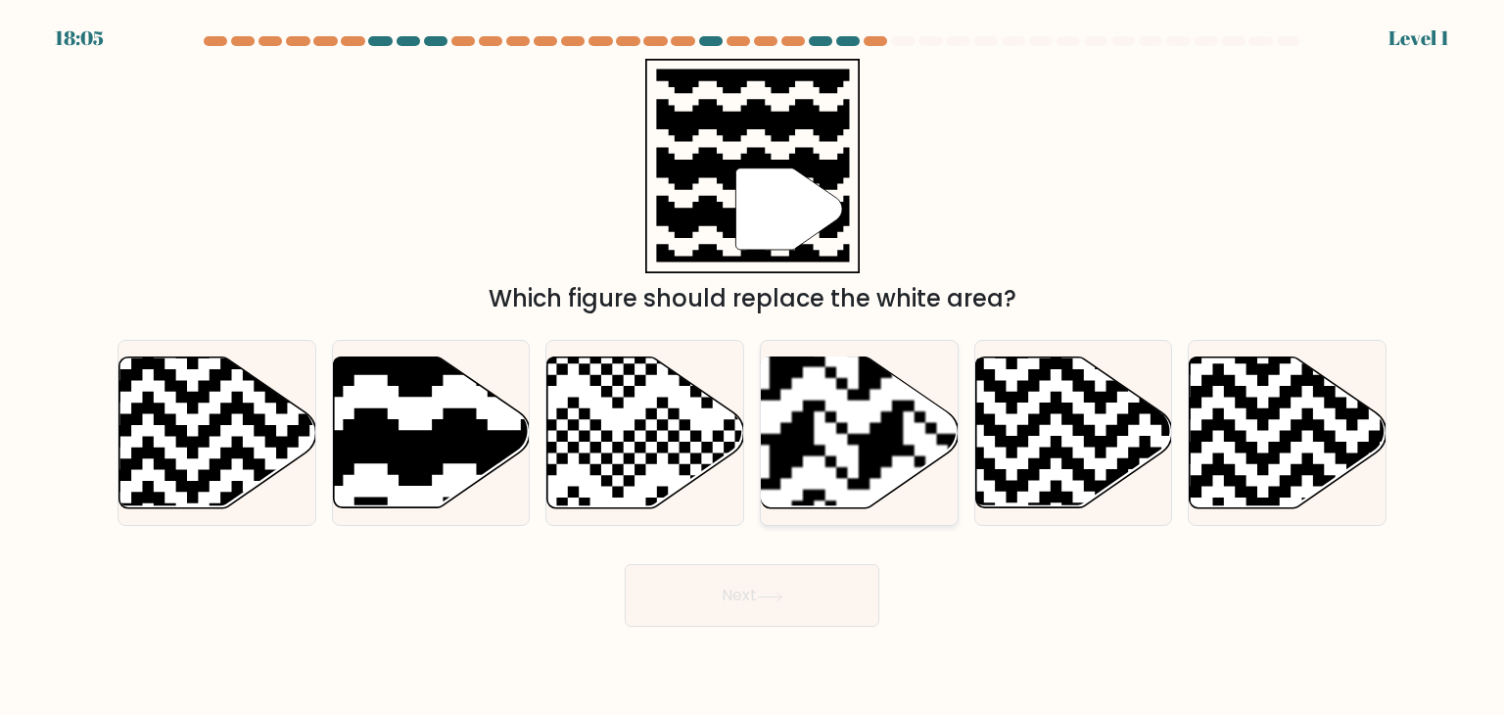
click at [866, 447] on rect at bounding box center [791, 355] width 356 height 356
click at [753, 367] on input "d." at bounding box center [752, 362] width 1 height 10
radio input "true"
click at [867, 447] on rect at bounding box center [792, 356] width 353 height 353
click at [753, 367] on input "d." at bounding box center [752, 362] width 1 height 10
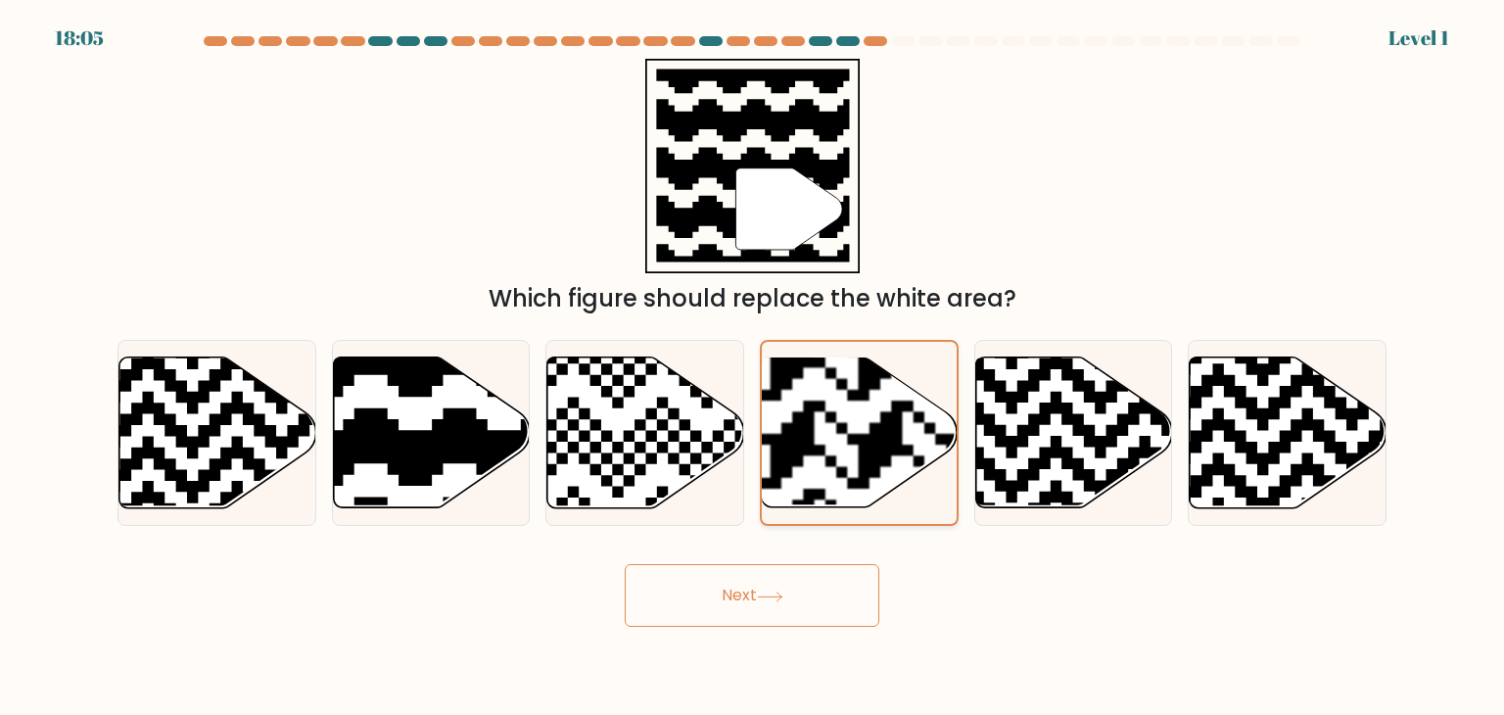
drag, startPoint x: 867, startPoint y: 447, endPoint x: 874, endPoint y: 438, distance: 11.2
click at [870, 443] on rect at bounding box center [792, 356] width 353 height 353
click at [753, 367] on input "d." at bounding box center [752, 362] width 1 height 10
click at [874, 438] on rect at bounding box center [792, 356] width 353 height 353
click at [753, 367] on input "d." at bounding box center [752, 362] width 1 height 10
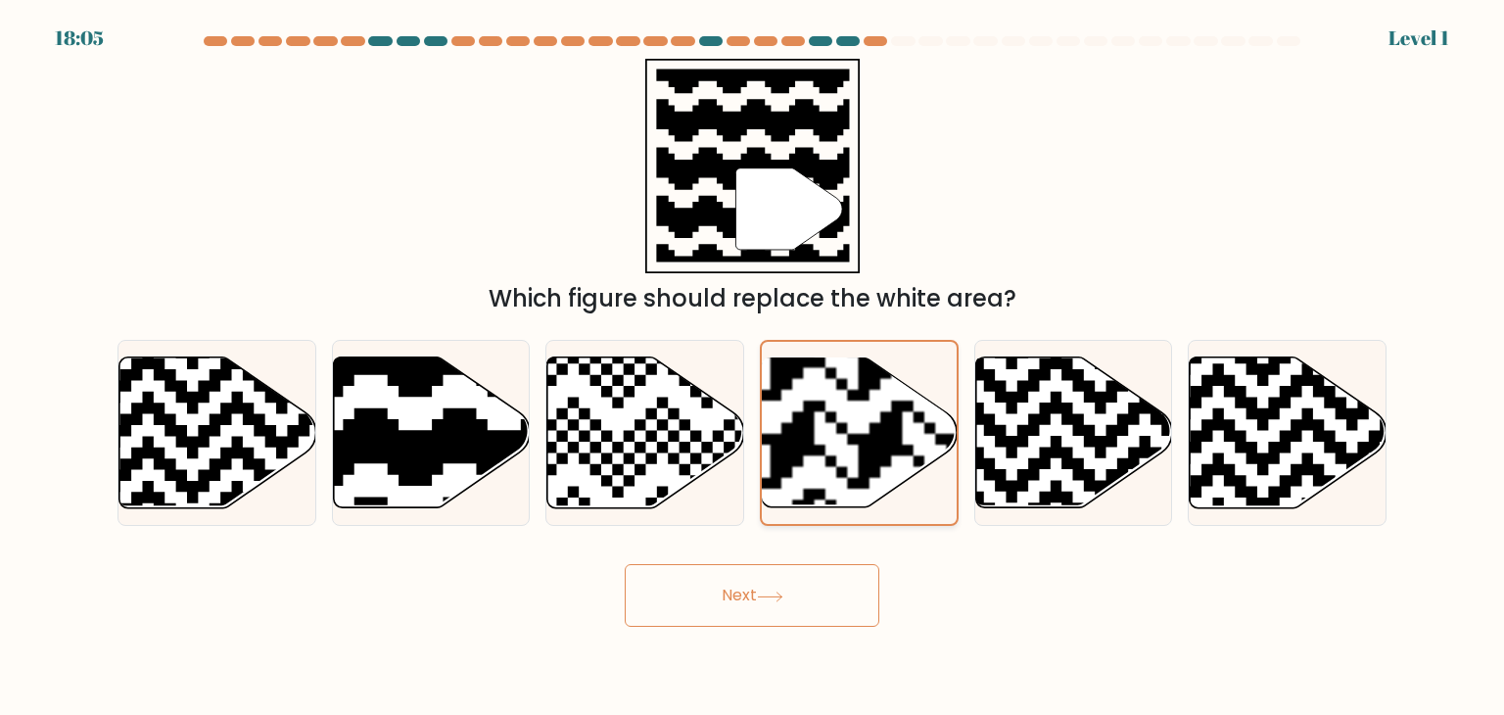
click at [625, 564] on button "Next" at bounding box center [752, 595] width 255 height 63
click at [874, 436] on rect at bounding box center [792, 356] width 353 height 353
click at [753, 367] on input "d." at bounding box center [752, 362] width 1 height 10
click at [625, 564] on button "Next" at bounding box center [752, 595] width 255 height 63
click at [879, 436] on rect at bounding box center [792, 356] width 353 height 353
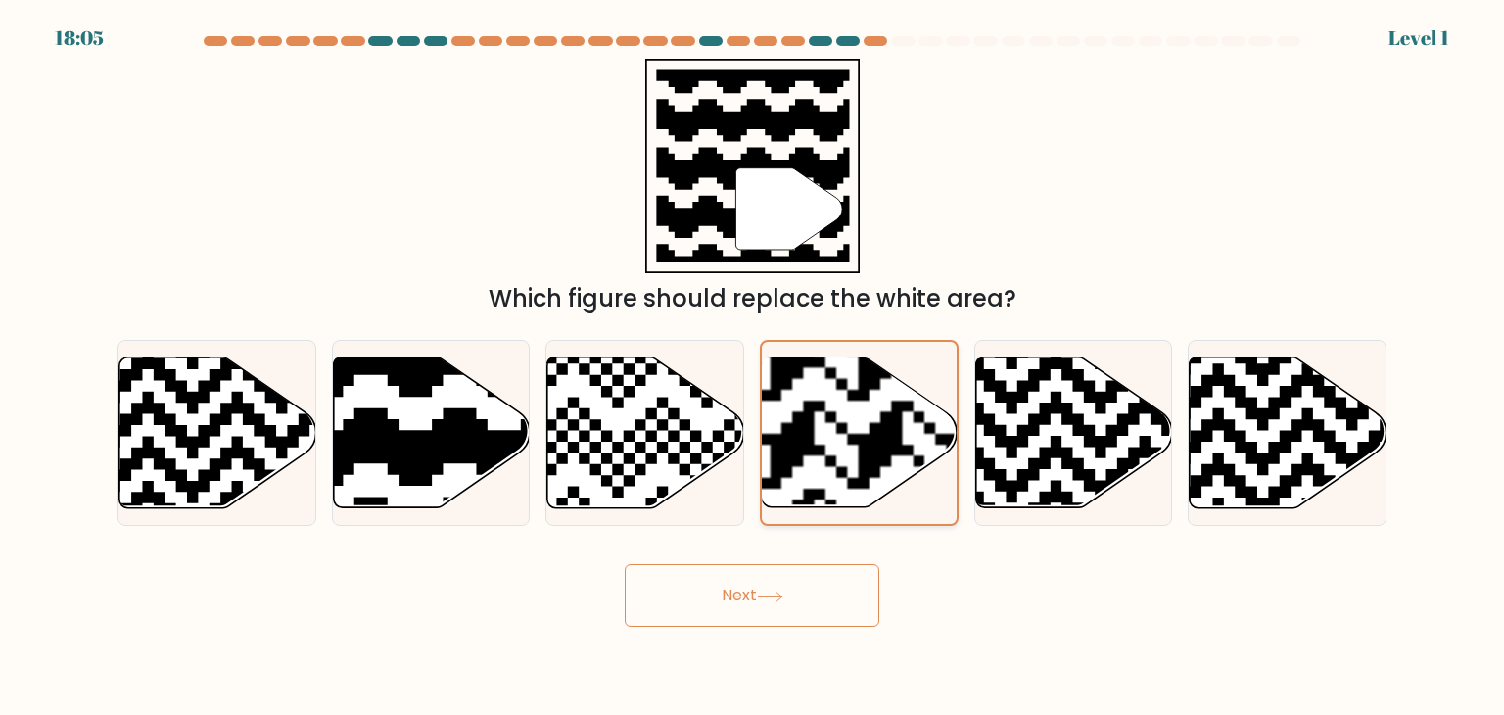
click at [753, 367] on input "d." at bounding box center [752, 362] width 1 height 10
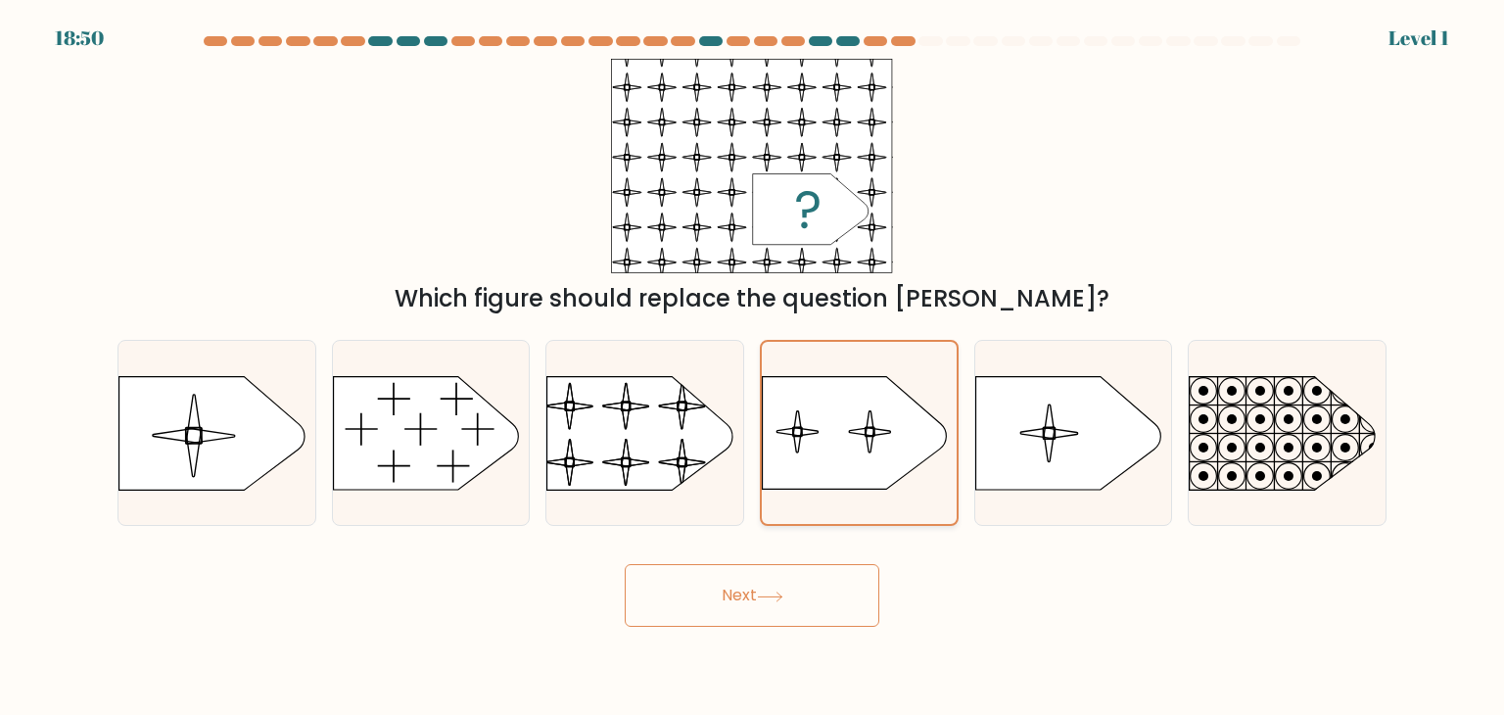
click at [625, 564] on button "Next" at bounding box center [752, 595] width 255 height 63
click at [886, 428] on icon at bounding box center [854, 433] width 183 height 113
click at [753, 367] on input "d." at bounding box center [752, 362] width 1 height 10
click at [625, 564] on button "Next" at bounding box center [752, 595] width 255 height 63
drag, startPoint x: 887, startPoint y: 428, endPoint x: 898, endPoint y: 424, distance: 11.5
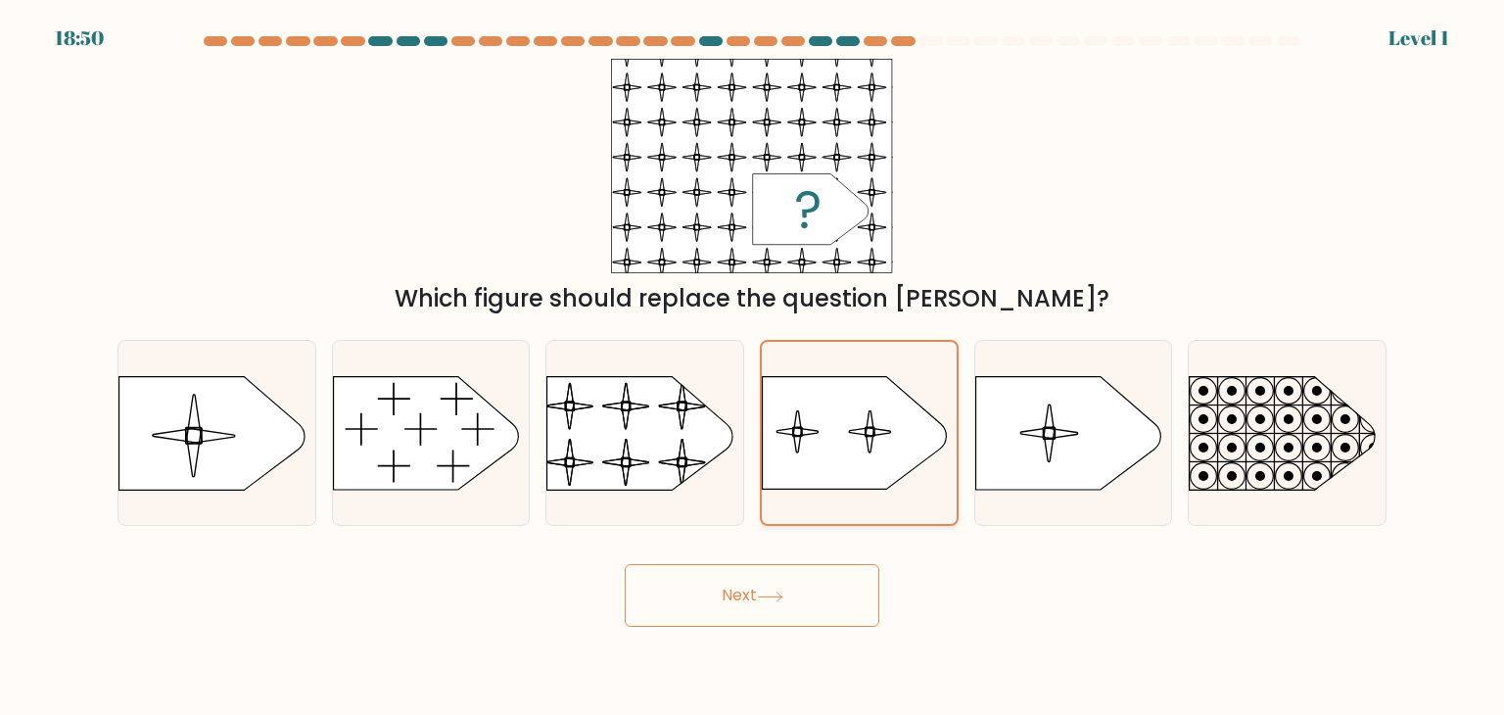
click at [894, 427] on icon at bounding box center [854, 433] width 183 height 113
click at [753, 367] on input "d." at bounding box center [752, 362] width 1 height 10
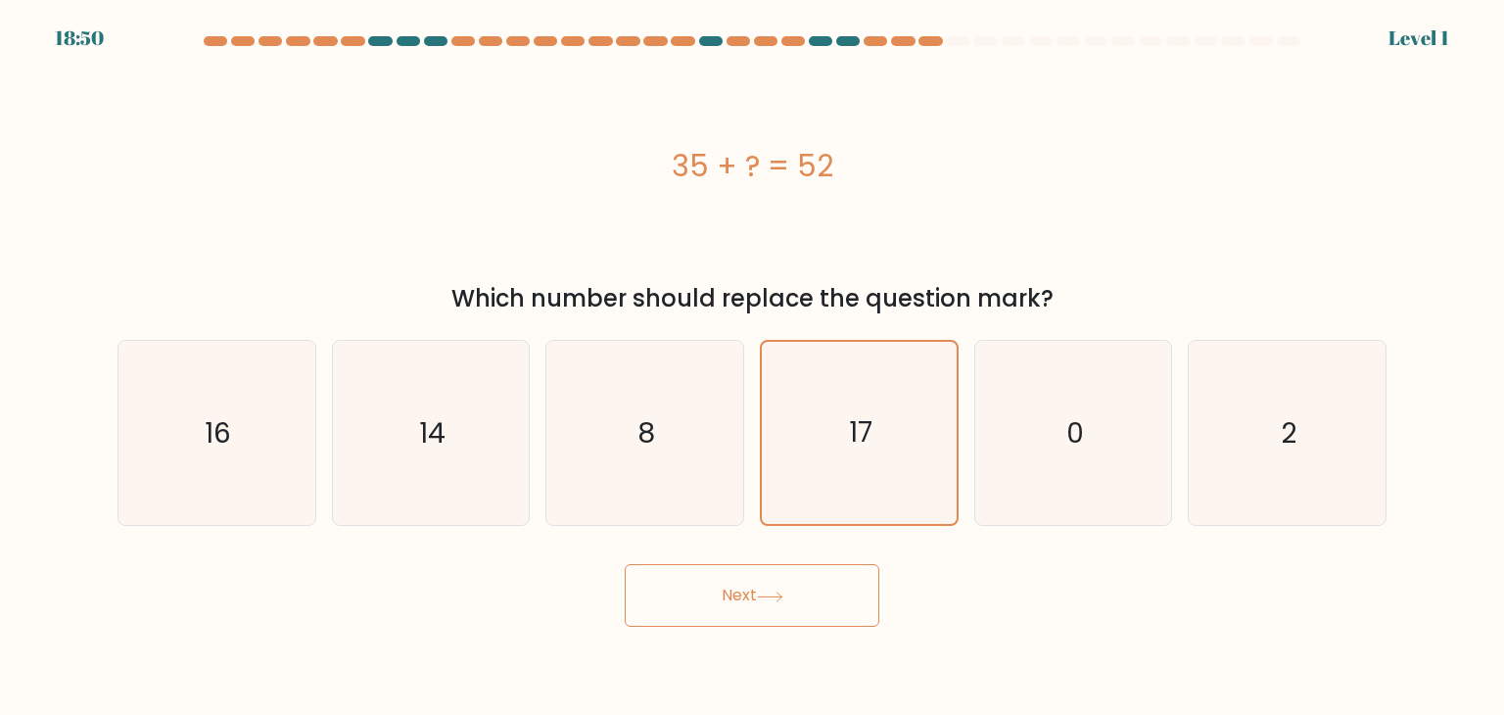
click at [625, 564] on button "Next" at bounding box center [752, 595] width 255 height 63
click at [909, 420] on icon "17" at bounding box center [859, 433] width 182 height 182
click at [753, 367] on input "d. 17" at bounding box center [752, 362] width 1 height 10
click at [625, 564] on button "Next" at bounding box center [752, 595] width 255 height 63
click at [909, 420] on icon "17" at bounding box center [859, 433] width 182 height 182
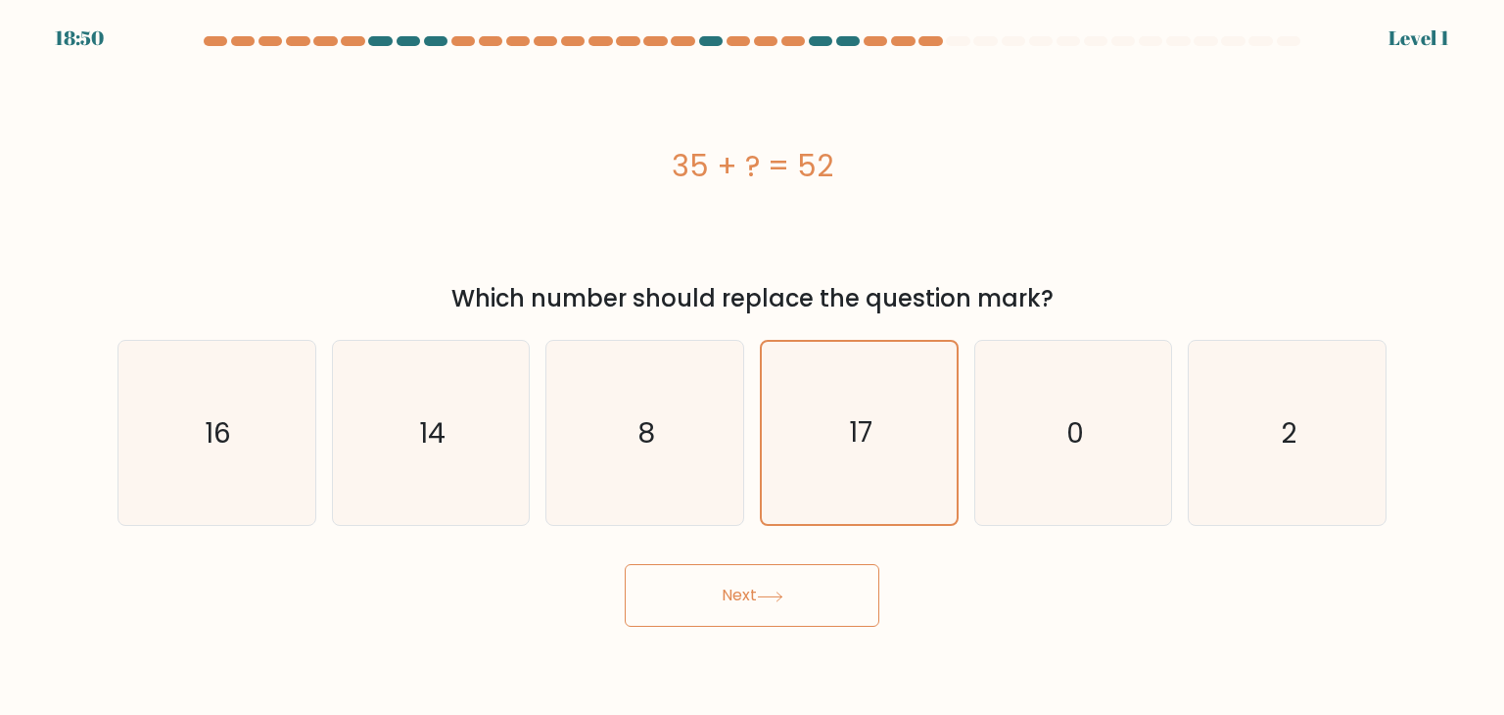
click at [753, 367] on input "d. 17" at bounding box center [752, 362] width 1 height 10
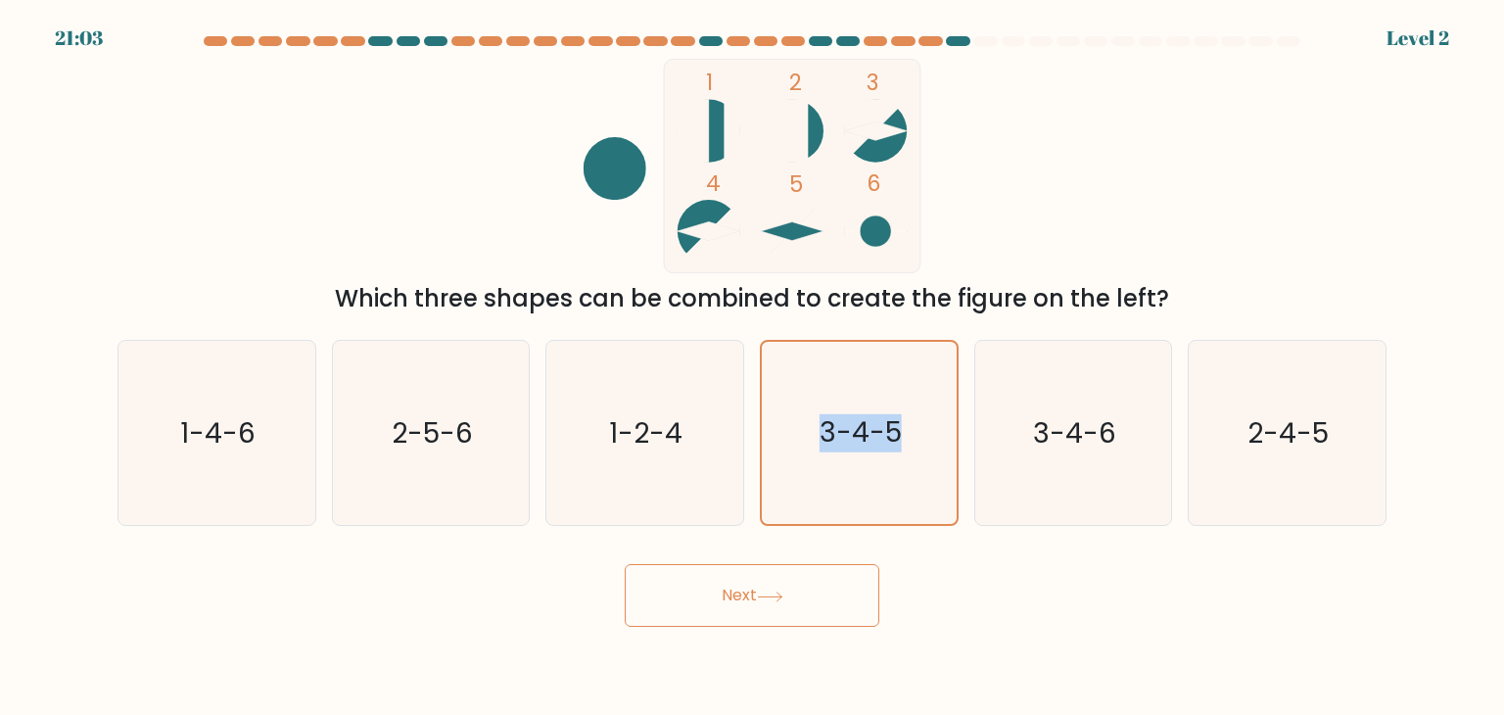
click at [909, 420] on icon "3-4-5" at bounding box center [859, 433] width 182 height 182
click at [753, 367] on input "d. 3-4-5" at bounding box center [752, 362] width 1 height 10
click at [909, 420] on icon "3-4-5" at bounding box center [859, 433] width 182 height 182
click at [753, 367] on input "d. 3-4-5" at bounding box center [752, 362] width 1 height 10
drag, startPoint x: 901, startPoint y: 424, endPoint x: 913, endPoint y: 420, distance: 12.4
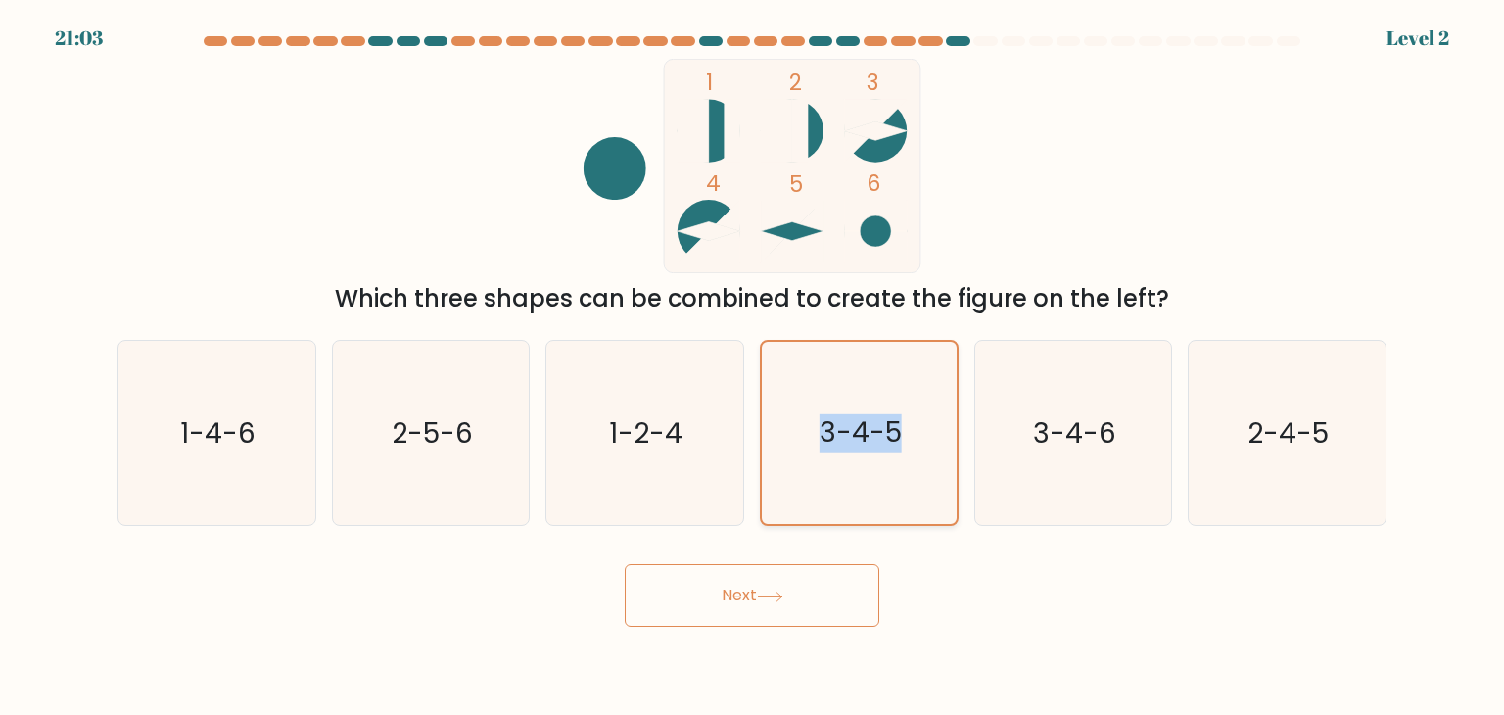
click at [911, 420] on icon "3-4-5" at bounding box center [859, 433] width 182 height 182
click at [753, 367] on input "d. 3-4-5" at bounding box center [752, 362] width 1 height 10
click at [913, 420] on icon "3-4-5" at bounding box center [859, 433] width 182 height 182
click at [753, 367] on input "d. 3-4-5" at bounding box center [752, 362] width 1 height 10
click at [625, 564] on button "Next" at bounding box center [752, 595] width 255 height 63
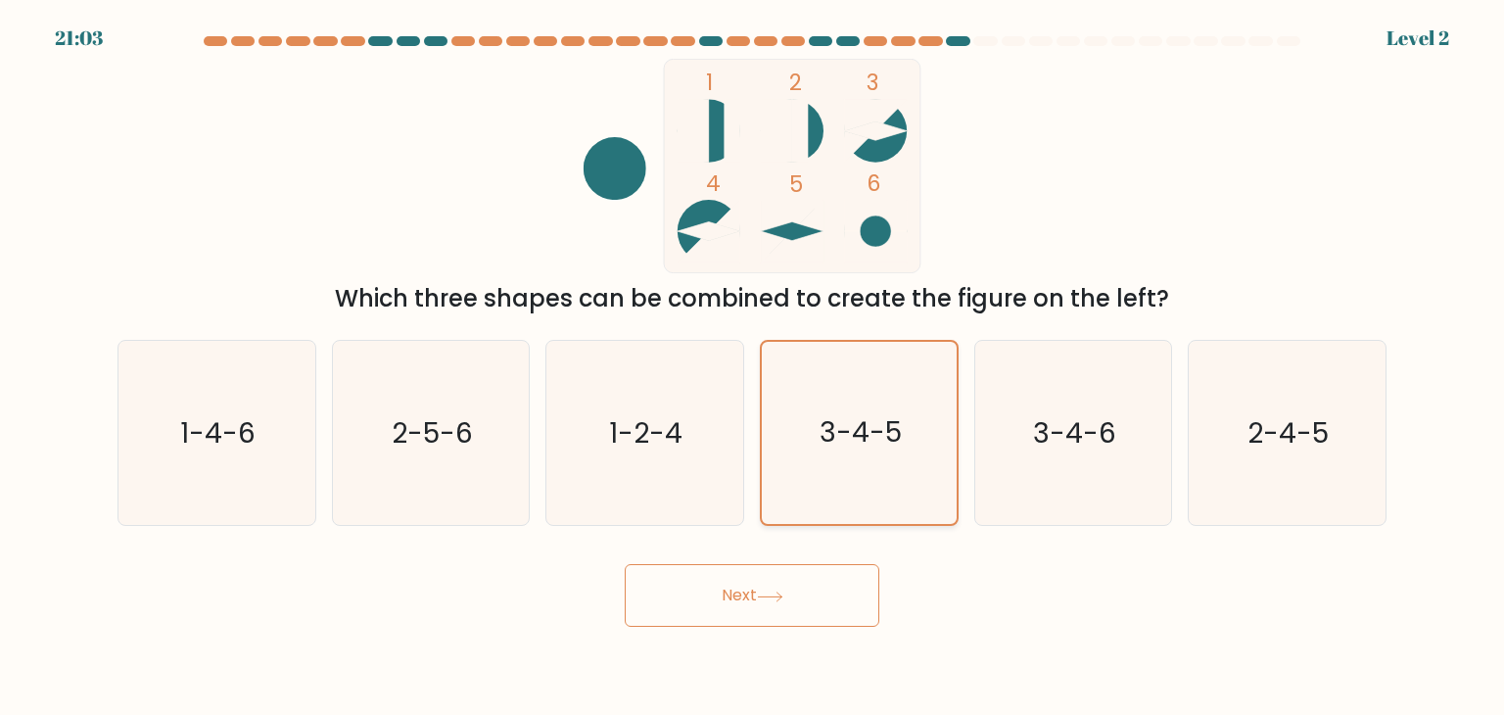
click at [915, 420] on icon "3-4-5" at bounding box center [859, 433] width 182 height 182
click at [753, 367] on input "d. 3-4-5" at bounding box center [752, 362] width 1 height 10
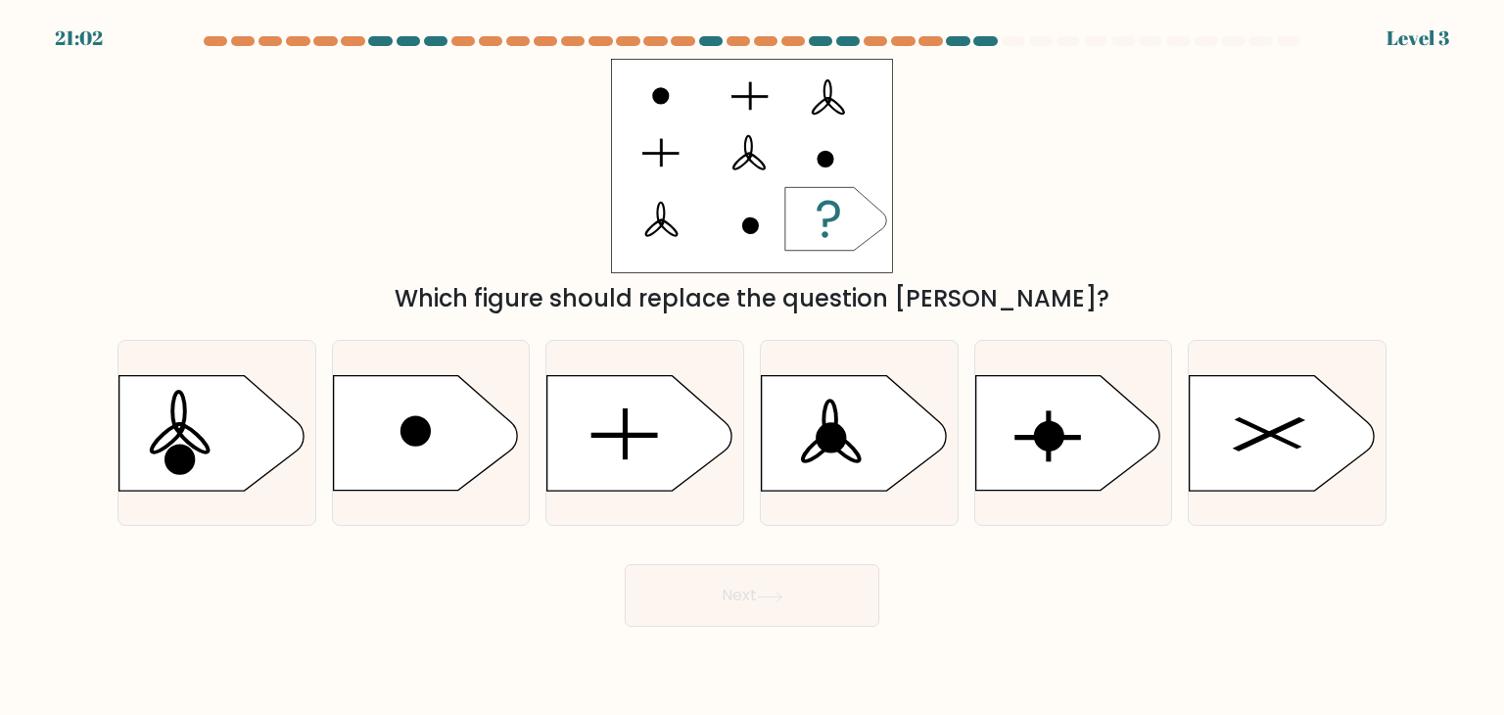
click at [915, 420] on icon at bounding box center [854, 433] width 184 height 115
click at [753, 367] on input "d." at bounding box center [752, 362] width 1 height 10
radio input "true"
click at [915, 420] on icon at bounding box center [854, 433] width 182 height 114
click at [753, 367] on input "d." at bounding box center [752, 362] width 1 height 10
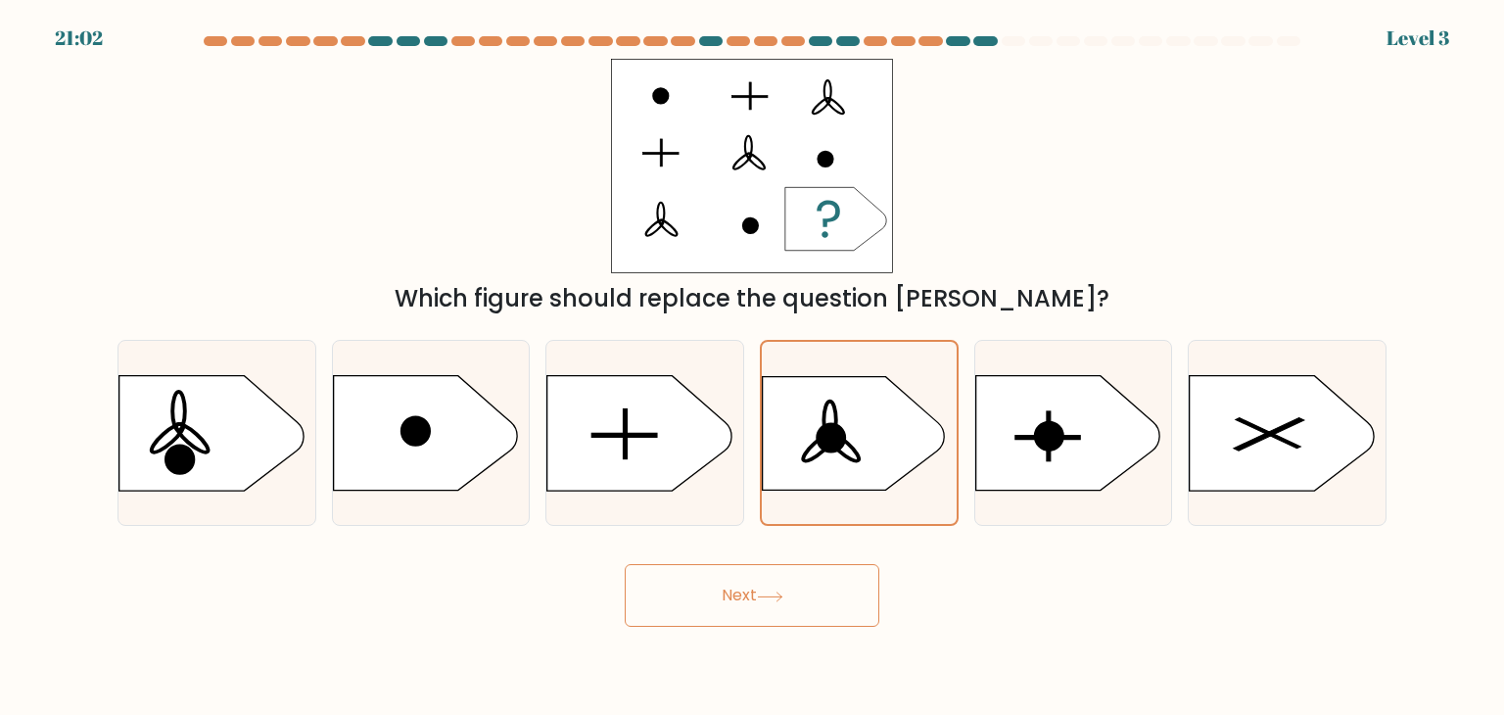
click at [915, 420] on icon at bounding box center [854, 433] width 182 height 114
click at [753, 367] on input "d." at bounding box center [752, 362] width 1 height 10
click at [916, 420] on icon at bounding box center [854, 433] width 182 height 114
click at [753, 367] on input "d." at bounding box center [752, 362] width 1 height 10
click at [625, 564] on button "Next" at bounding box center [752, 595] width 255 height 63
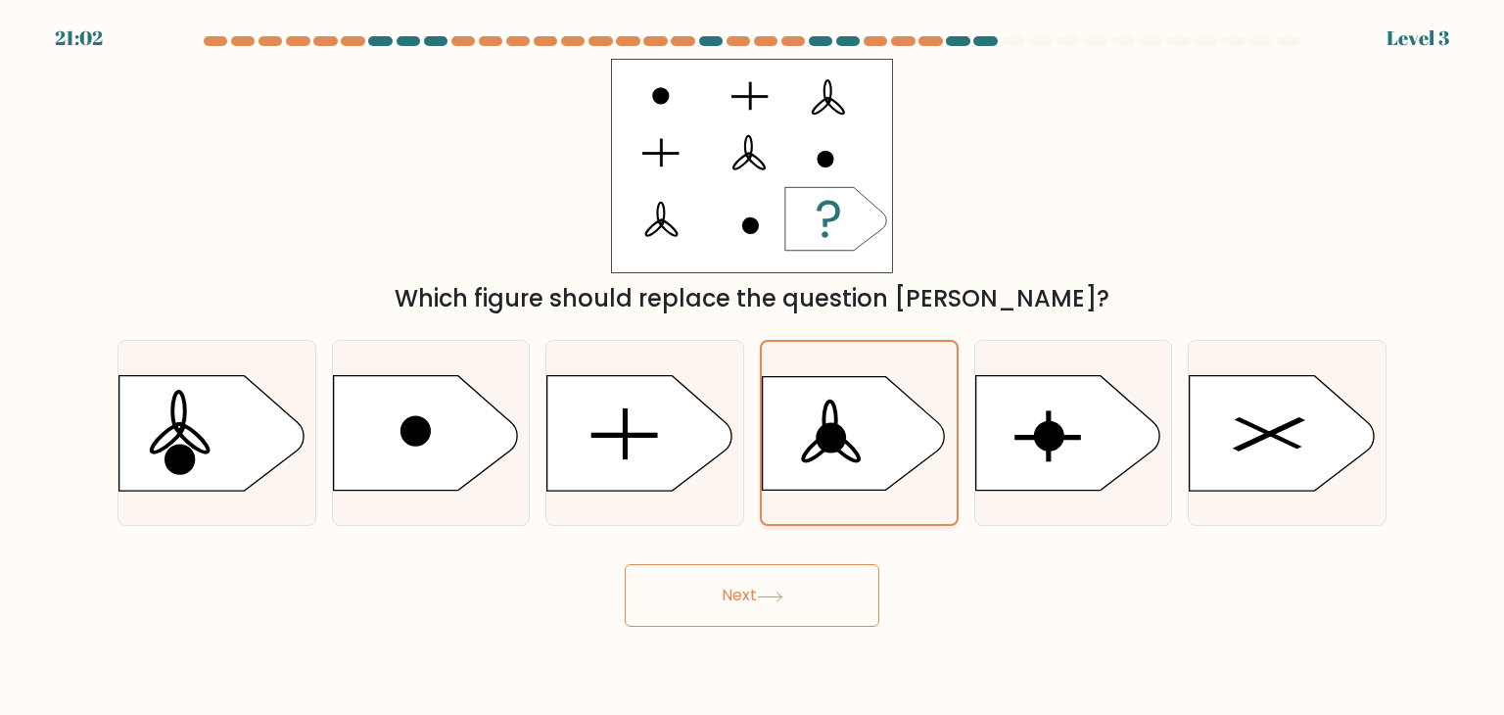
click at [916, 420] on icon at bounding box center [854, 433] width 182 height 114
click at [753, 367] on input "d." at bounding box center [752, 362] width 1 height 10
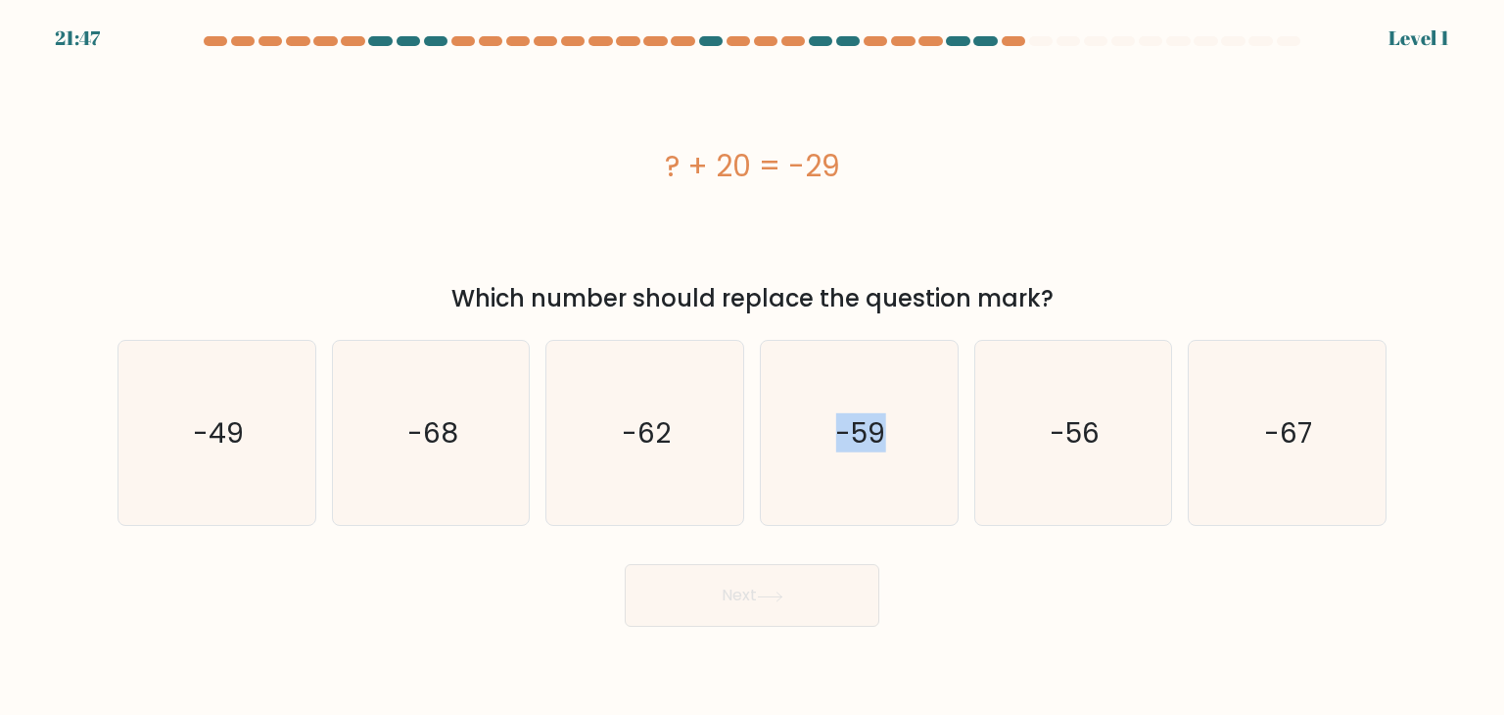
click at [916, 420] on icon "-59" at bounding box center [859, 433] width 184 height 184
click at [753, 367] on input "d. -59" at bounding box center [752, 362] width 1 height 10
radio input "true"
drag, startPoint x: 916, startPoint y: 420, endPoint x: 925, endPoint y: 416, distance: 10.5
click at [917, 420] on icon "-59" at bounding box center [859, 433] width 182 height 182
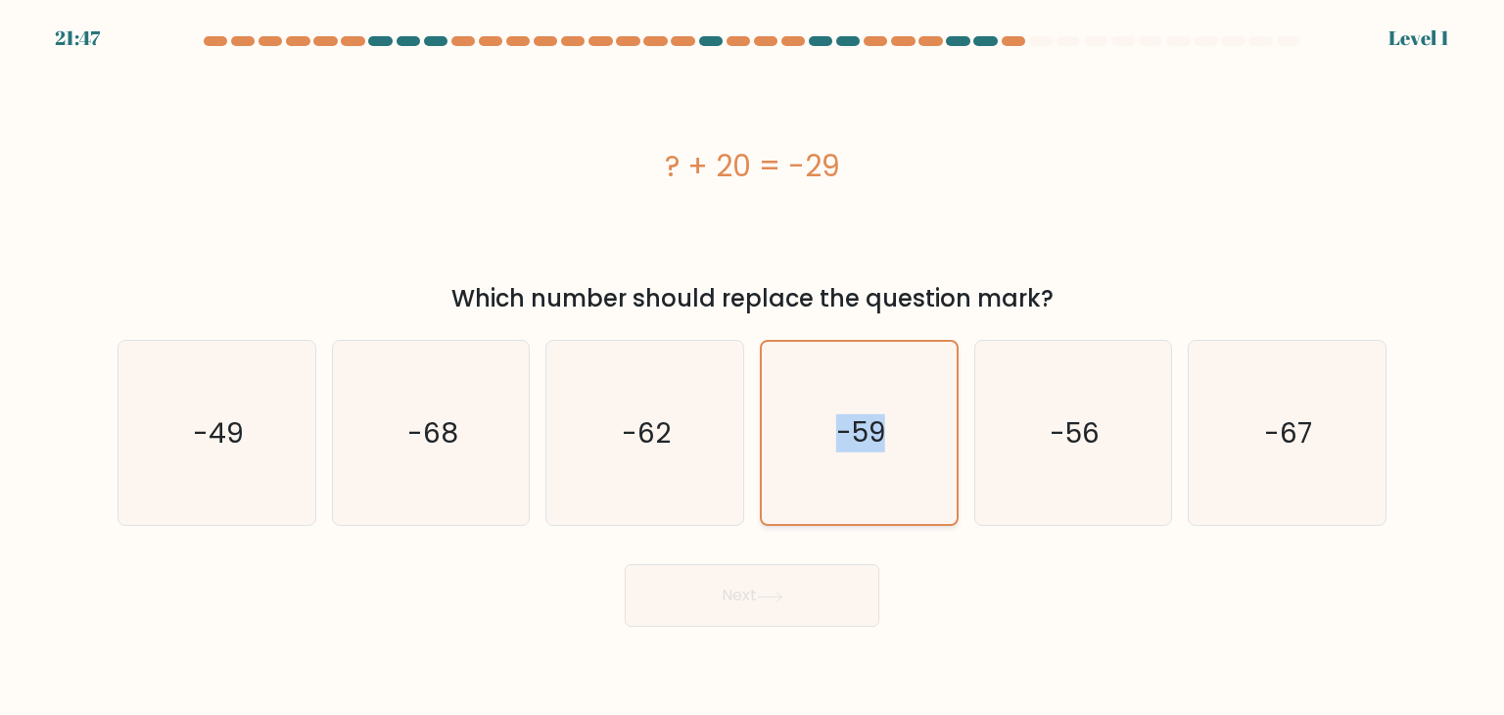
click at [753, 367] on input "d. -59" at bounding box center [752, 362] width 1 height 10
click at [926, 413] on icon "-59" at bounding box center [859, 433] width 182 height 182
click at [753, 367] on input "d. -59" at bounding box center [752, 362] width 1 height 10
click at [625, 564] on button "Next" at bounding box center [752, 595] width 255 height 63
click at [926, 413] on icon "-59" at bounding box center [859, 433] width 182 height 182
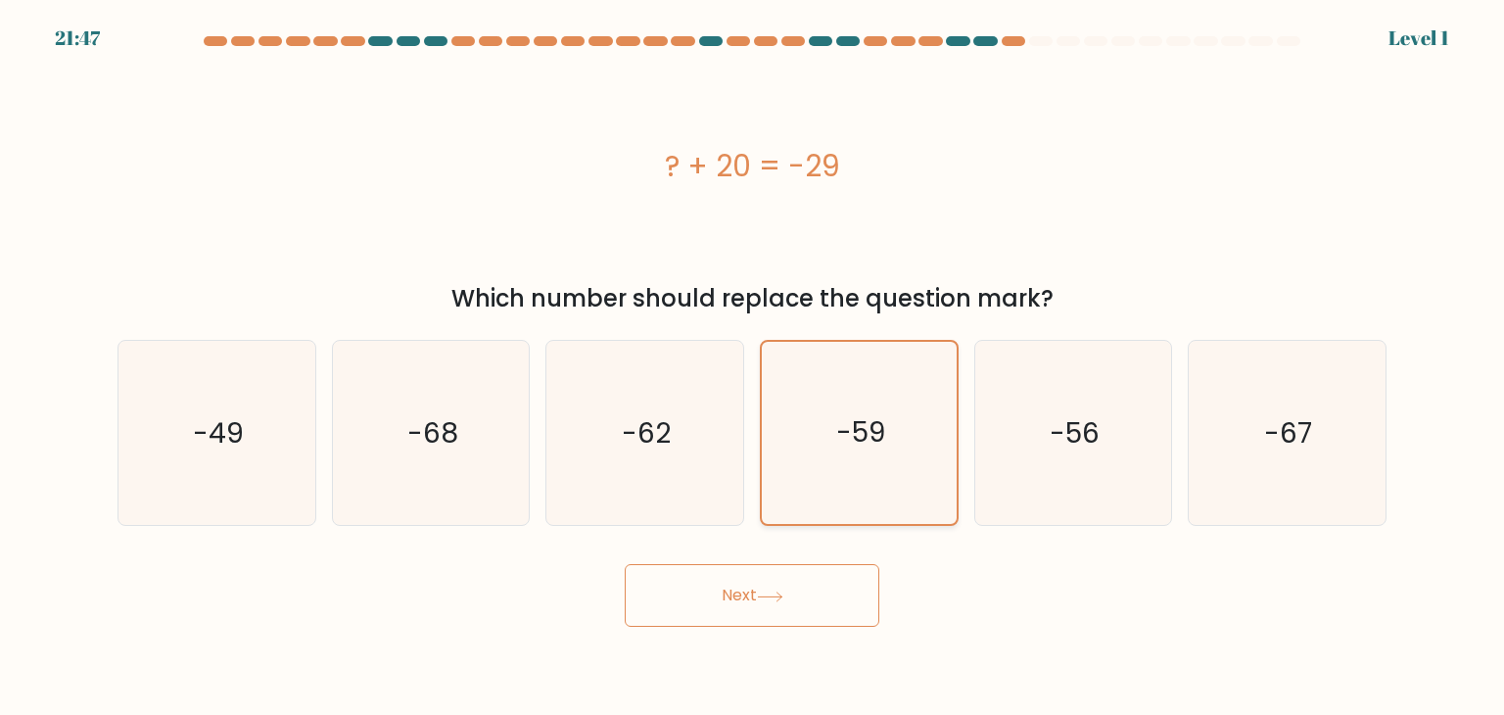
click at [753, 367] on input "d. -59" at bounding box center [752, 362] width 1 height 10
click at [926, 413] on icon "-59" at bounding box center [859, 433] width 182 height 182
click at [753, 367] on input "d. -59" at bounding box center [752, 362] width 1 height 10
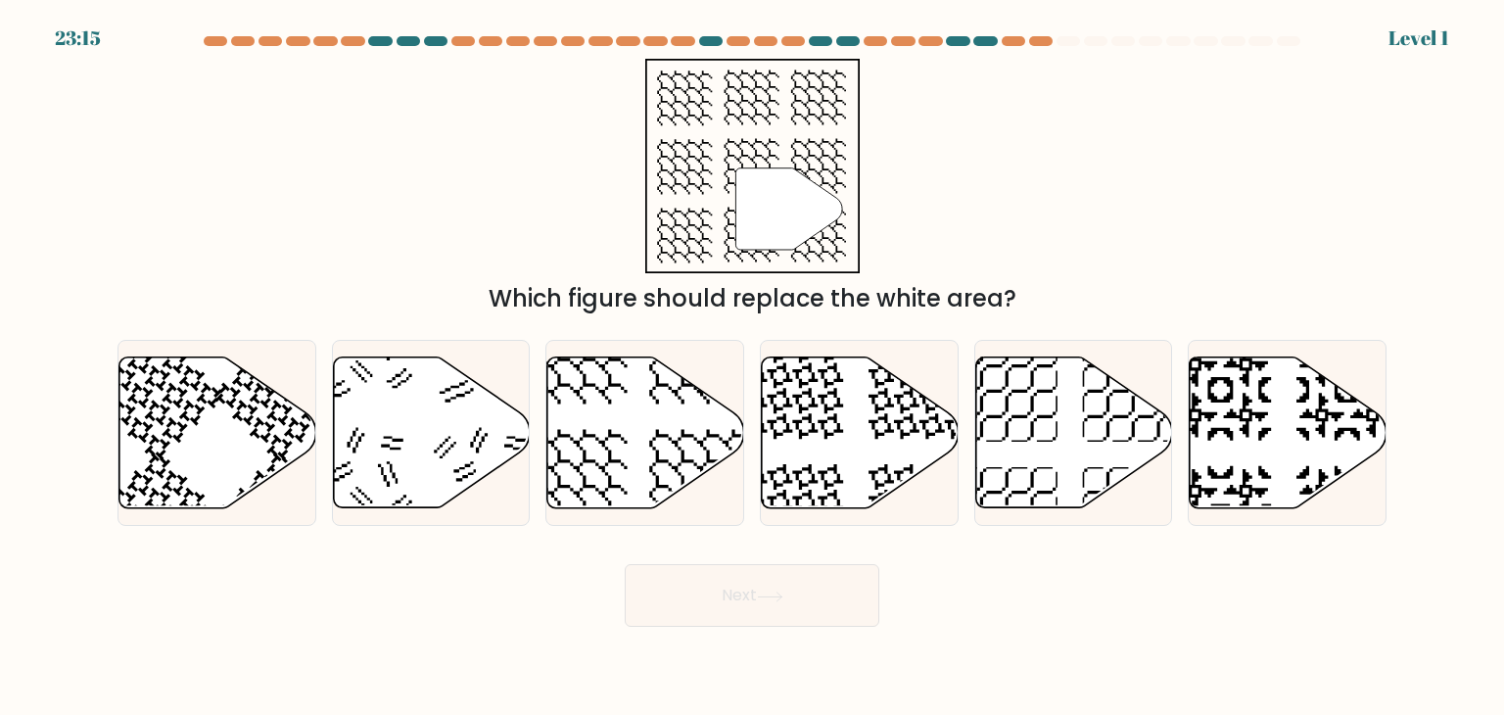
click at [926, 413] on icon at bounding box center [860, 432] width 197 height 151
click at [753, 367] on input "d." at bounding box center [752, 362] width 1 height 10
radio input "true"
click at [926, 413] on icon at bounding box center [860, 431] width 195 height 149
click at [753, 367] on input "d." at bounding box center [752, 362] width 1 height 10
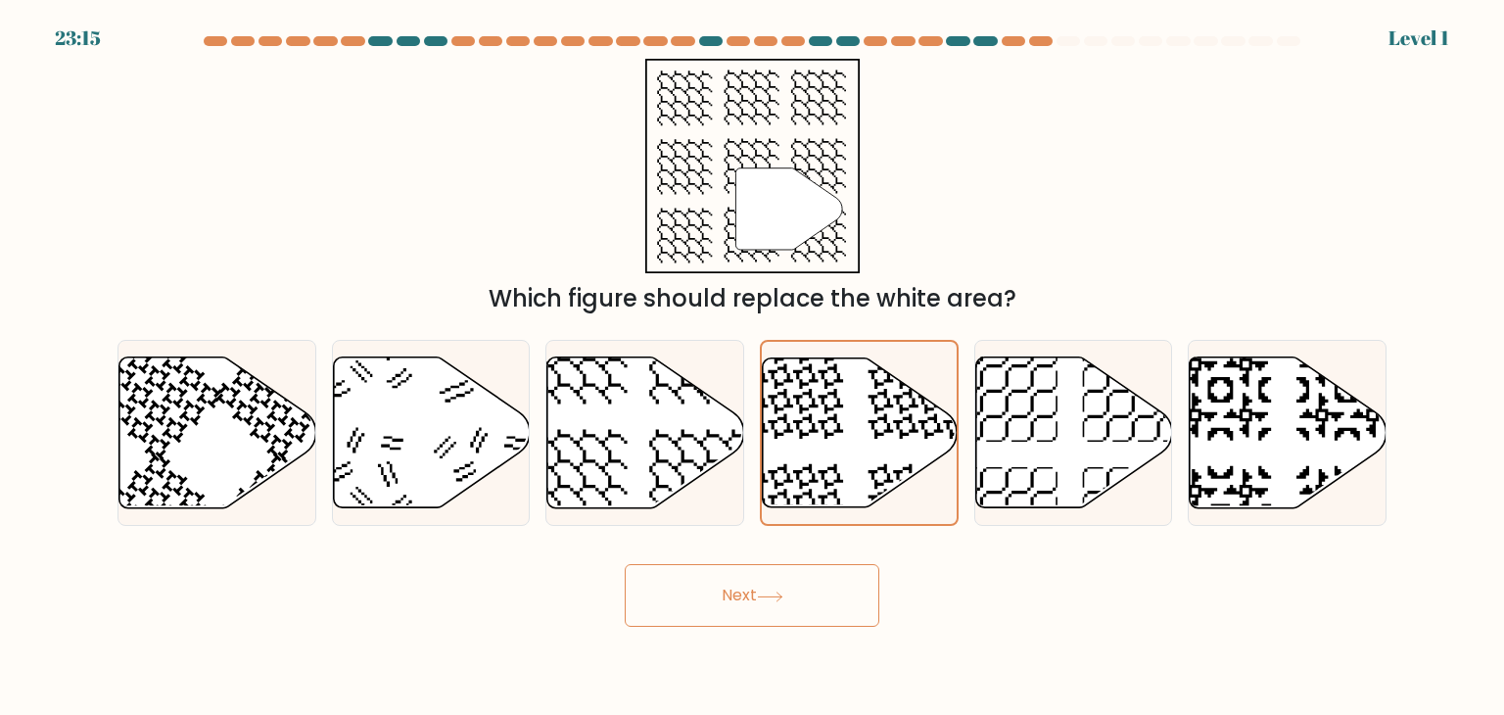
click at [926, 413] on icon at bounding box center [860, 431] width 195 height 149
click at [753, 367] on input "d." at bounding box center [752, 362] width 1 height 10
click at [926, 413] on icon at bounding box center [860, 431] width 195 height 149
click at [753, 367] on input "d." at bounding box center [752, 362] width 1 height 10
click at [926, 413] on icon at bounding box center [860, 431] width 195 height 149
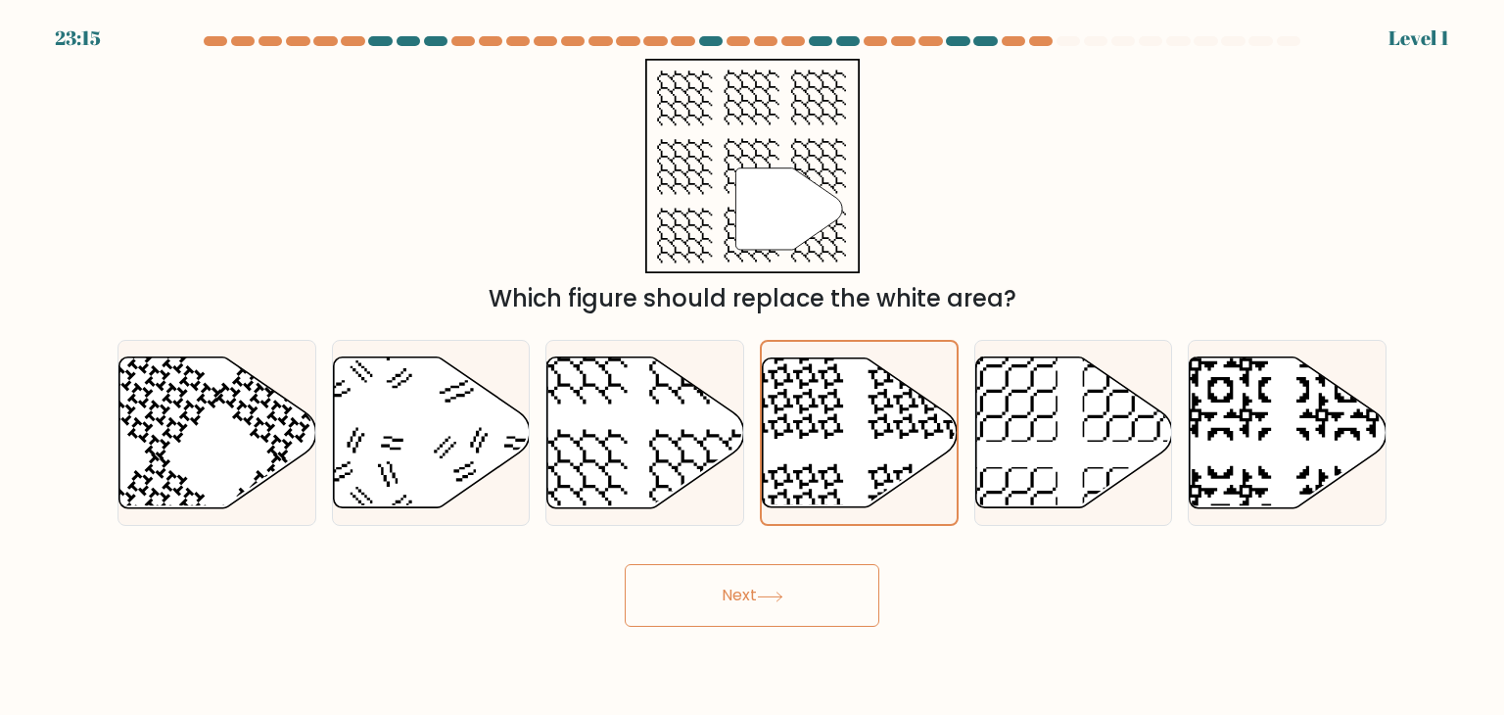
click at [753, 367] on input "d." at bounding box center [752, 362] width 1 height 10
click at [926, 413] on icon at bounding box center [860, 431] width 195 height 149
click at [753, 367] on input "d." at bounding box center [752, 362] width 1 height 10
click at [926, 413] on icon at bounding box center [860, 431] width 195 height 149
click at [753, 367] on input "d." at bounding box center [752, 362] width 1 height 10
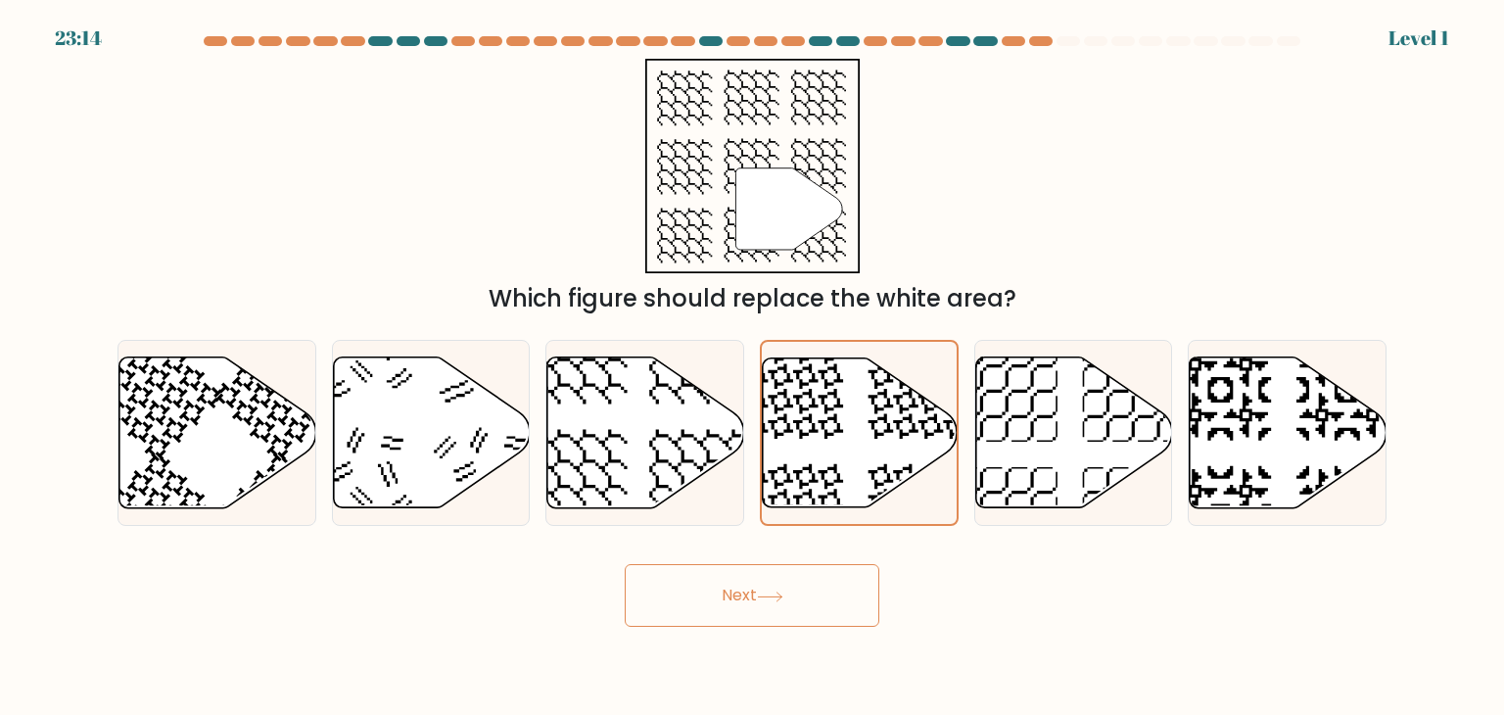
click at [926, 413] on icon at bounding box center [860, 431] width 195 height 149
click at [753, 367] on input "d." at bounding box center [752, 362] width 1 height 10
click at [927, 413] on icon at bounding box center [860, 431] width 195 height 149
click at [753, 367] on input "d." at bounding box center [752, 362] width 1 height 10
click at [927, 413] on icon at bounding box center [860, 431] width 195 height 149
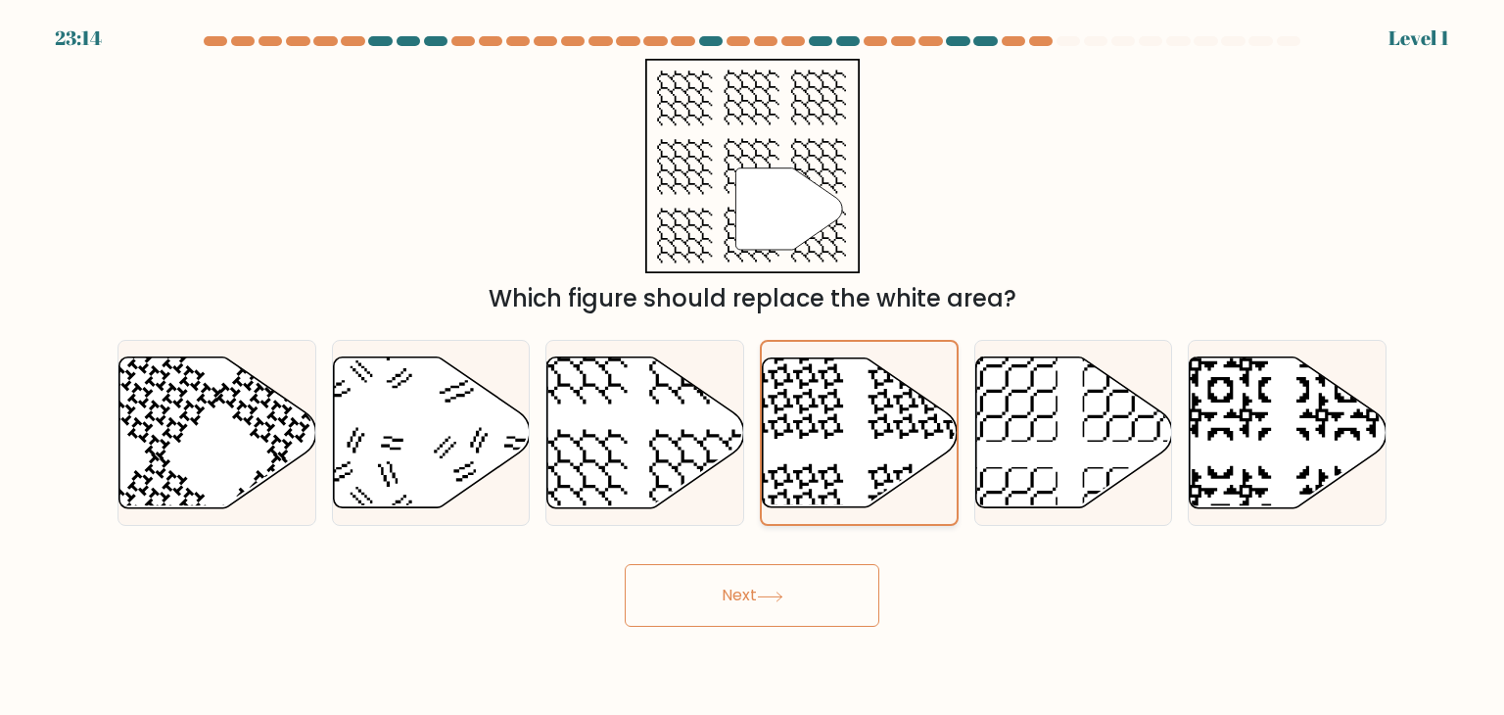
click at [753, 367] on input "d." at bounding box center [752, 362] width 1 height 10
click at [927, 413] on icon at bounding box center [860, 431] width 195 height 149
click at [753, 367] on input "d." at bounding box center [752, 362] width 1 height 10
drag, startPoint x: 927, startPoint y: 408, endPoint x: 1092, endPoint y: 475, distance: 177.5
click at [1118, 499] on icon at bounding box center [1073, 433] width 197 height 154
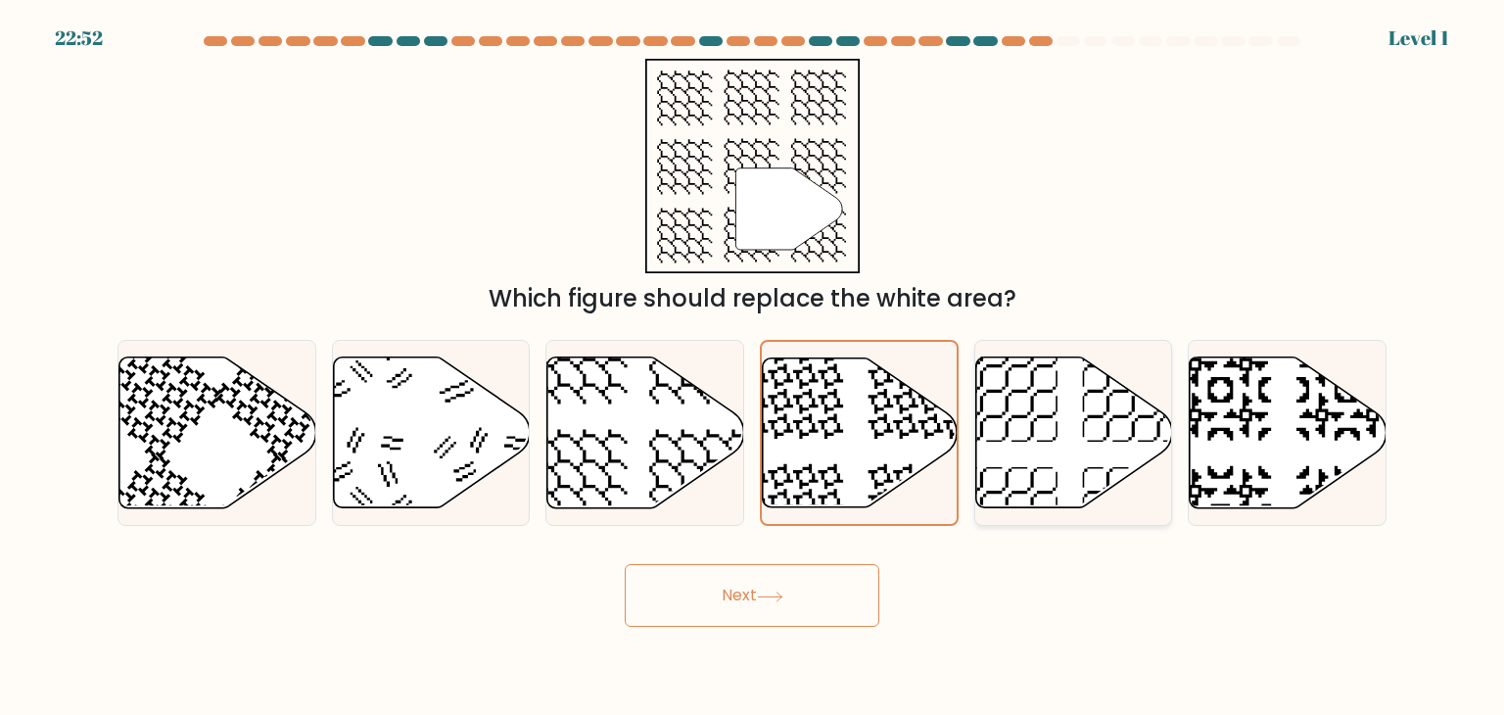
click at [753, 367] on input "e." at bounding box center [752, 362] width 1 height 10
radio input "true"
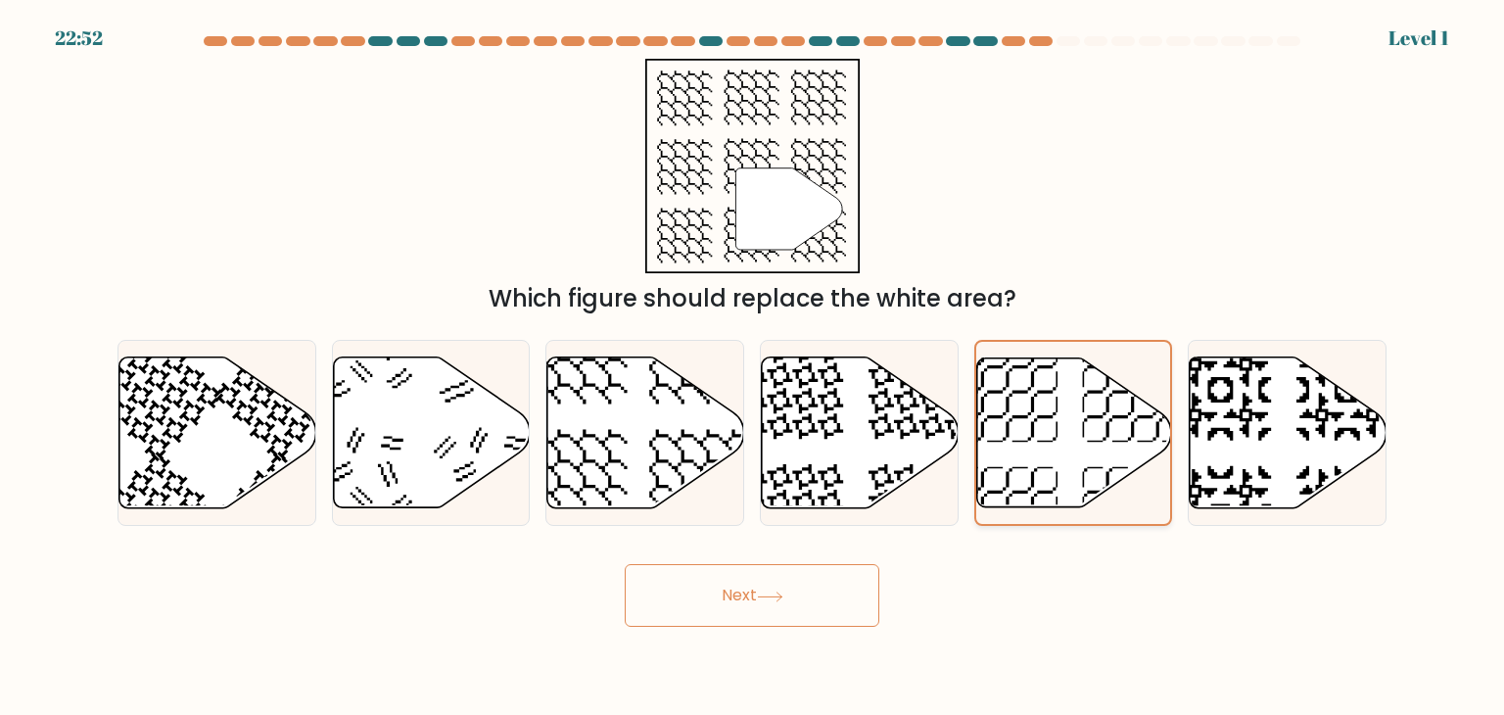
click at [1092, 475] on icon at bounding box center [1073, 431] width 195 height 149
click at [753, 367] on input "e." at bounding box center [752, 362] width 1 height 10
click at [1092, 475] on icon at bounding box center [1073, 431] width 195 height 149
click at [753, 367] on input "e." at bounding box center [752, 362] width 1 height 10
click at [1095, 476] on icon at bounding box center [1073, 431] width 195 height 149
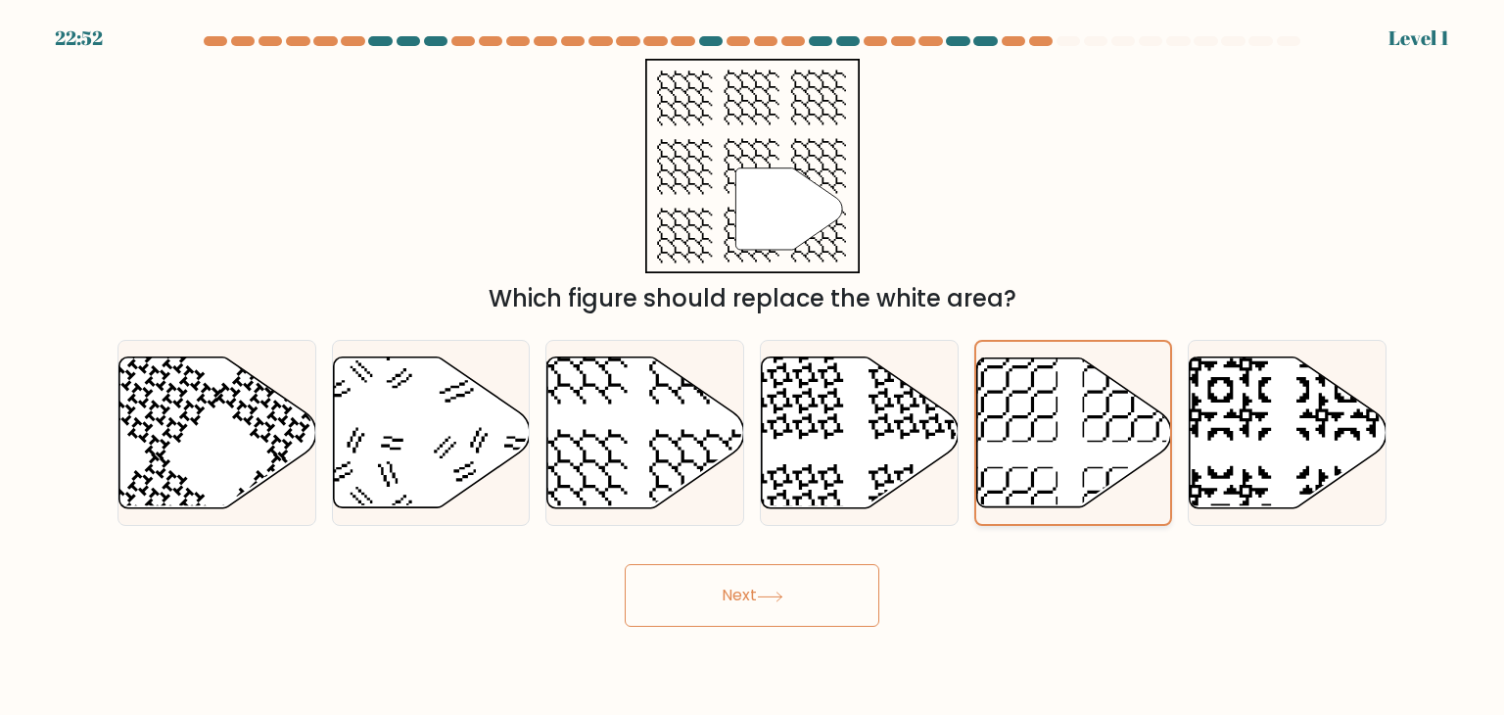
click at [753, 367] on input "e." at bounding box center [752, 362] width 1 height 10
click at [1096, 476] on icon at bounding box center [1073, 431] width 195 height 149
click at [753, 367] on input "e." at bounding box center [752, 362] width 1 height 10
click at [1097, 475] on icon at bounding box center [1073, 431] width 195 height 149
click at [753, 367] on input "e." at bounding box center [752, 362] width 1 height 10
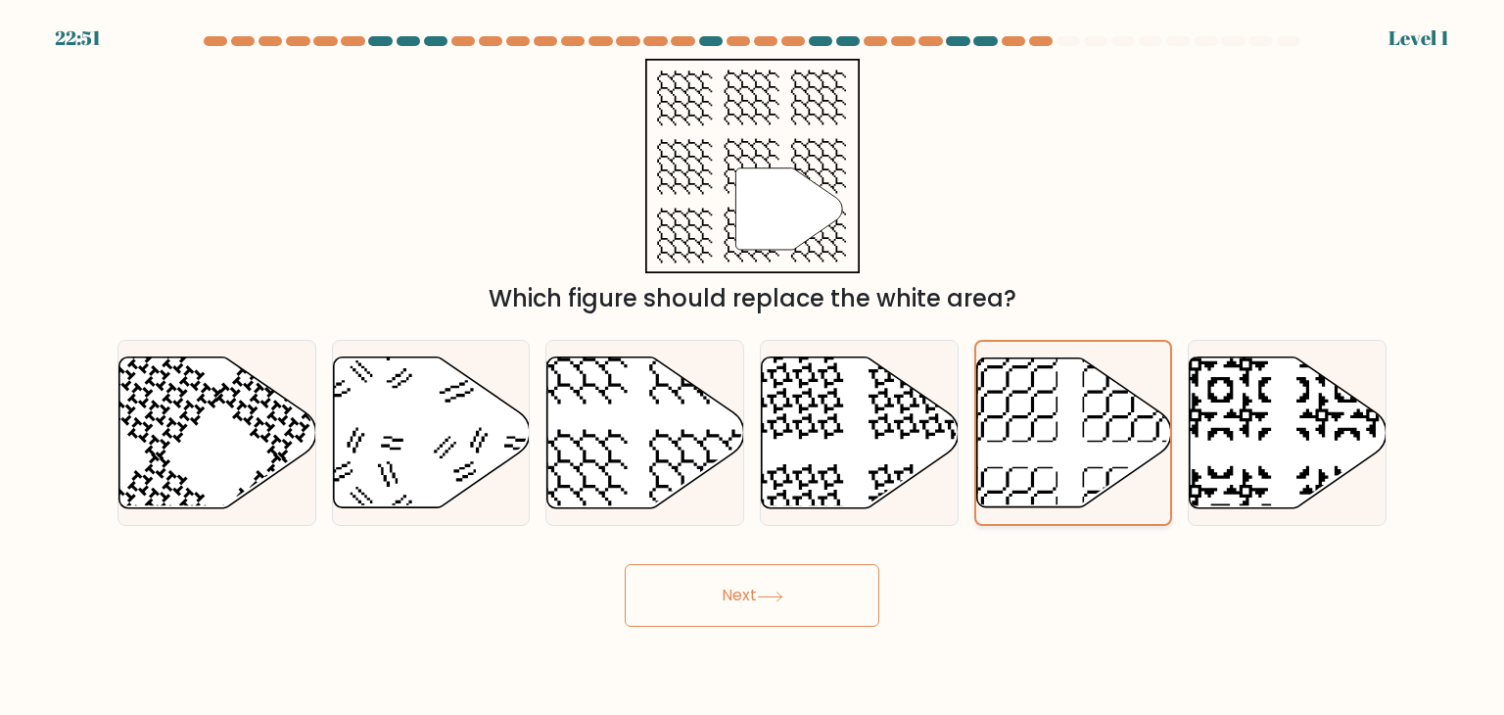
click at [1098, 476] on icon at bounding box center [1073, 431] width 195 height 149
click at [753, 367] on input "e." at bounding box center [752, 362] width 1 height 10
click at [1099, 476] on icon at bounding box center [1073, 431] width 195 height 149
click at [753, 367] on input "e." at bounding box center [752, 362] width 1 height 10
click at [1409, 367] on form at bounding box center [752, 331] width 1504 height 591
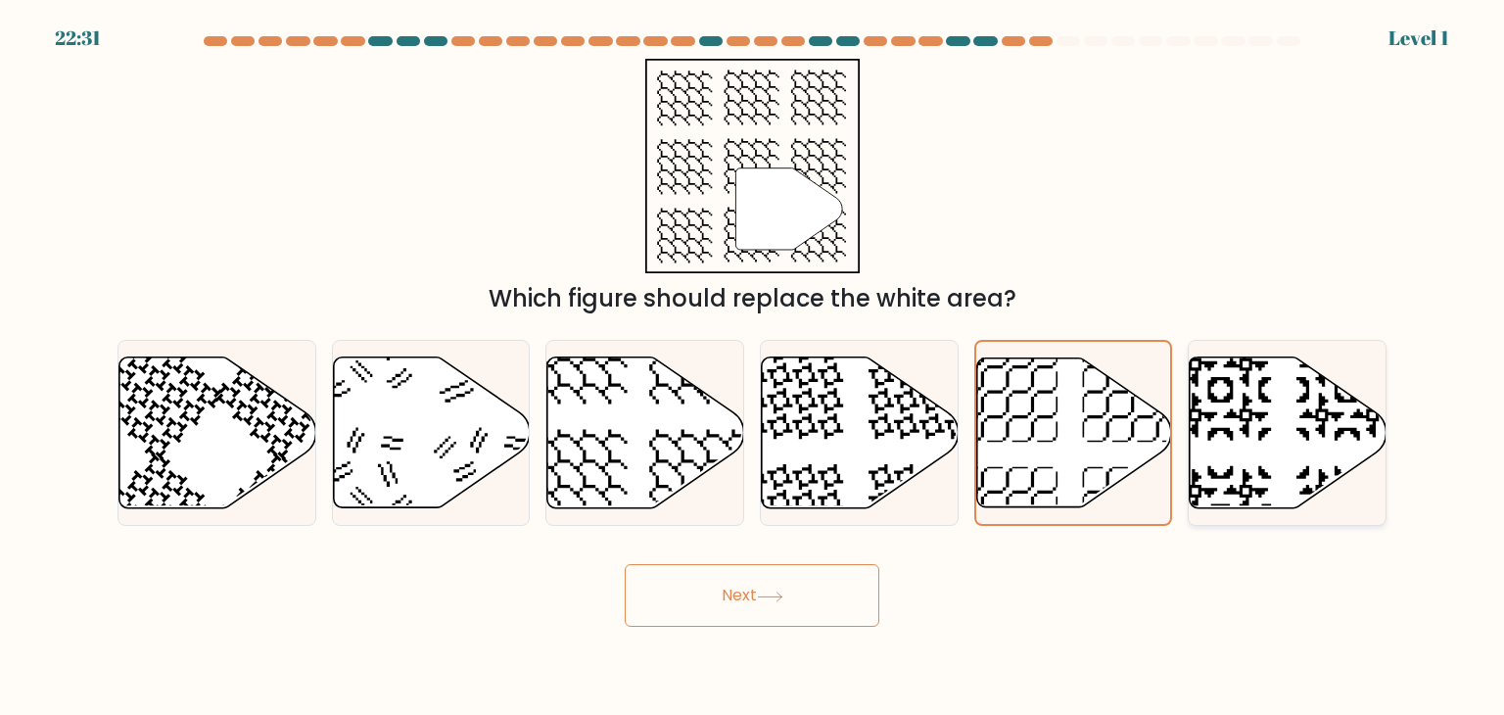
click at [1332, 365] on icon at bounding box center [1287, 433] width 197 height 154
click at [753, 365] on input "f." at bounding box center [752, 362] width 1 height 10
radio input "true"
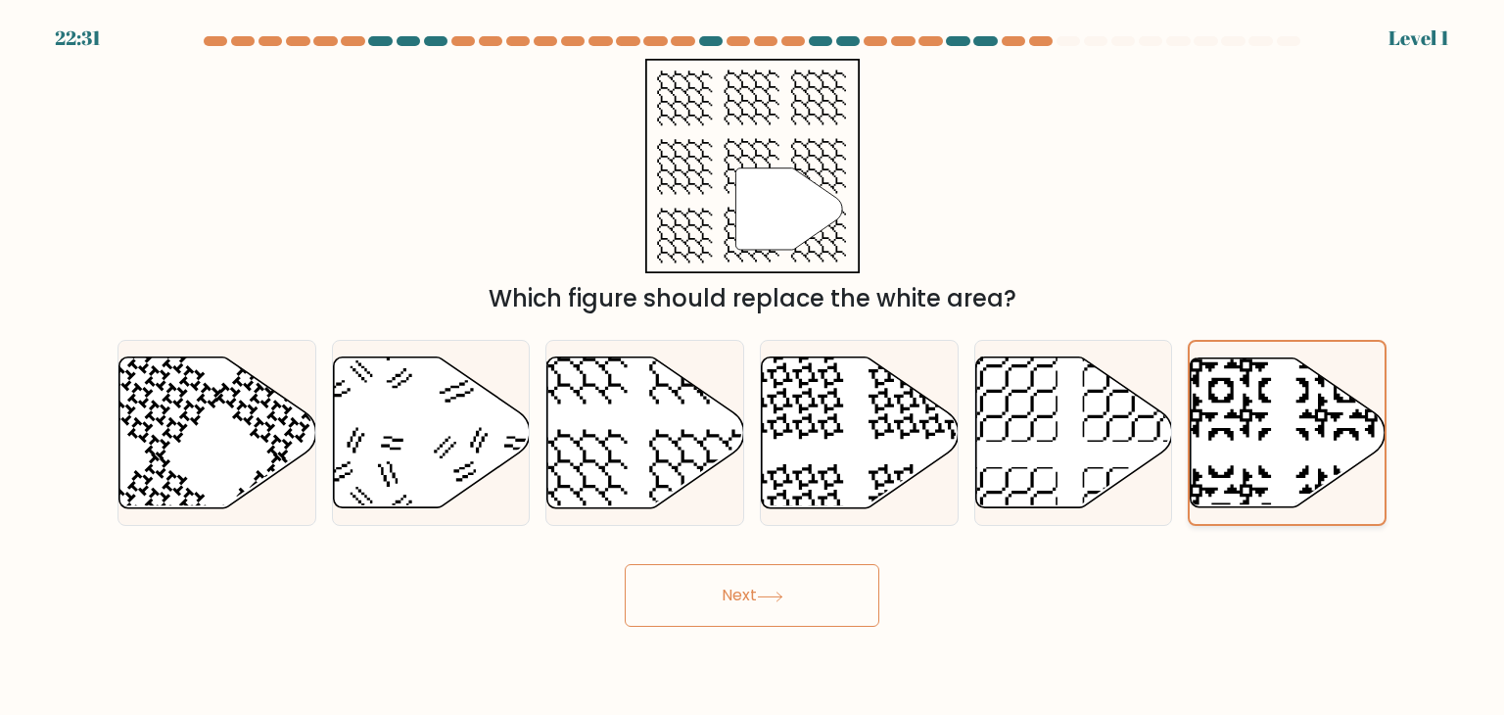
click at [625, 564] on button "Next" at bounding box center [752, 595] width 255 height 63
click at [1289, 379] on icon at bounding box center [1288, 431] width 195 height 149
click at [753, 367] on input "f." at bounding box center [752, 362] width 1 height 10
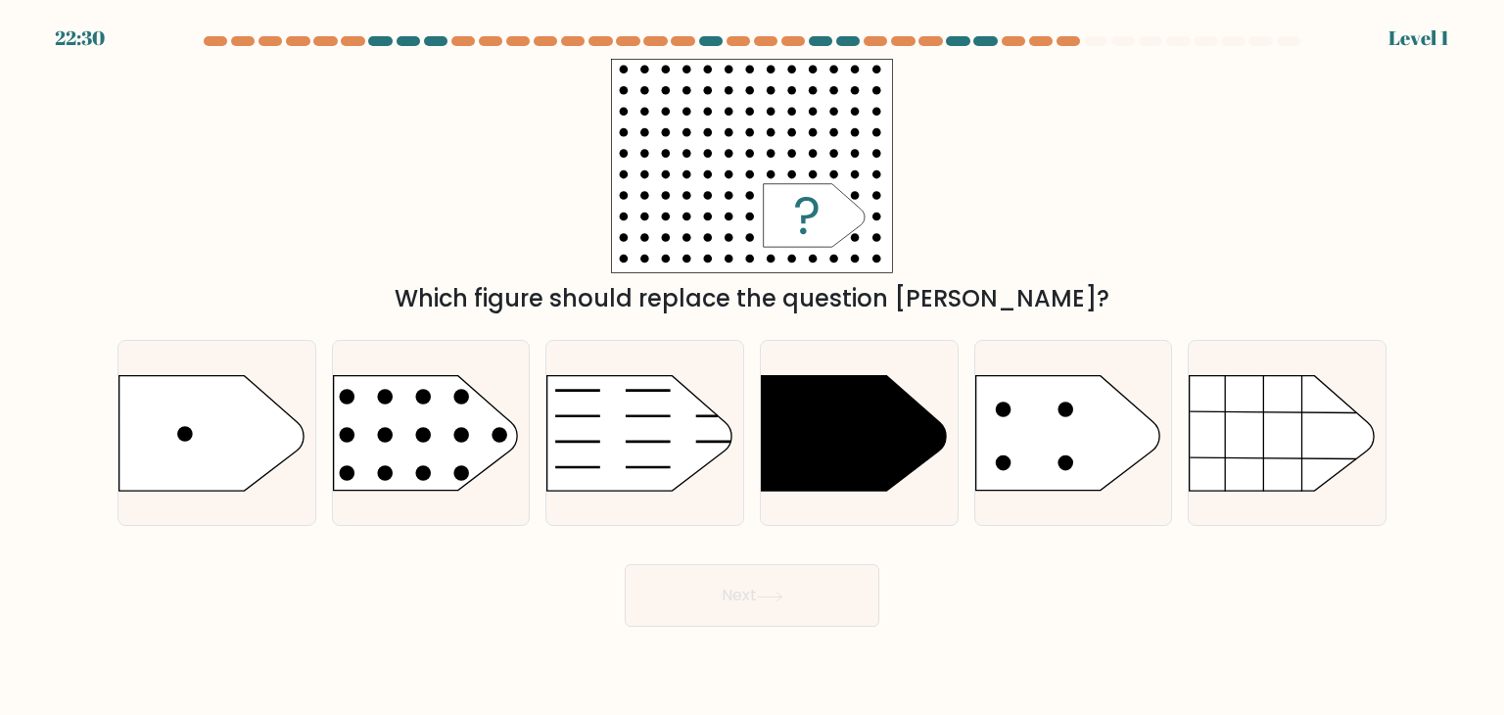
click at [625, 564] on button "Next" at bounding box center [752, 595] width 255 height 63
click at [1289, 379] on icon at bounding box center [1282, 433] width 184 height 115
click at [753, 367] on input "f." at bounding box center [752, 362] width 1 height 10
radio input "true"
click at [625, 564] on button "Next" at bounding box center [752, 595] width 255 height 63
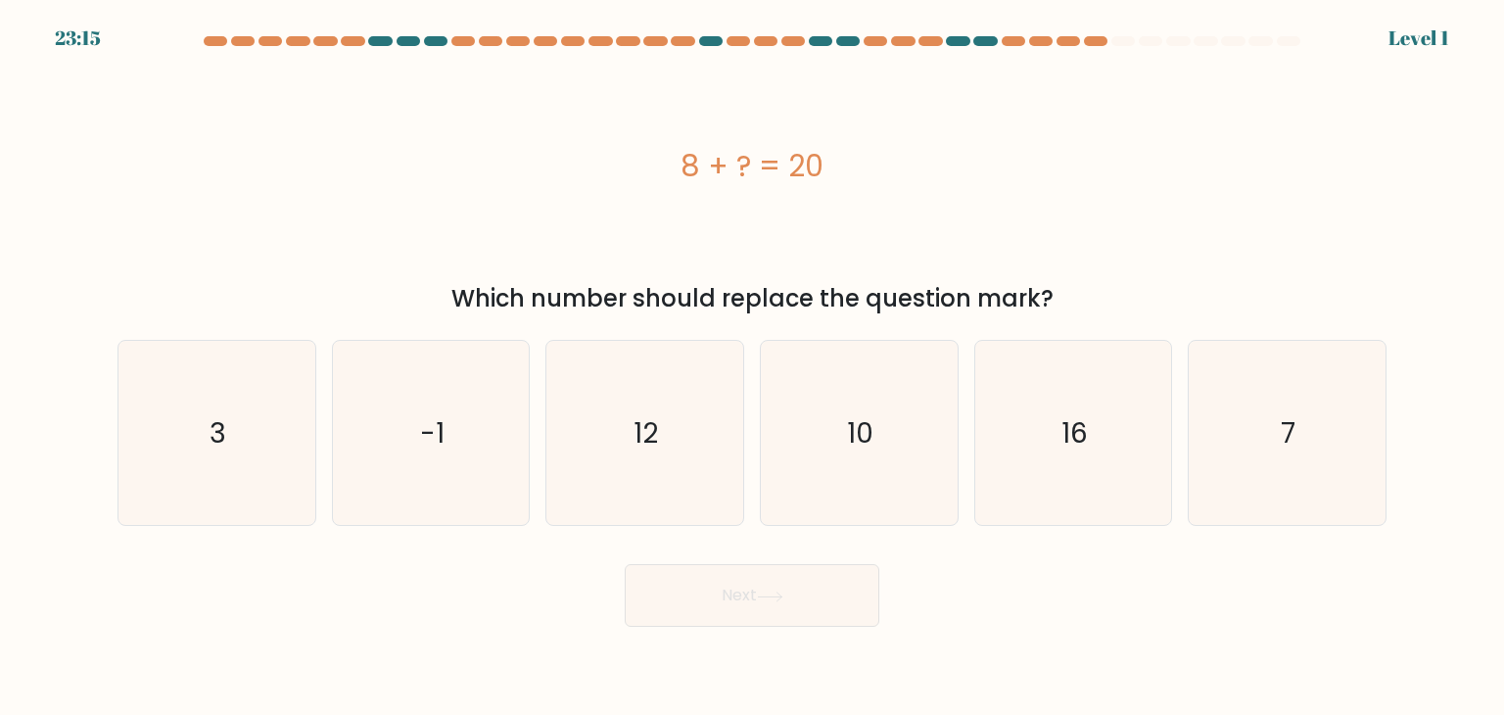
click at [1289, 379] on icon "7" at bounding box center [1287, 433] width 184 height 184
click at [753, 367] on input "f. 7" at bounding box center [752, 362] width 1 height 10
radio input "true"
click at [625, 564] on button "Next" at bounding box center [752, 595] width 255 height 63
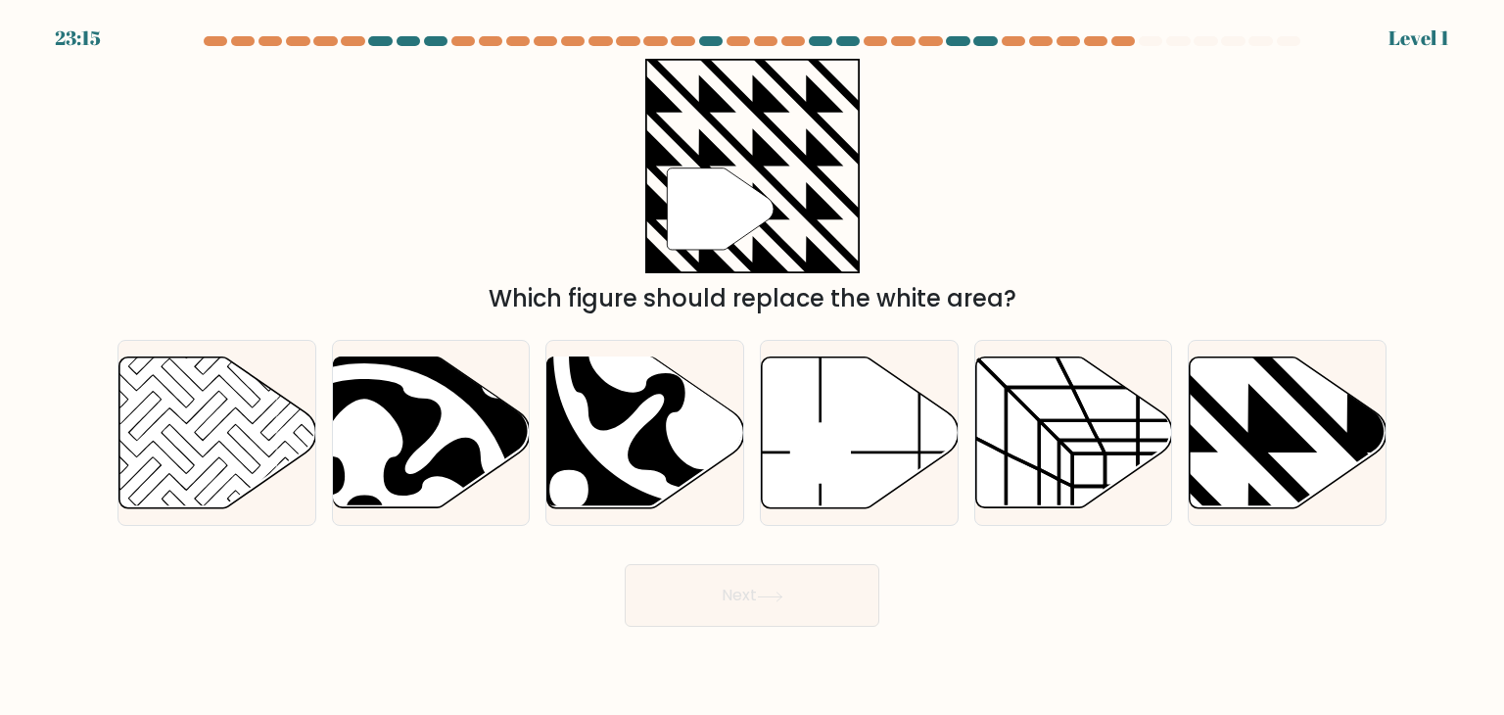
click at [625, 564] on button "Next" at bounding box center [752, 595] width 255 height 63
click at [1289, 379] on icon at bounding box center [1348, 353] width 397 height 397
click at [753, 367] on input "f." at bounding box center [752, 362] width 1 height 10
radio input "true"
click at [625, 564] on button "Next" at bounding box center [752, 595] width 255 height 63
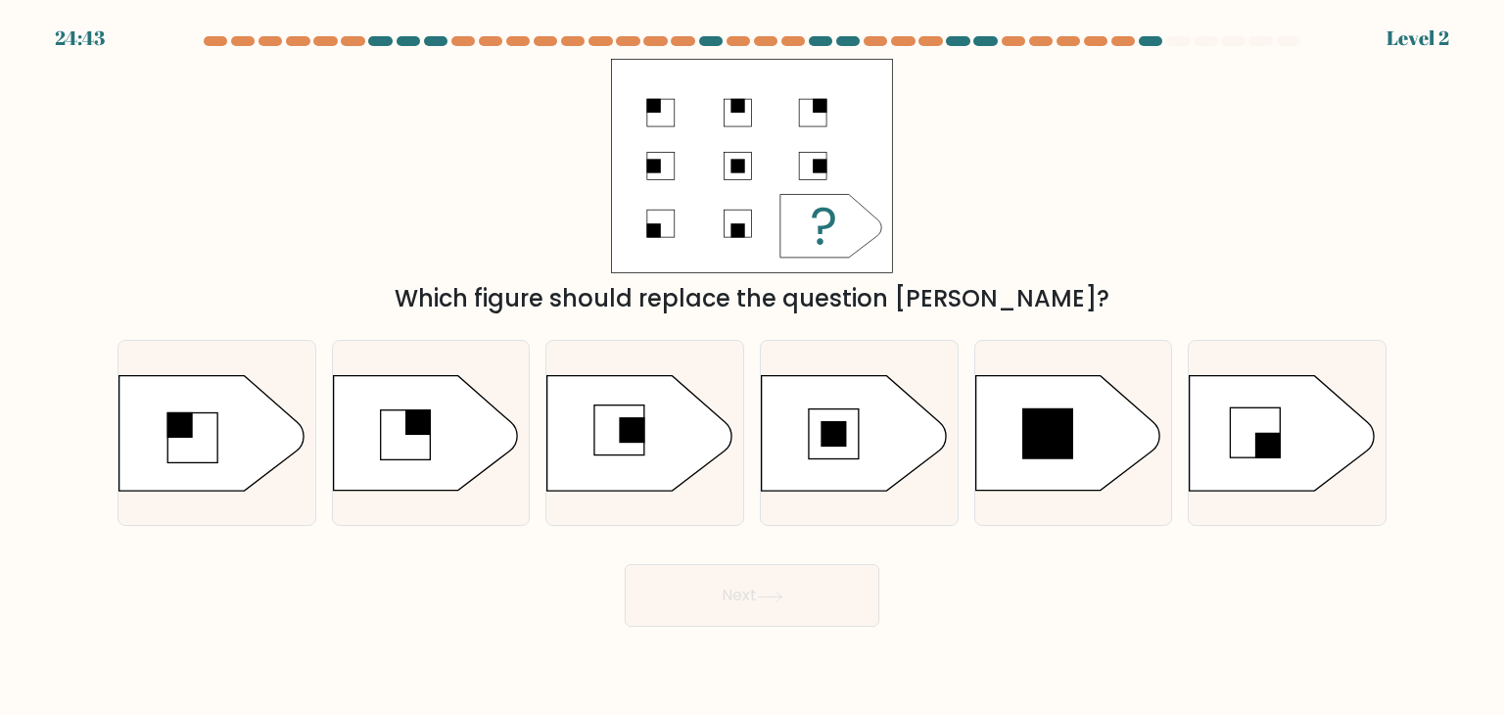
click at [625, 564] on button "Next" at bounding box center [752, 595] width 255 height 63
click at [1289, 379] on icon at bounding box center [1282, 433] width 184 height 115
click at [753, 367] on input "f." at bounding box center [752, 362] width 1 height 10
radio input "true"
click at [625, 564] on button "Next" at bounding box center [752, 595] width 255 height 63
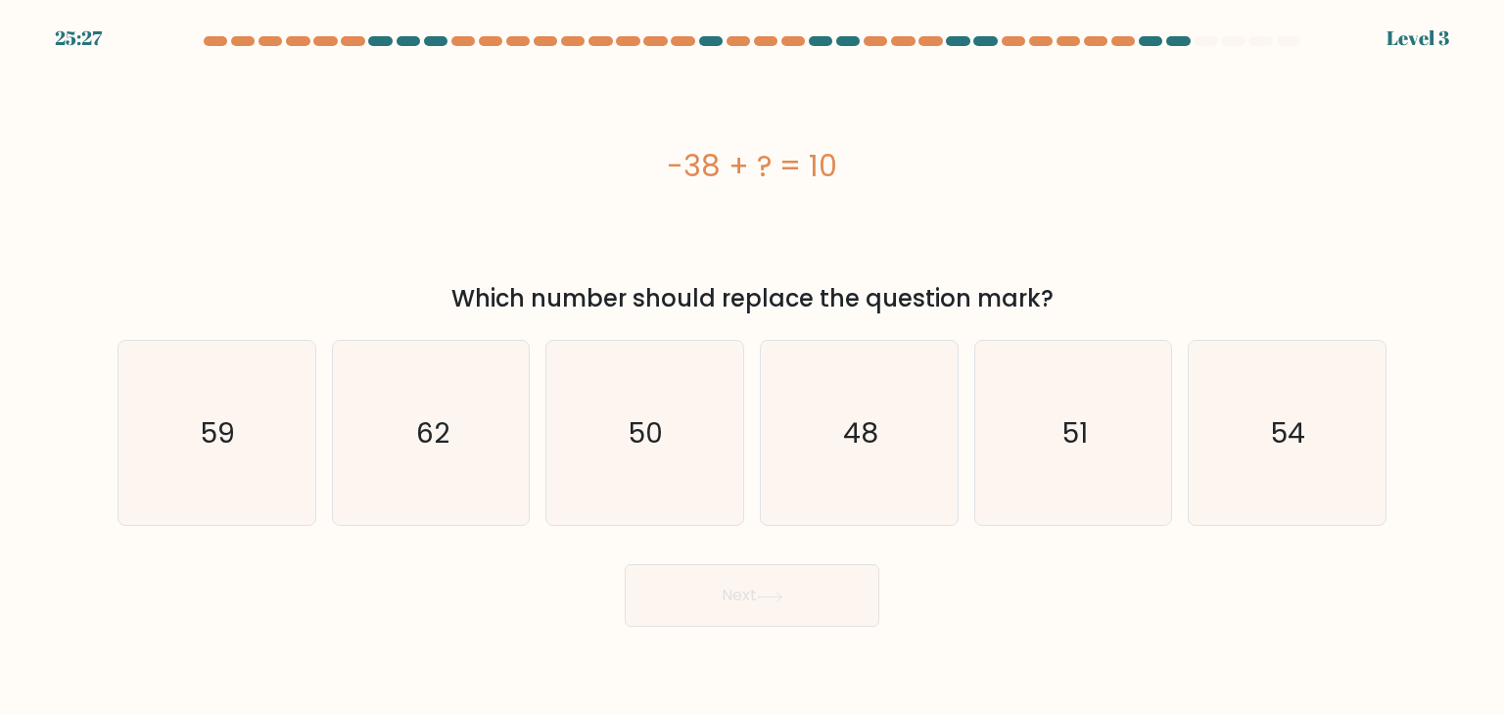
click at [1289, 379] on icon "54" at bounding box center [1287, 433] width 184 height 184
click at [753, 367] on input "f. 54" at bounding box center [752, 362] width 1 height 10
radio input "true"
click at [625, 564] on button "Next" at bounding box center [752, 595] width 255 height 63
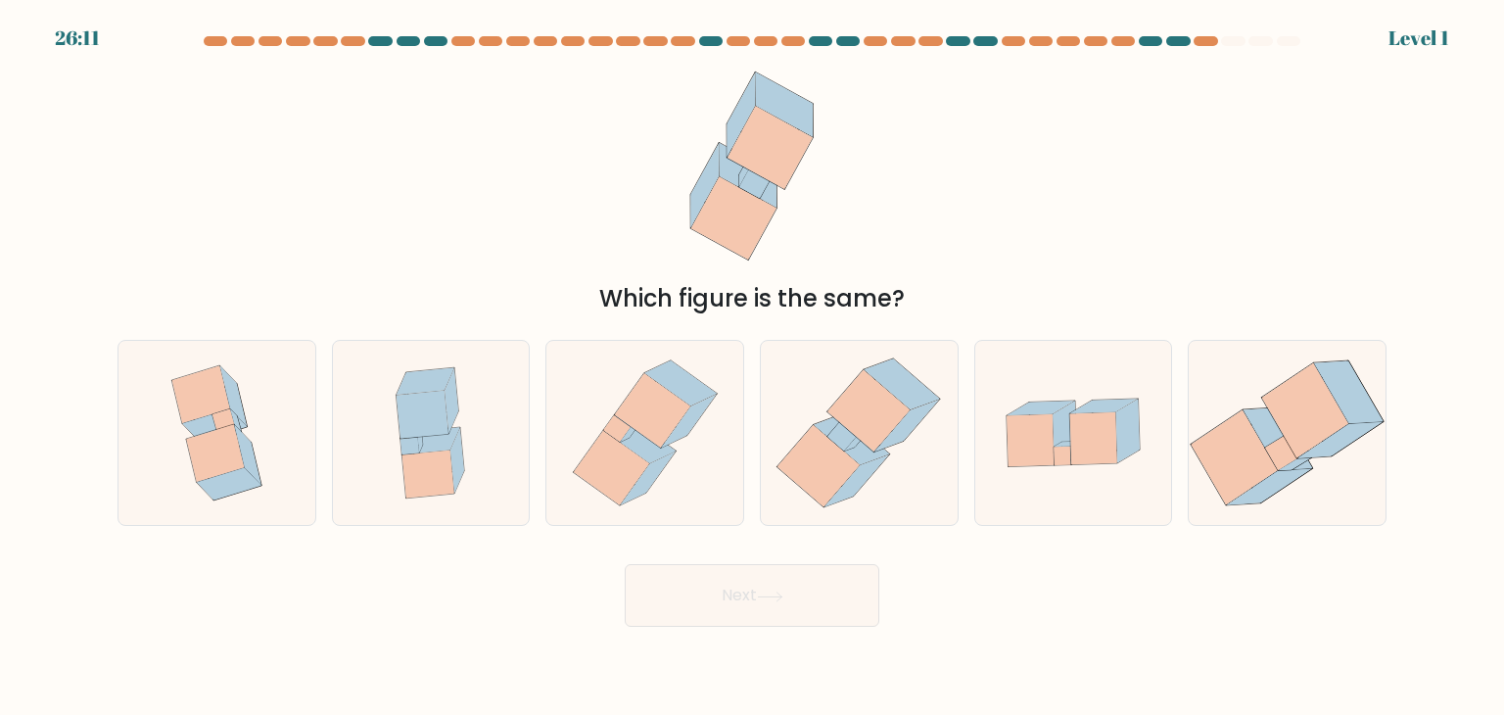
click at [1289, 381] on icon at bounding box center [1305, 410] width 86 height 94
click at [753, 367] on input "f." at bounding box center [752, 362] width 1 height 10
radio input "true"
click at [625, 564] on button "Next" at bounding box center [752, 595] width 255 height 63
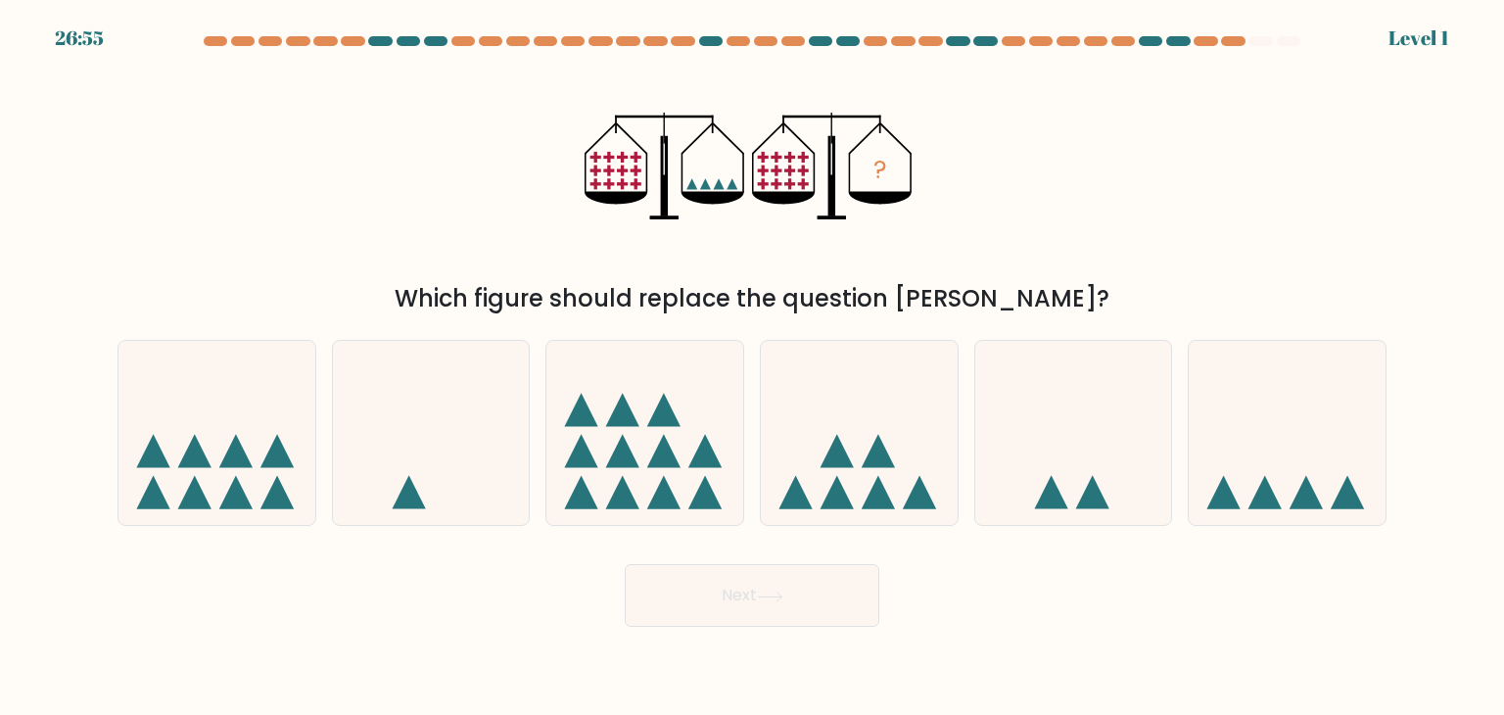
click at [625, 564] on button "Next" at bounding box center [752, 595] width 255 height 63
click at [1289, 381] on icon at bounding box center [1287, 433] width 197 height 163
click at [753, 367] on input "f." at bounding box center [752, 362] width 1 height 10
radio input "true"
click at [625, 564] on button "Next" at bounding box center [752, 595] width 255 height 63
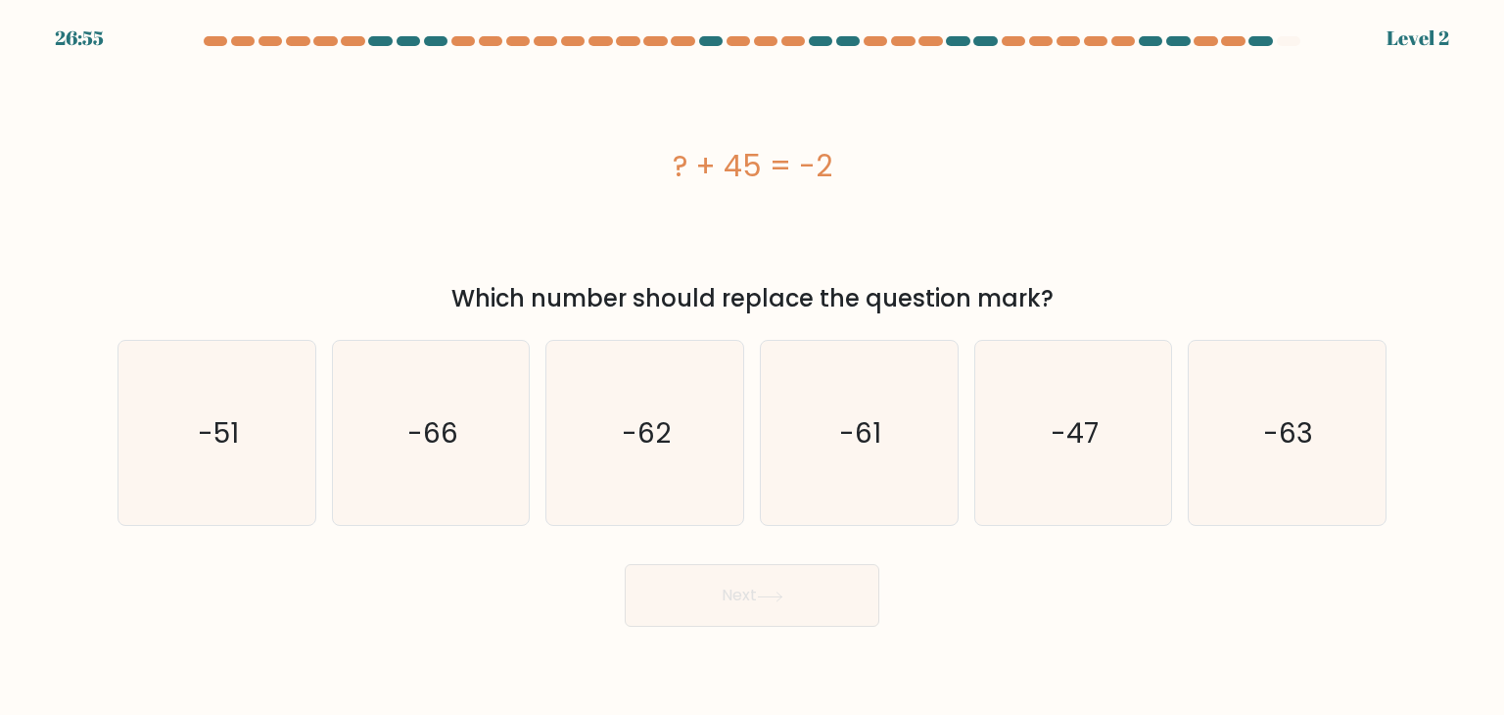
click at [1289, 381] on icon "-63" at bounding box center [1287, 433] width 184 height 184
click at [753, 367] on input "f. -63" at bounding box center [752, 362] width 1 height 10
radio input "true"
click at [625, 564] on button "Next" at bounding box center [752, 595] width 255 height 63
